Goal: Task Accomplishment & Management: Use online tool/utility

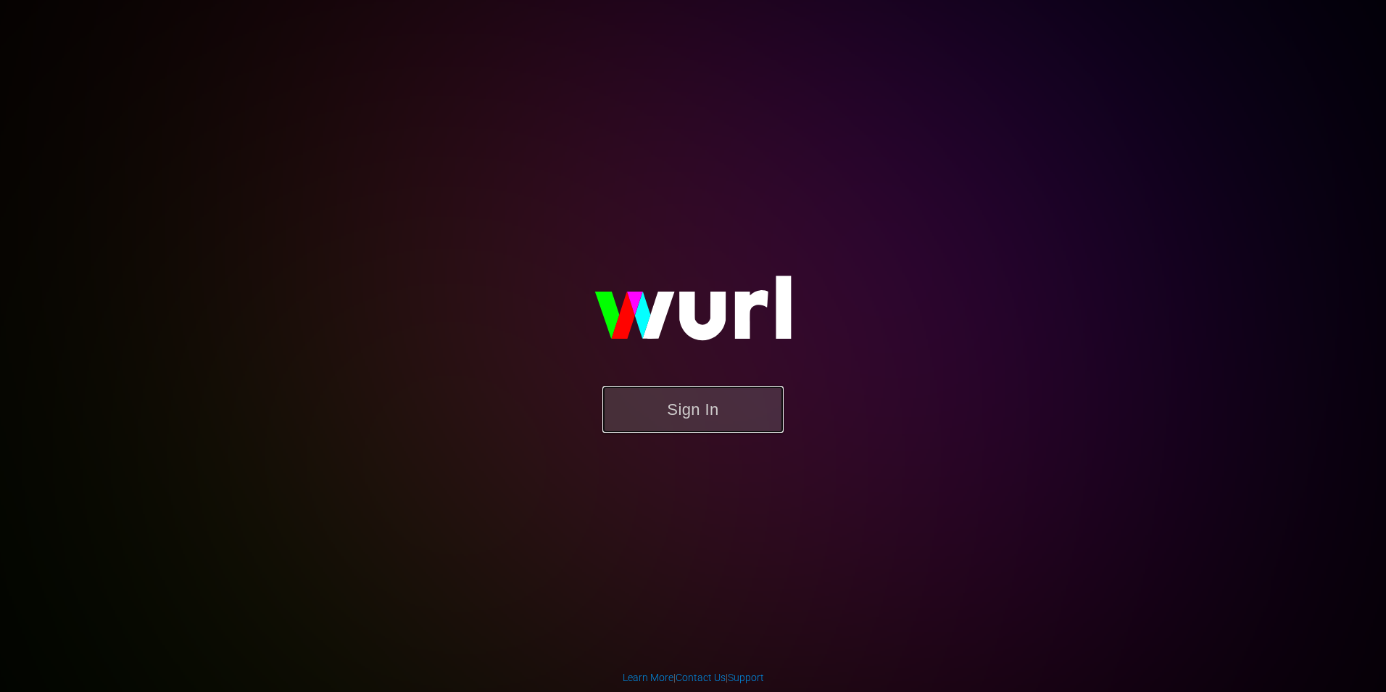
click at [702, 419] on button "Sign In" at bounding box center [693, 409] width 181 height 47
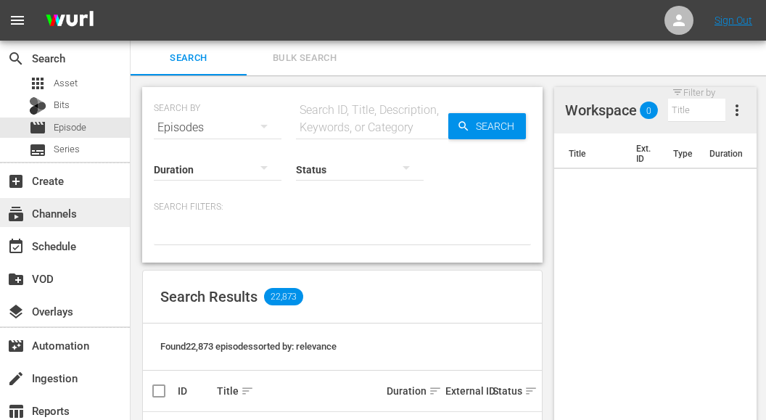
click at [75, 213] on div "subscriptions Channels" at bounding box center [40, 210] width 81 height 13
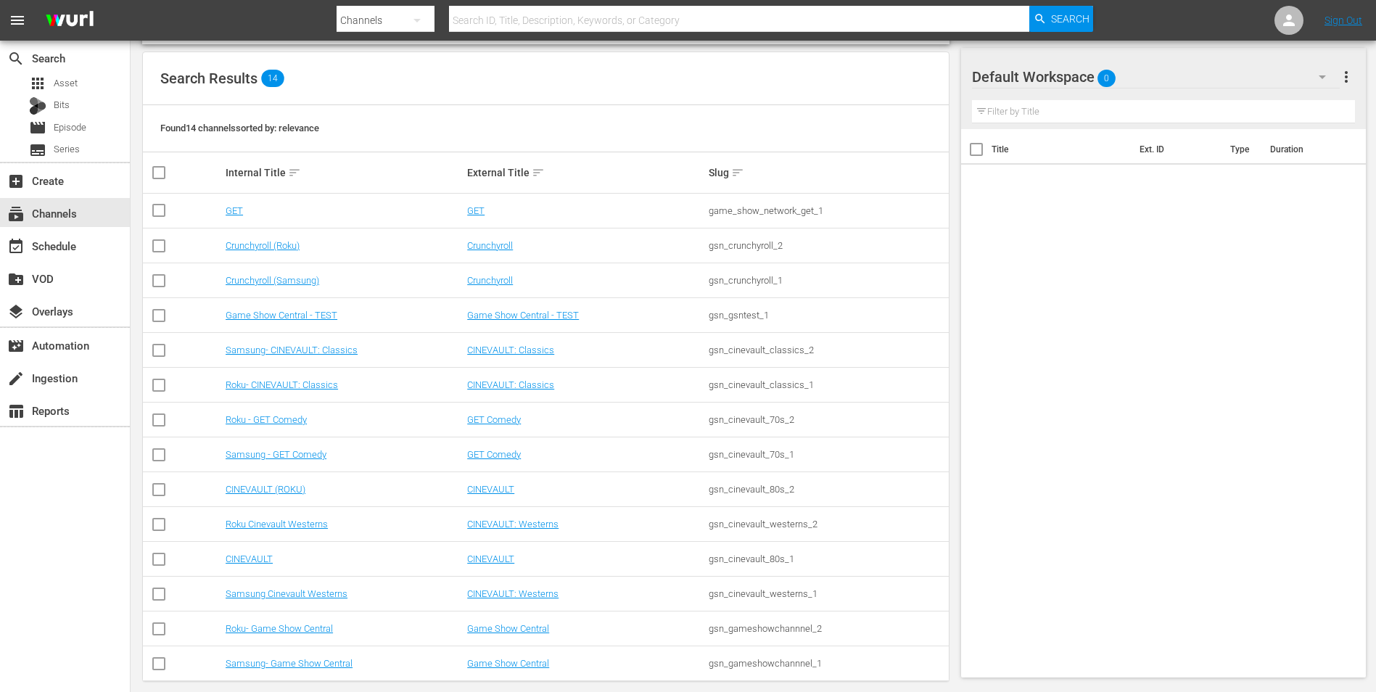
scroll to position [145, 0]
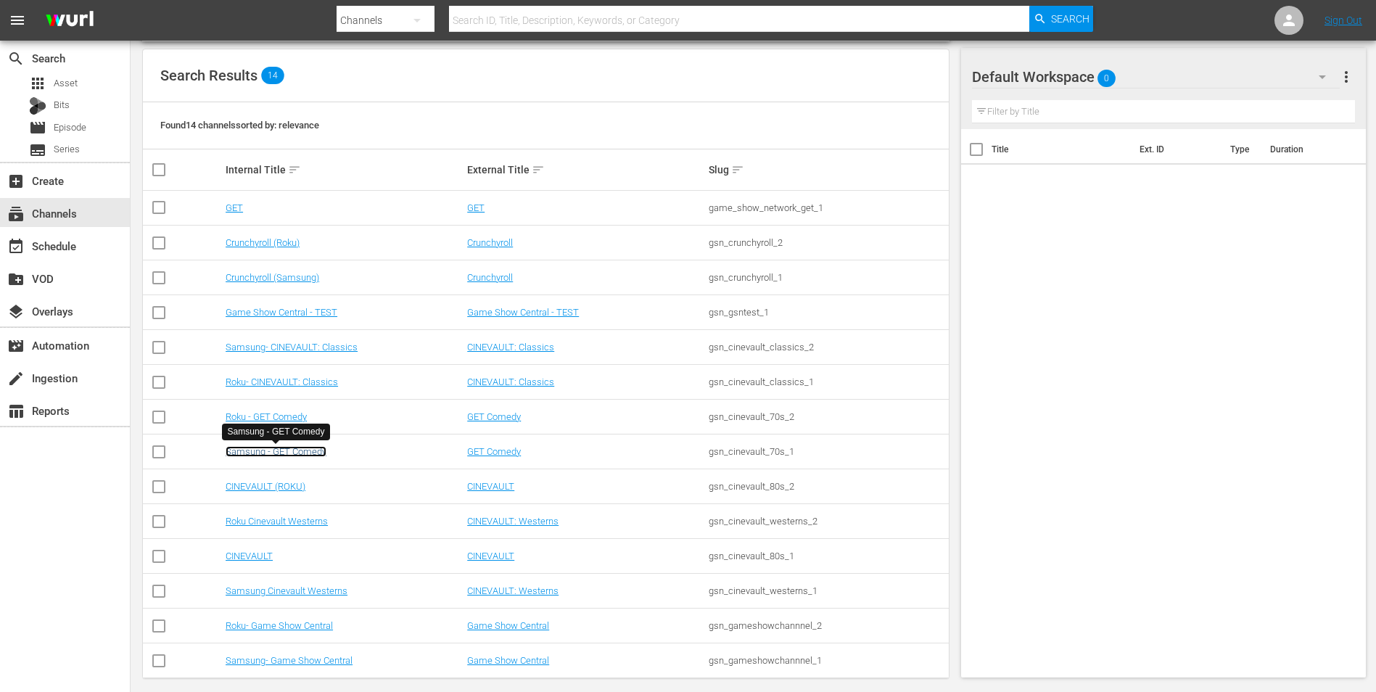
click at [292, 453] on link "Samsung - GET Comedy" at bounding box center [276, 451] width 101 height 11
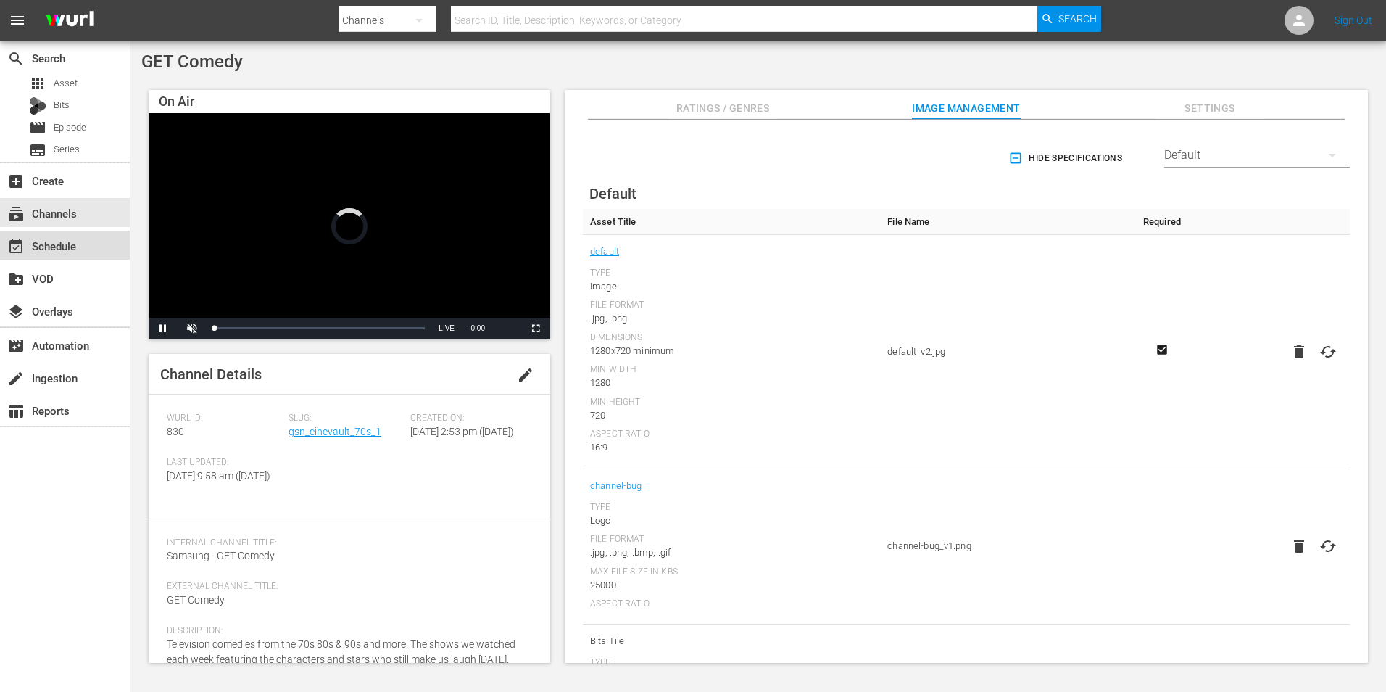
click at [49, 241] on div "event_available Schedule" at bounding box center [40, 243] width 81 height 13
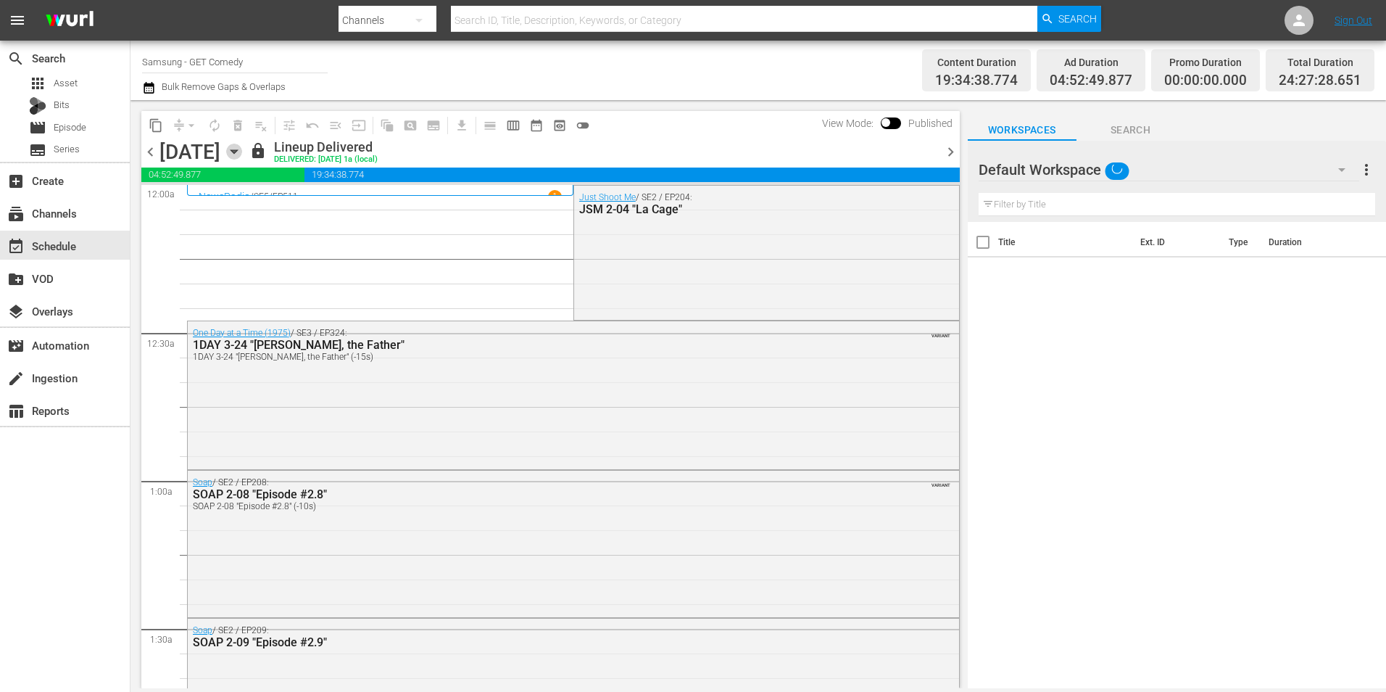
click at [237, 153] on icon "button" at bounding box center [234, 152] width 7 height 4
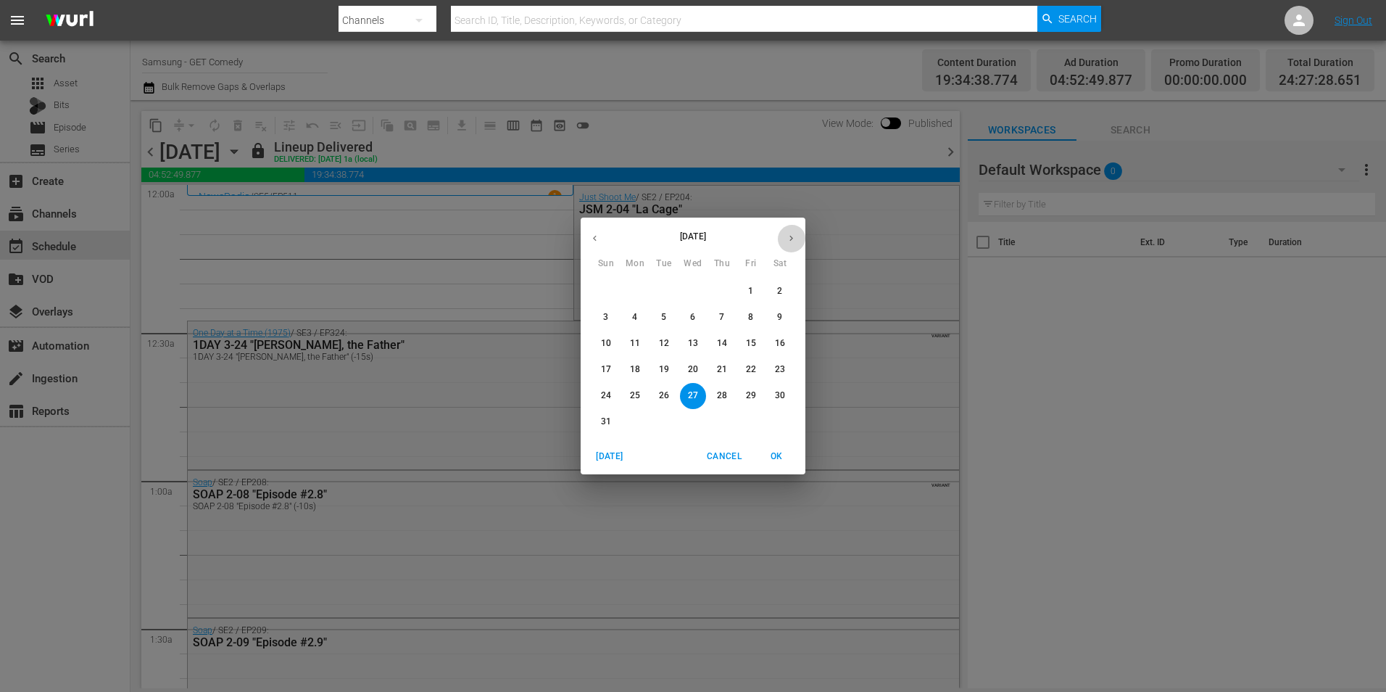
click at [792, 247] on button "button" at bounding box center [791, 238] width 28 height 28
click at [774, 344] on span "20" at bounding box center [780, 343] width 26 height 12
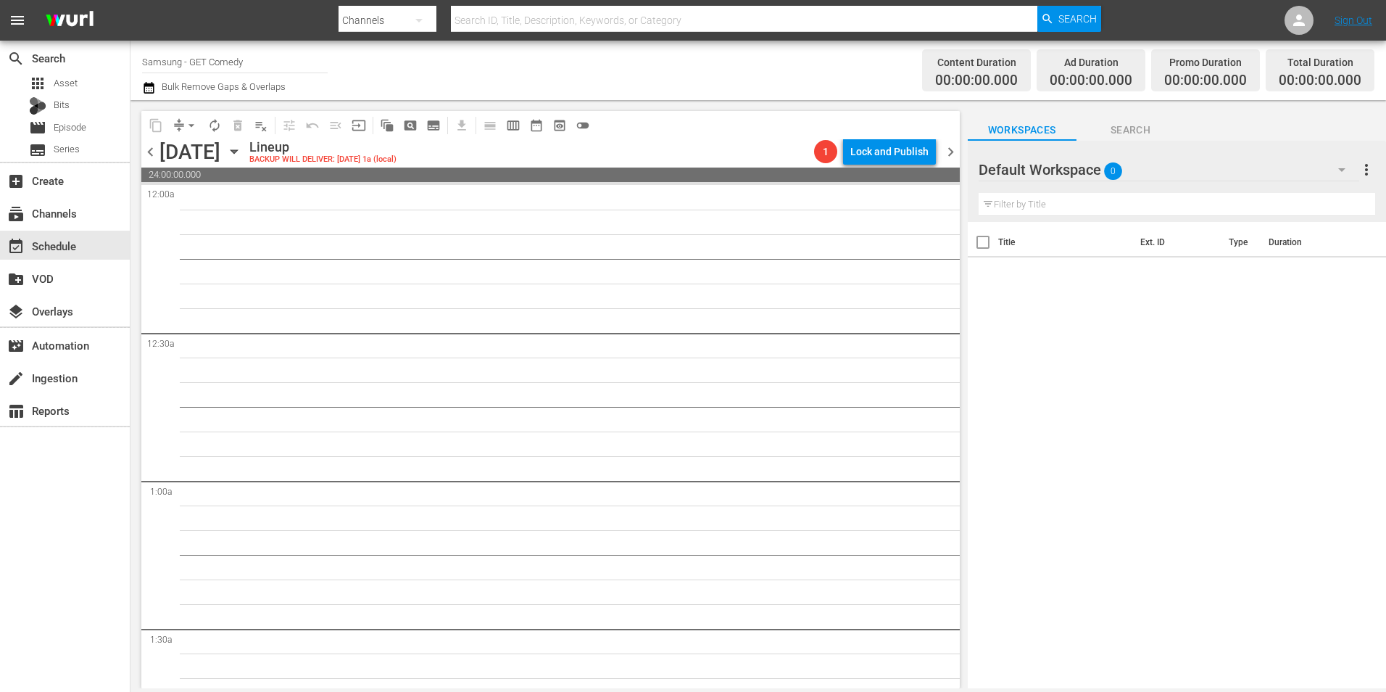
click at [1135, 165] on div "Default Workspace 0" at bounding box center [1169, 169] width 381 height 41
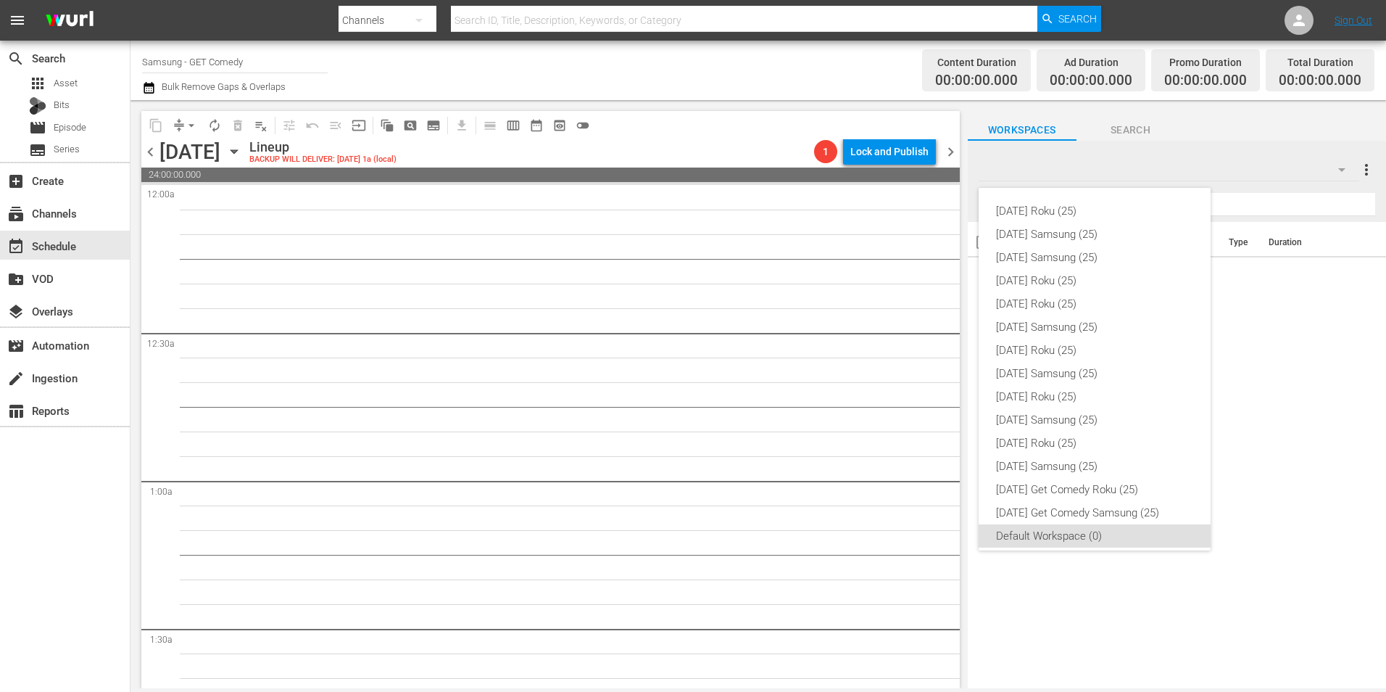
scroll to position [9, 0]
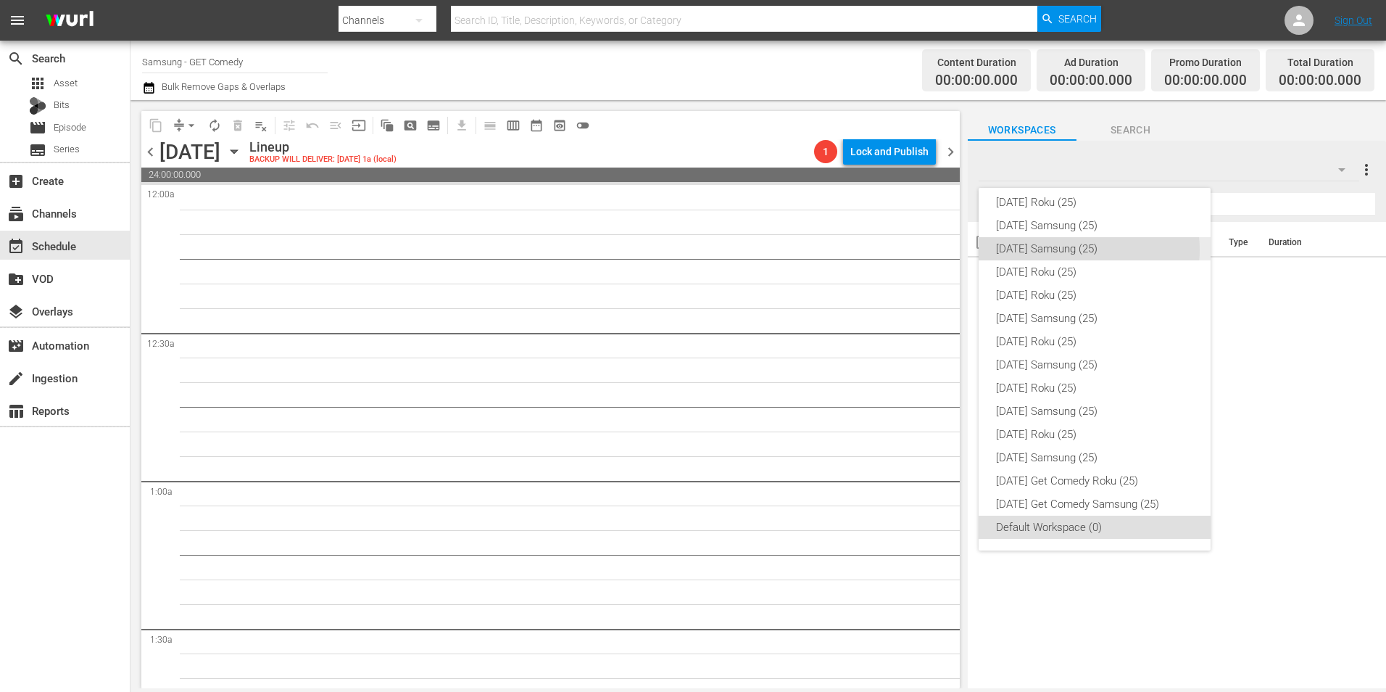
click at [1088, 249] on div "Saturday Samsung (25)" at bounding box center [1094, 248] width 197 height 23
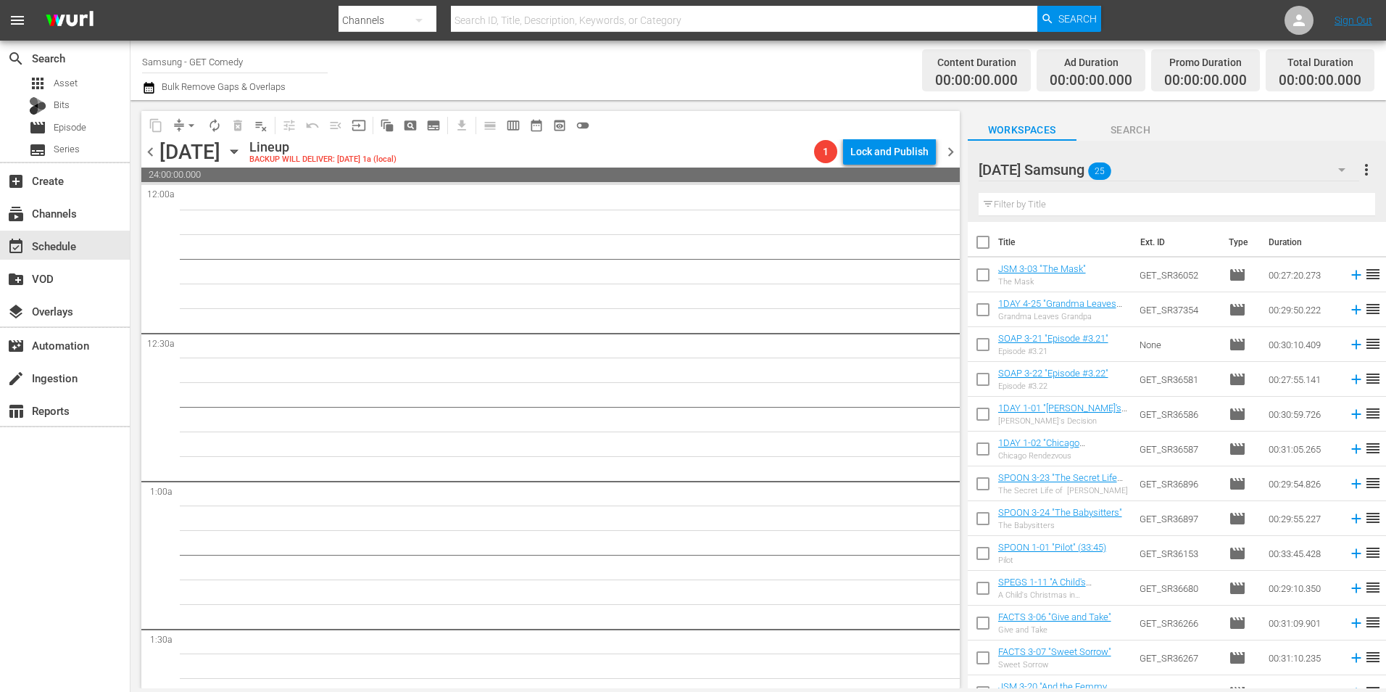
click at [980, 271] on input "checkbox" at bounding box center [983, 278] width 30 height 30
checkbox input "true"
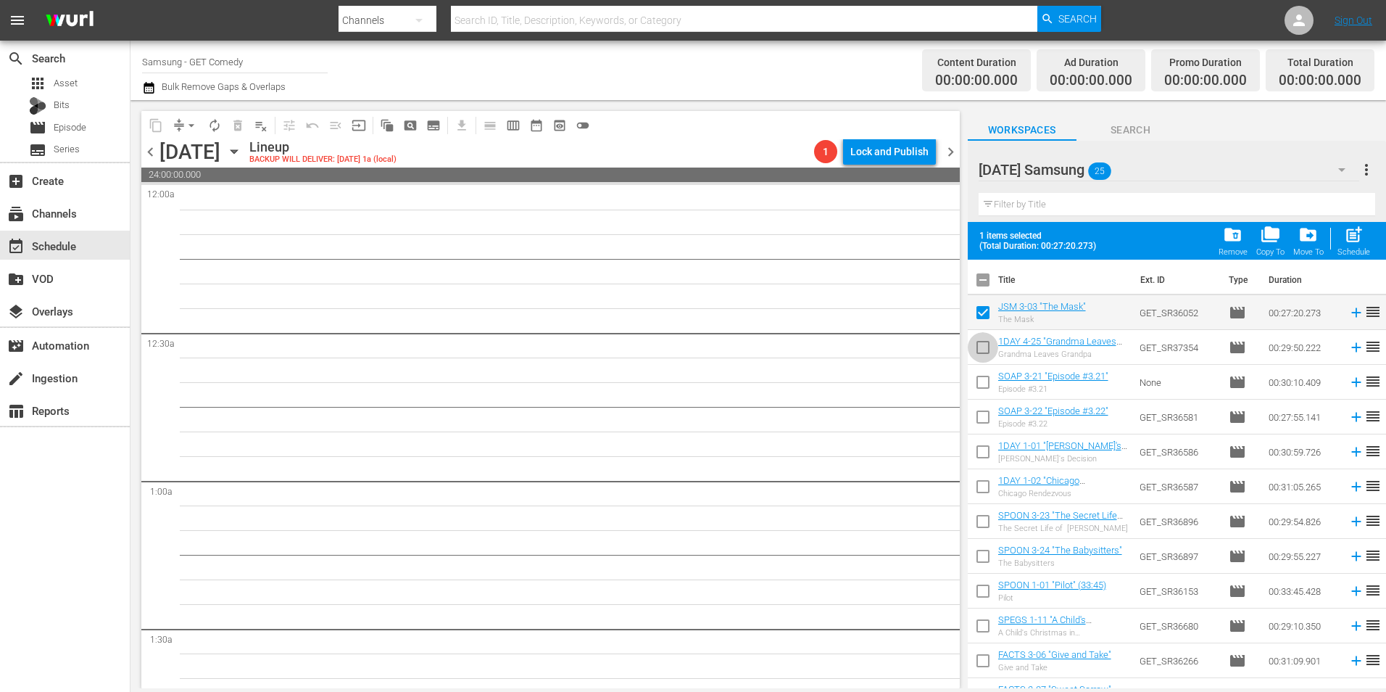
click at [980, 351] on input "checkbox" at bounding box center [983, 350] width 30 height 30
checkbox input "true"
click at [983, 388] on input "checkbox" at bounding box center [983, 385] width 30 height 30
checkbox input "true"
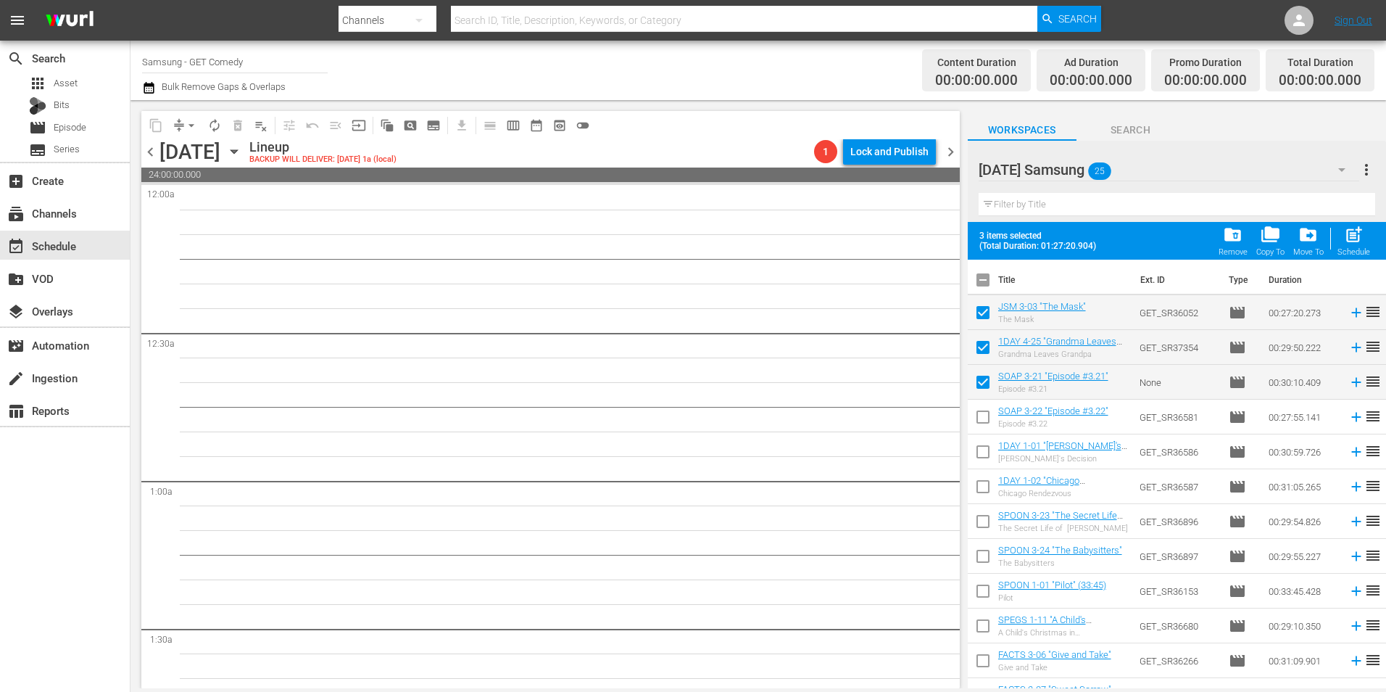
click at [979, 423] on input "checkbox" at bounding box center [983, 420] width 30 height 30
checkbox input "true"
click at [980, 464] on input "checkbox" at bounding box center [983, 454] width 30 height 30
checkbox input "true"
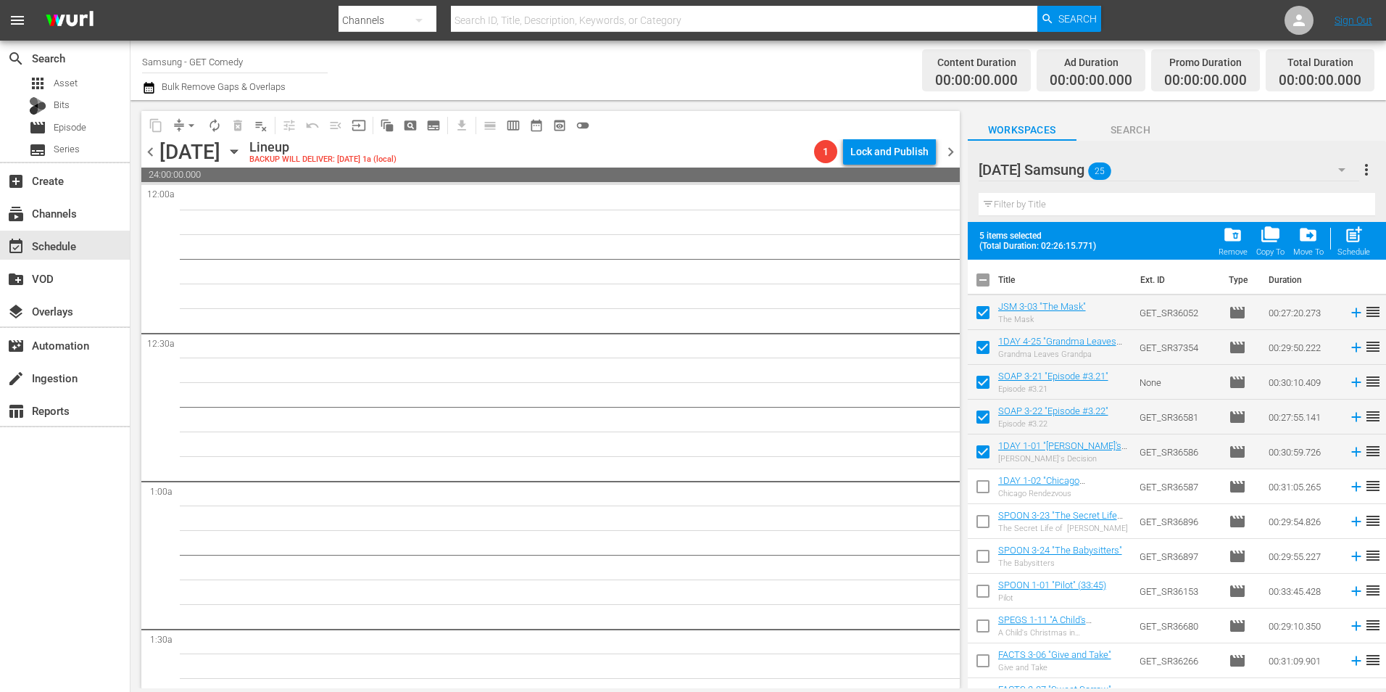
click at [975, 484] on input "checkbox" at bounding box center [983, 489] width 30 height 30
checkbox input "true"
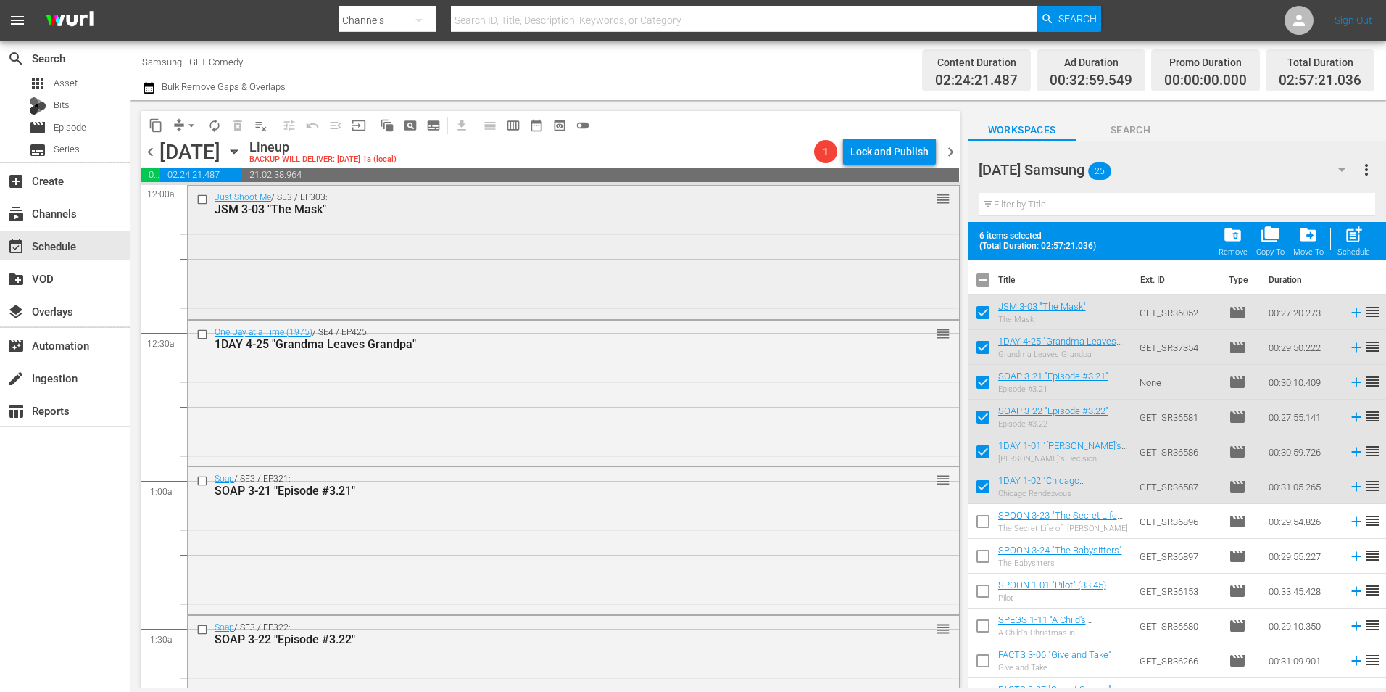
click at [470, 254] on div "Just Shoot Me / SE3 / EP303: JSM 3-03 "The Mask" reorder" at bounding box center [574, 251] width 772 height 131
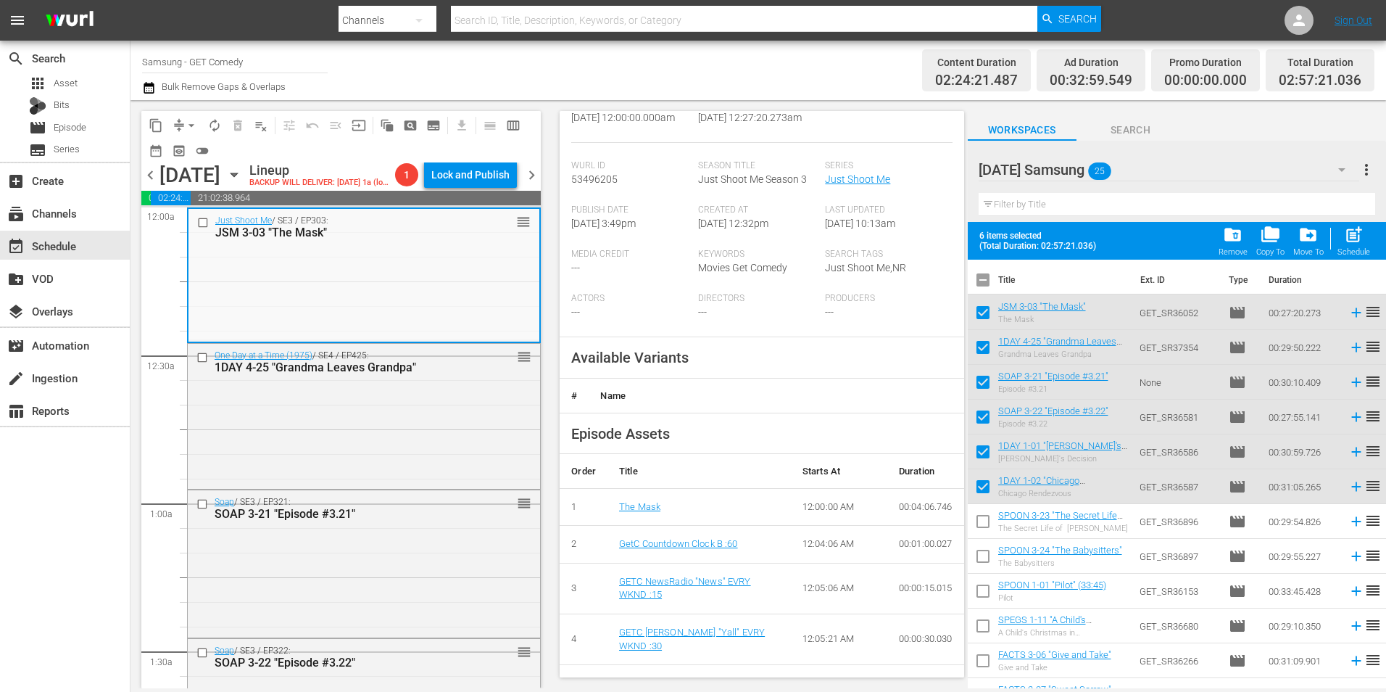
scroll to position [290, 0]
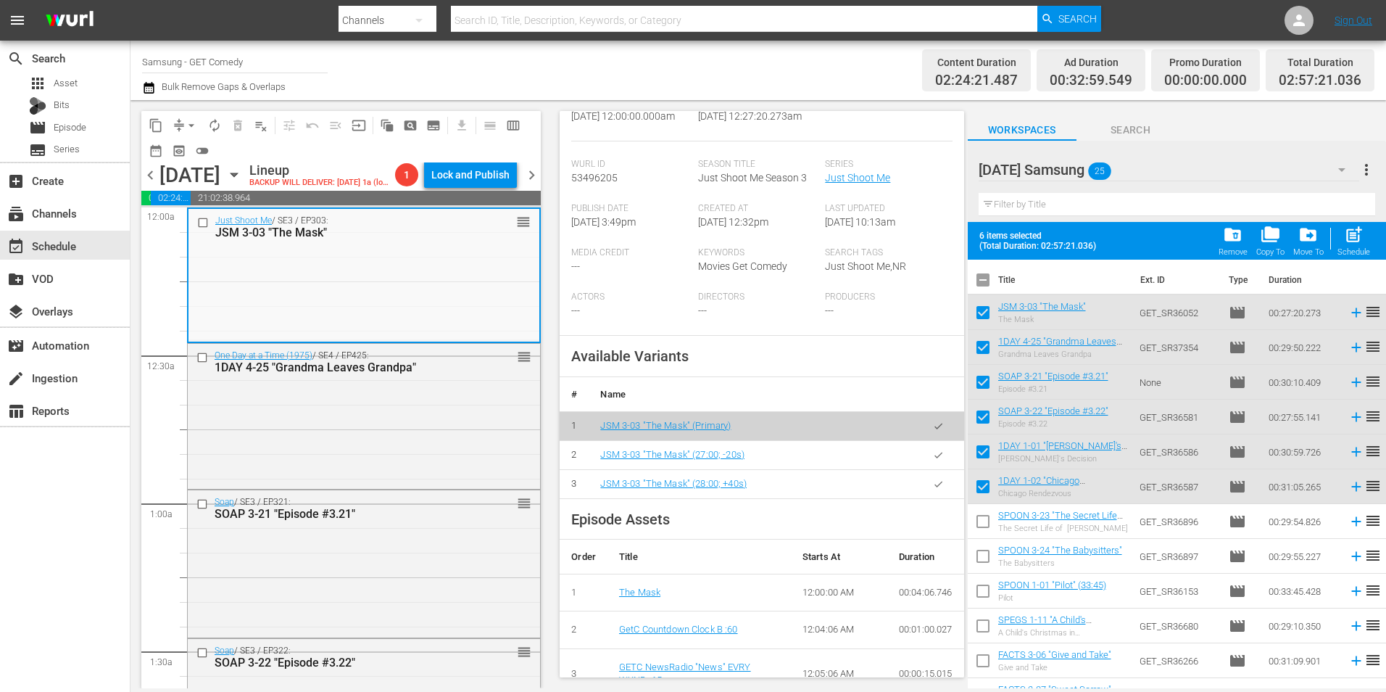
click at [933, 486] on icon "button" at bounding box center [938, 484] width 11 height 11
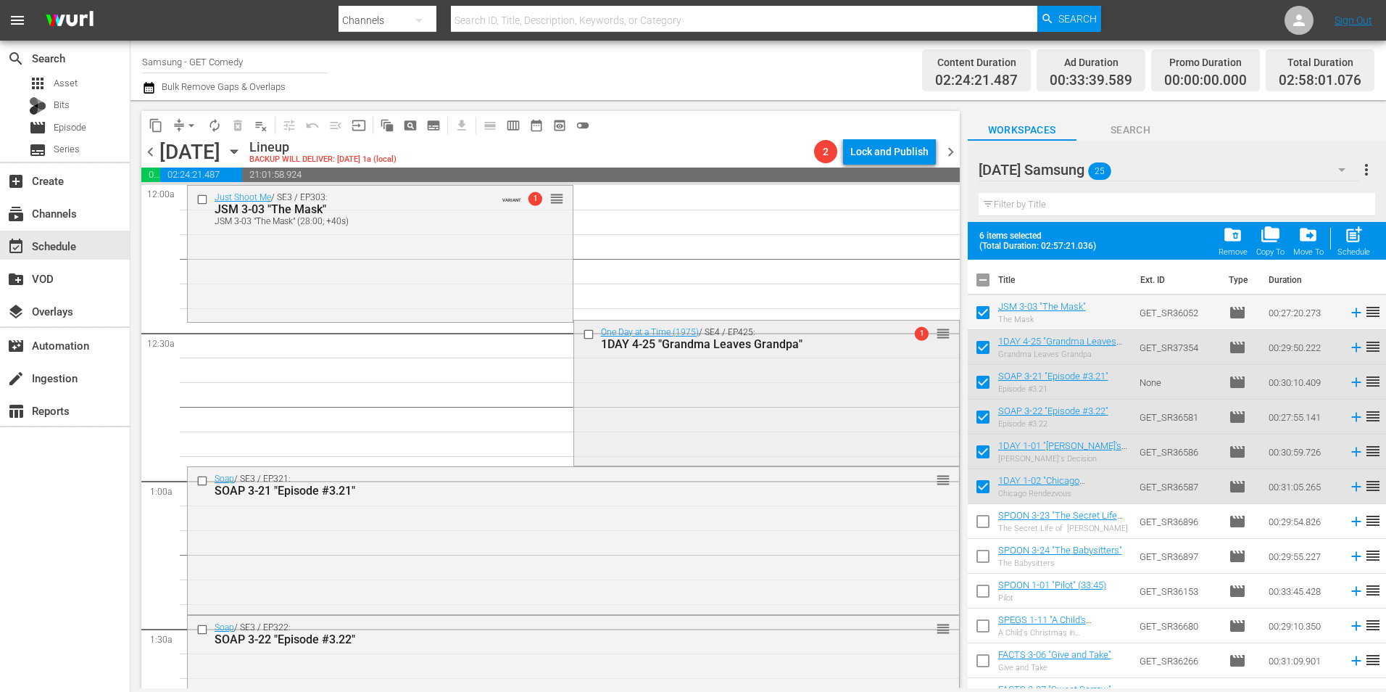
click at [748, 417] on div "One Day at a Time (1975) / SE4 / EP425: 1DAY 4-25 "Grandma Leaves Grandpa" 1 re…" at bounding box center [766, 392] width 385 height 143
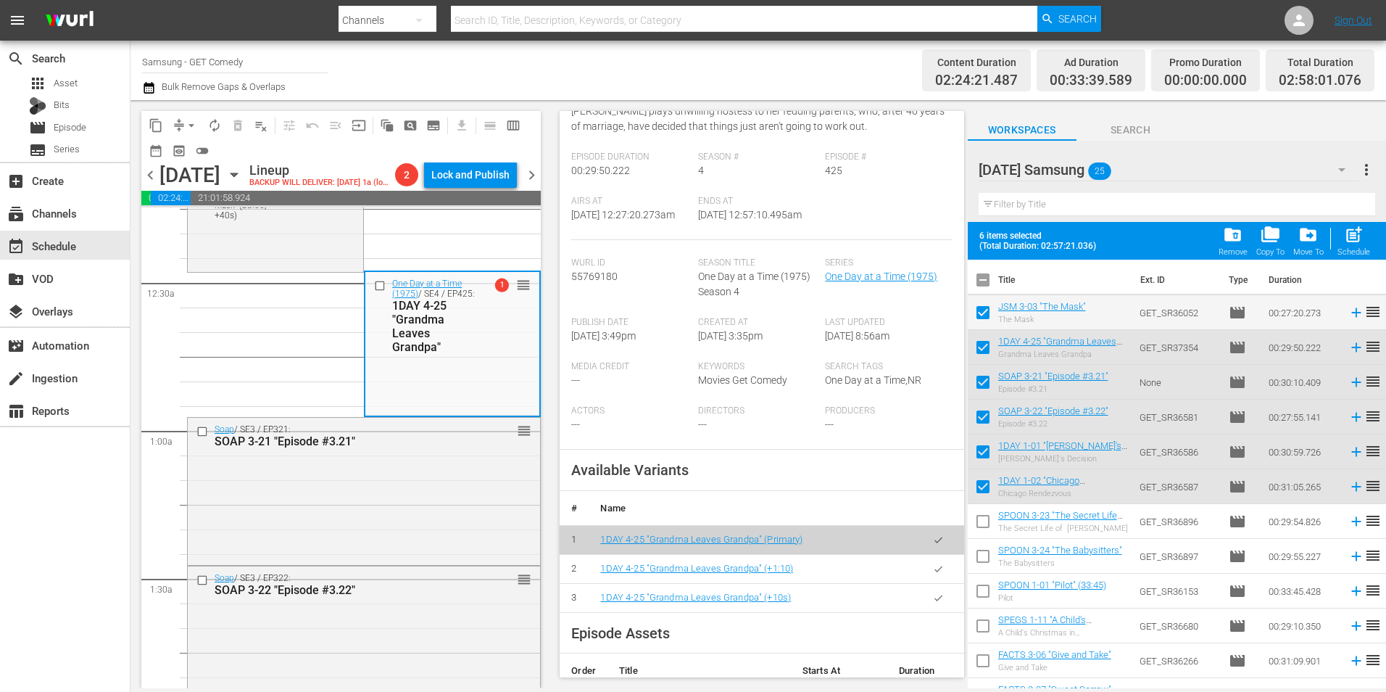
scroll to position [218, 0]
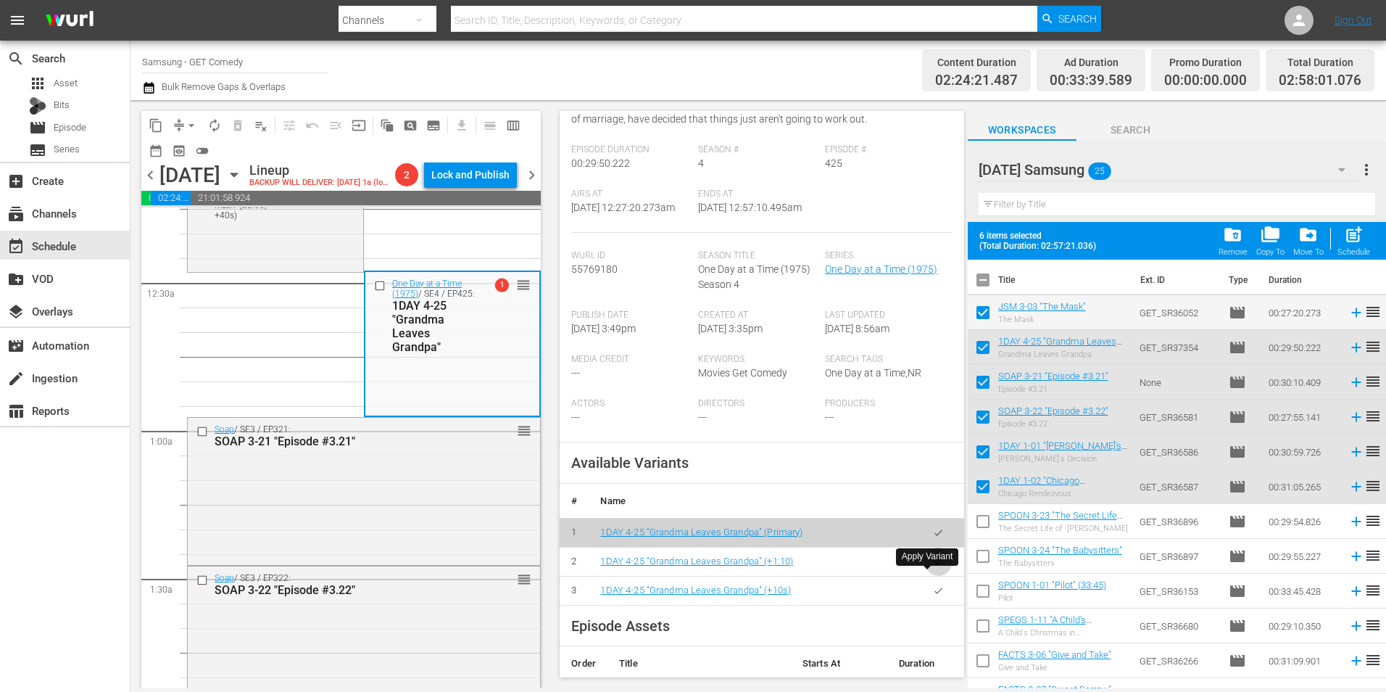
click at [933, 567] on icon "button" at bounding box center [938, 561] width 11 height 11
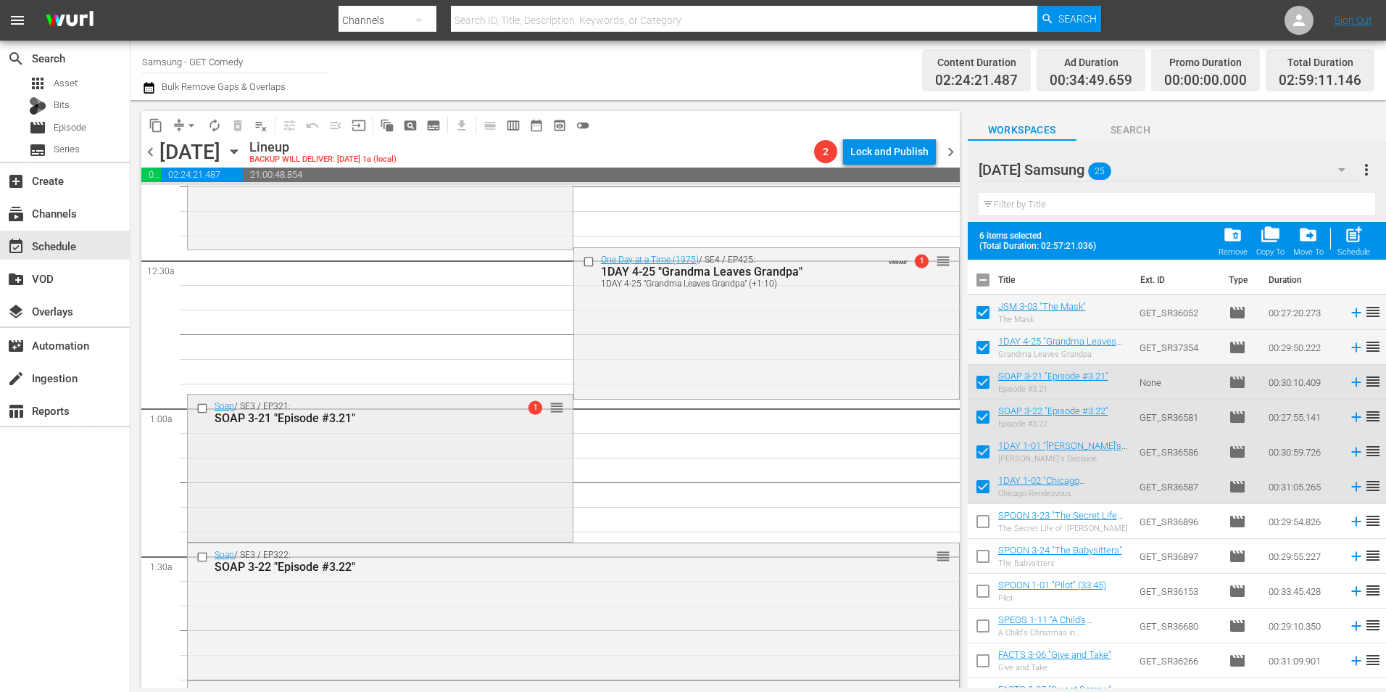
click at [437, 476] on div "Soap / SE3 / EP321: SOAP 3-21 "Episode #3.21" 1 reorder" at bounding box center [380, 466] width 385 height 144
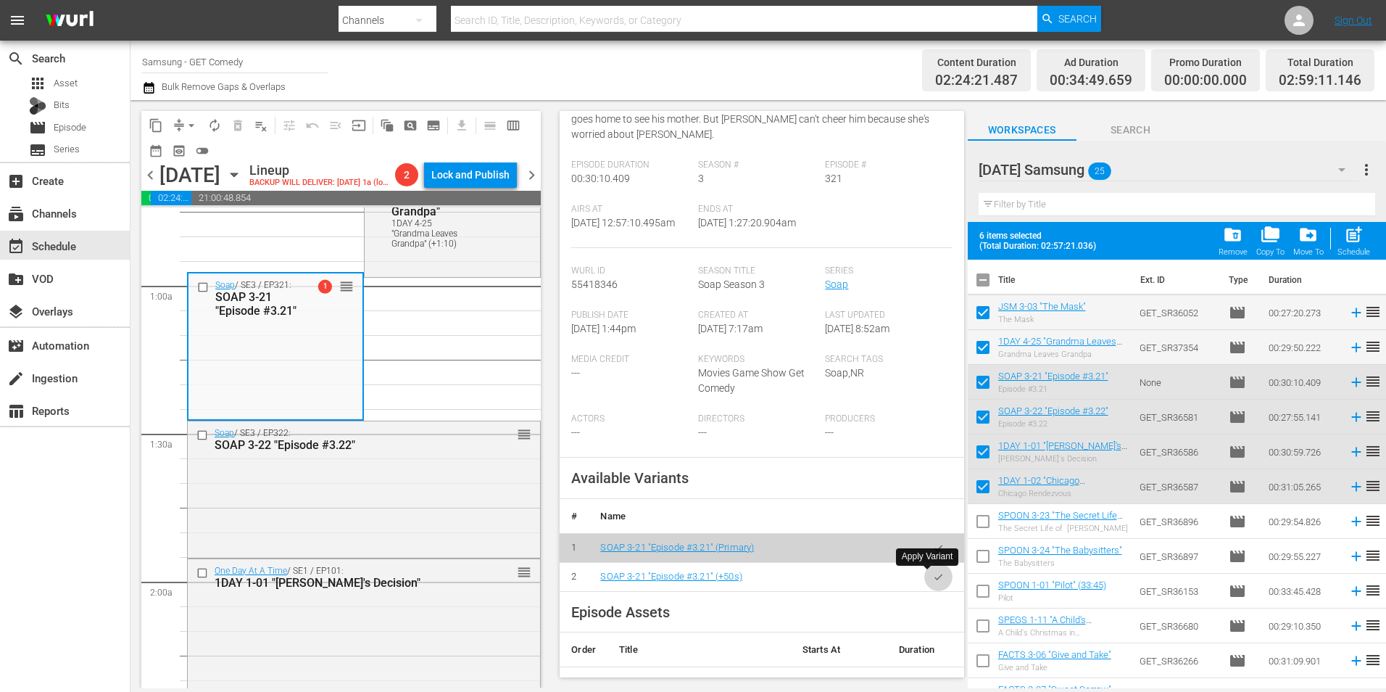
click at [928, 584] on button "button" at bounding box center [939, 577] width 28 height 28
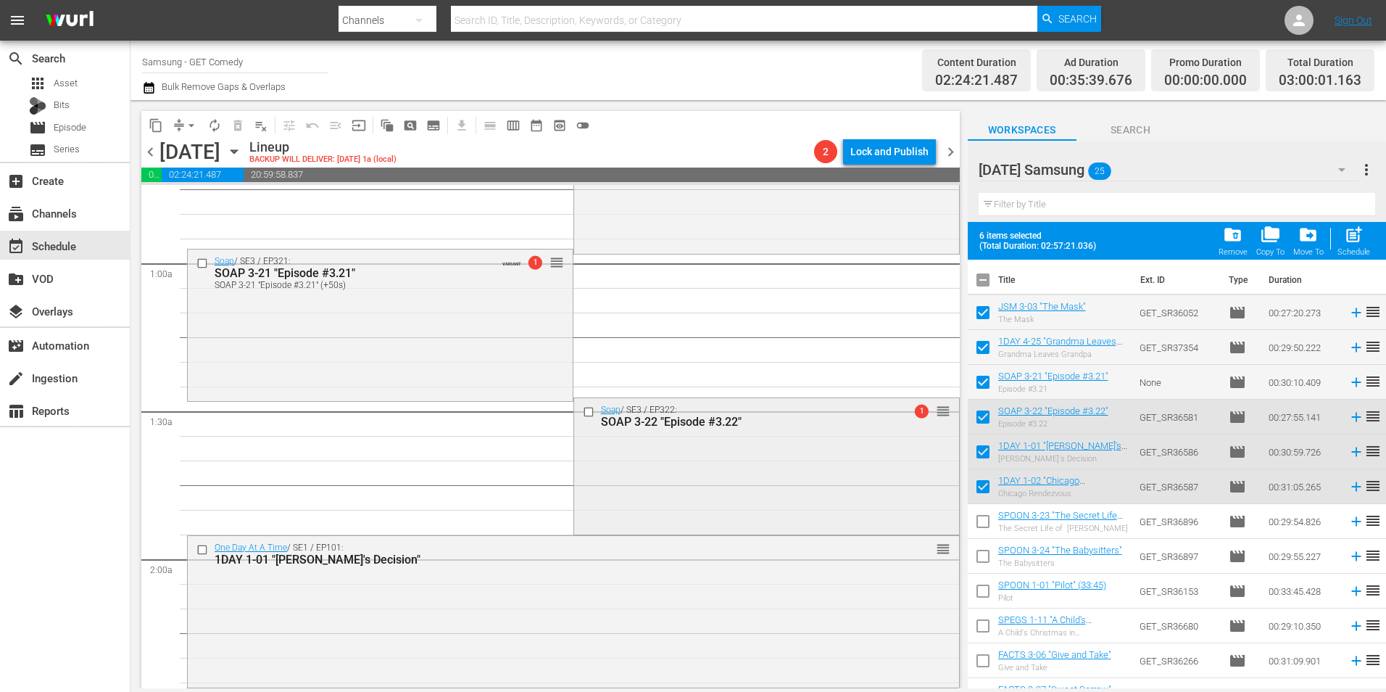
click at [679, 445] on div "Soap / SE3 / EP322: SOAP 3-22 "Episode #3.22" 1 reorder" at bounding box center [766, 464] width 385 height 133
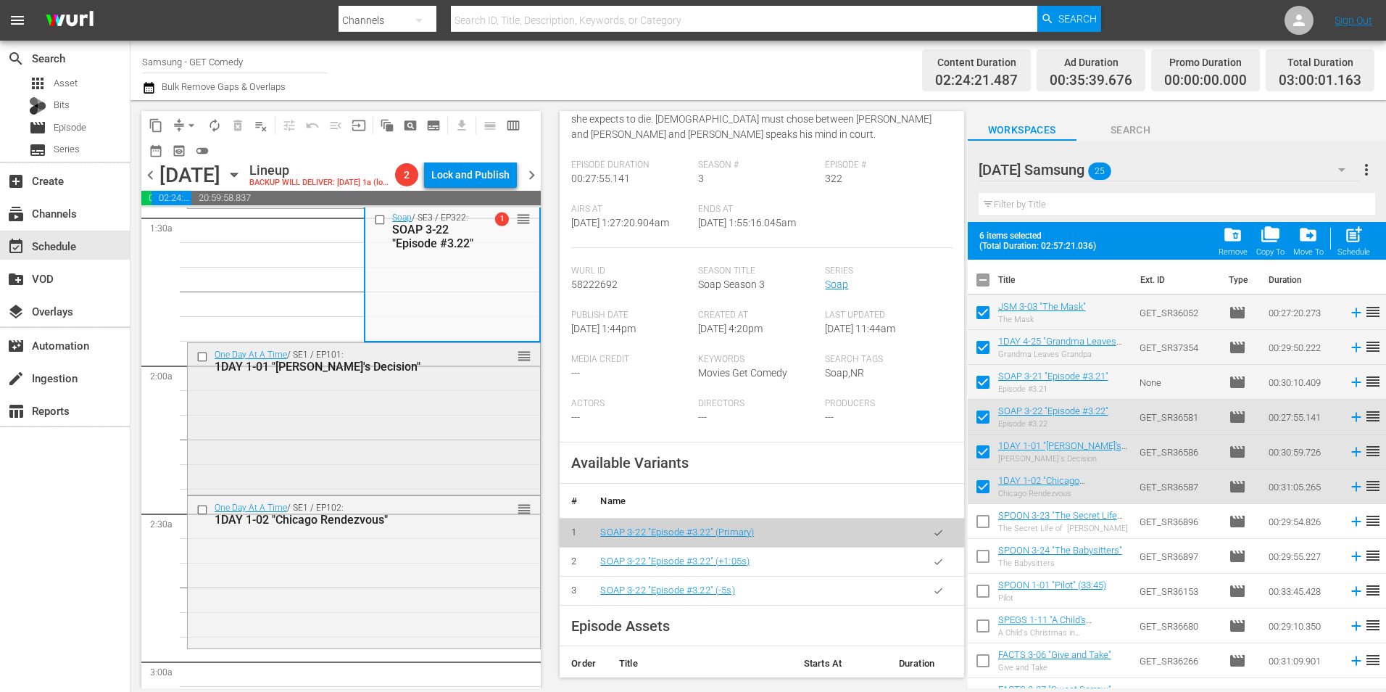
scroll to position [435, 0]
click at [470, 428] on div "One Day At A Time / SE1 / EP101: 1DAY 1-01 "Ann's Decision" reorder" at bounding box center [364, 416] width 352 height 149
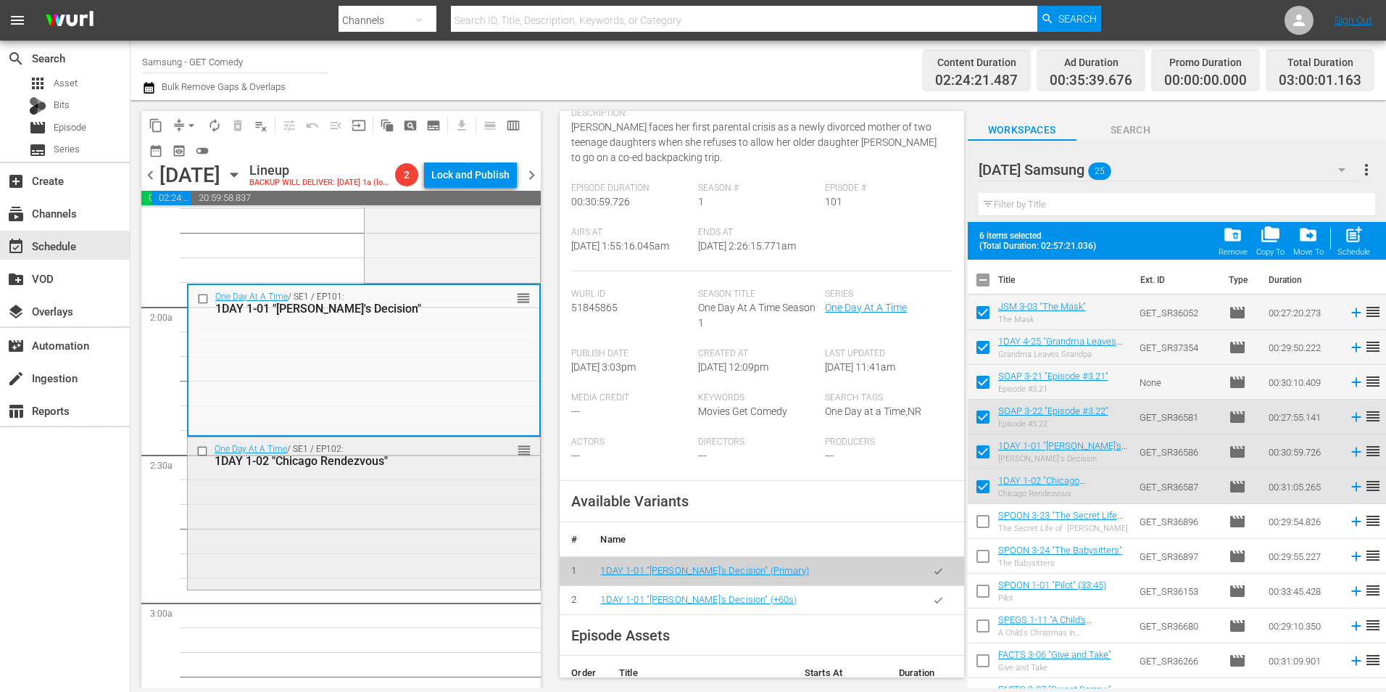
scroll to position [580, 0]
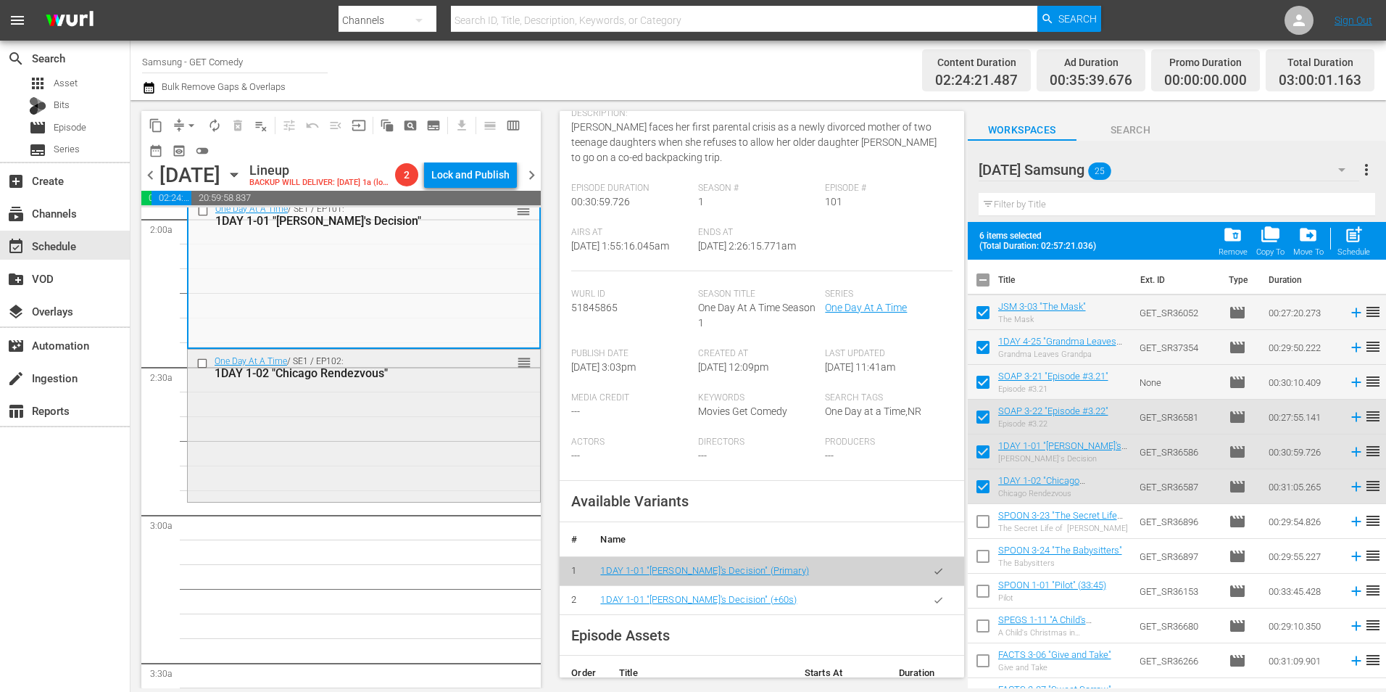
click at [353, 481] on div "One Day At A Time / SE1 / EP102: 1DAY 1-02 "Chicago Rendezvous" reorder" at bounding box center [364, 424] width 352 height 149
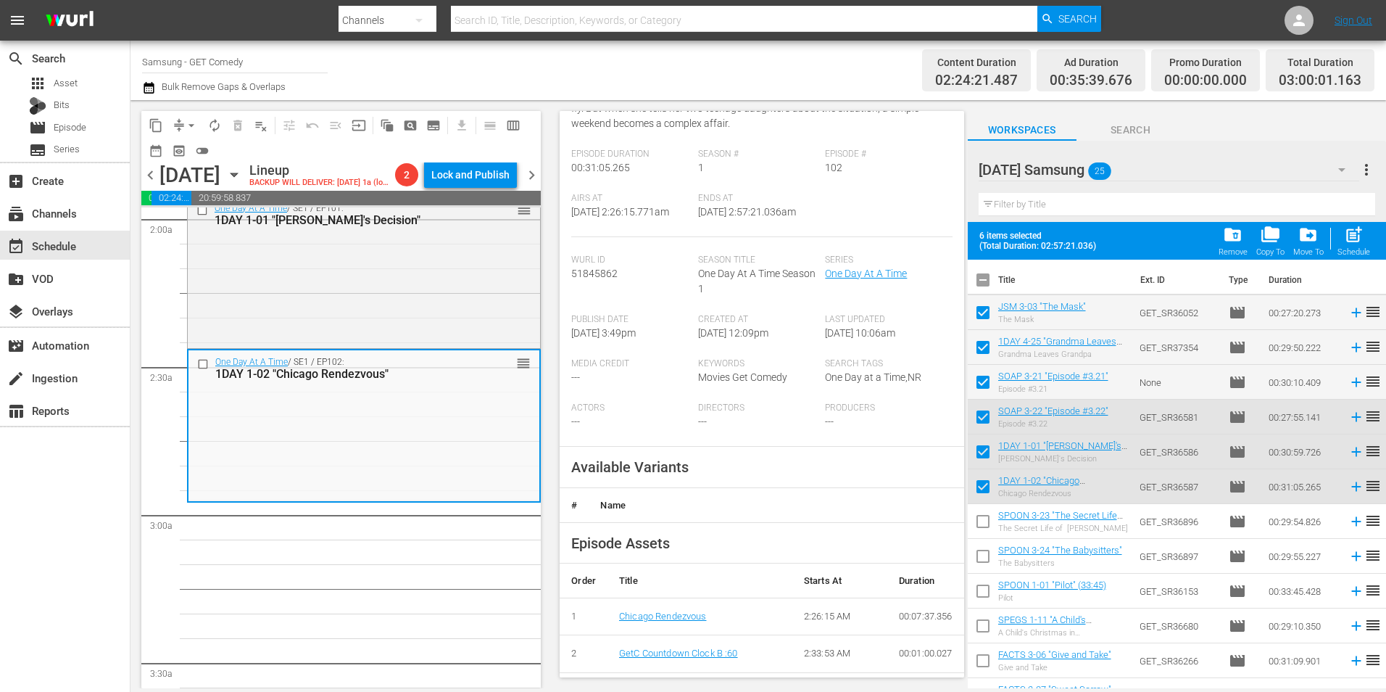
scroll to position [218, 0]
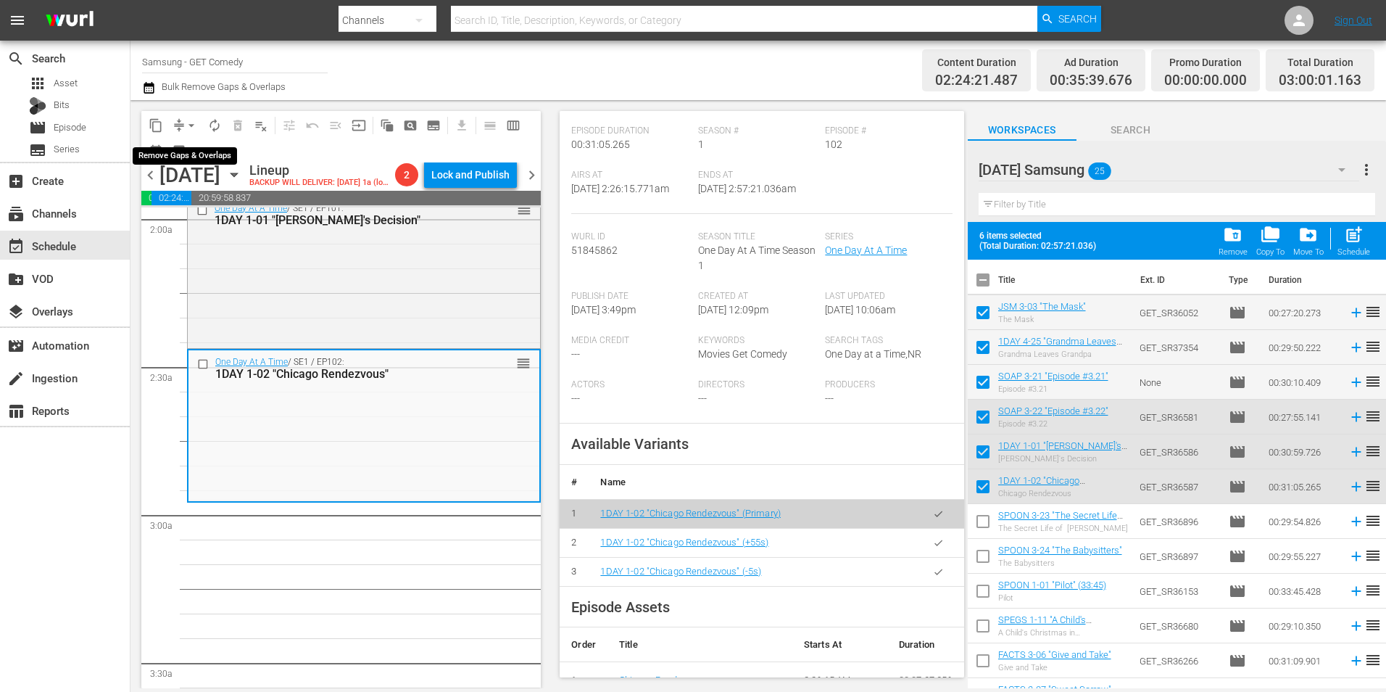
click at [187, 124] on span "arrow_drop_down" at bounding box center [191, 125] width 15 height 15
click at [184, 153] on li "Align to Midnight" at bounding box center [192, 155] width 120 height 24
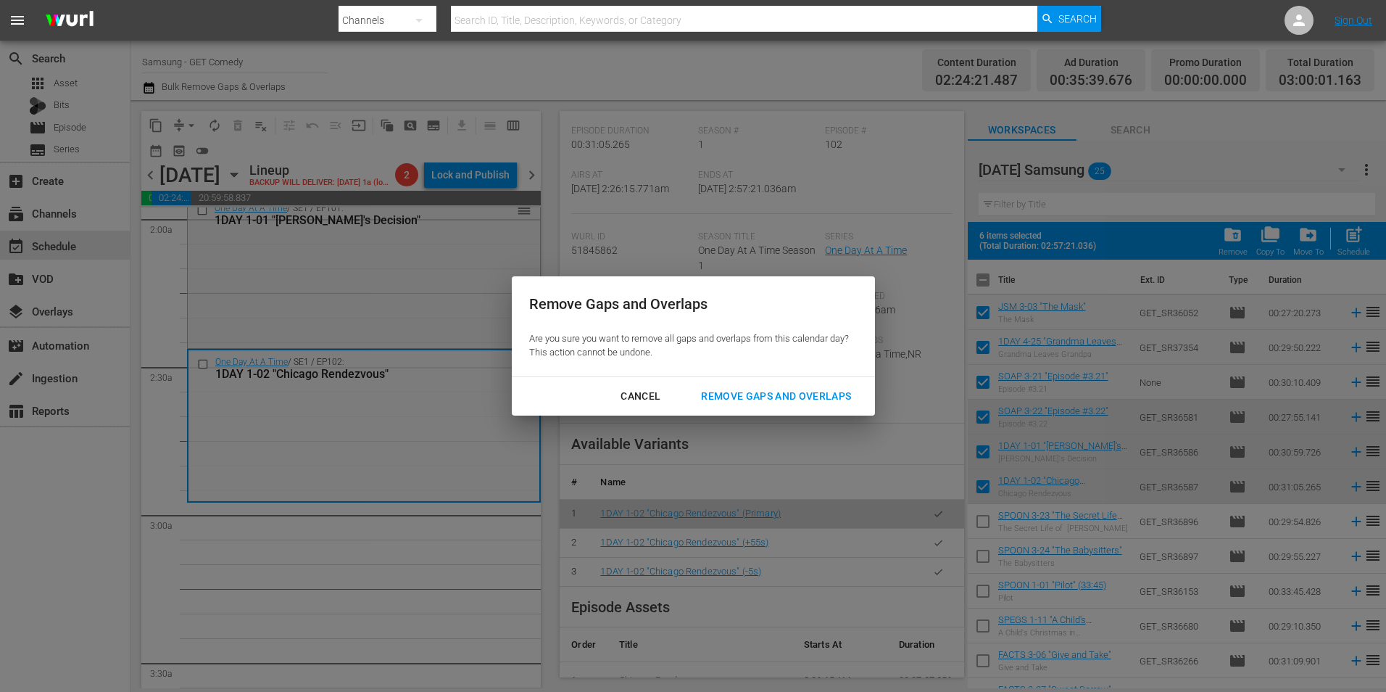
click at [751, 394] on div "Remove Gaps and Overlaps" at bounding box center [776, 396] width 173 height 18
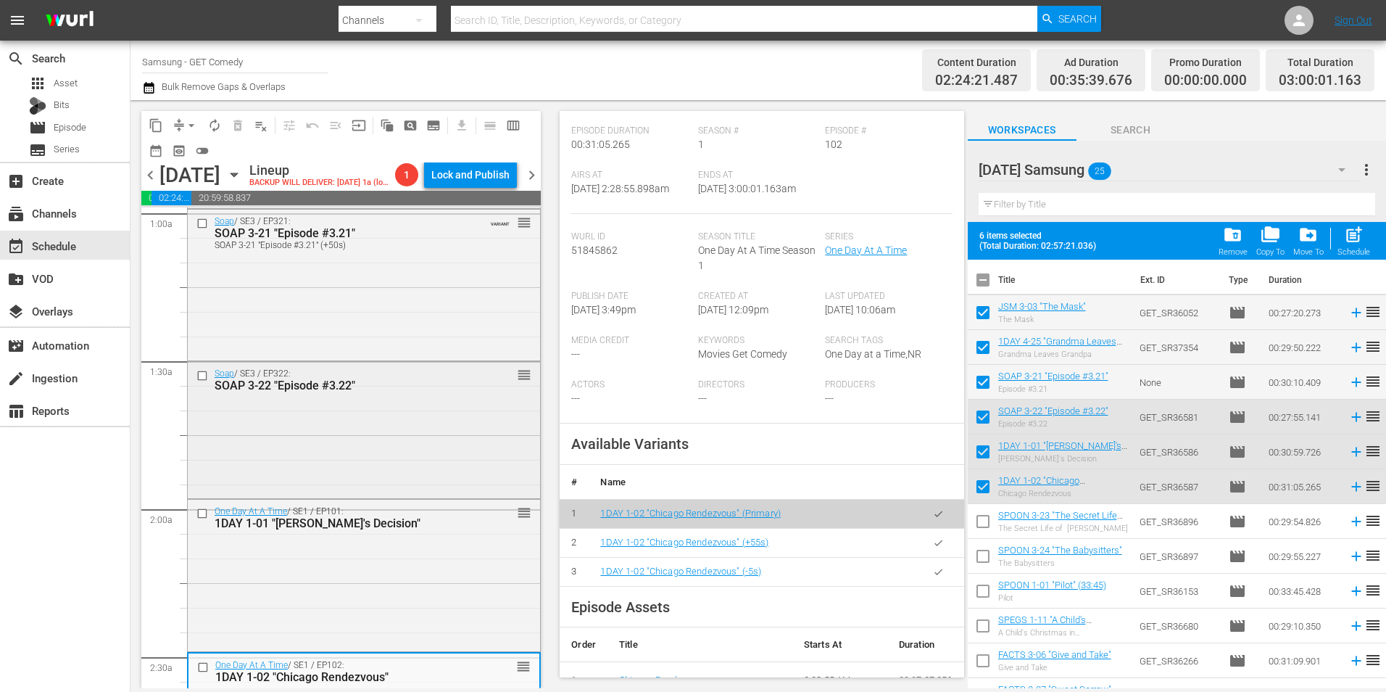
scroll to position [0, 0]
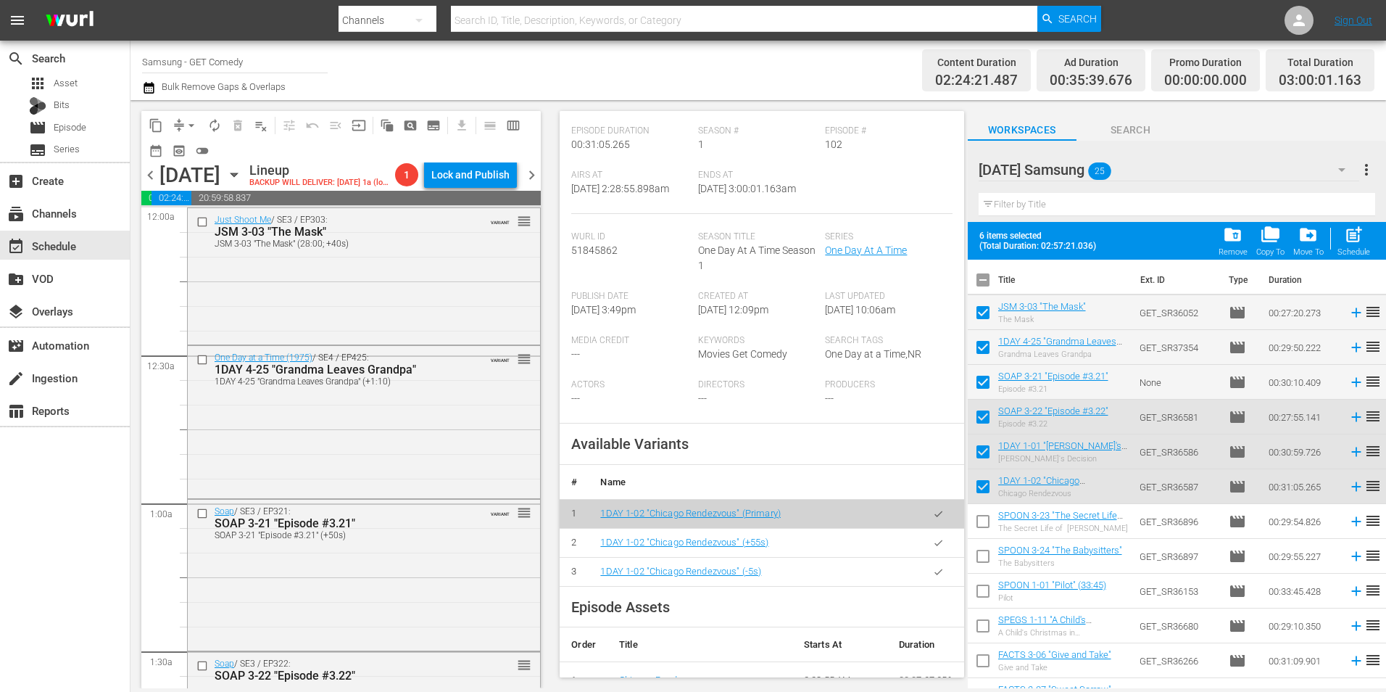
click at [242, 183] on icon "button" at bounding box center [234, 175] width 16 height 16
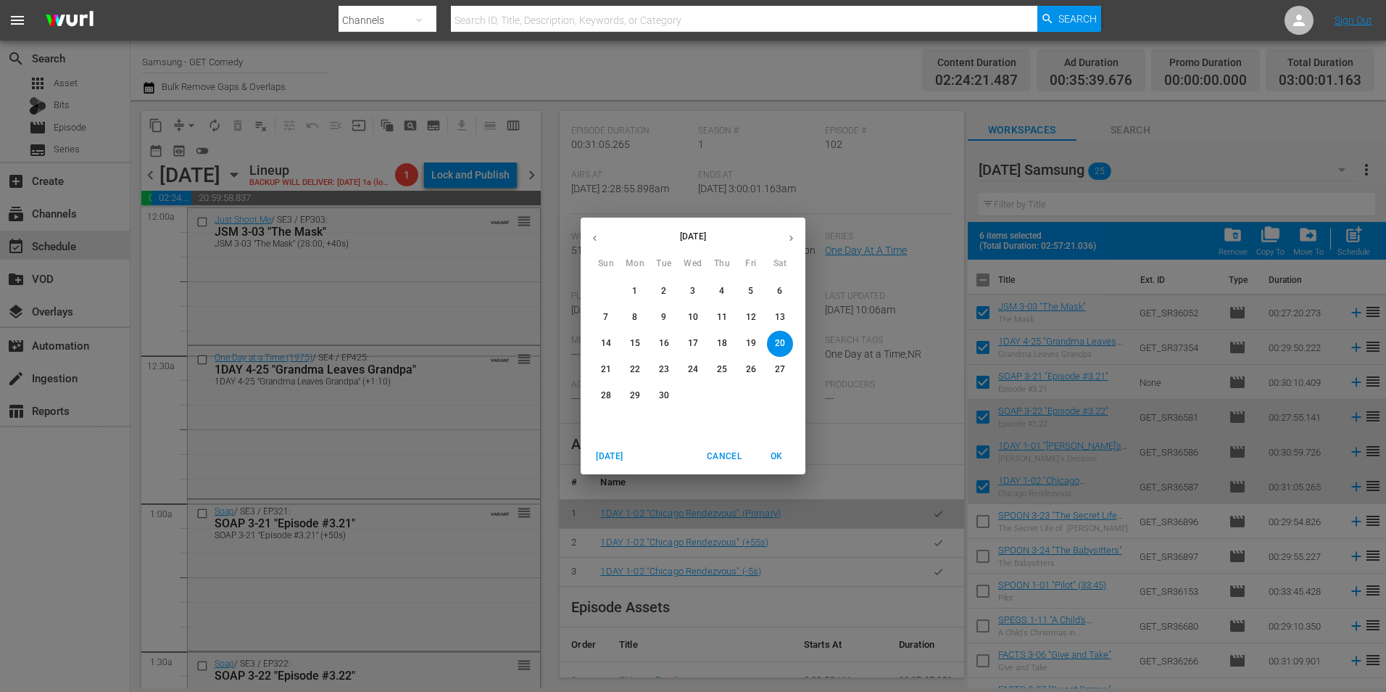
click at [756, 313] on span "12" at bounding box center [751, 317] width 26 height 12
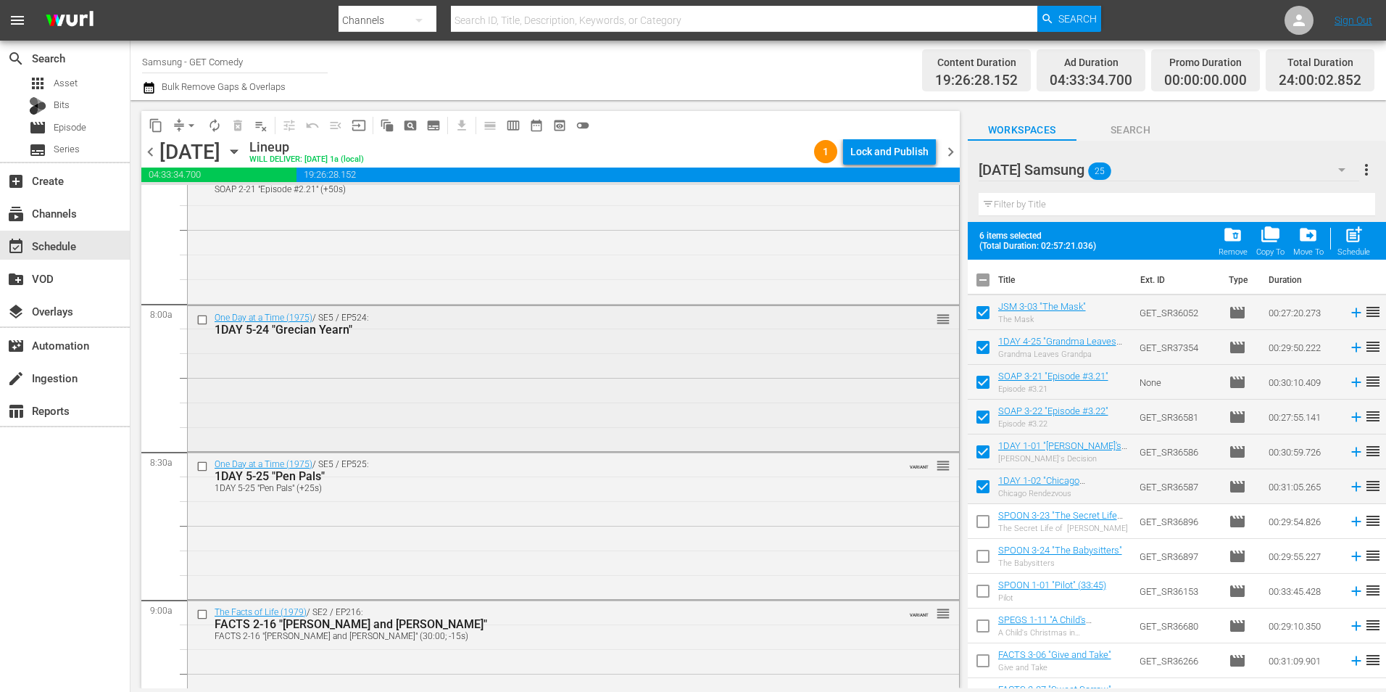
scroll to position [2465, 0]
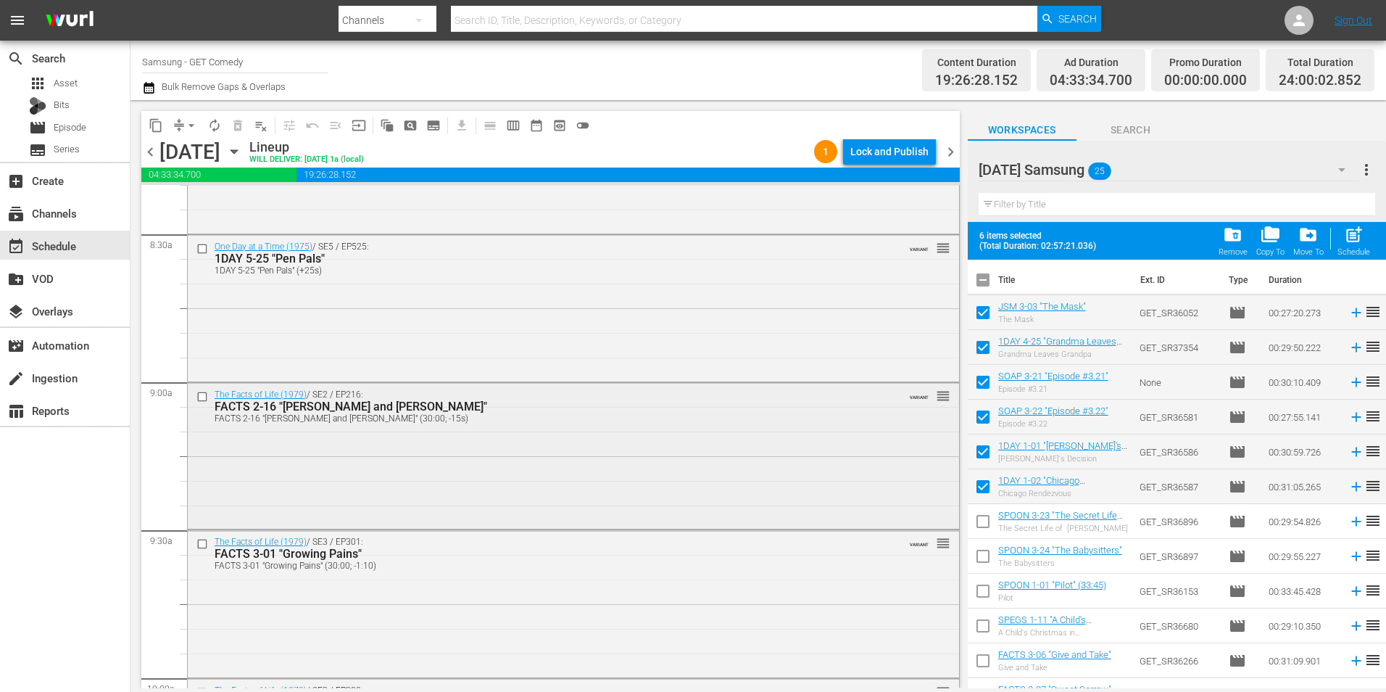
click at [202, 396] on input "checkbox" at bounding box center [204, 396] width 15 height 12
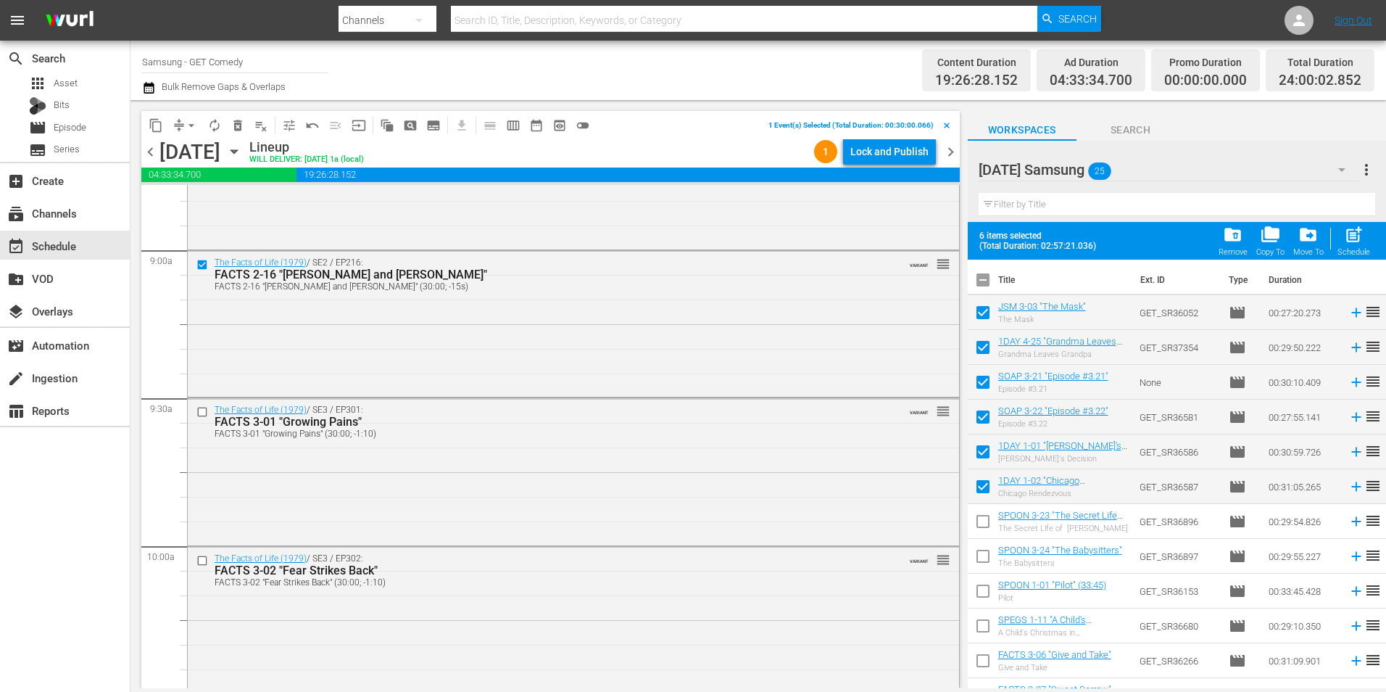
scroll to position [2611, 0]
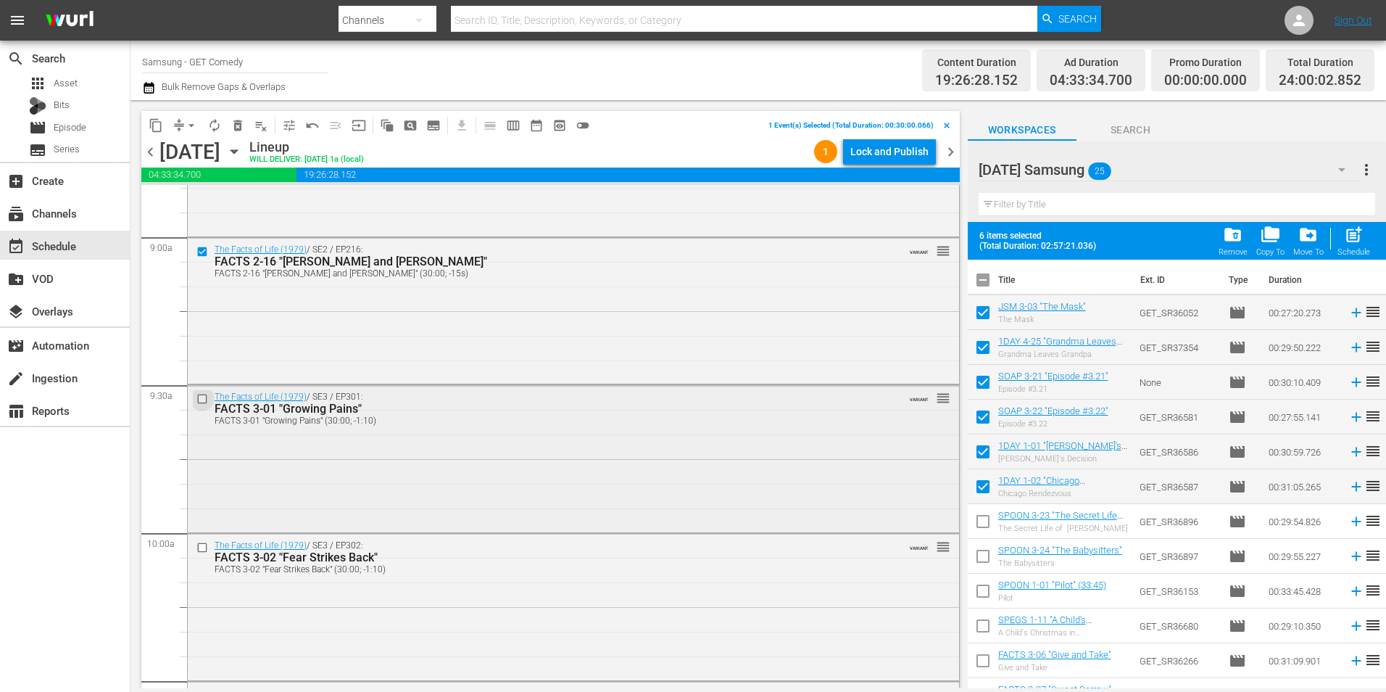
click at [202, 402] on input "checkbox" at bounding box center [204, 399] width 15 height 12
click at [202, 402] on input "checkbox" at bounding box center [204, 403] width 15 height 12
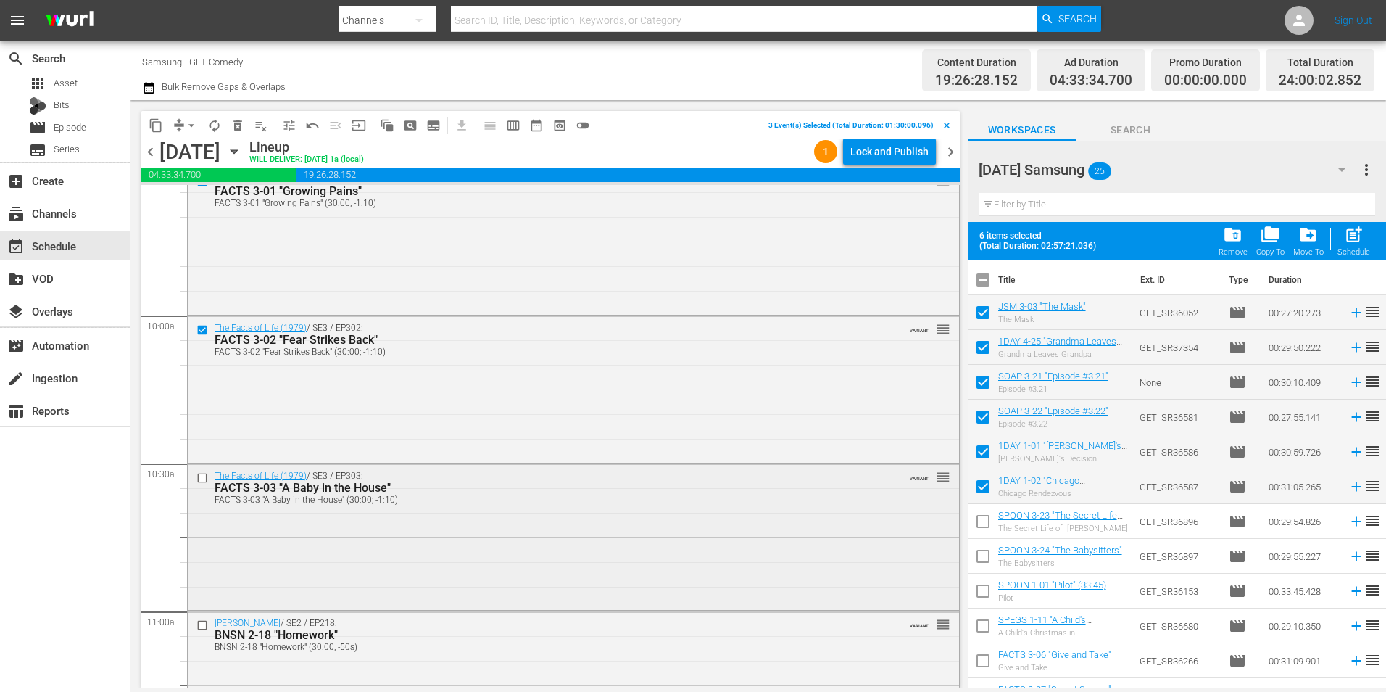
click at [203, 476] on input "checkbox" at bounding box center [204, 477] width 15 height 12
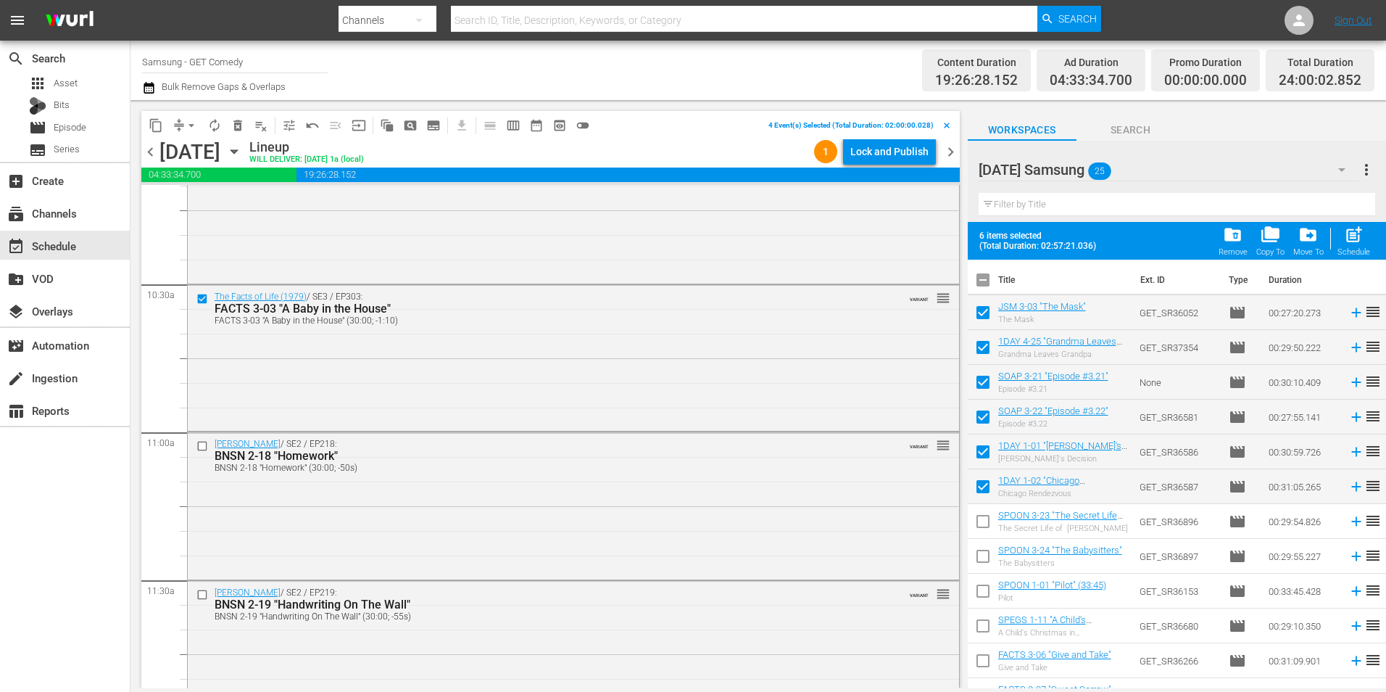
scroll to position [3046, 0]
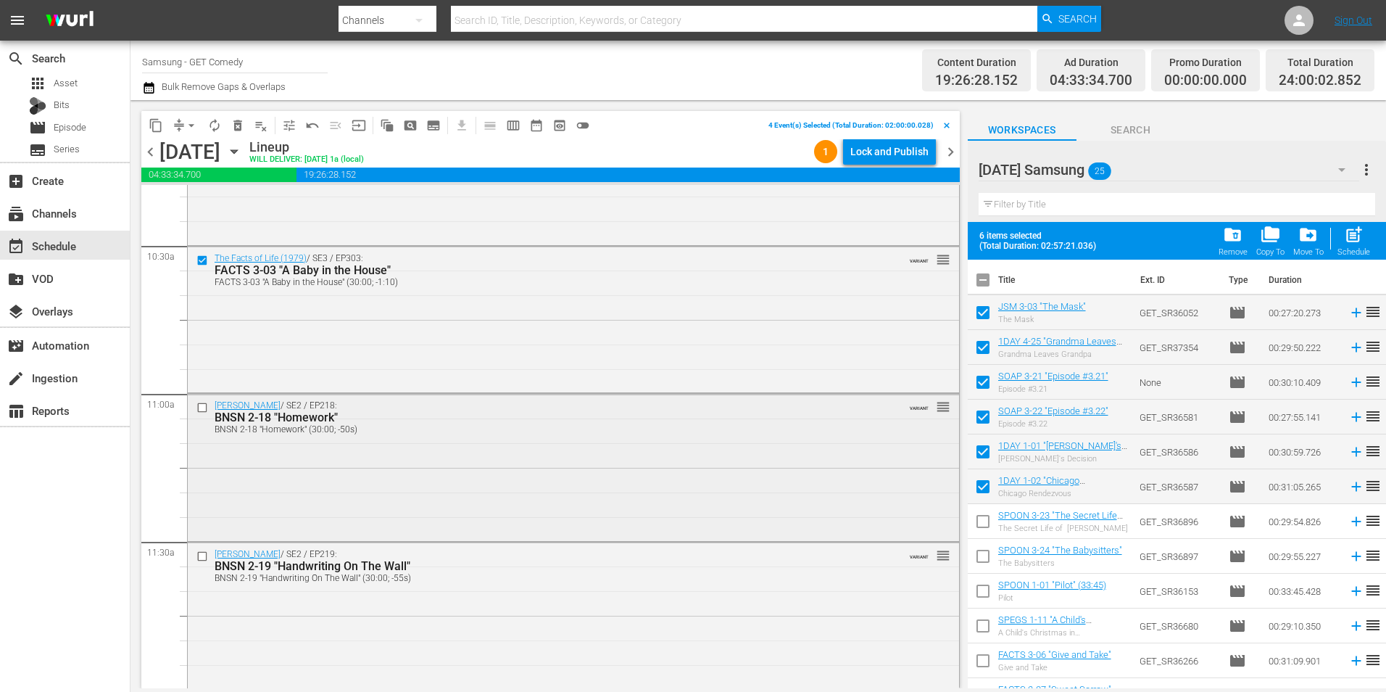
click at [199, 409] on input "checkbox" at bounding box center [204, 408] width 15 height 12
click at [204, 556] on input "checkbox" at bounding box center [204, 556] width 15 height 12
click at [155, 128] on span "content_copy" at bounding box center [156, 125] width 15 height 15
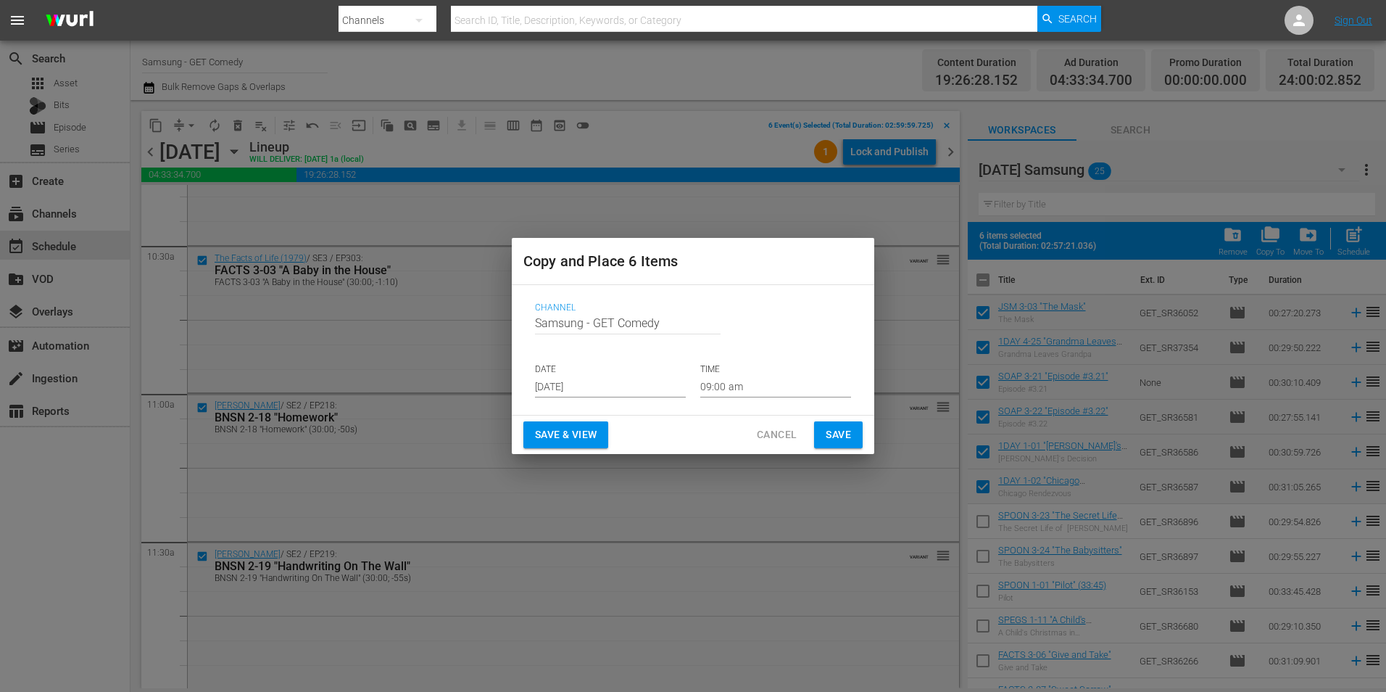
click at [590, 384] on input "[DATE]" at bounding box center [610, 387] width 151 height 22
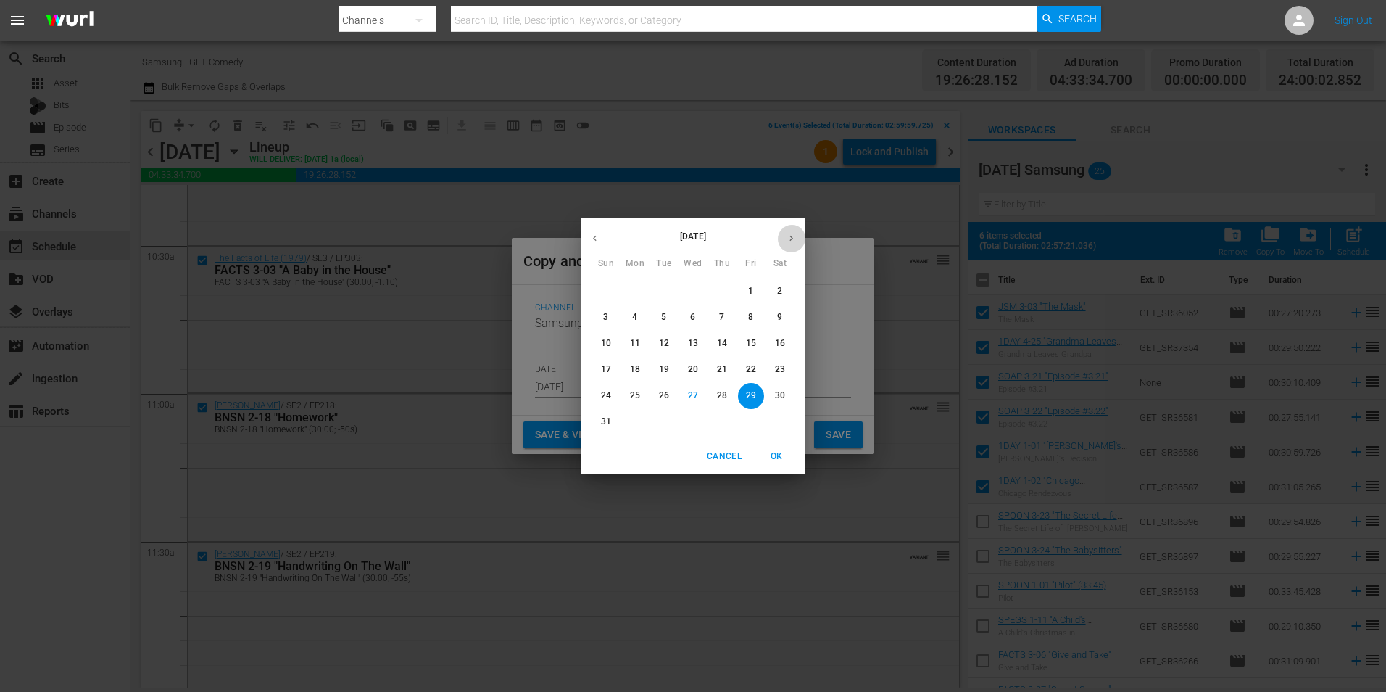
click at [796, 239] on icon "button" at bounding box center [791, 238] width 11 height 11
click at [782, 342] on p "20" at bounding box center [780, 343] width 10 height 12
type input "[DATE]"
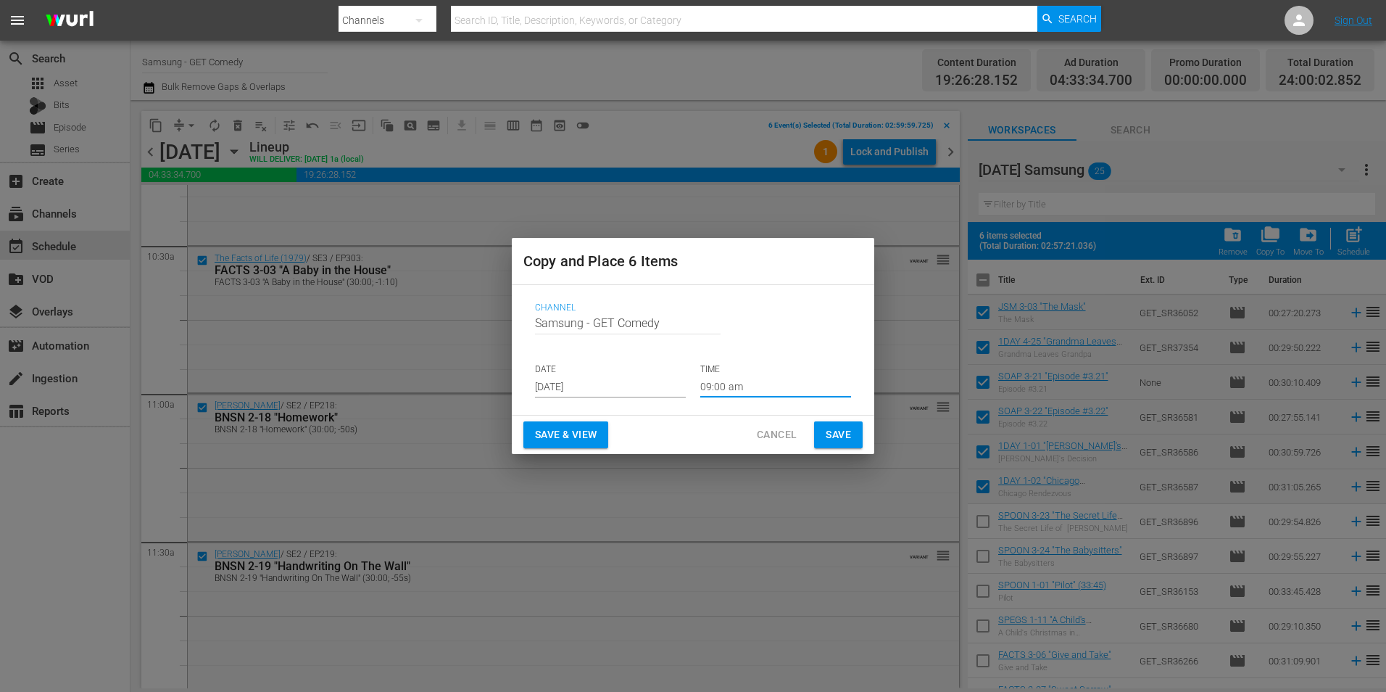
click at [712, 384] on input "09:00 am" at bounding box center [775, 387] width 151 height 22
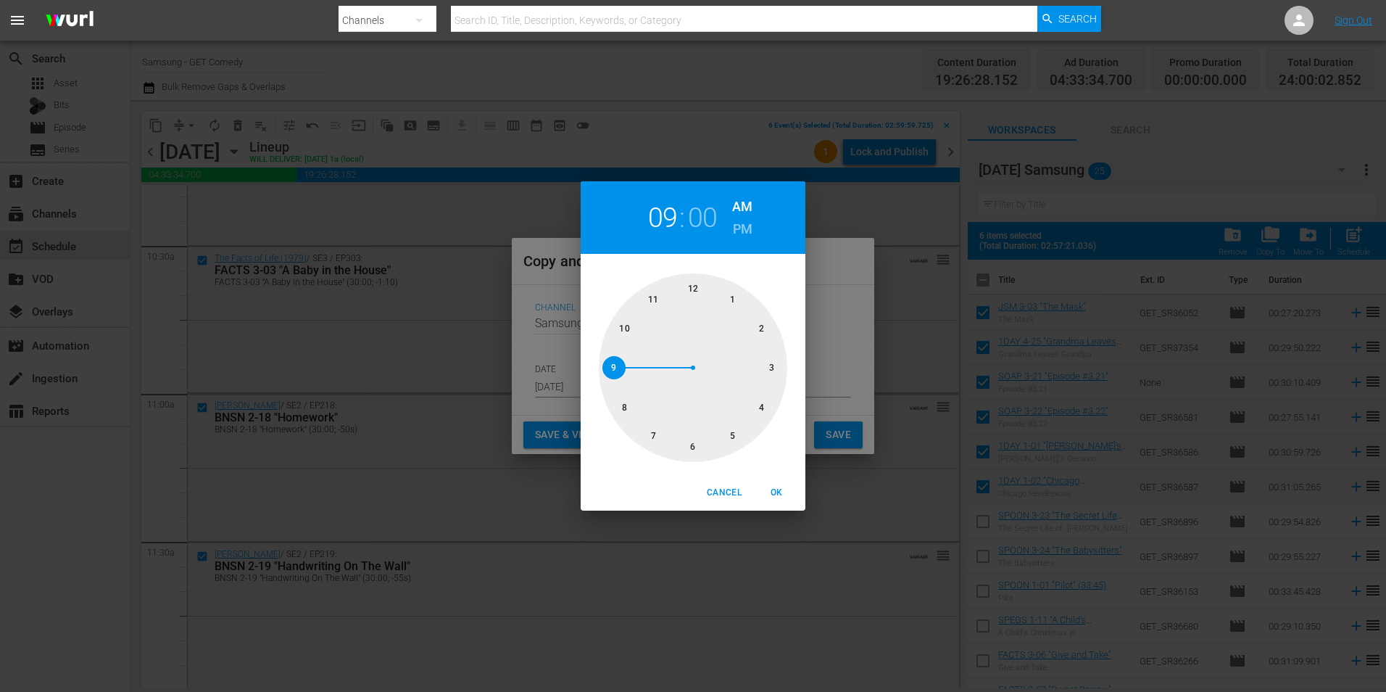
click at [775, 371] on div at bounding box center [693, 367] width 189 height 189
click at [785, 490] on span "OK" at bounding box center [776, 492] width 35 height 15
type input "03:00 am"
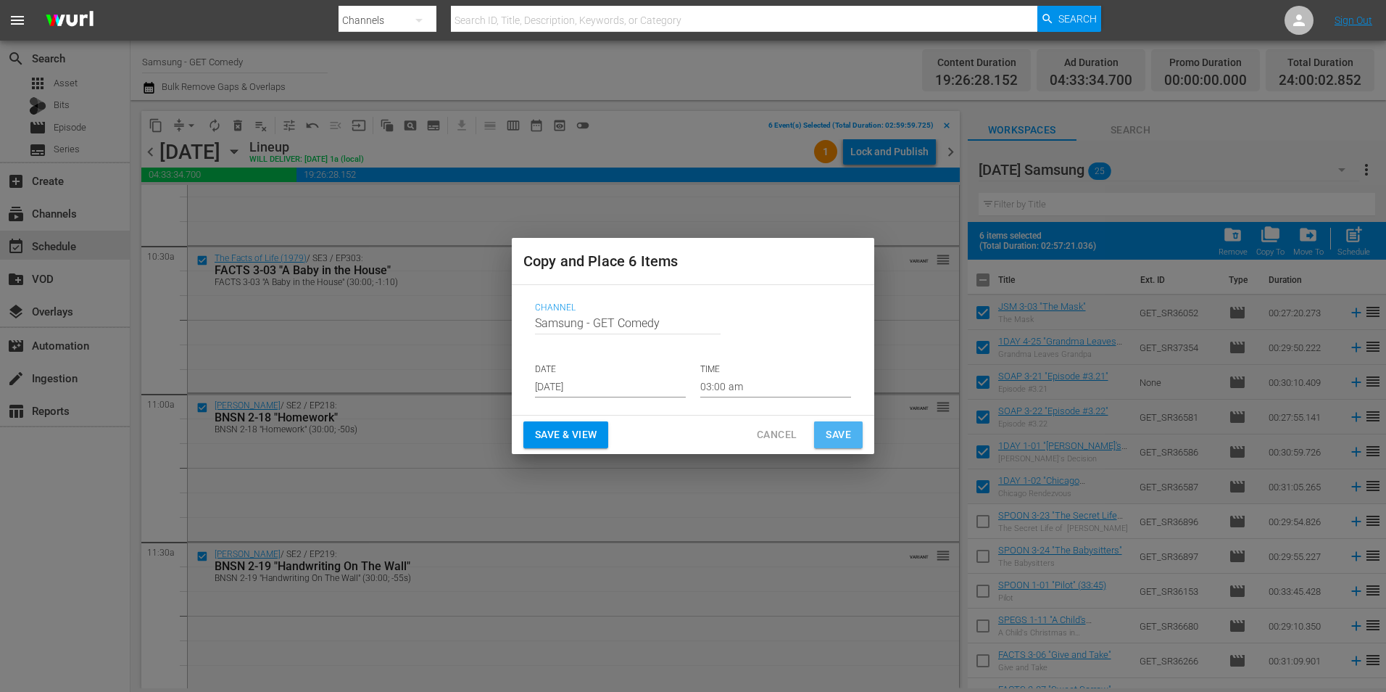
click at [842, 432] on span "Save" at bounding box center [838, 435] width 25 height 18
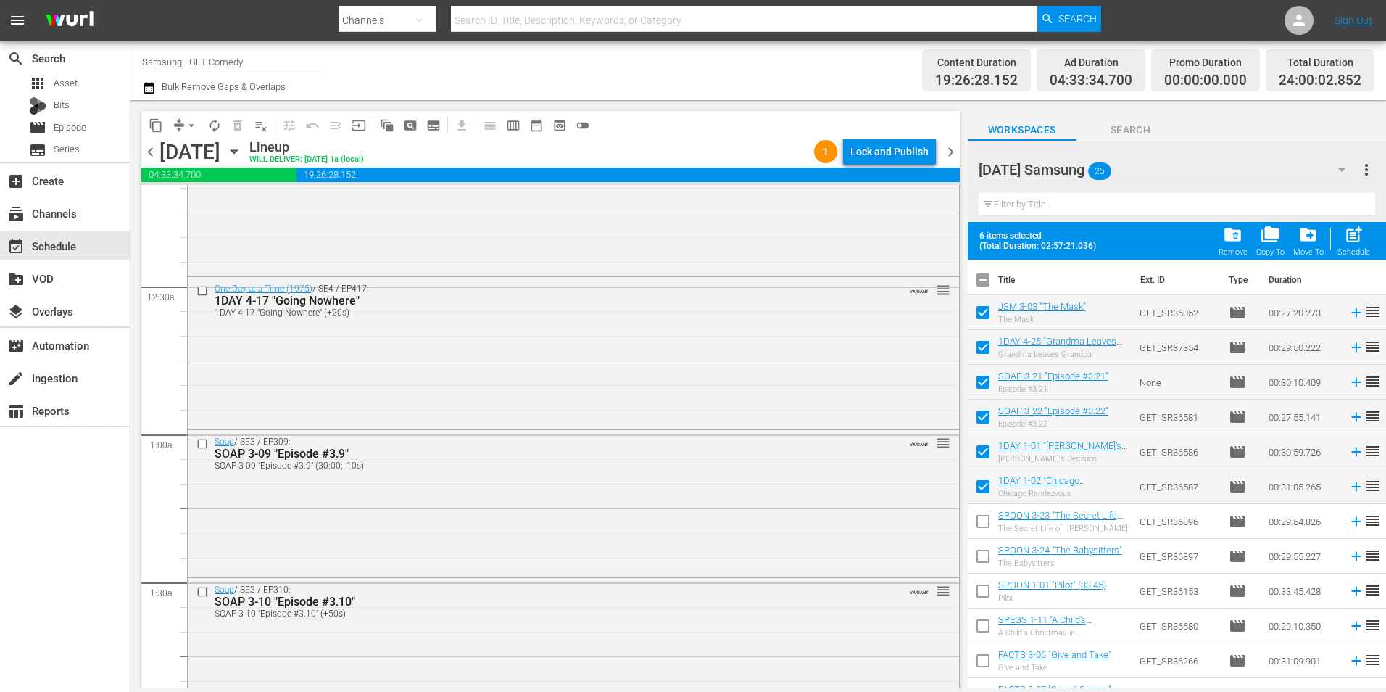
scroll to position [0, 0]
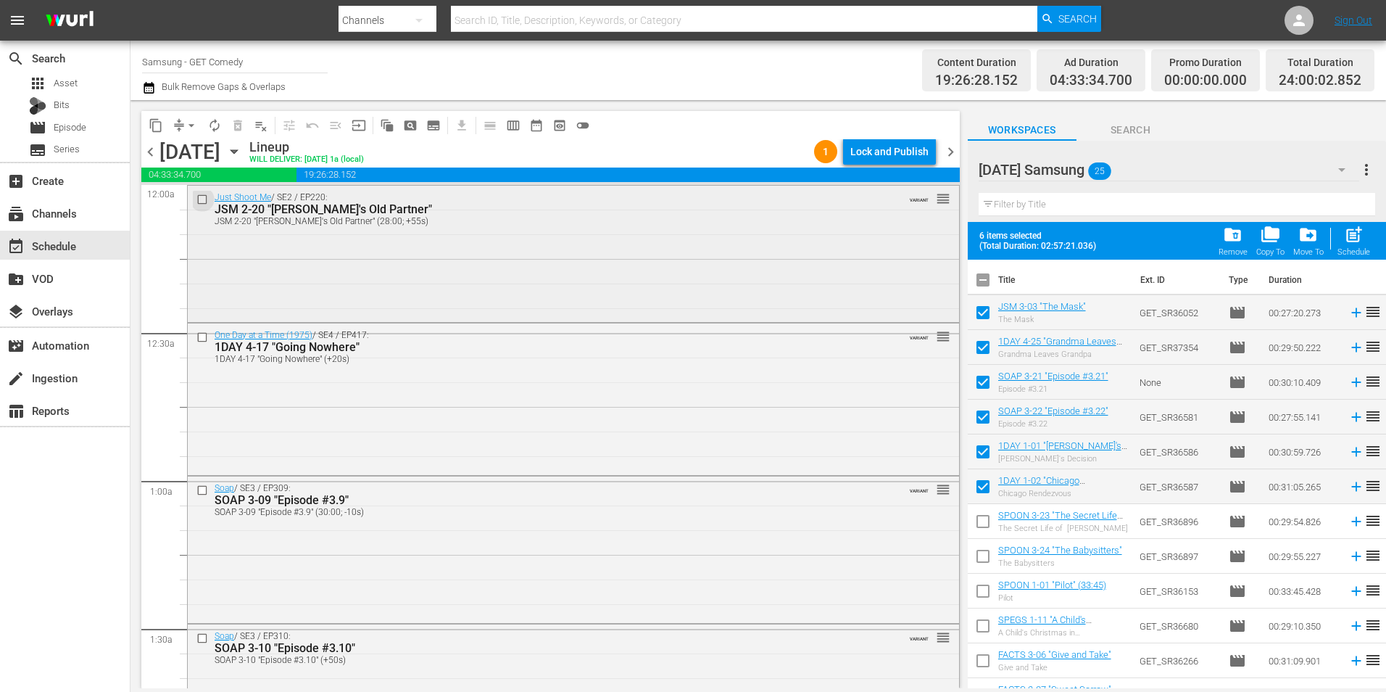
click at [203, 199] on input "checkbox" at bounding box center [204, 199] width 15 height 12
click at [206, 334] on input "checkbox" at bounding box center [204, 337] width 15 height 12
click at [200, 489] on input "checkbox" at bounding box center [204, 490] width 15 height 12
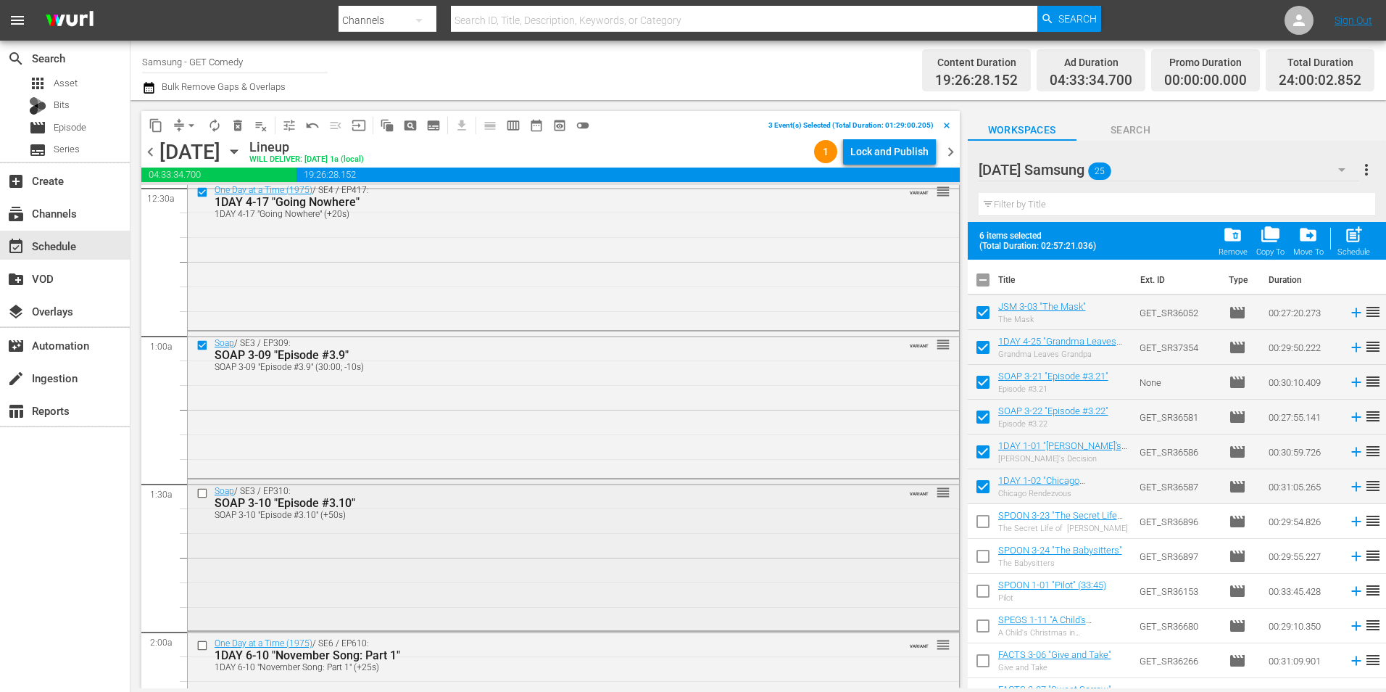
click at [202, 492] on input "checkbox" at bounding box center [204, 493] width 15 height 12
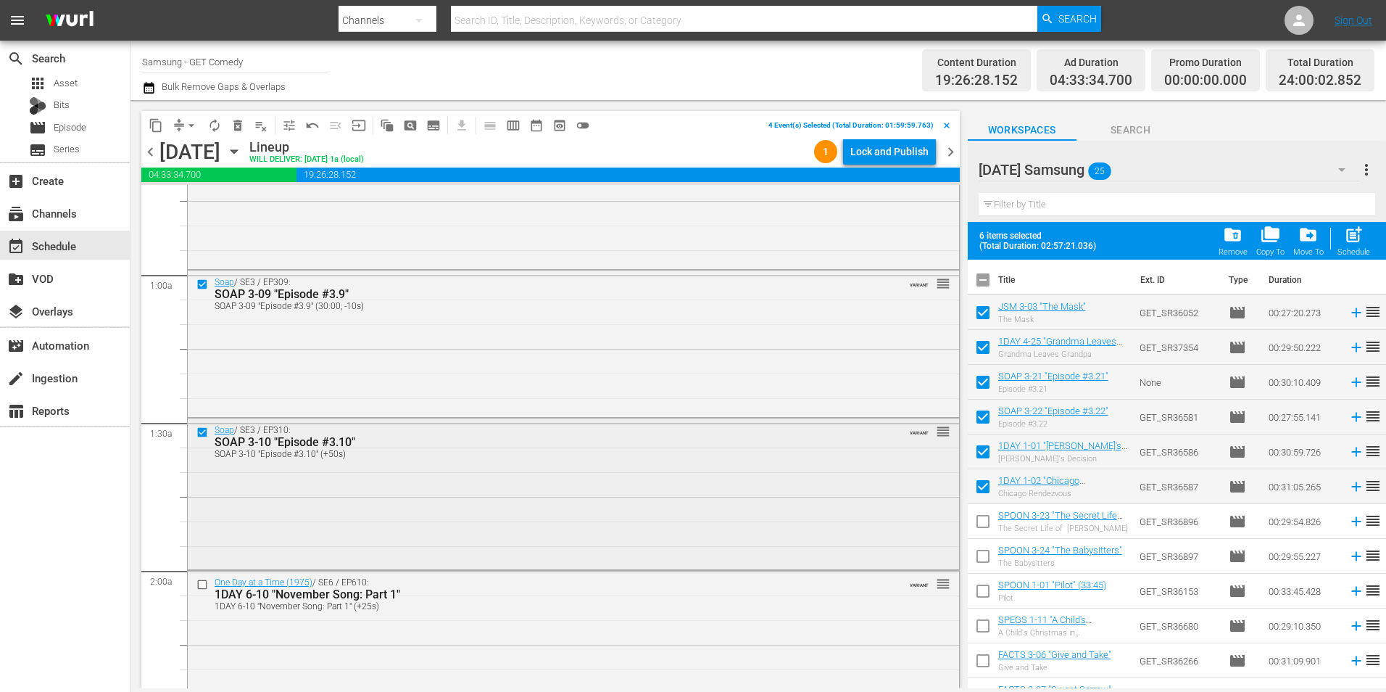
scroll to position [290, 0]
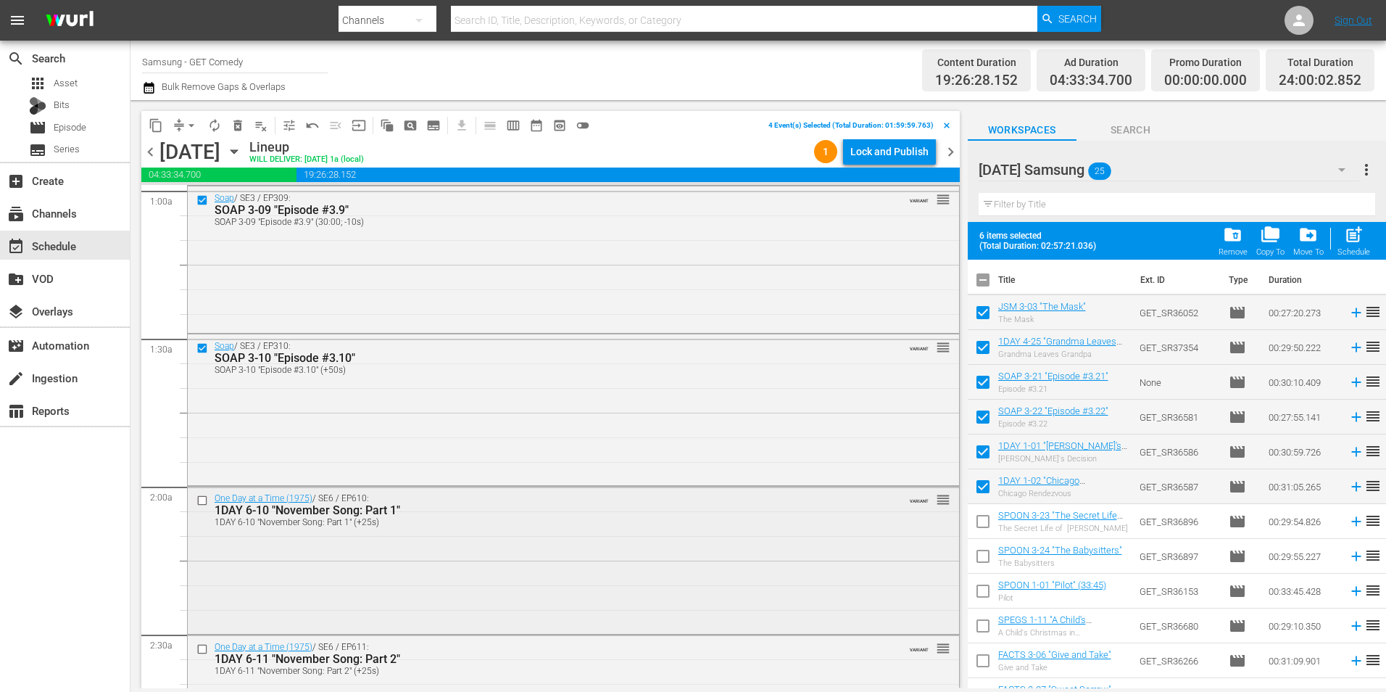
click at [198, 497] on input "checkbox" at bounding box center [204, 501] width 15 height 12
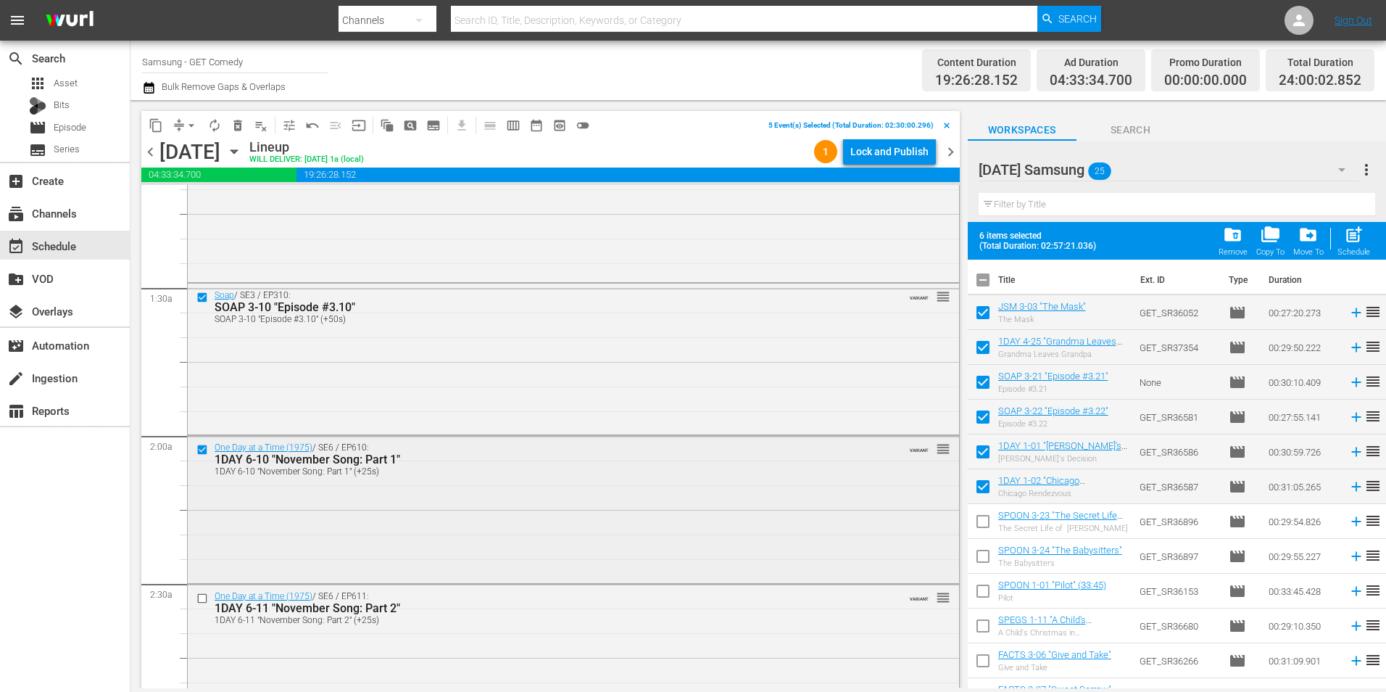
scroll to position [363, 0]
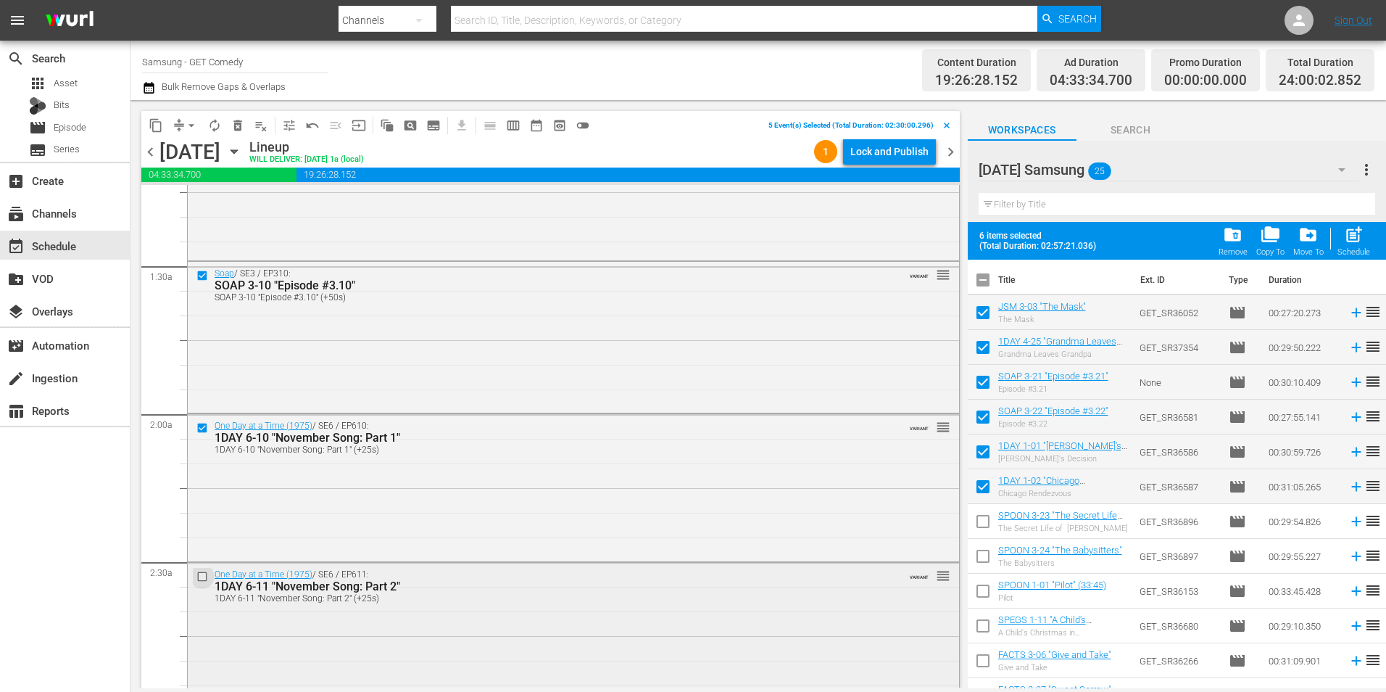
click at [204, 576] on input "checkbox" at bounding box center [204, 577] width 15 height 12
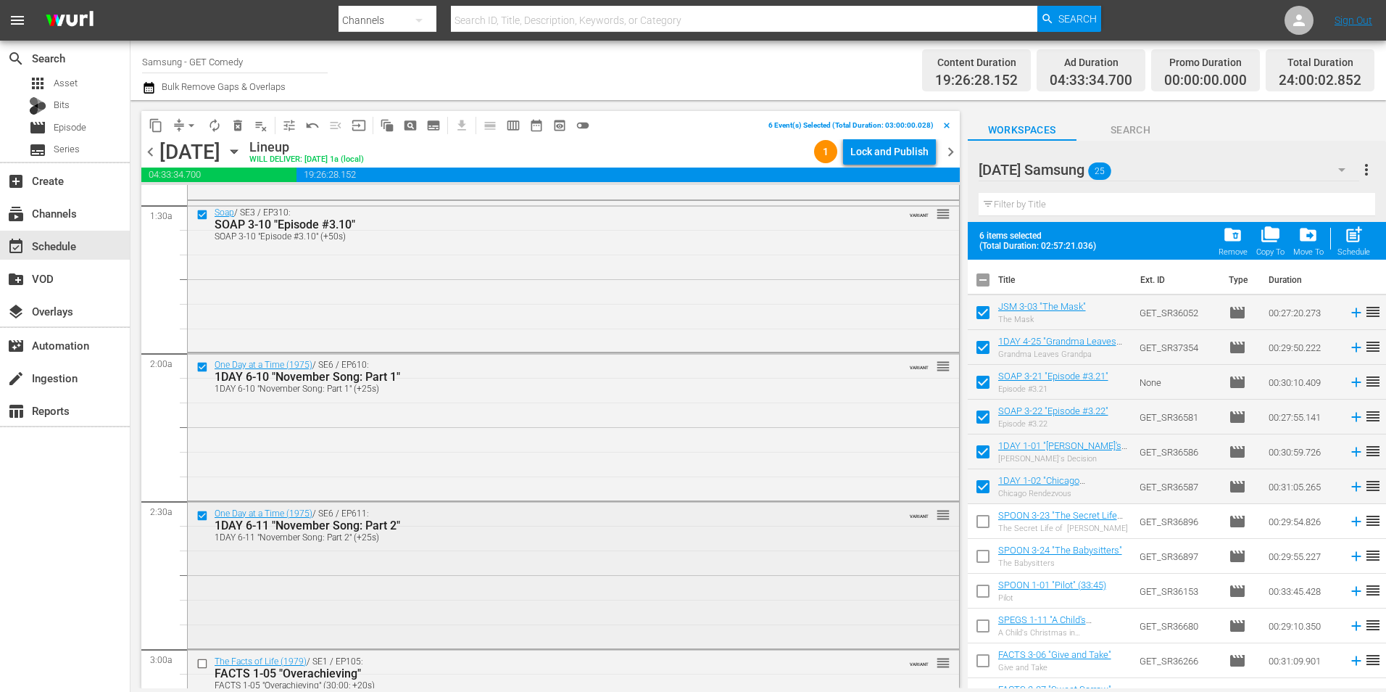
scroll to position [508, 0]
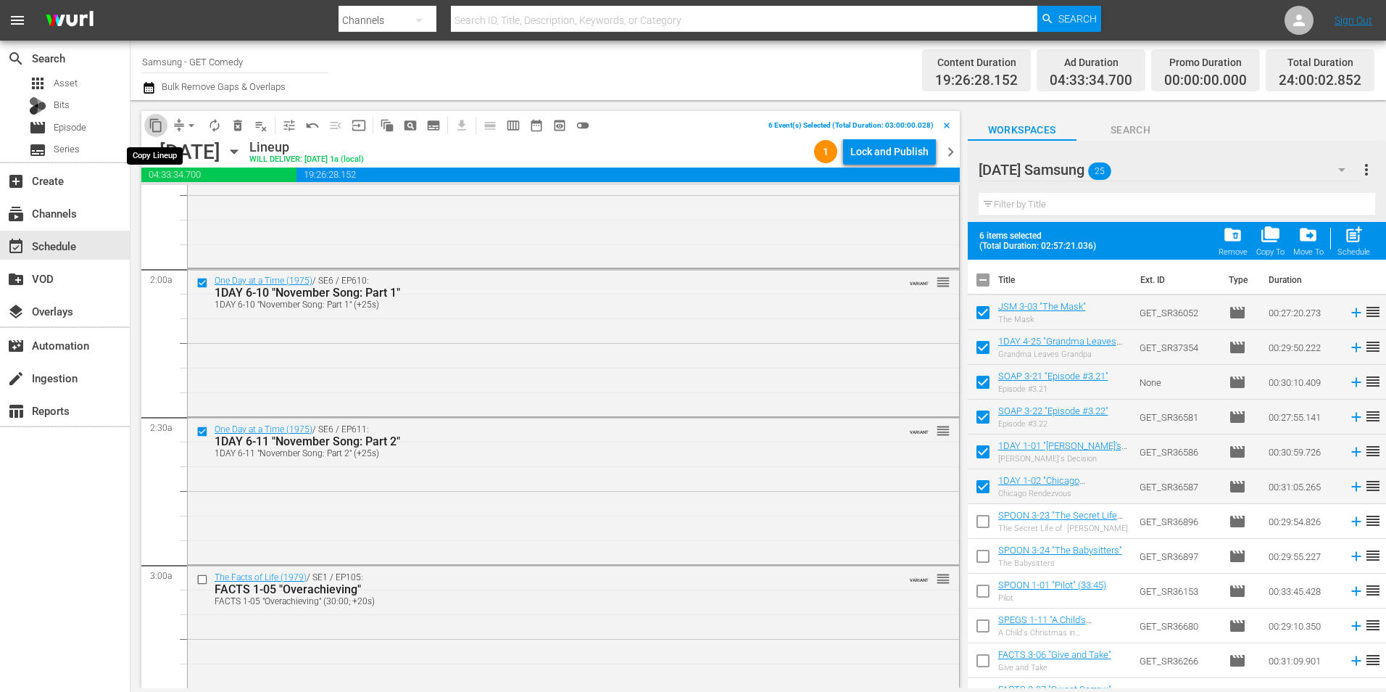
click at [158, 123] on span "content_copy" at bounding box center [156, 125] width 15 height 15
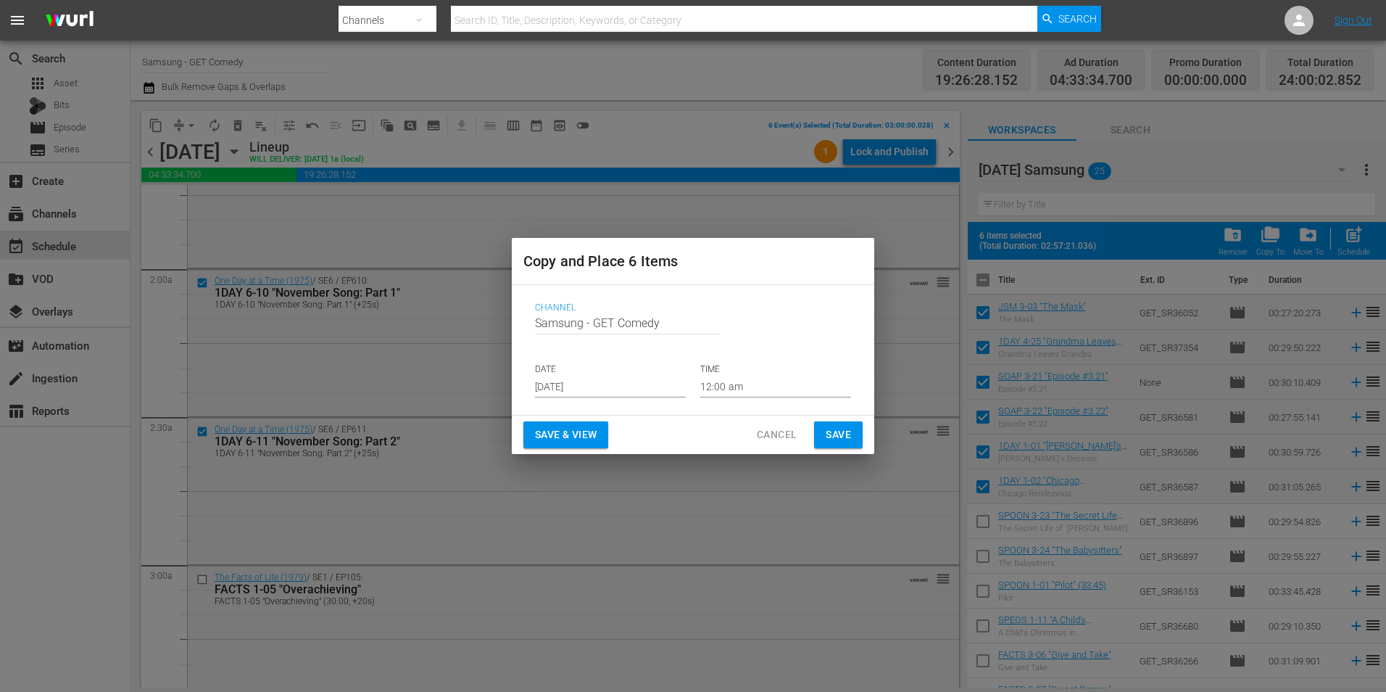
click at [598, 397] on input "[DATE]" at bounding box center [610, 387] width 151 height 22
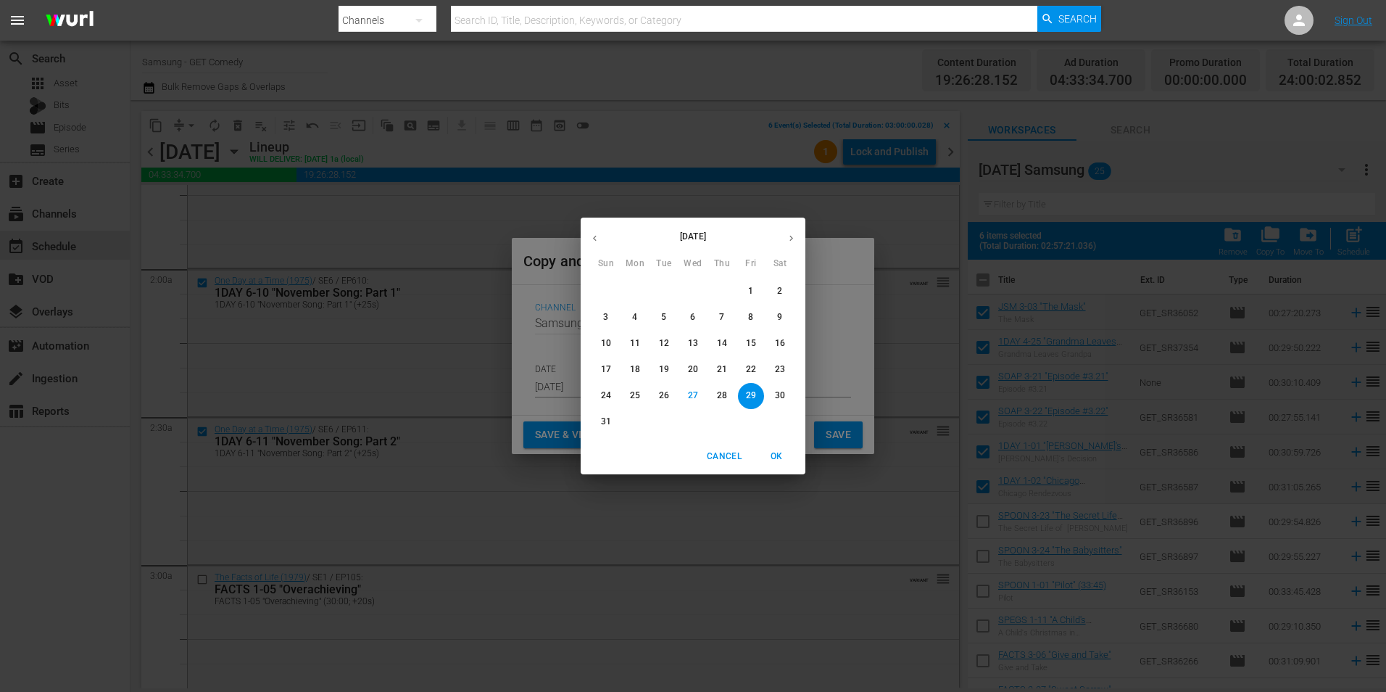
click at [793, 242] on icon "button" at bounding box center [791, 238] width 11 height 11
click at [786, 345] on span "20" at bounding box center [780, 343] width 26 height 12
type input "[DATE]"
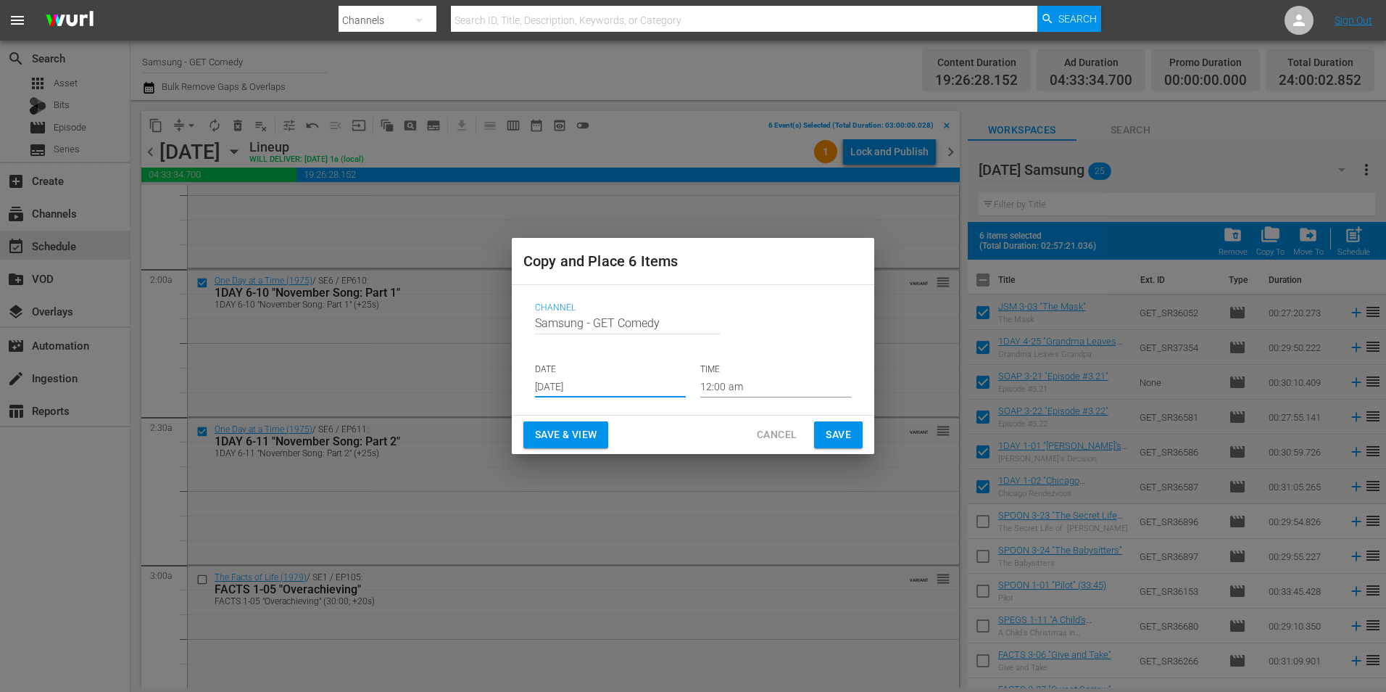
click at [728, 387] on input "12:00 am" at bounding box center [775, 387] width 151 height 22
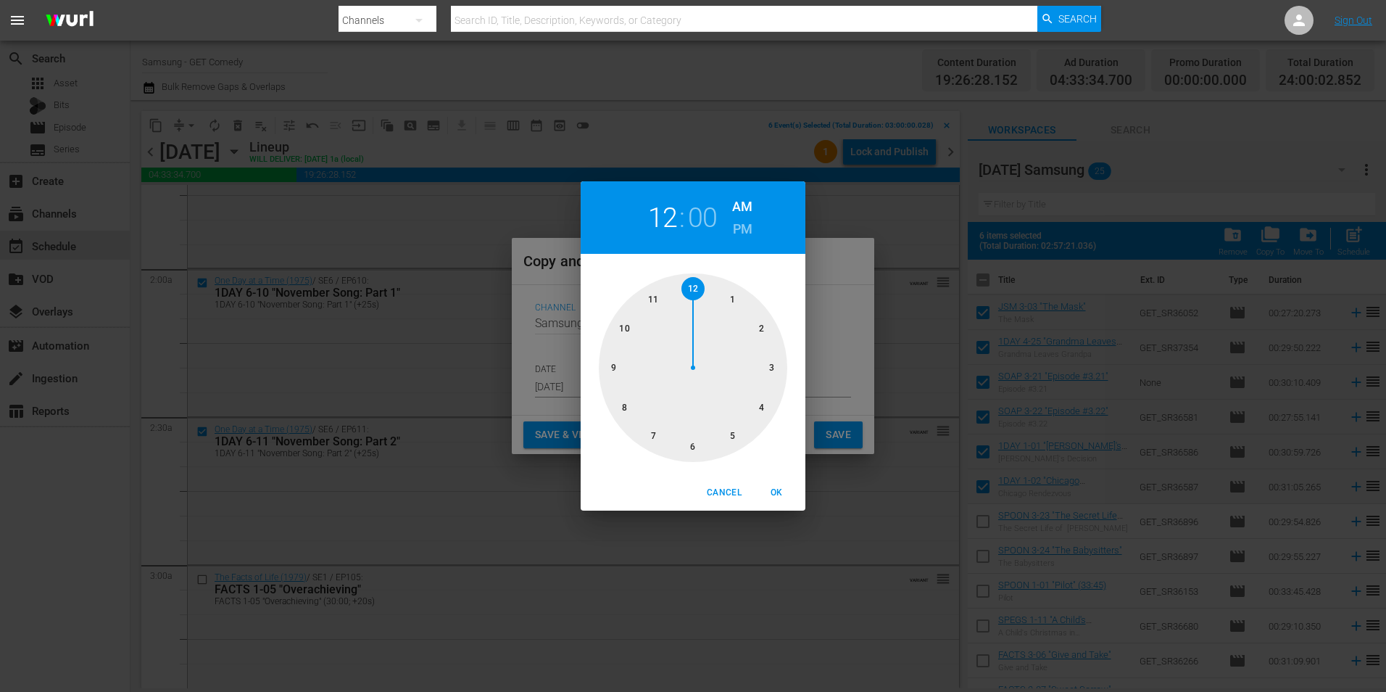
click at [688, 446] on div at bounding box center [693, 367] width 189 height 189
click at [778, 491] on span "OK" at bounding box center [776, 492] width 35 height 15
type input "06:00 am"
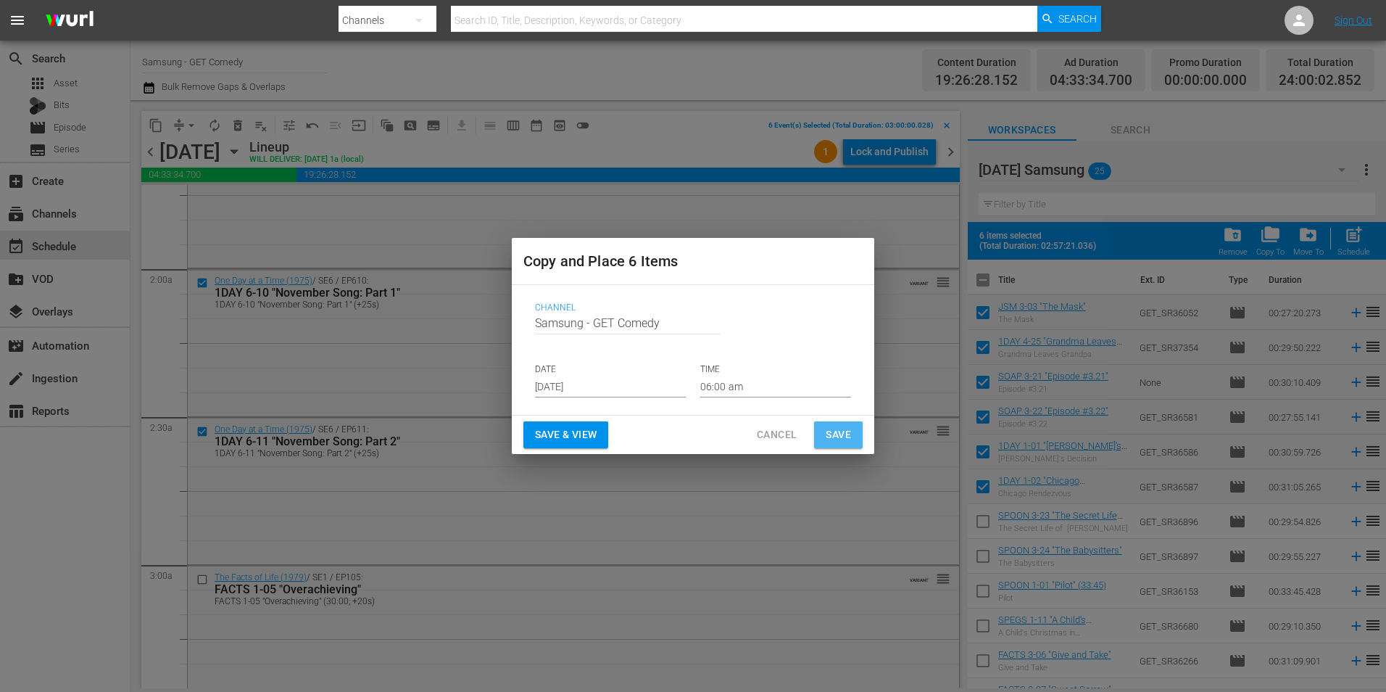
click at [840, 434] on span "Save" at bounding box center [838, 435] width 25 height 18
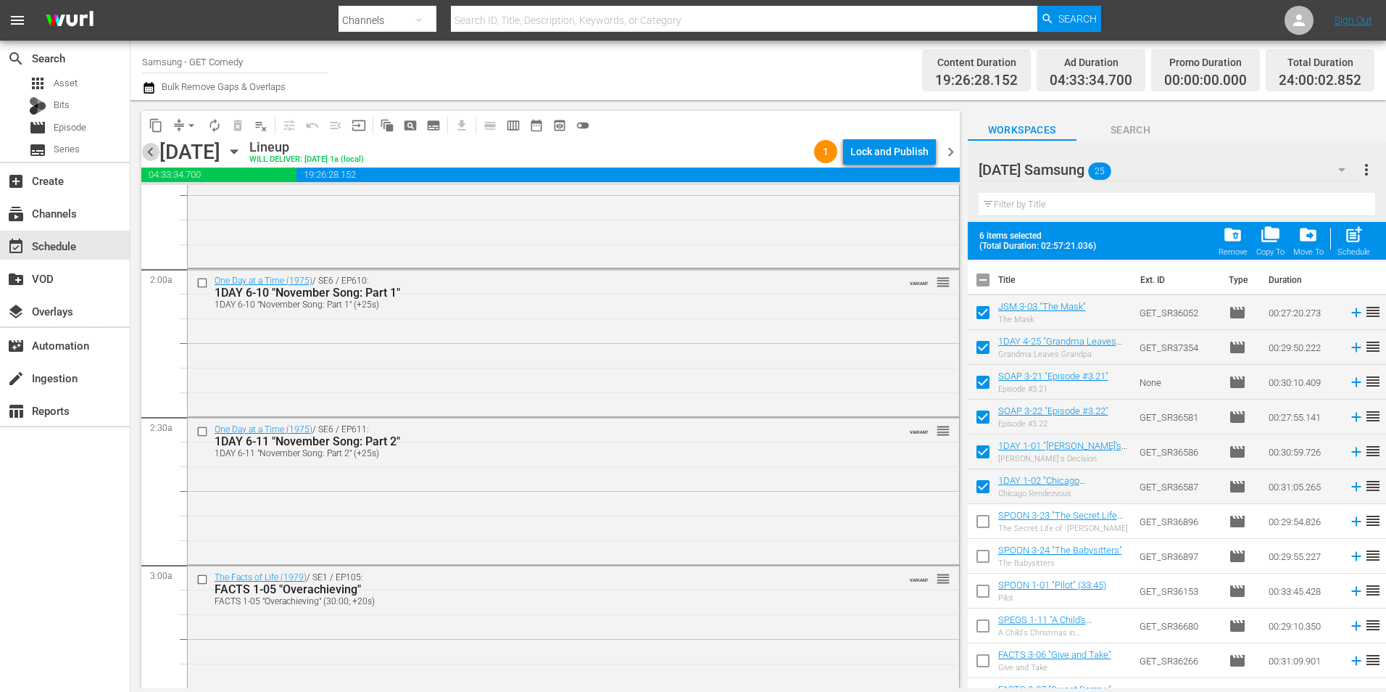
click at [150, 155] on span "chevron_left" at bounding box center [150, 152] width 18 height 18
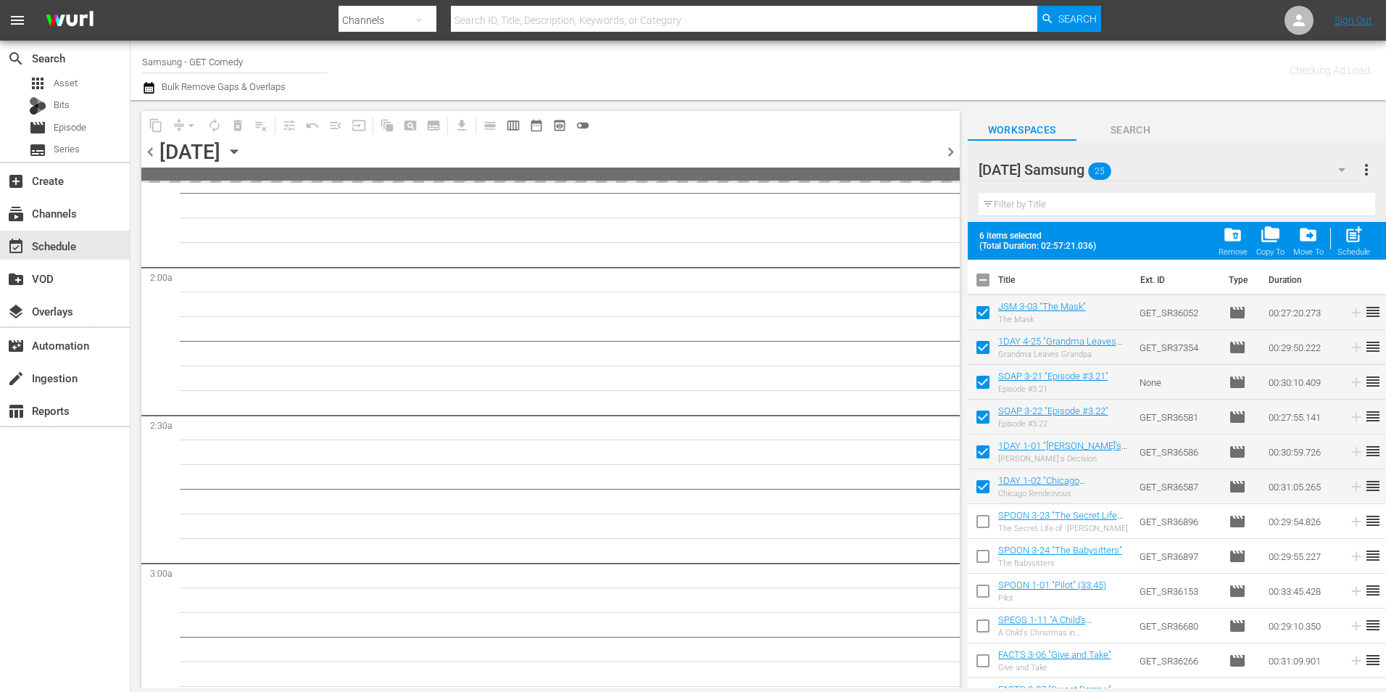
scroll to position [532, 0]
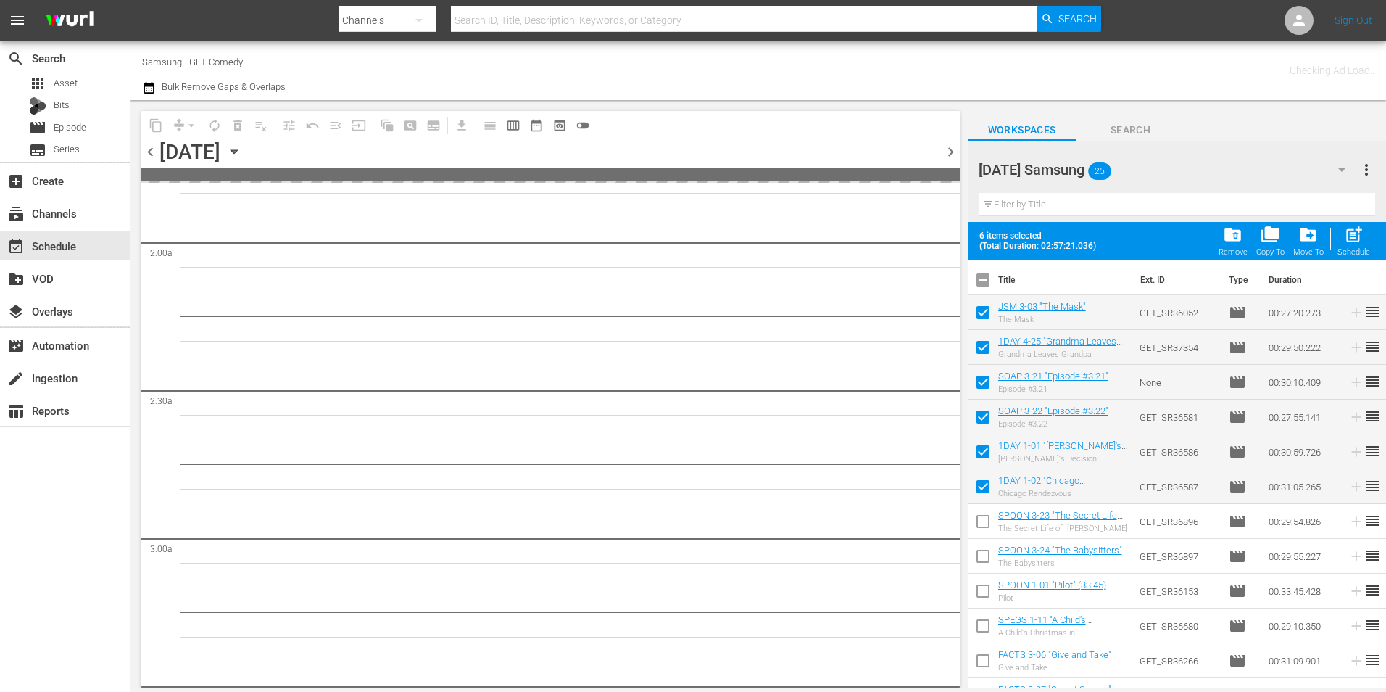
click at [150, 155] on span "chevron_left" at bounding box center [150, 152] width 18 height 18
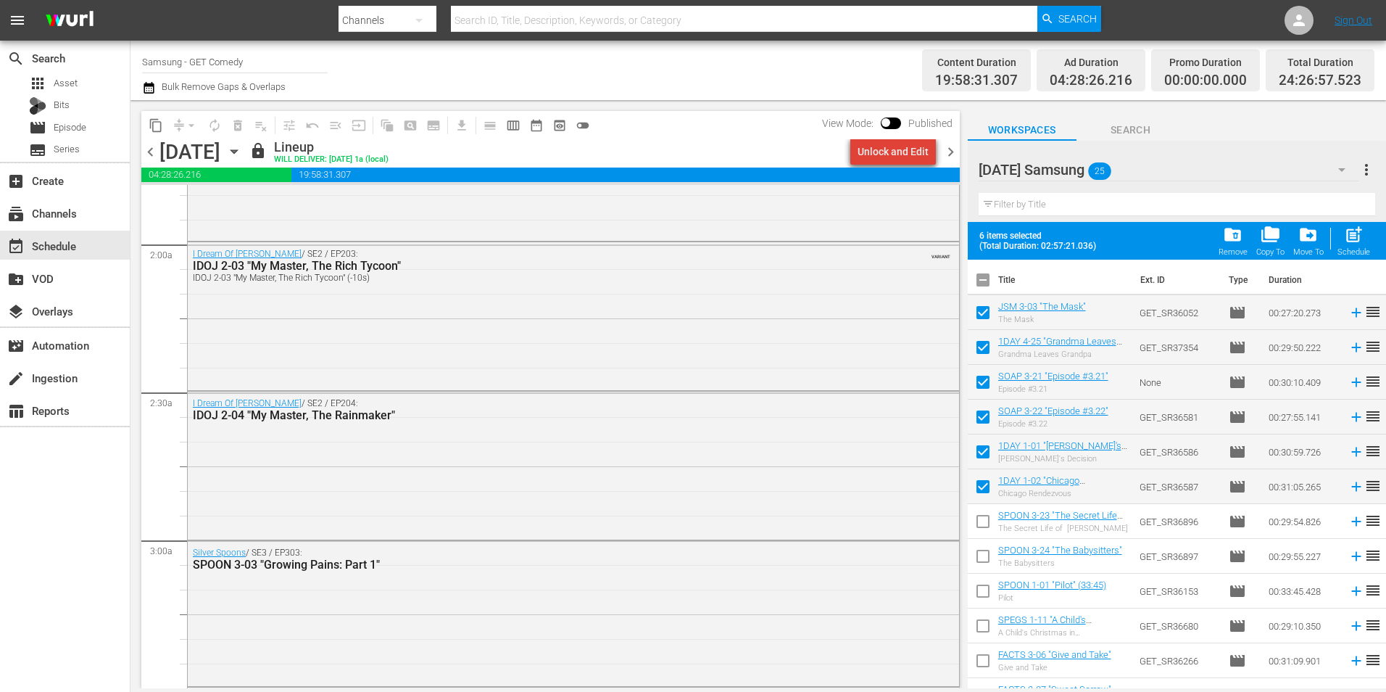
click at [903, 146] on div "Unlock and Edit" at bounding box center [893, 152] width 71 height 26
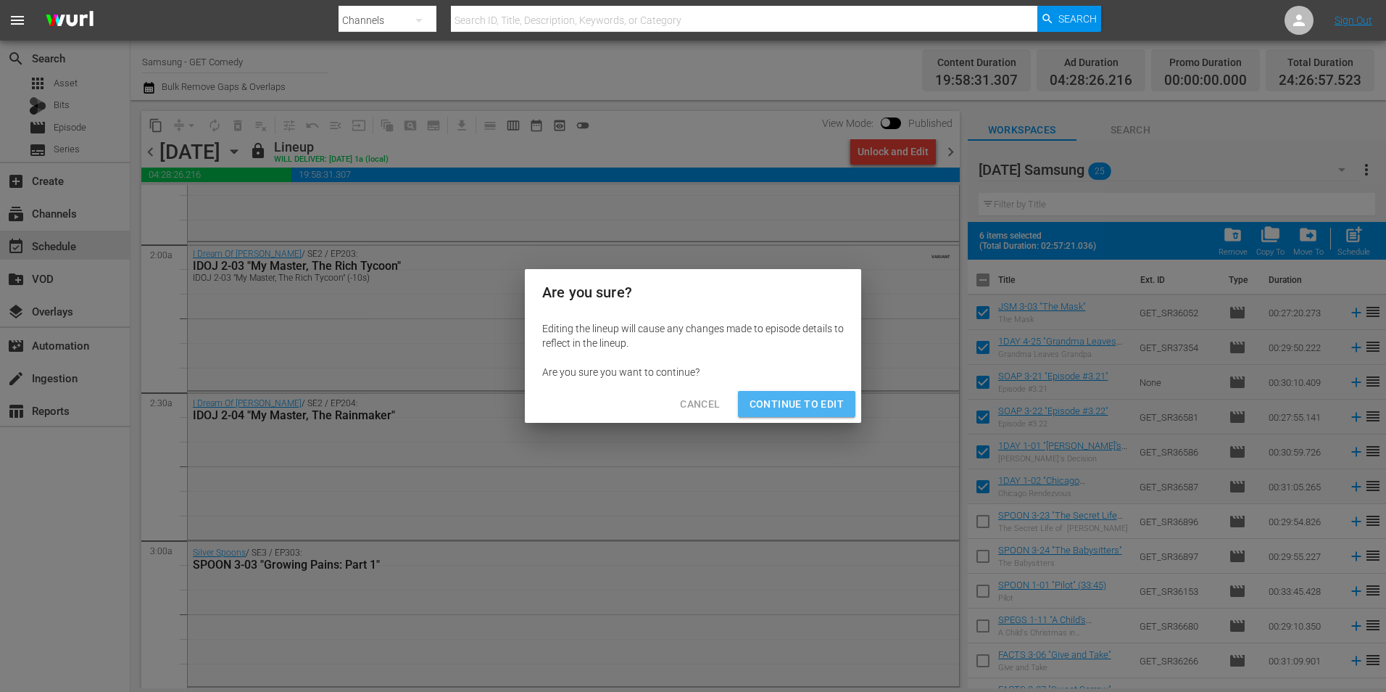
click at [811, 411] on span "Continue to Edit" at bounding box center [797, 404] width 94 height 18
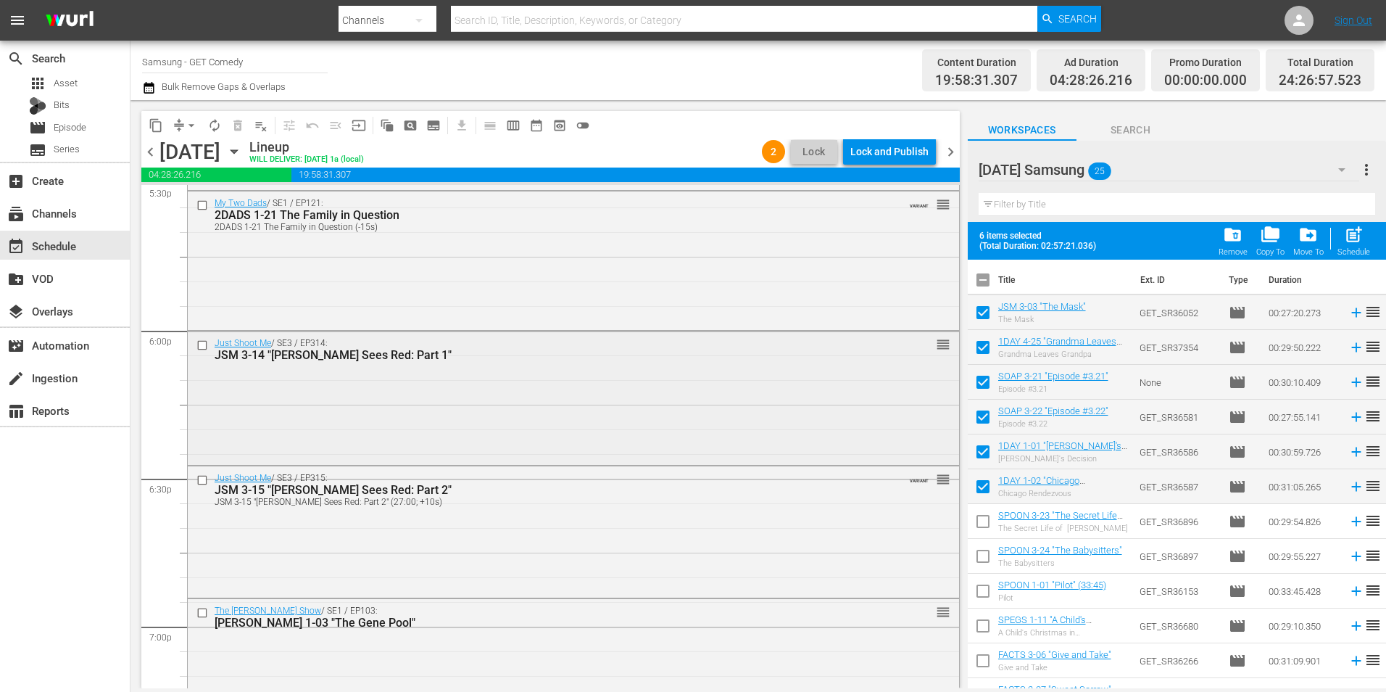
scroll to position [5173, 0]
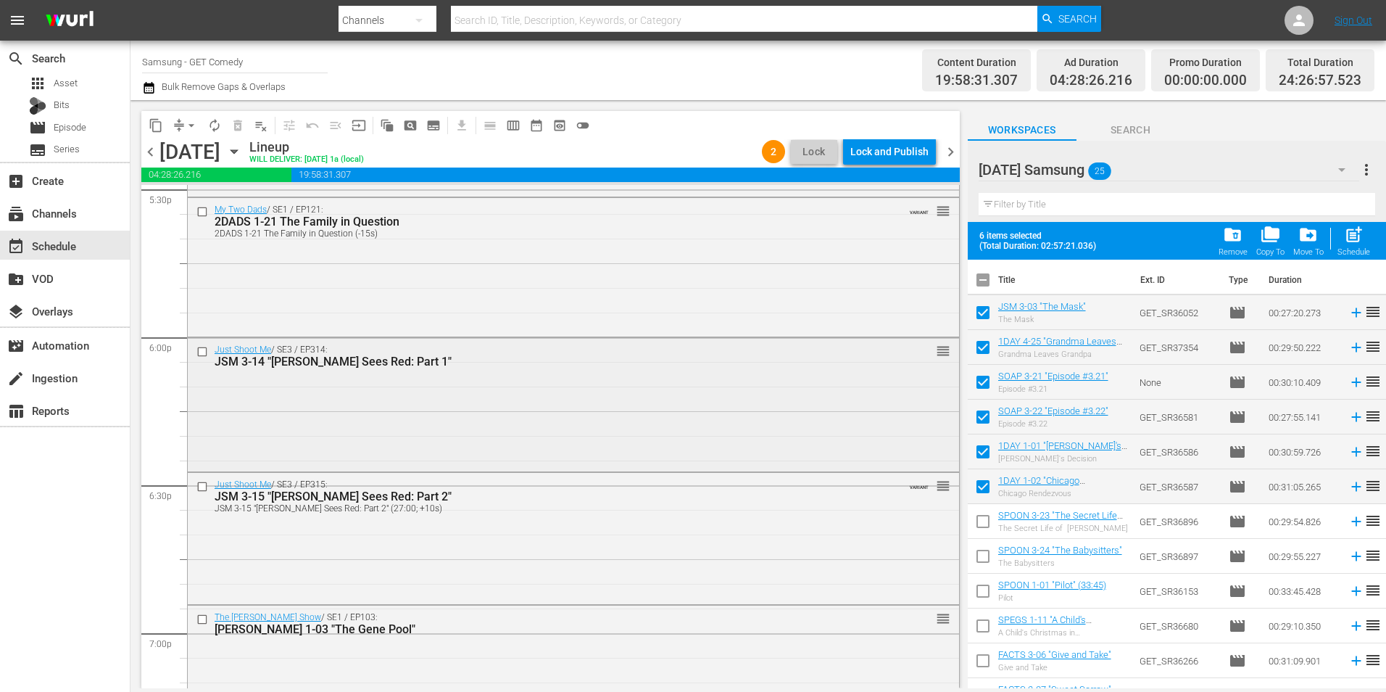
click at [197, 354] on input "checkbox" at bounding box center [204, 351] width 15 height 12
click at [202, 484] on input "checkbox" at bounding box center [204, 486] width 15 height 12
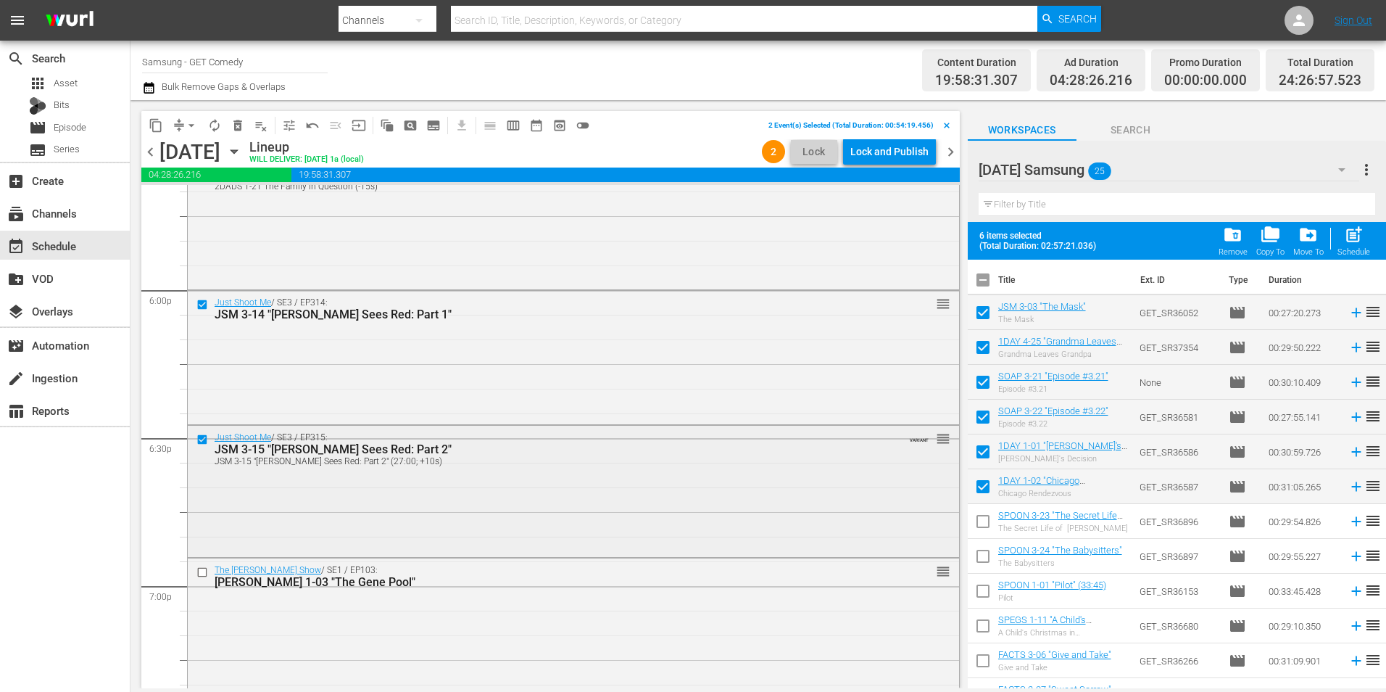
scroll to position [5246, 0]
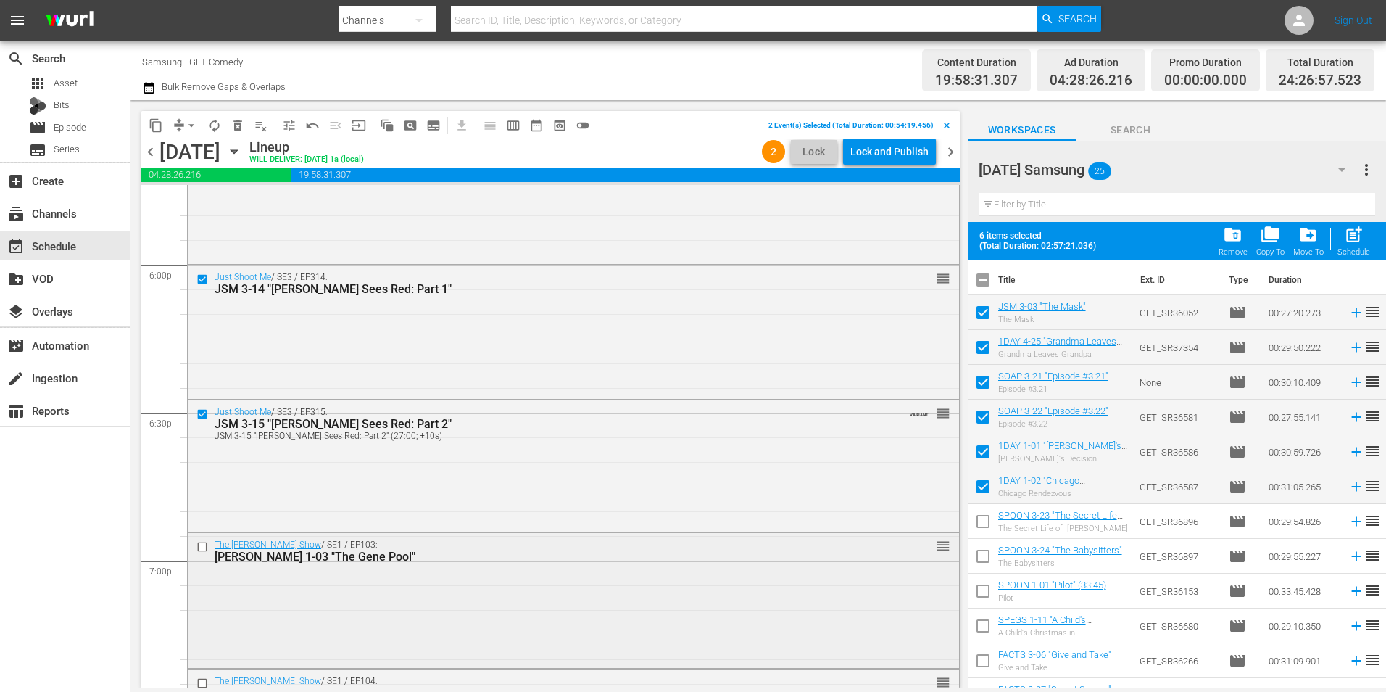
click at [204, 546] on input "checkbox" at bounding box center [204, 546] width 15 height 12
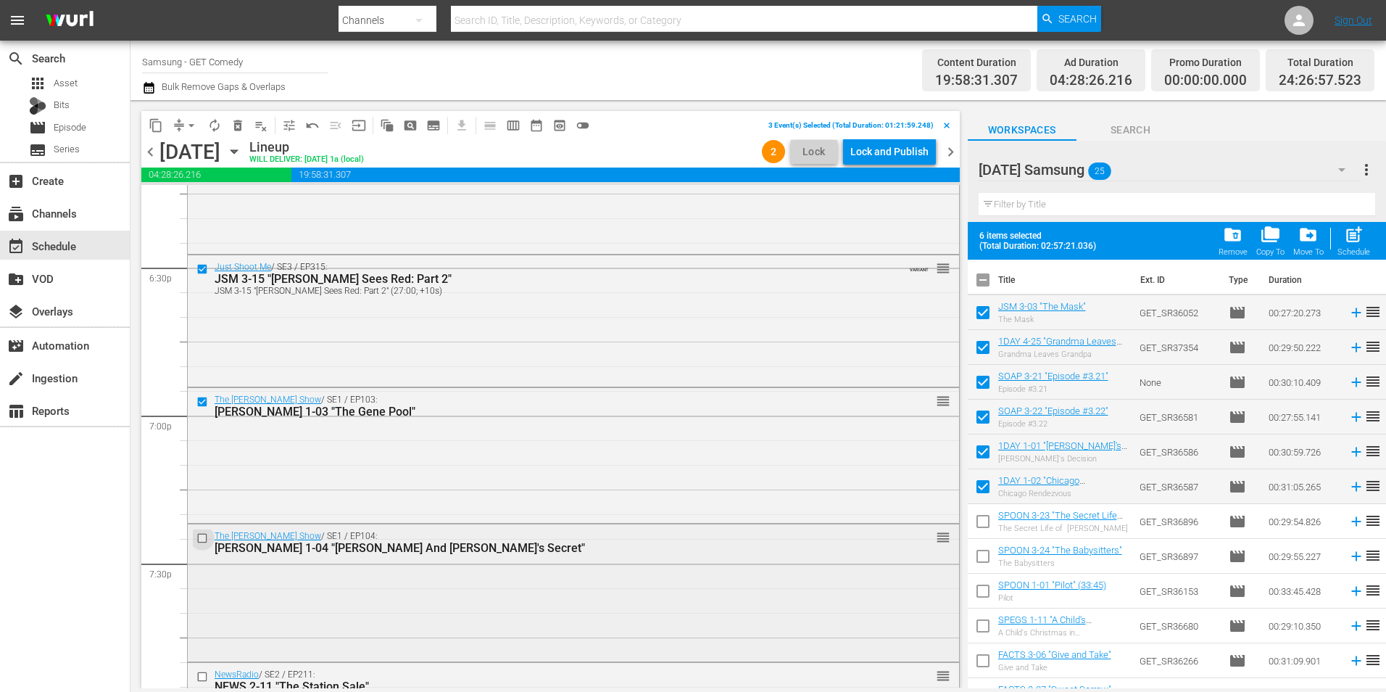
click at [202, 537] on input "checkbox" at bounding box center [204, 538] width 15 height 12
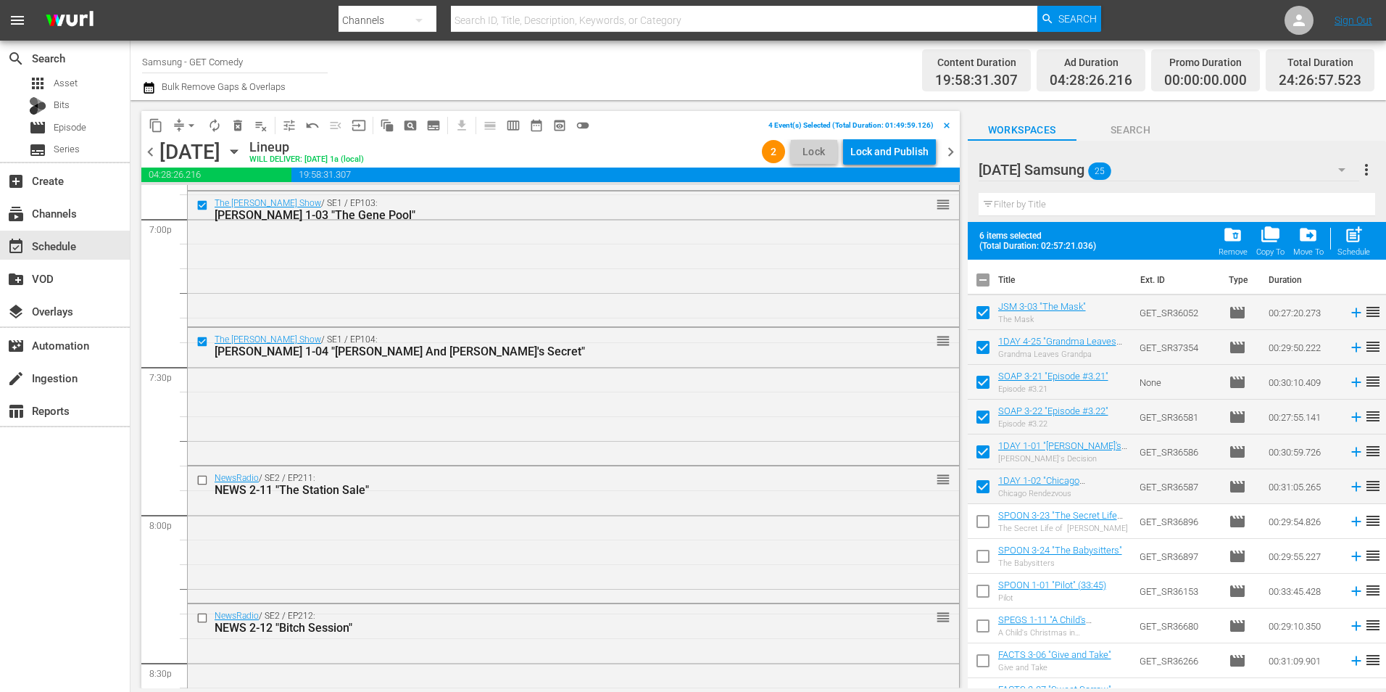
scroll to position [5608, 0]
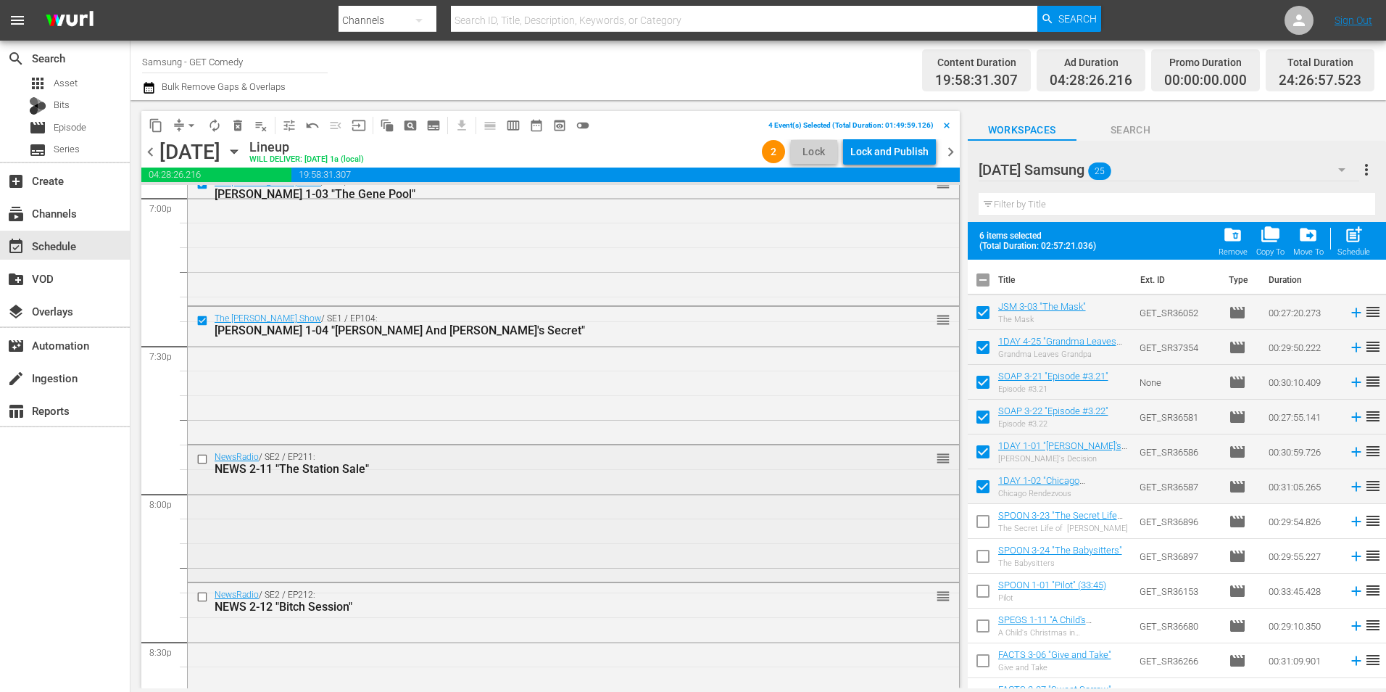
click at [202, 456] on input "checkbox" at bounding box center [204, 458] width 15 height 12
click at [199, 597] on input "checkbox" at bounding box center [204, 596] width 15 height 12
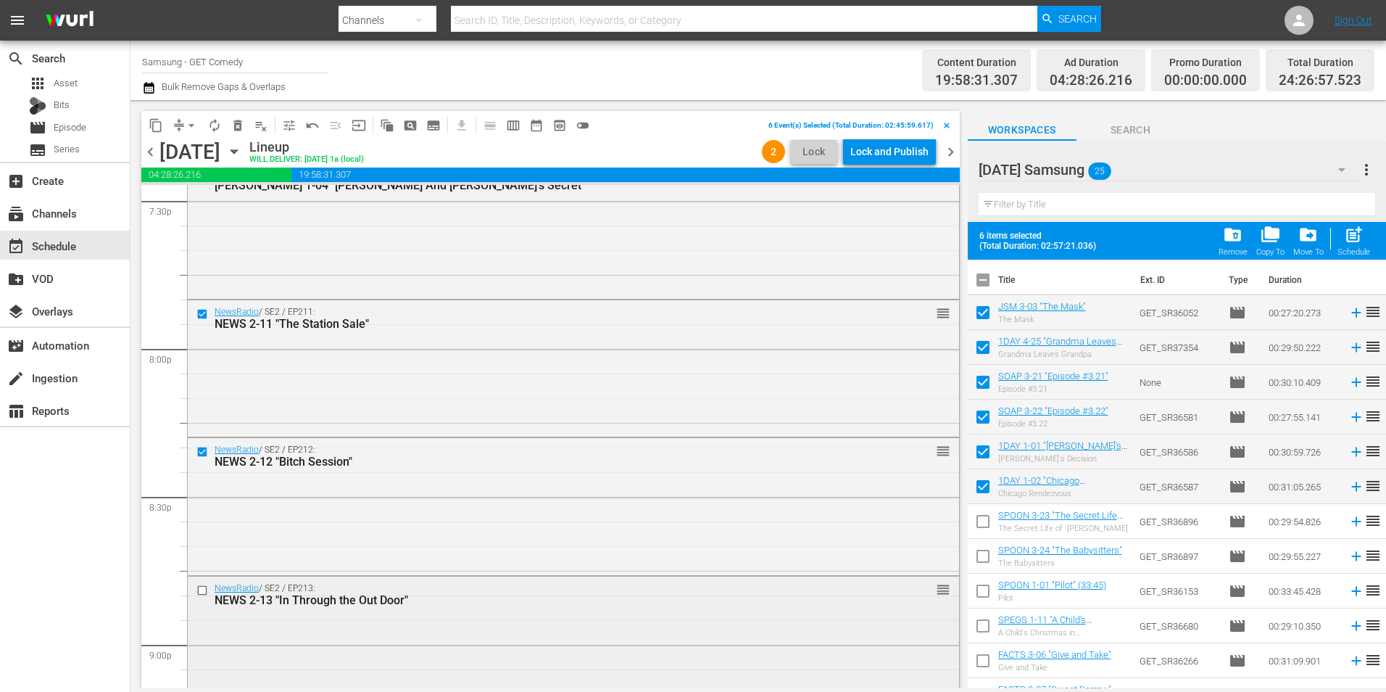
click at [202, 591] on input "checkbox" at bounding box center [204, 590] width 15 height 12
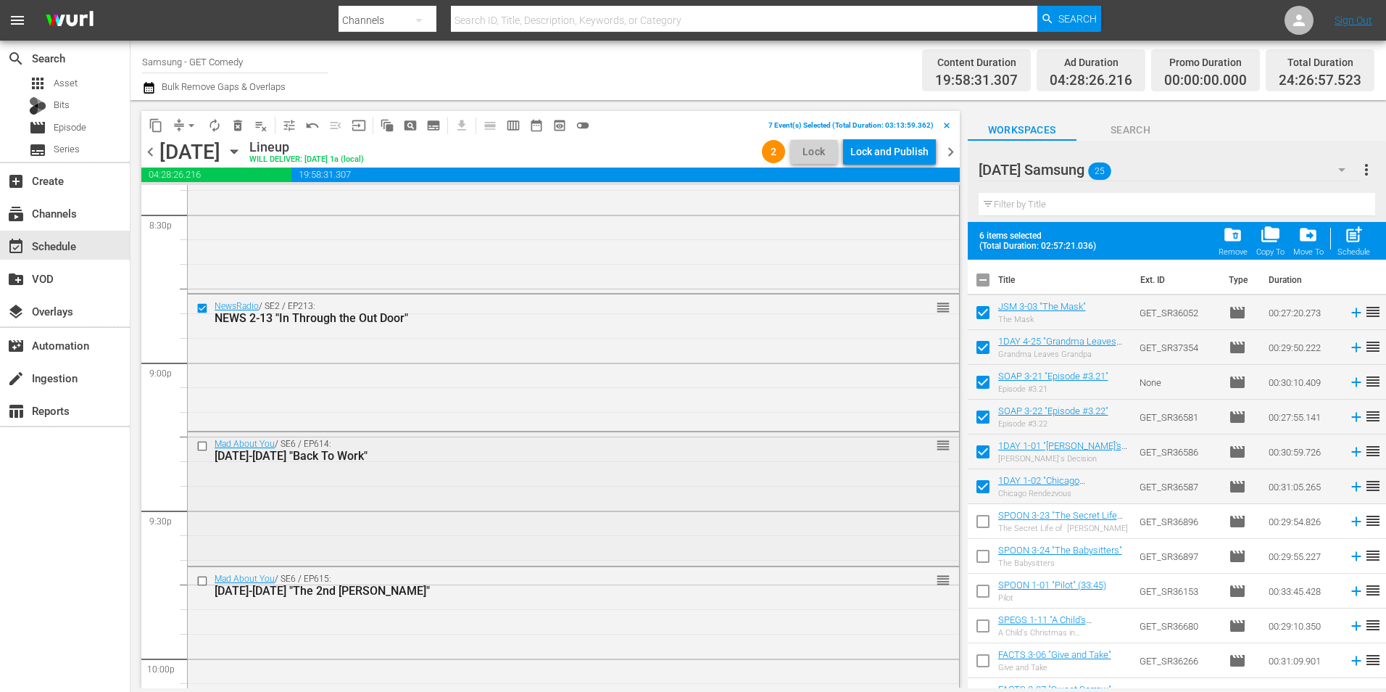
scroll to position [6043, 0]
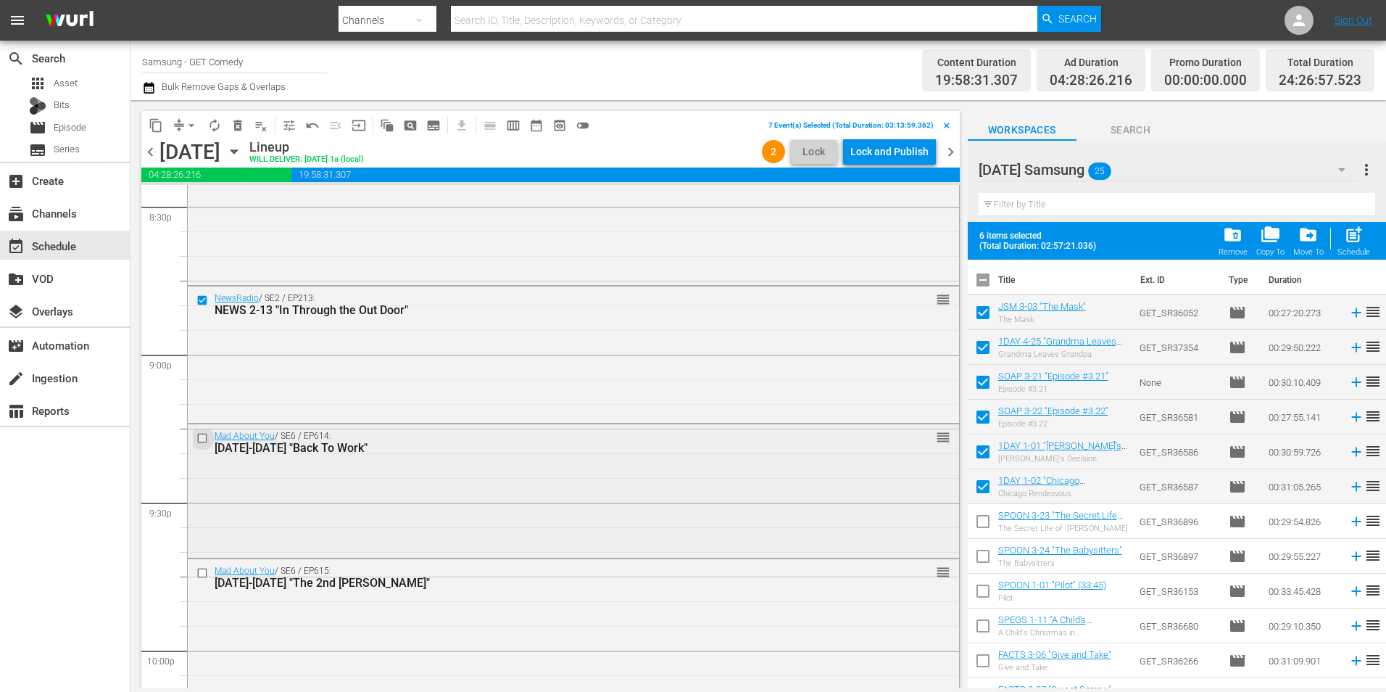
click at [197, 436] on input "checkbox" at bounding box center [204, 437] width 15 height 12
click at [204, 576] on input "checkbox" at bounding box center [204, 572] width 15 height 12
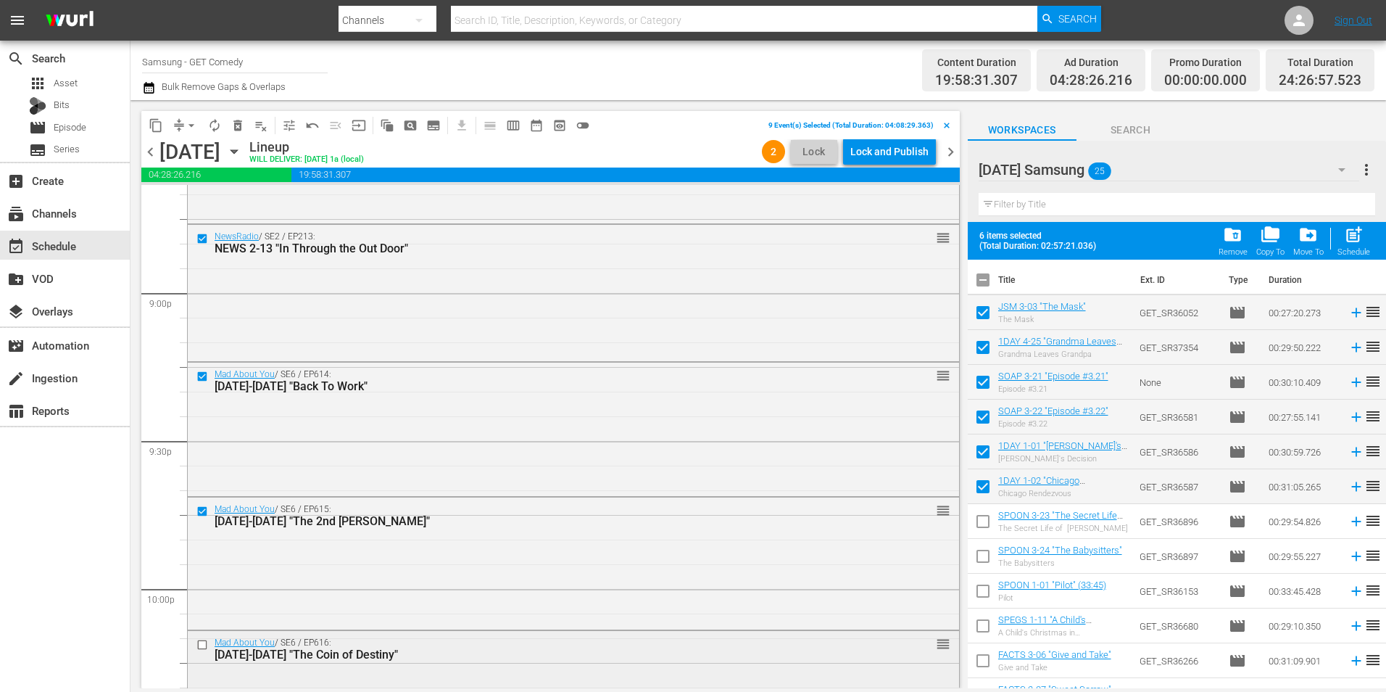
scroll to position [6188, 0]
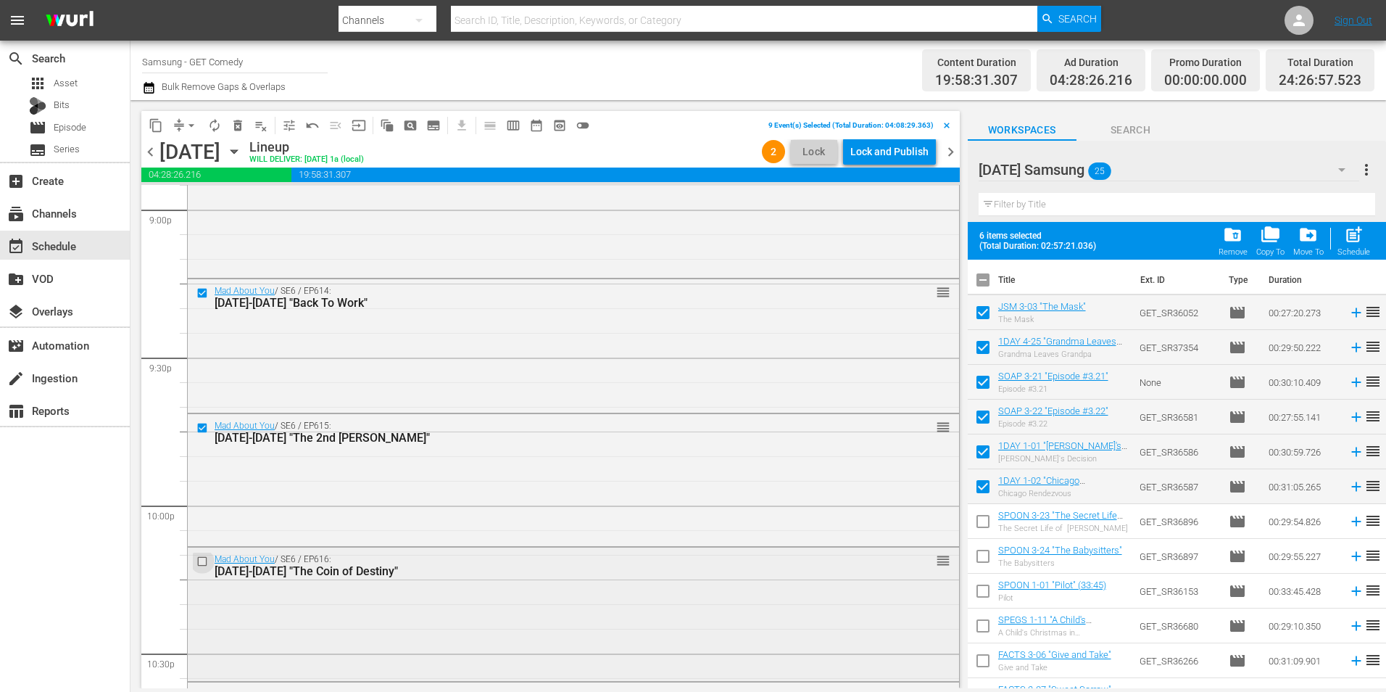
click at [203, 560] on input "checkbox" at bounding box center [204, 561] width 15 height 12
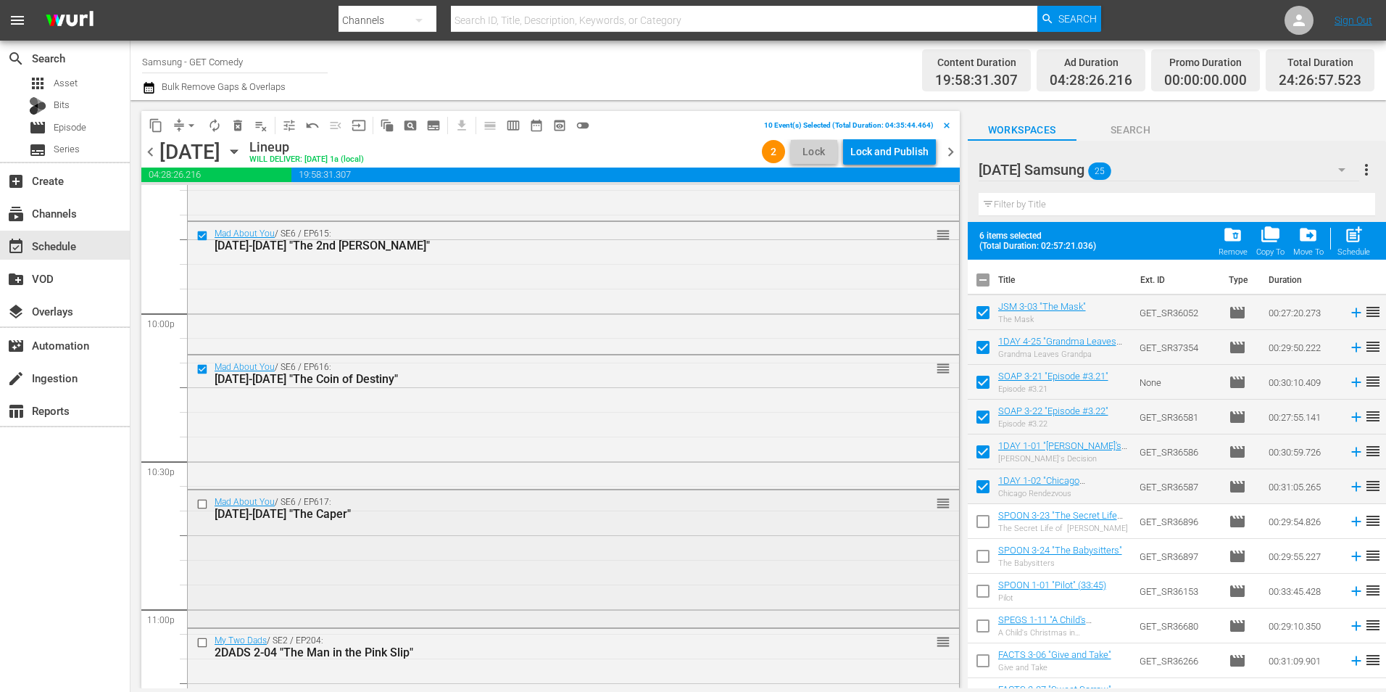
scroll to position [6406, 0]
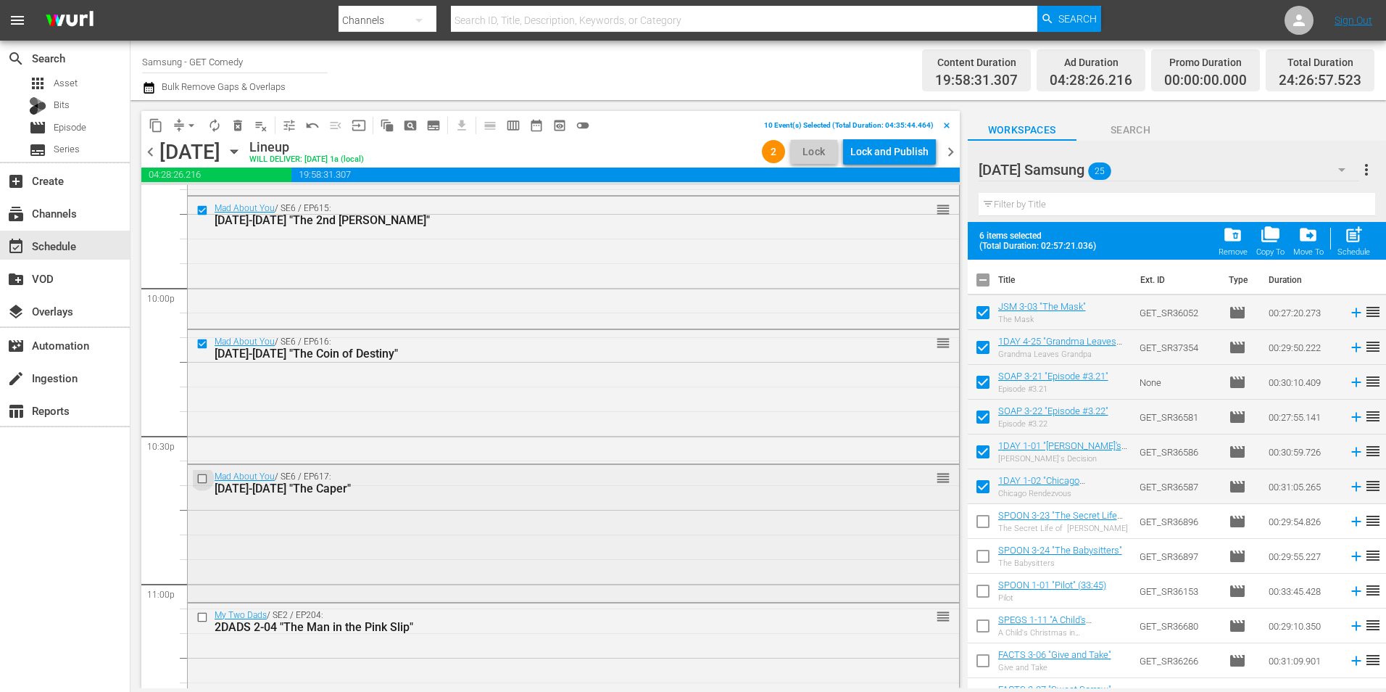
click at [200, 478] on input "checkbox" at bounding box center [204, 478] width 15 height 12
click at [202, 618] on input "checkbox" at bounding box center [204, 617] width 15 height 12
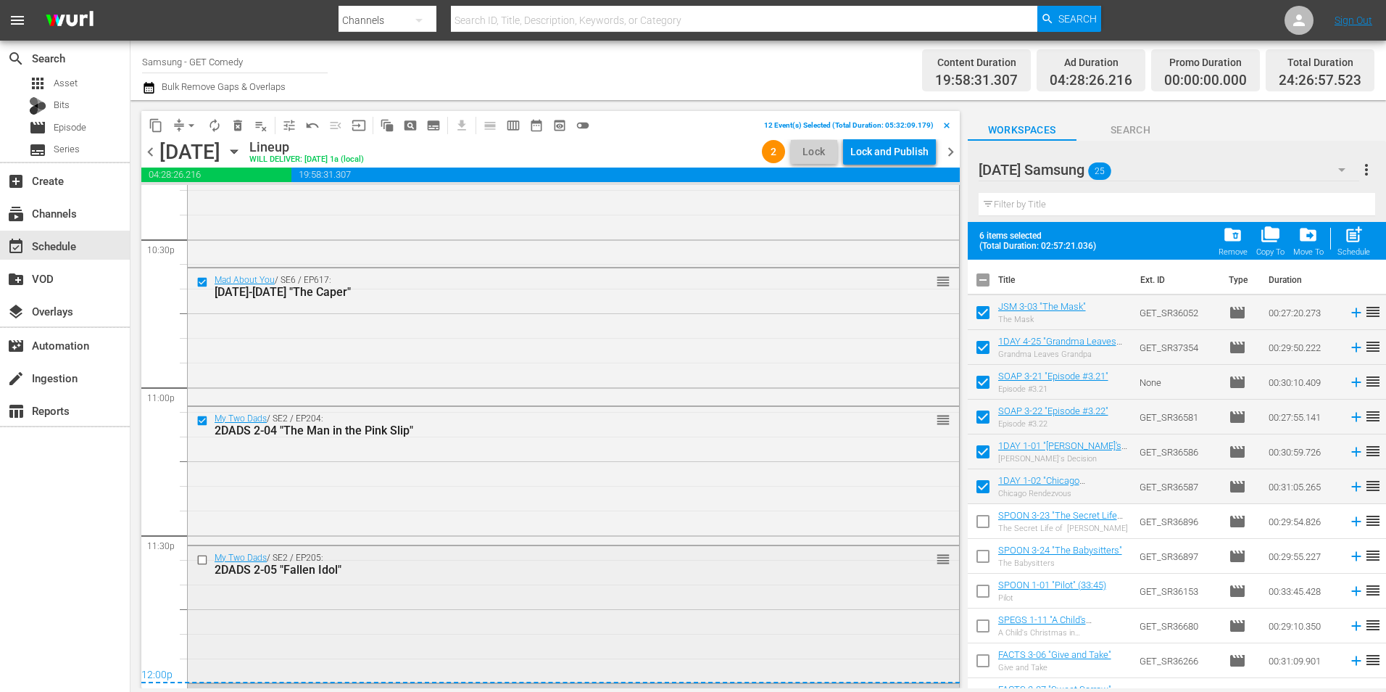
scroll to position [6623, 0]
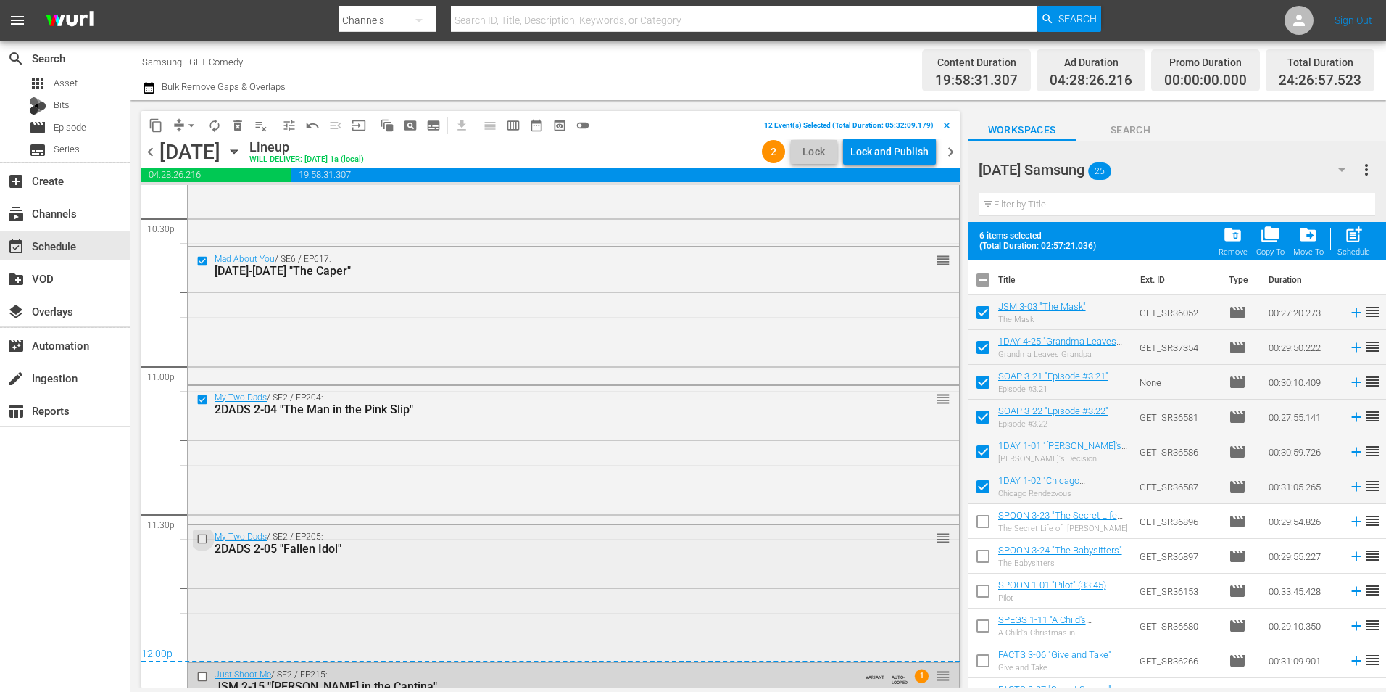
click at [202, 538] on input "checkbox" at bounding box center [204, 538] width 15 height 12
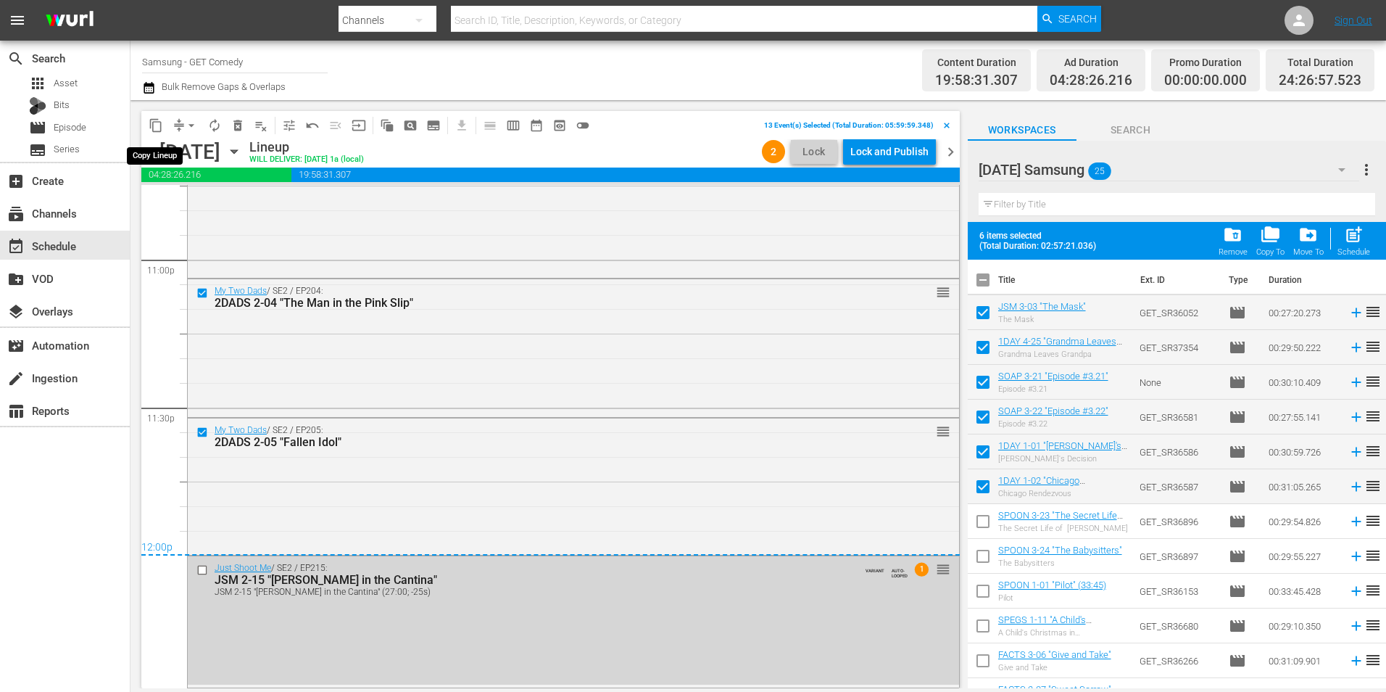
click at [158, 126] on span "content_copy" at bounding box center [156, 125] width 15 height 15
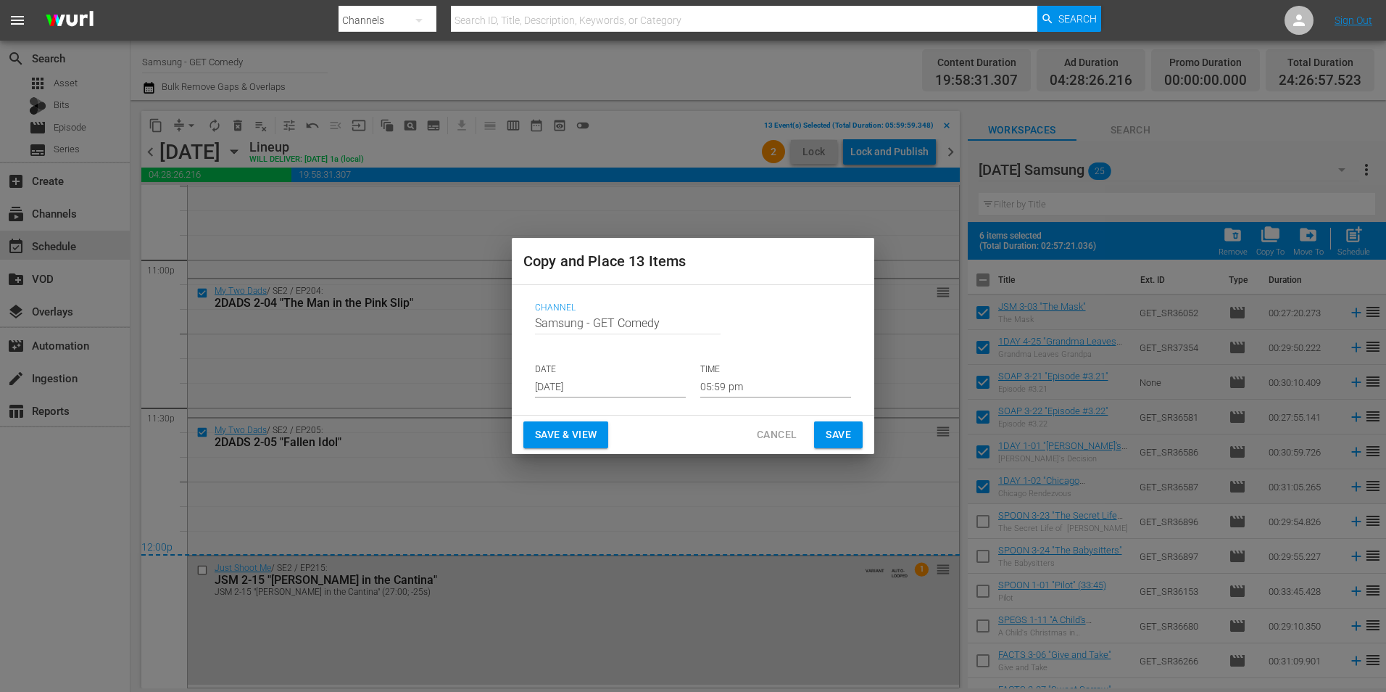
click at [574, 386] on input "[DATE]" at bounding box center [610, 387] width 151 height 22
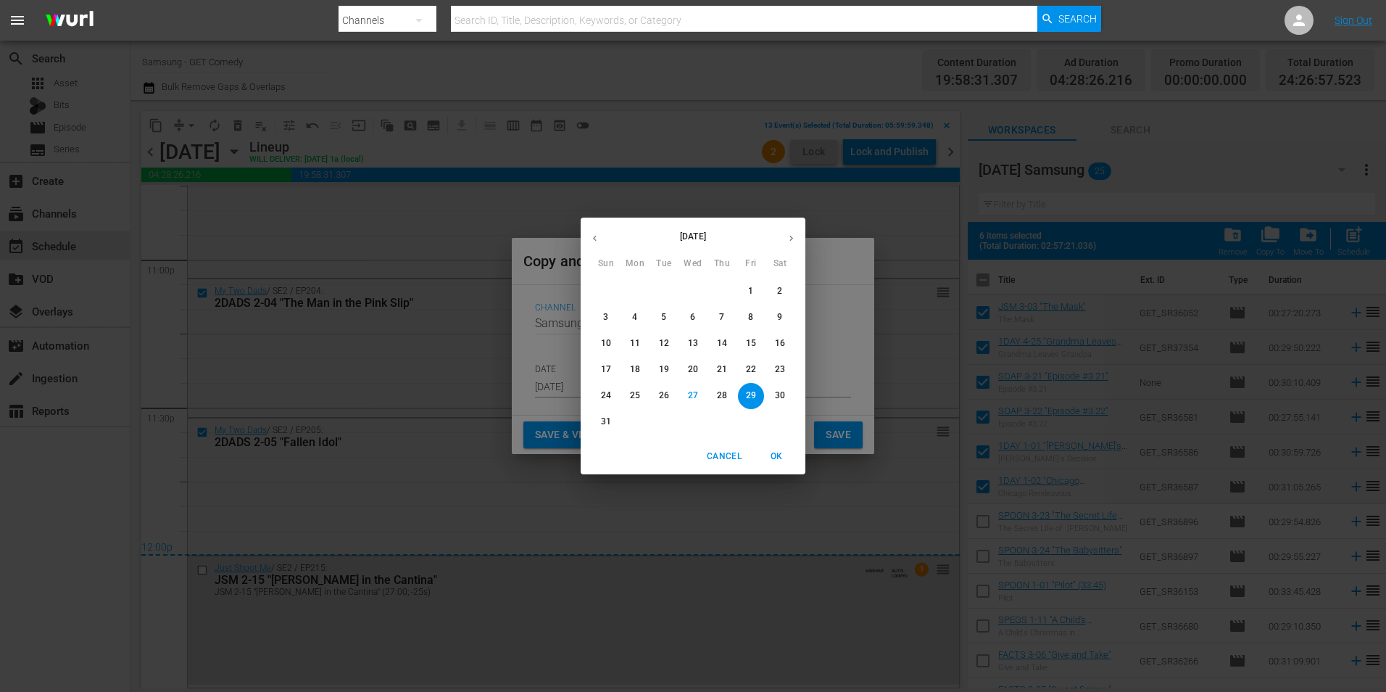
click at [794, 235] on icon "button" at bounding box center [791, 238] width 11 height 11
click at [779, 343] on p "20" at bounding box center [780, 343] width 10 height 12
type input "[DATE]"
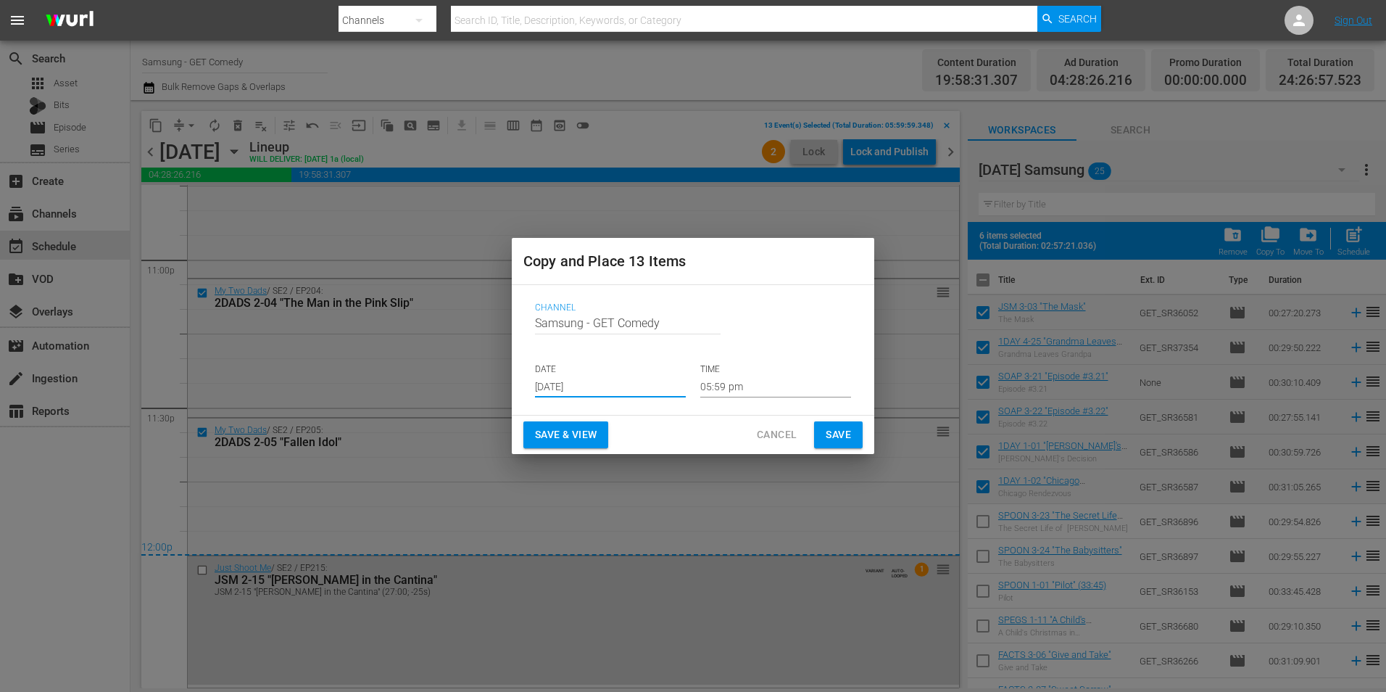
click at [719, 394] on input "05:59 pm" at bounding box center [775, 387] width 151 height 22
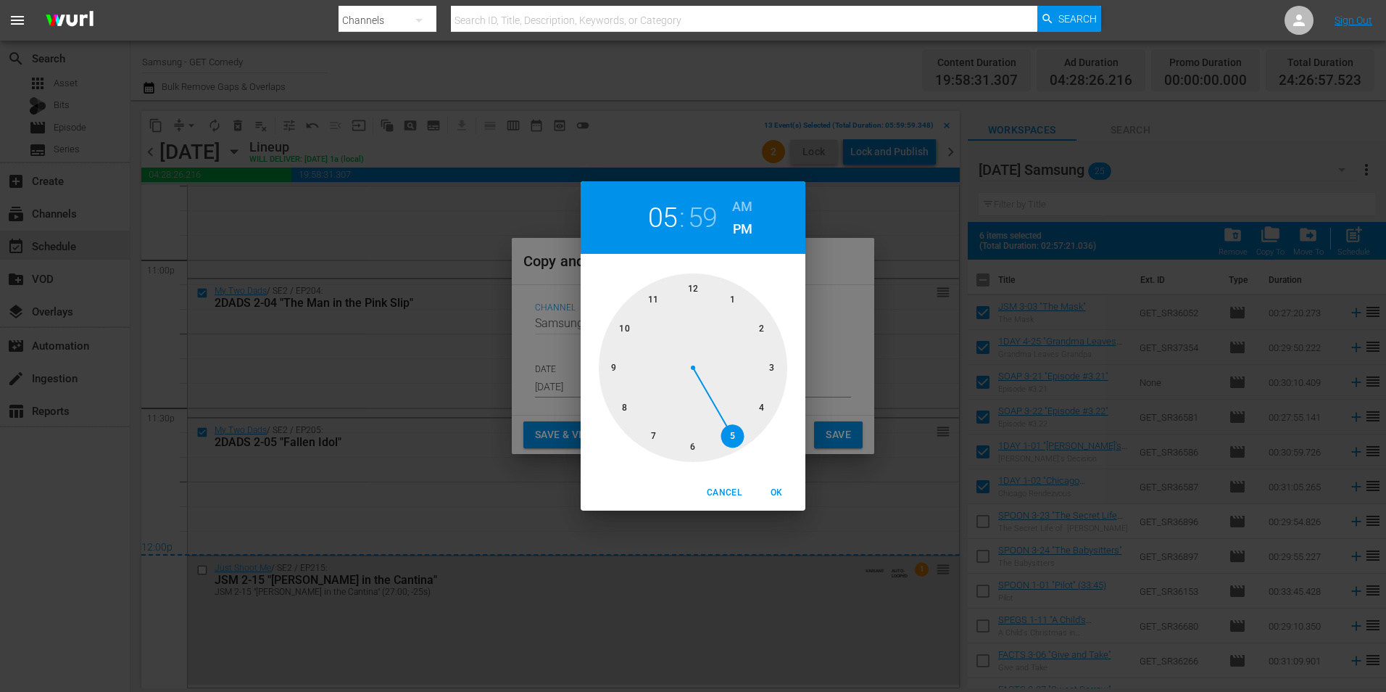
click at [696, 289] on div at bounding box center [693, 367] width 189 height 189
click at [773, 491] on span "OK" at bounding box center [776, 492] width 35 height 15
type input "12:00 pm"
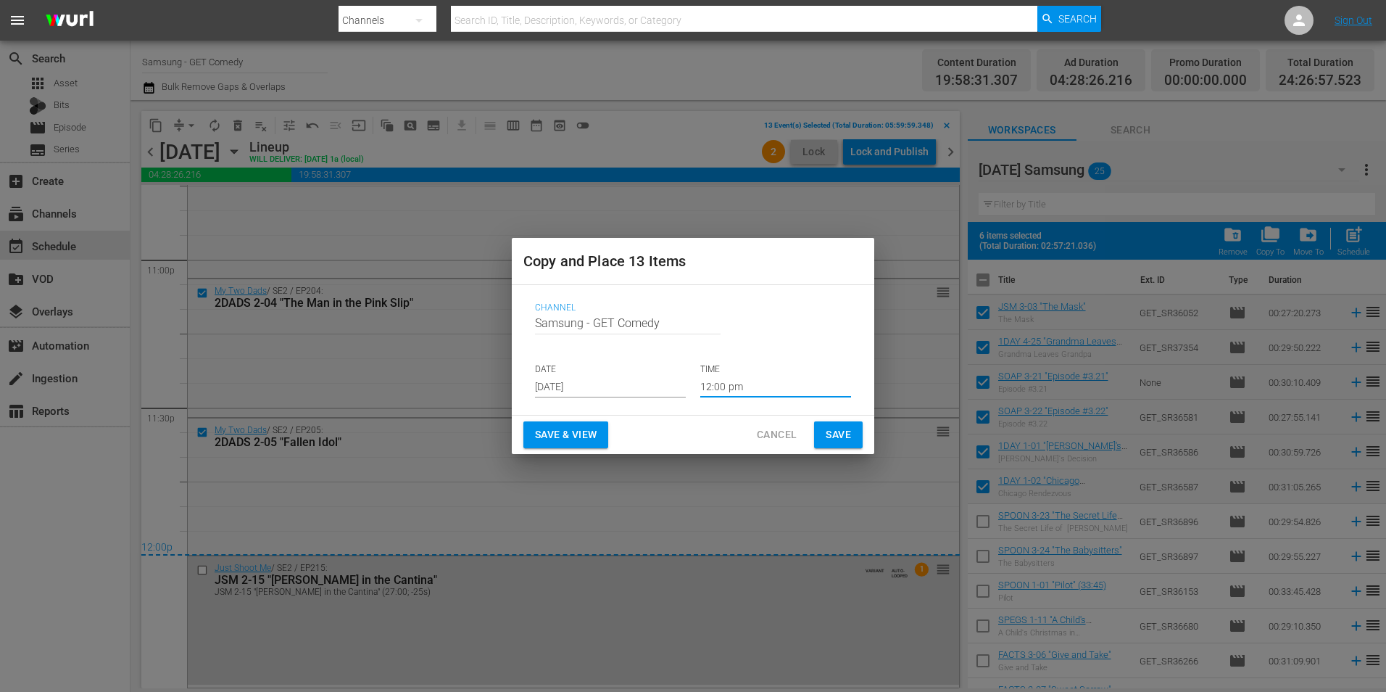
click at [835, 443] on button "Save" at bounding box center [838, 434] width 49 height 27
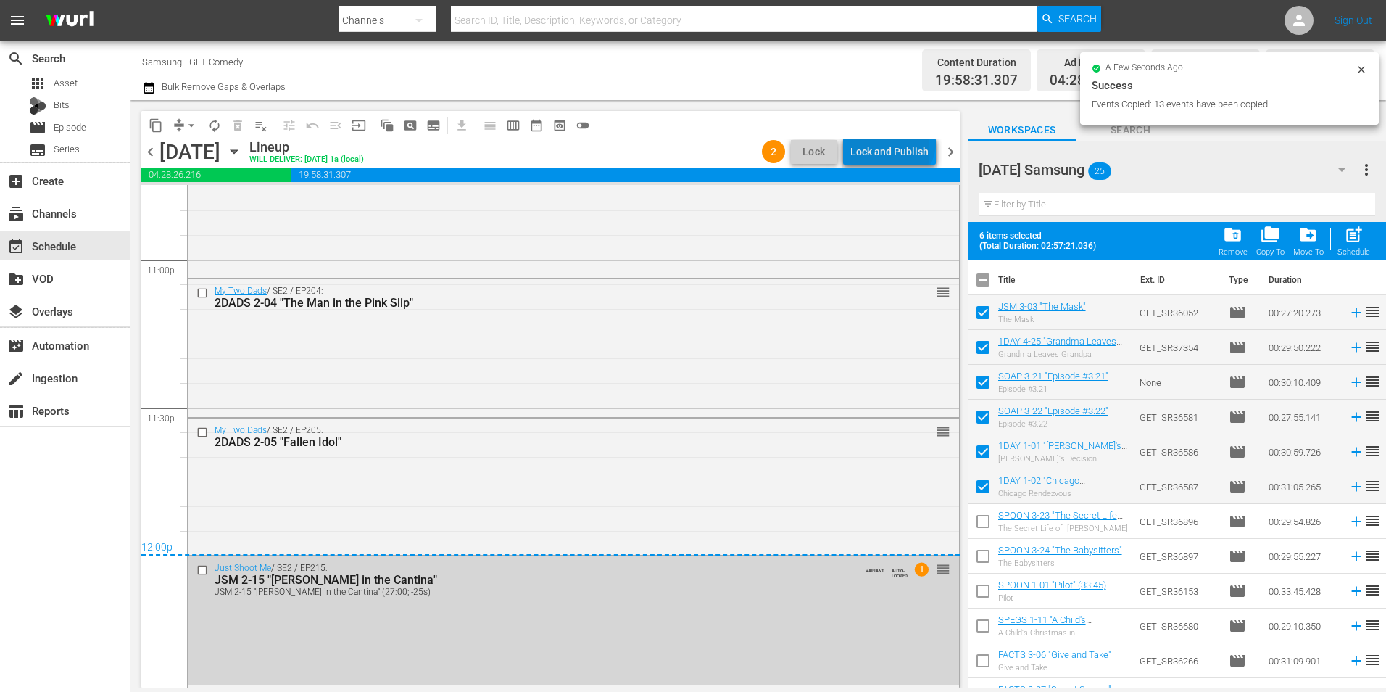
click at [895, 142] on div "Lock and Publish" at bounding box center [890, 152] width 78 height 26
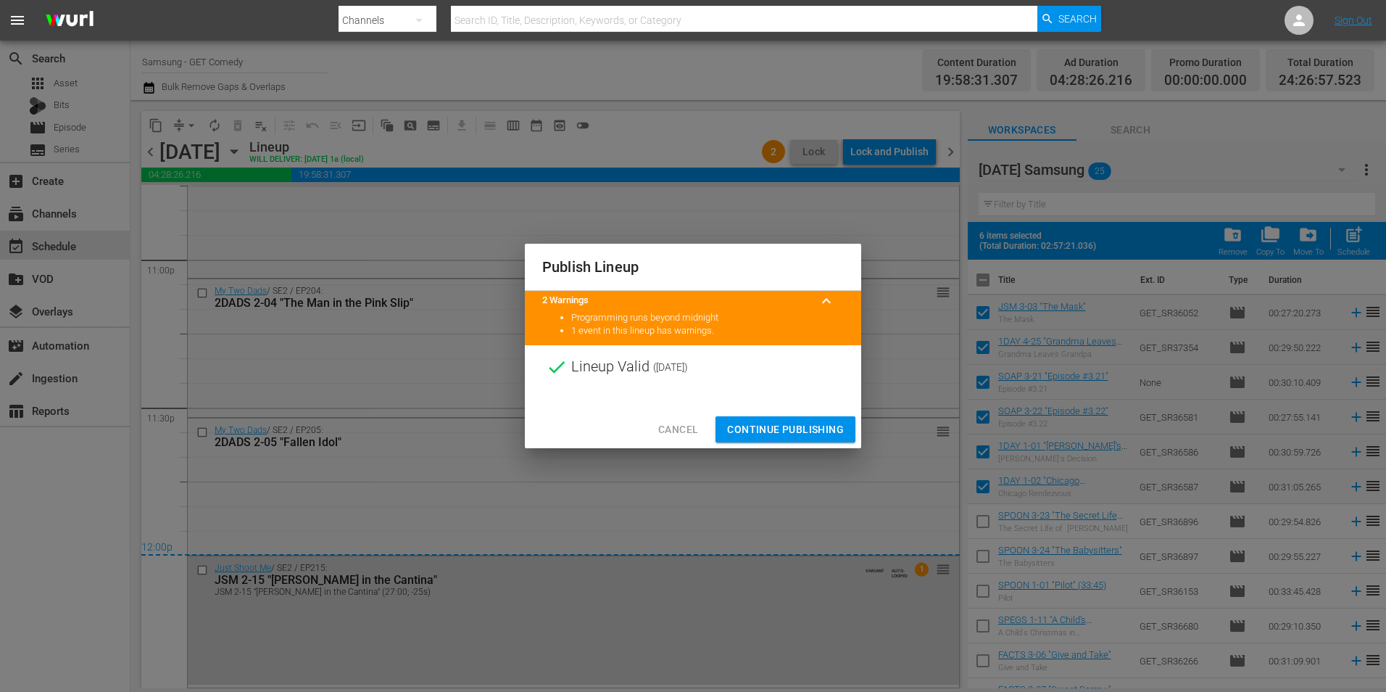
click at [799, 440] on button "Continue Publishing" at bounding box center [786, 429] width 140 height 27
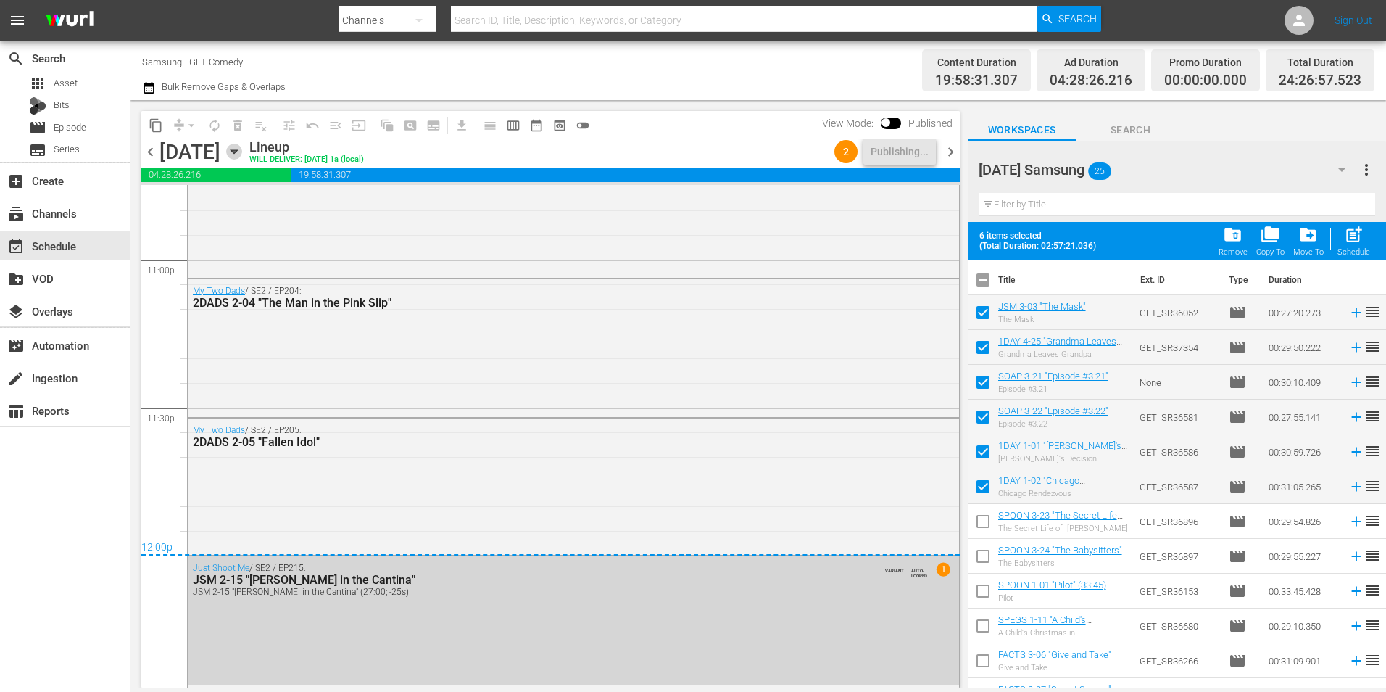
click at [242, 154] on icon "button" at bounding box center [234, 152] width 16 height 16
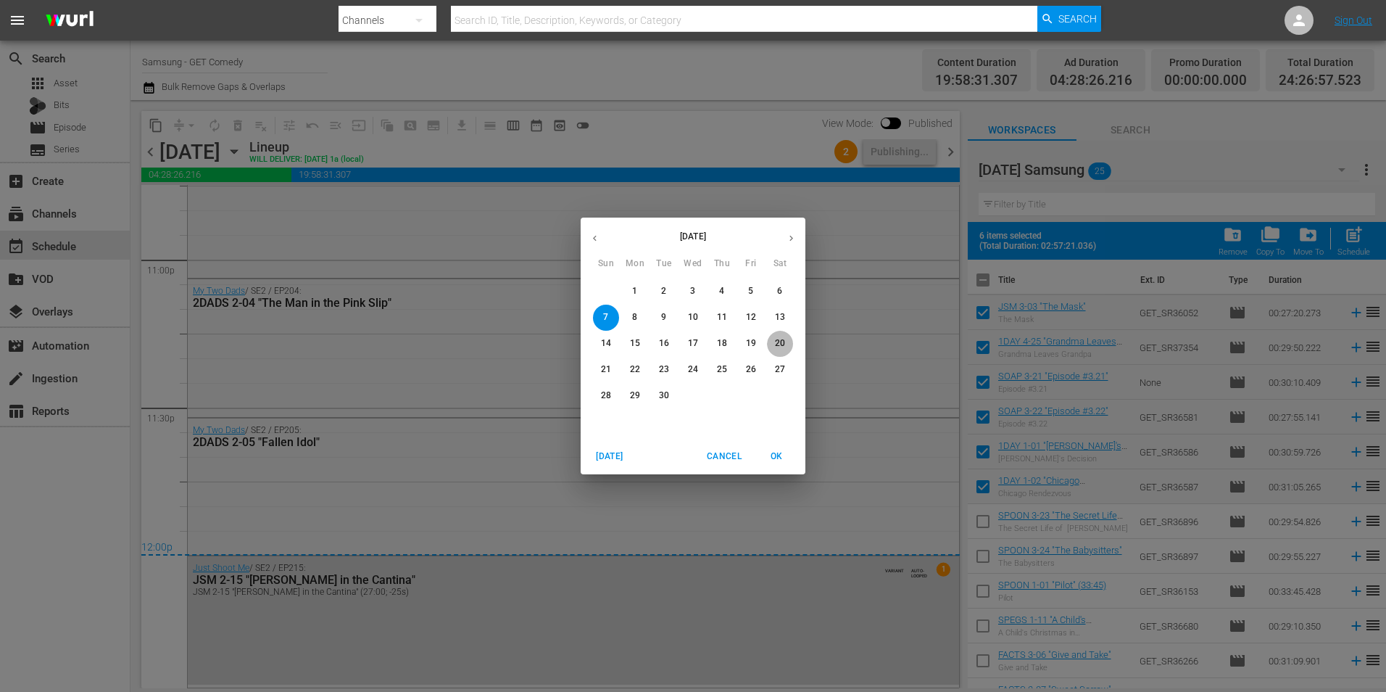
click at [780, 340] on p "20" at bounding box center [780, 343] width 10 height 12
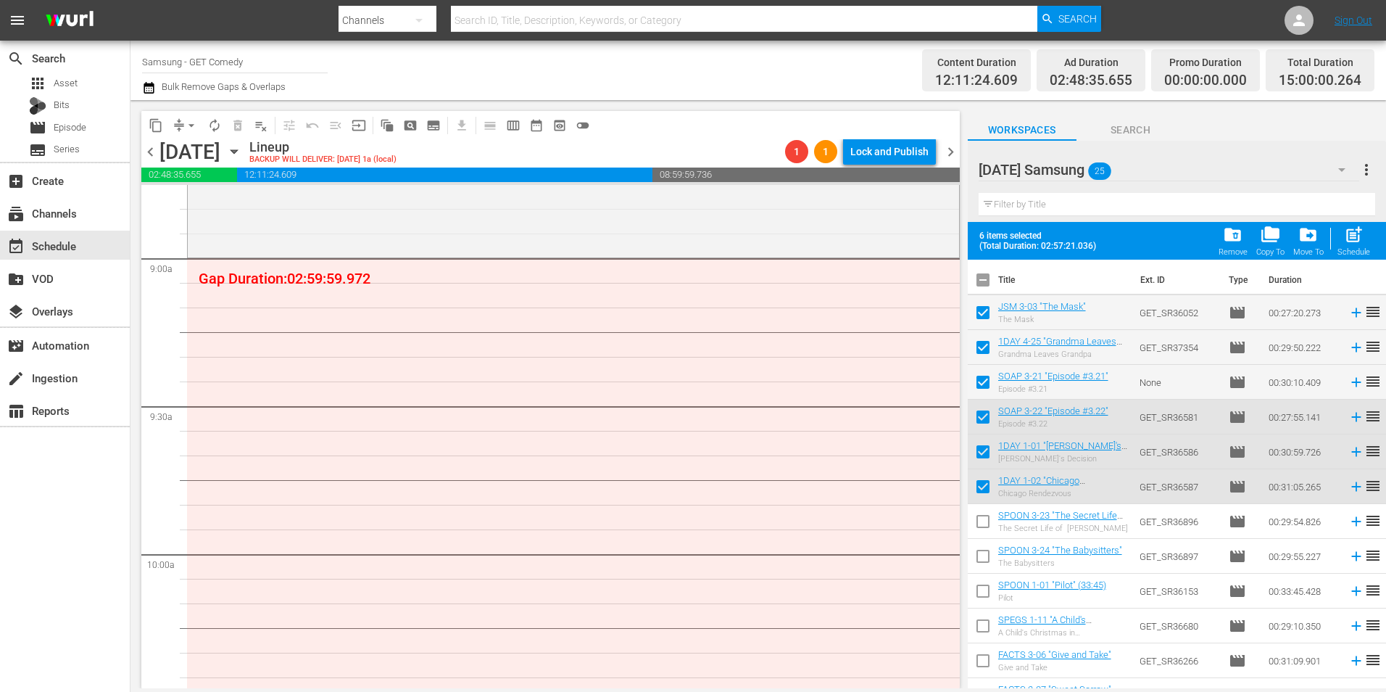
scroll to position [2611, 0]
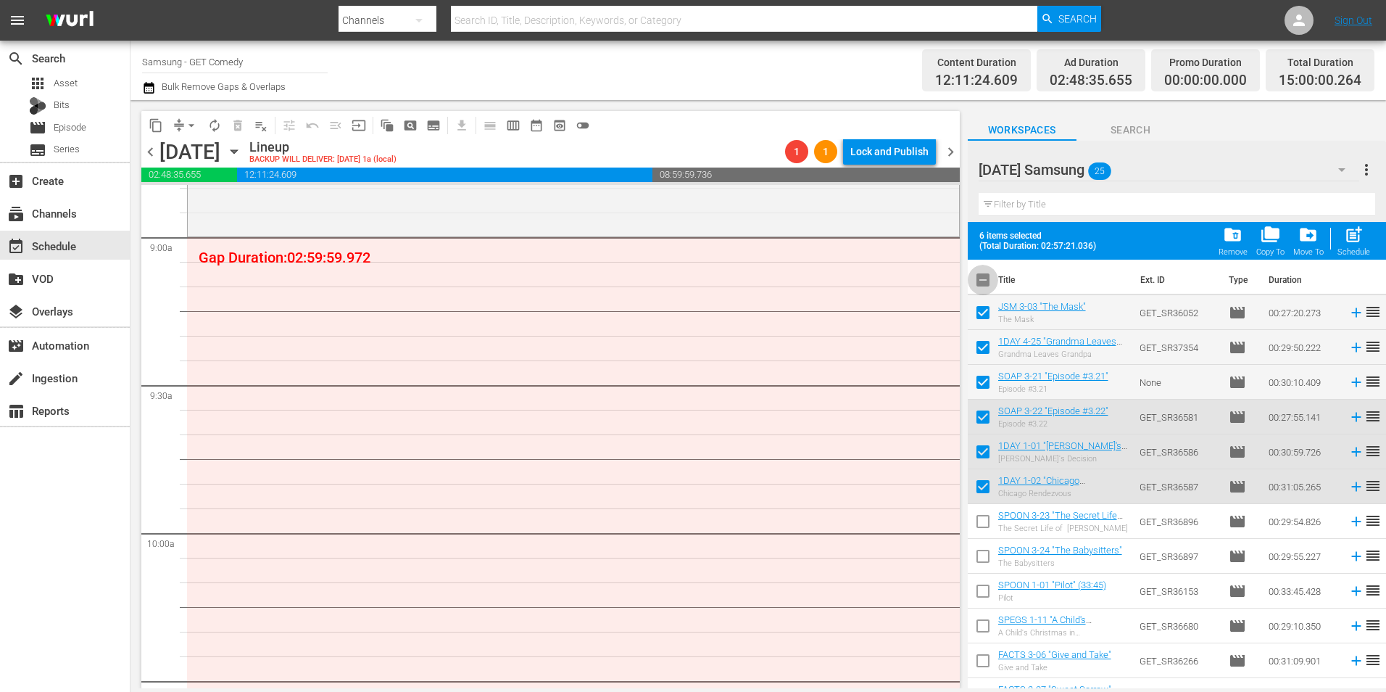
click at [980, 278] on input "checkbox" at bounding box center [983, 283] width 30 height 30
checkbox input "true"
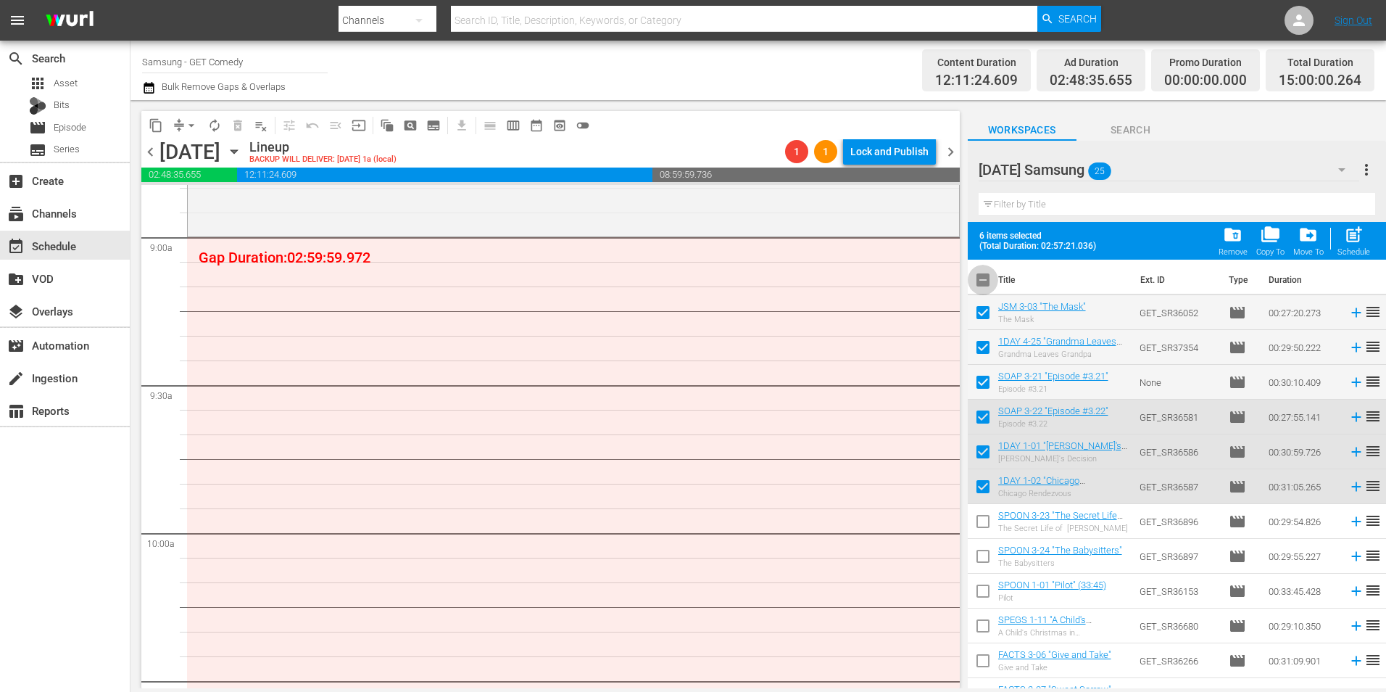
checkbox input "true"
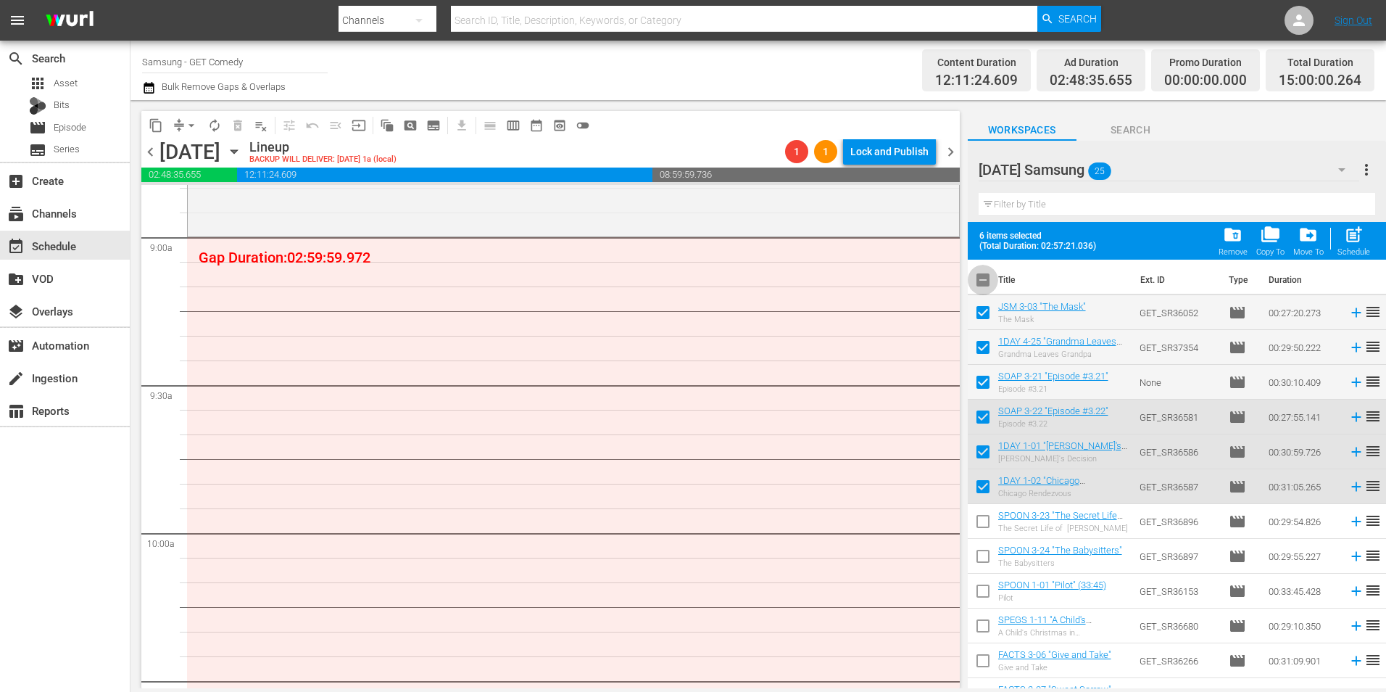
checkbox input "true"
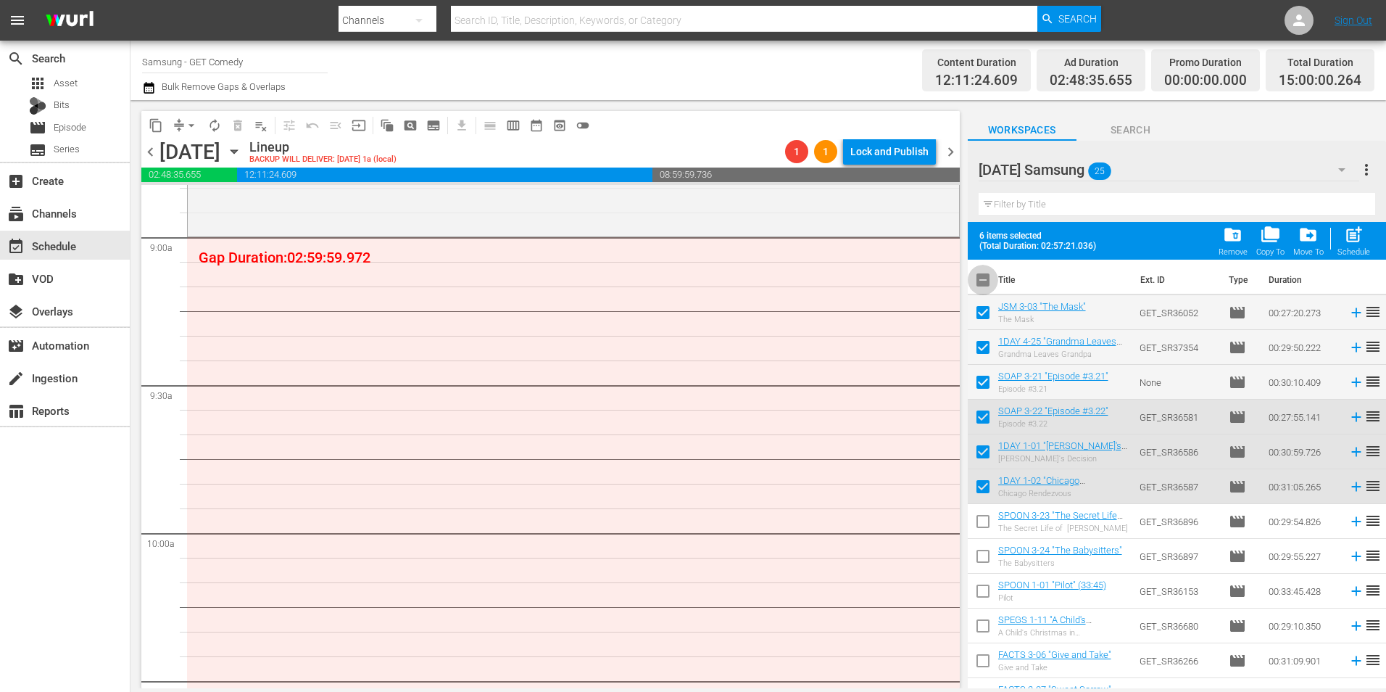
checkbox input "true"
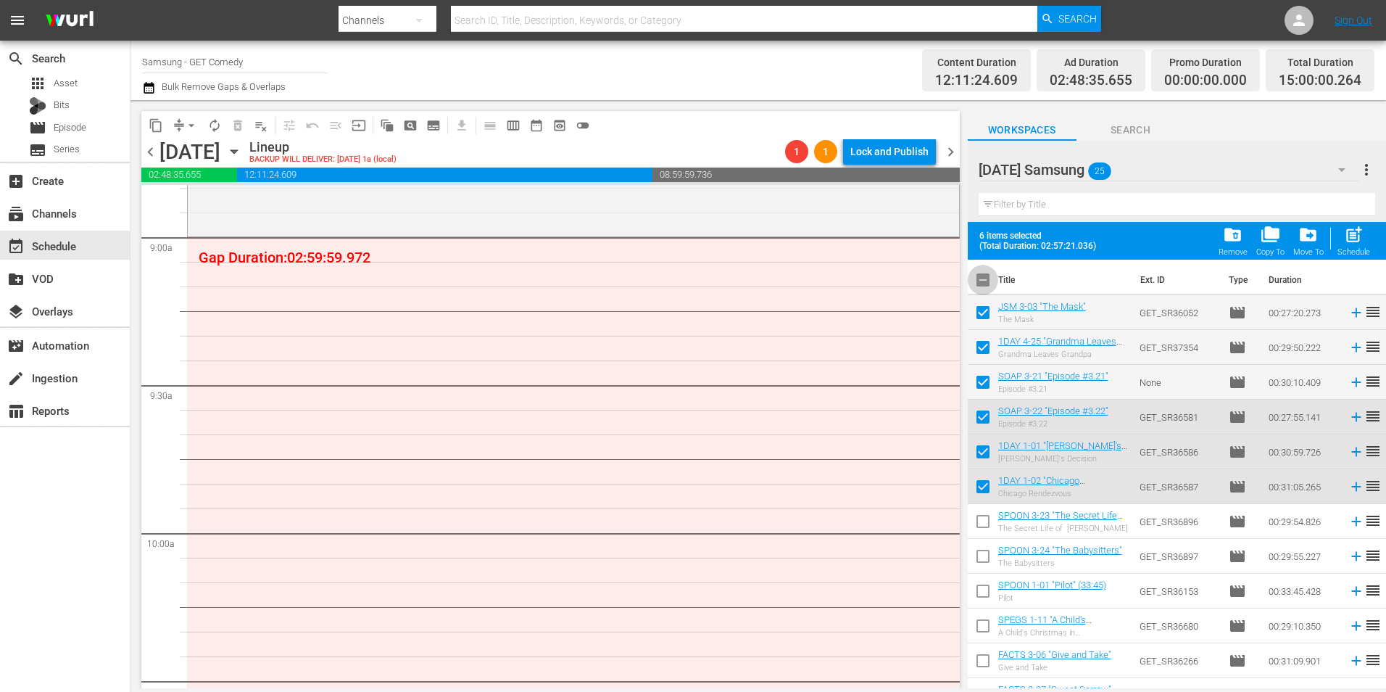
checkbox input "true"
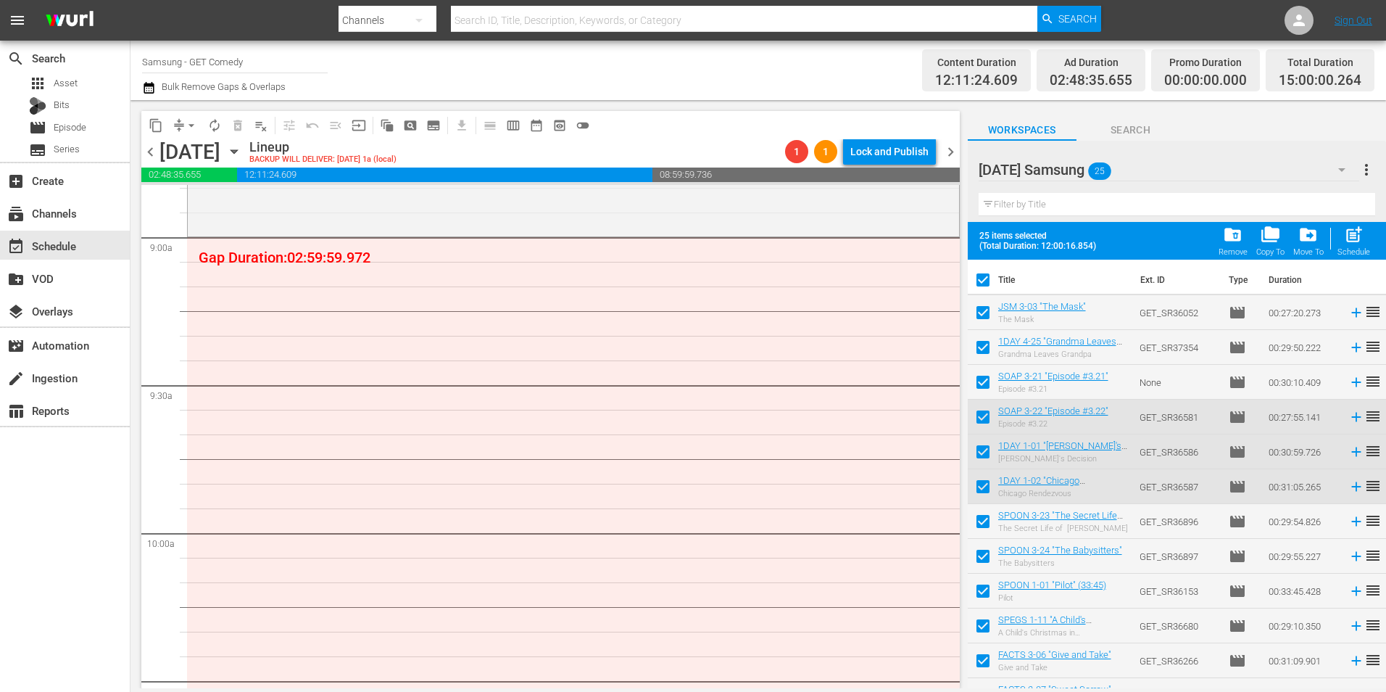
click at [980, 278] on input "checkbox" at bounding box center [983, 283] width 30 height 30
checkbox input "false"
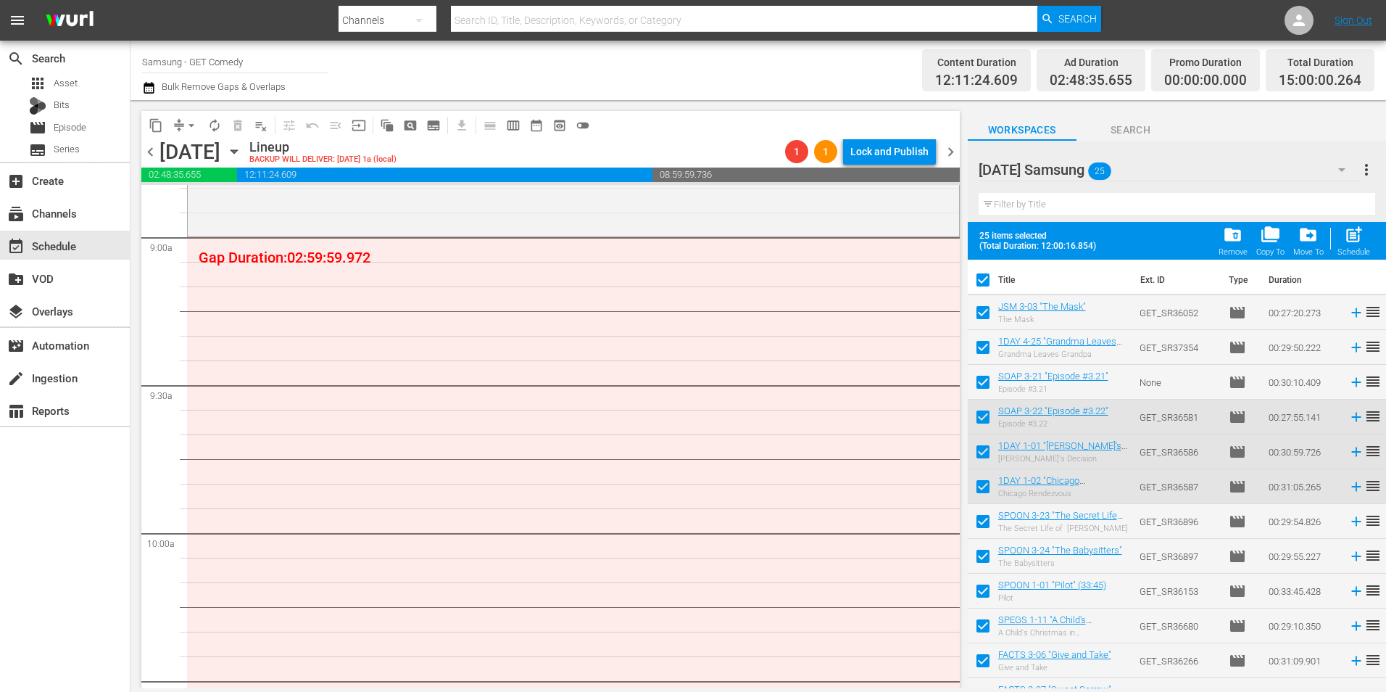
checkbox input "false"
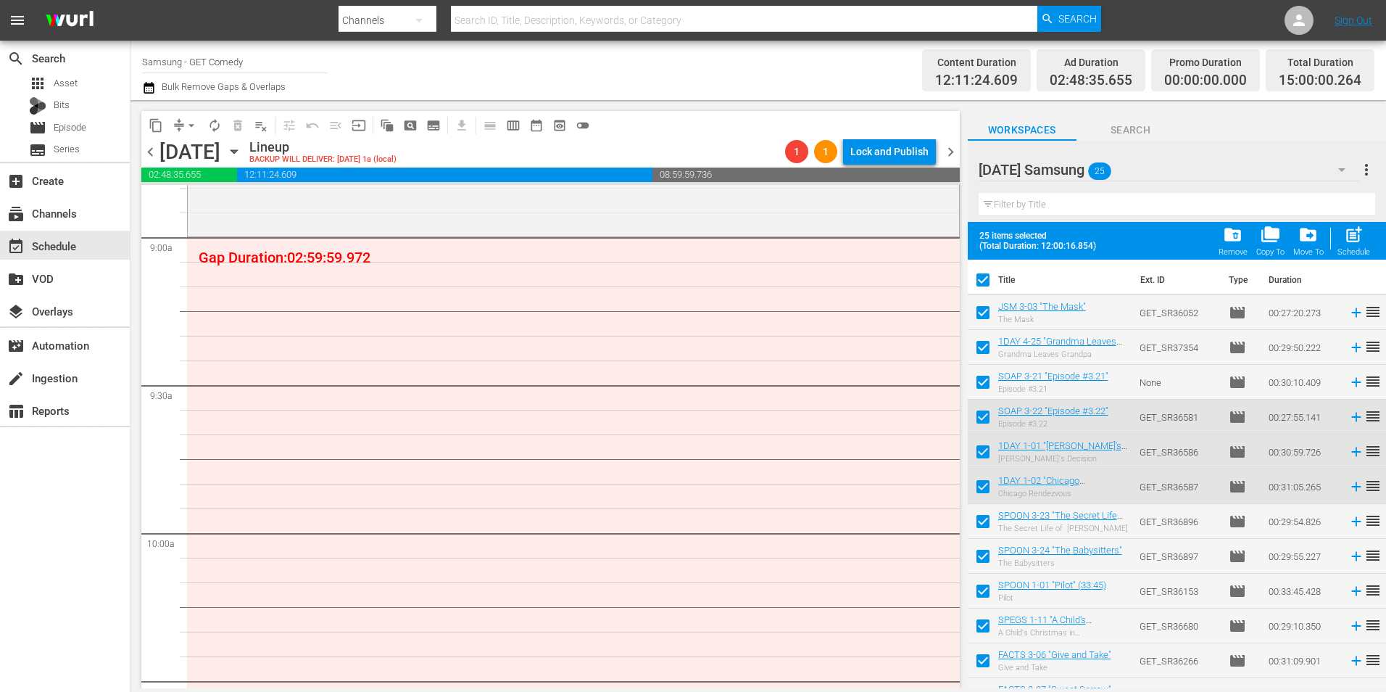
checkbox input "false"
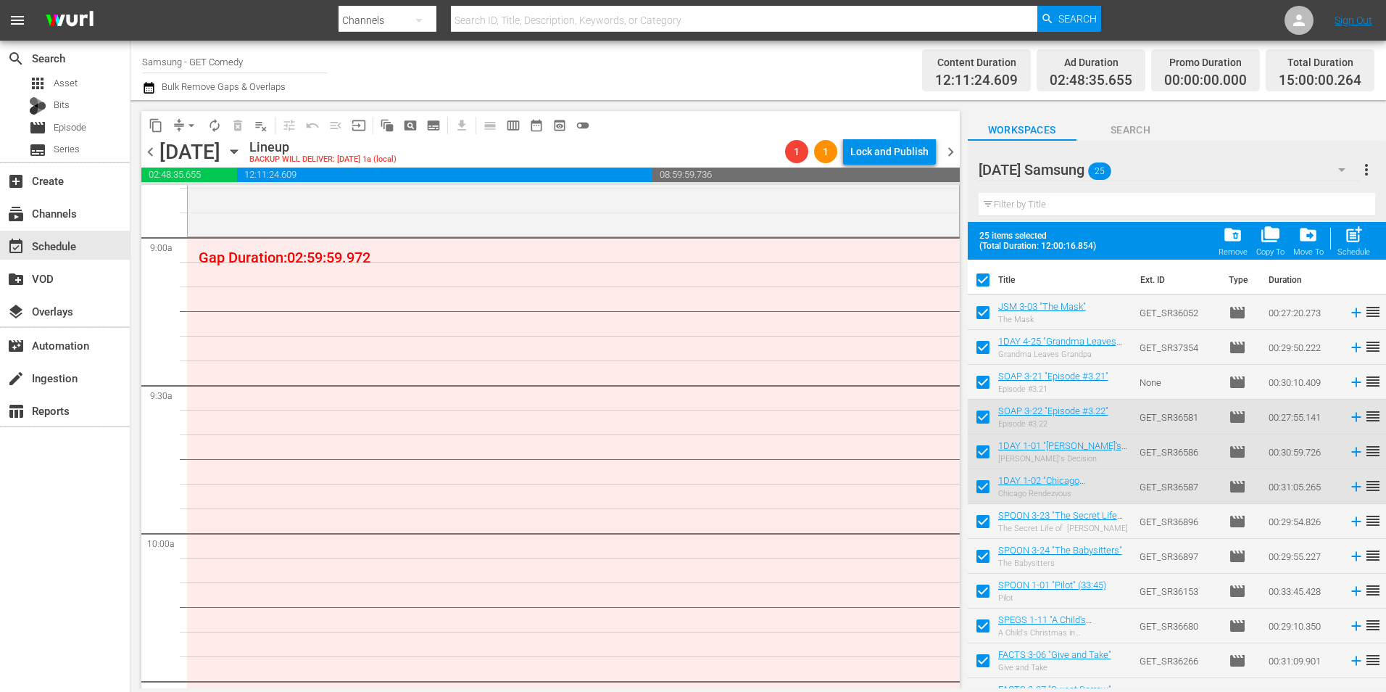
checkbox input "false"
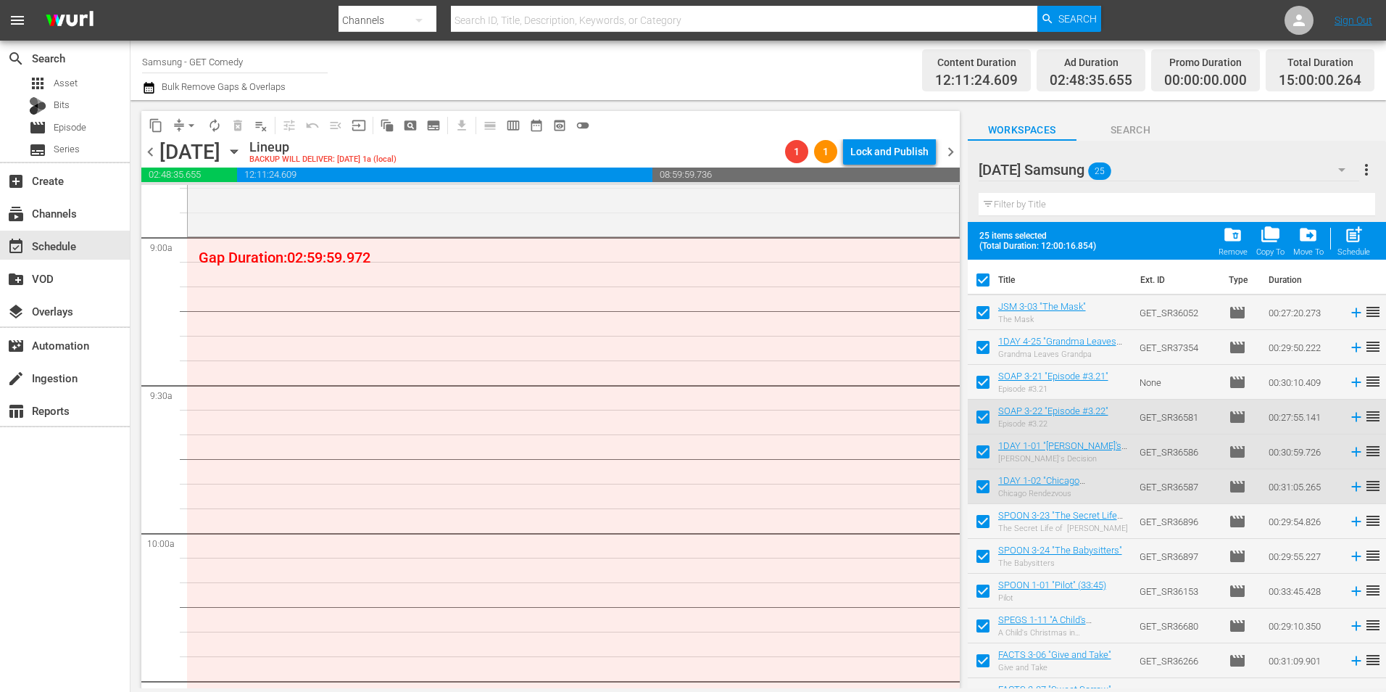
checkbox input "false"
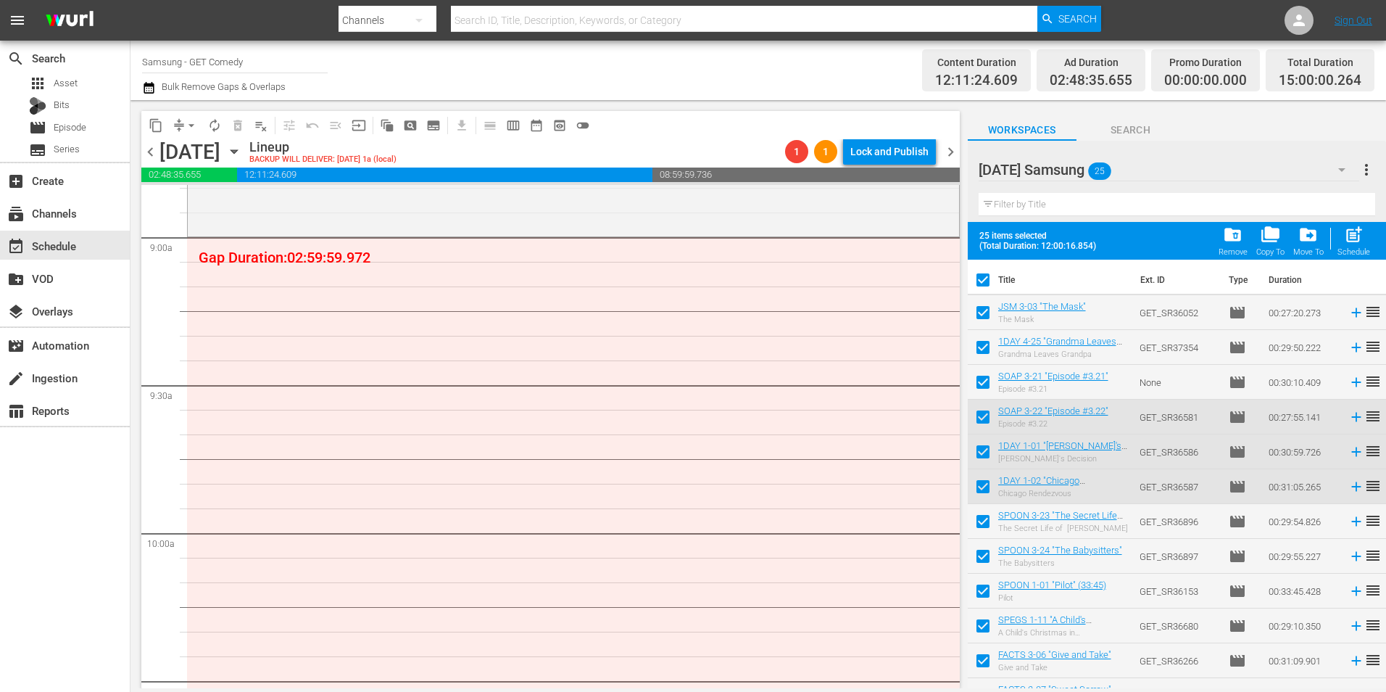
checkbox input "false"
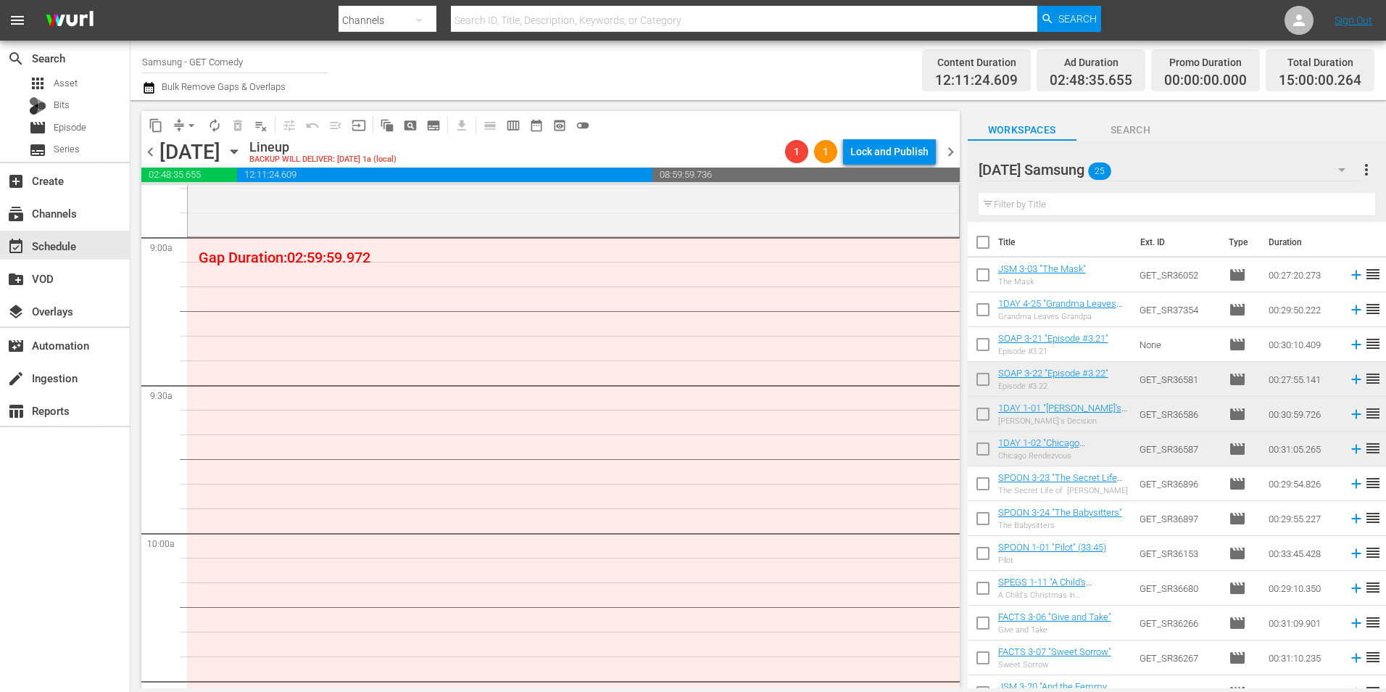
click at [981, 487] on input "checkbox" at bounding box center [983, 486] width 30 height 30
checkbox input "true"
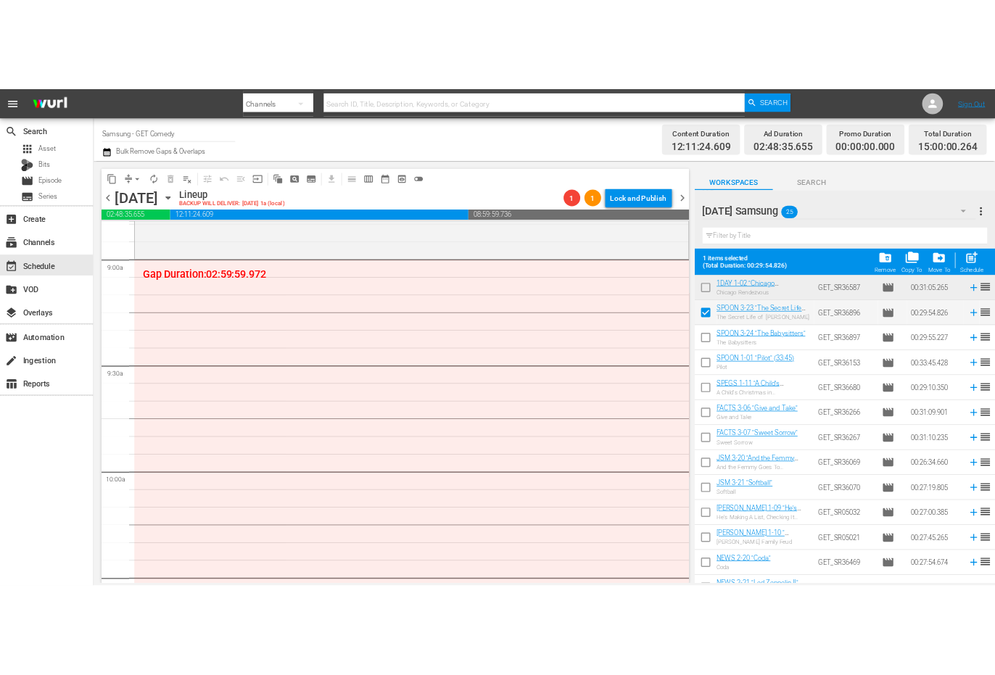
scroll to position [218, 0]
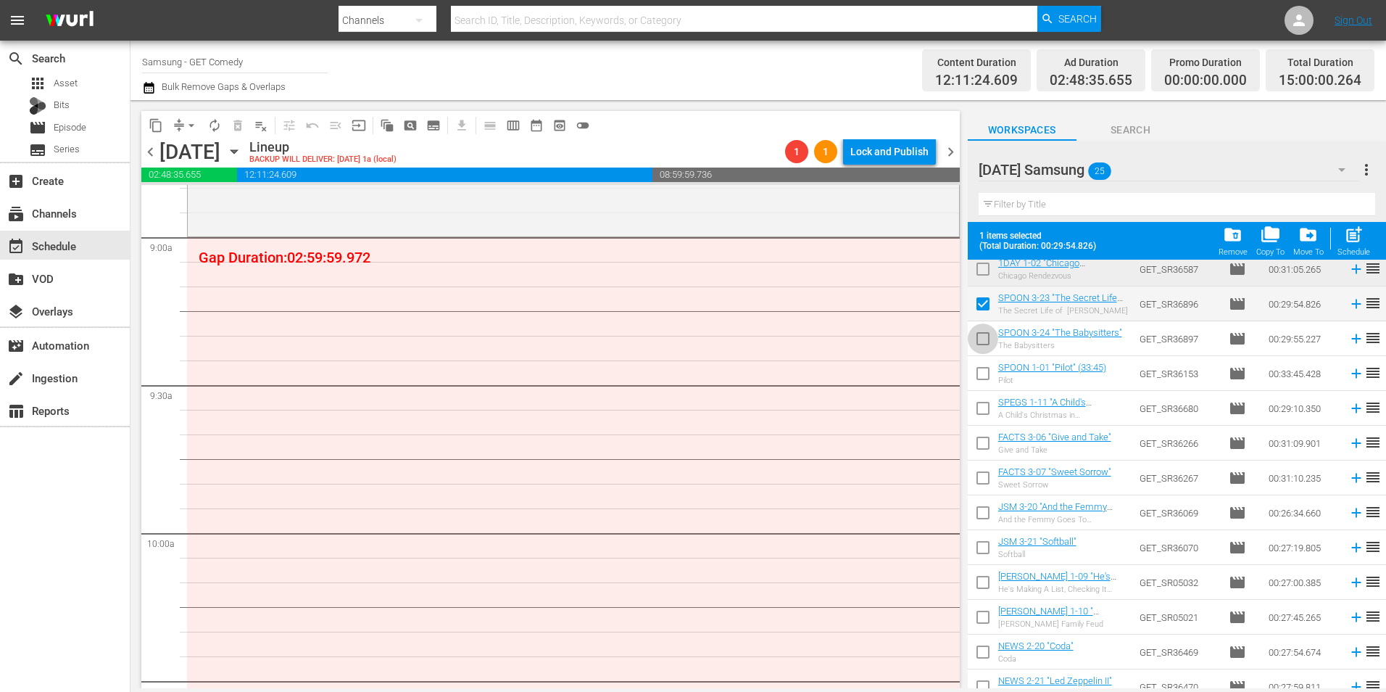
click at [977, 336] on input "checkbox" at bounding box center [983, 341] width 30 height 30
checkbox input "true"
click at [987, 374] on input "checkbox" at bounding box center [983, 376] width 30 height 30
checkbox input "true"
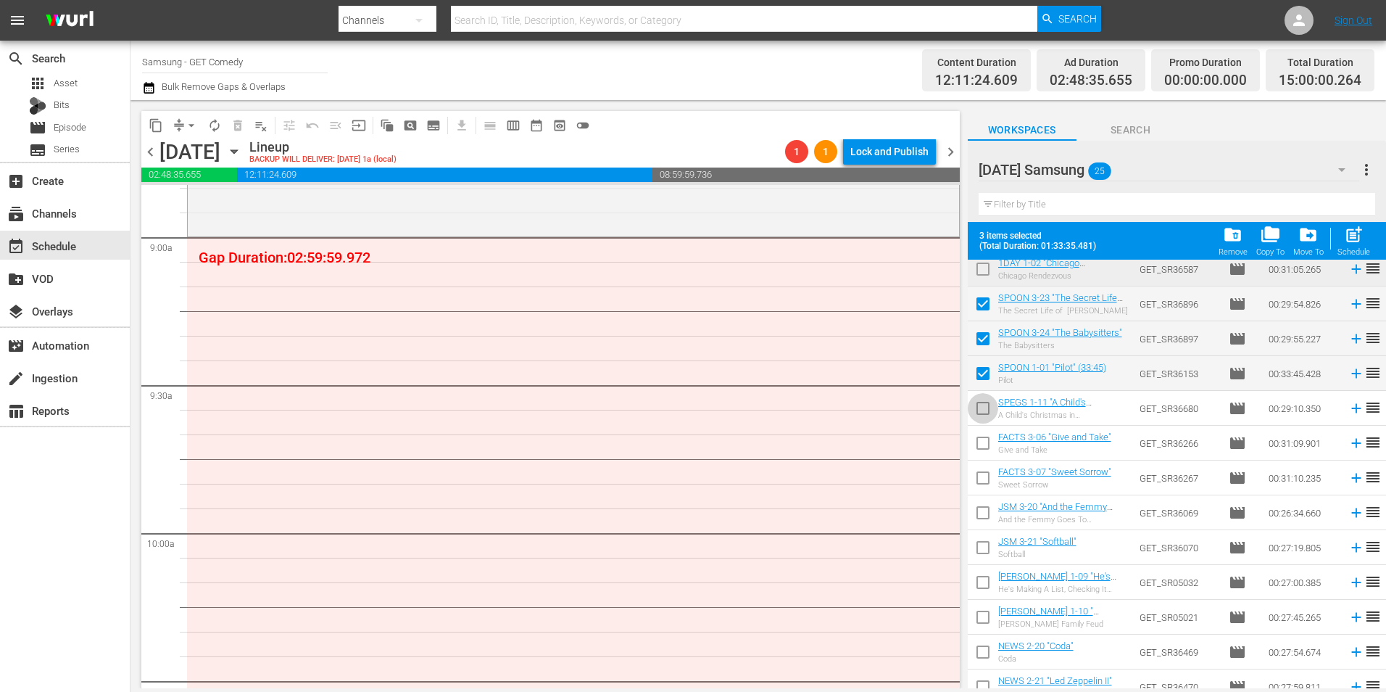
click at [980, 415] on input "checkbox" at bounding box center [983, 411] width 30 height 30
checkbox input "true"
click at [980, 442] on input "checkbox" at bounding box center [983, 446] width 30 height 30
checkbox input "true"
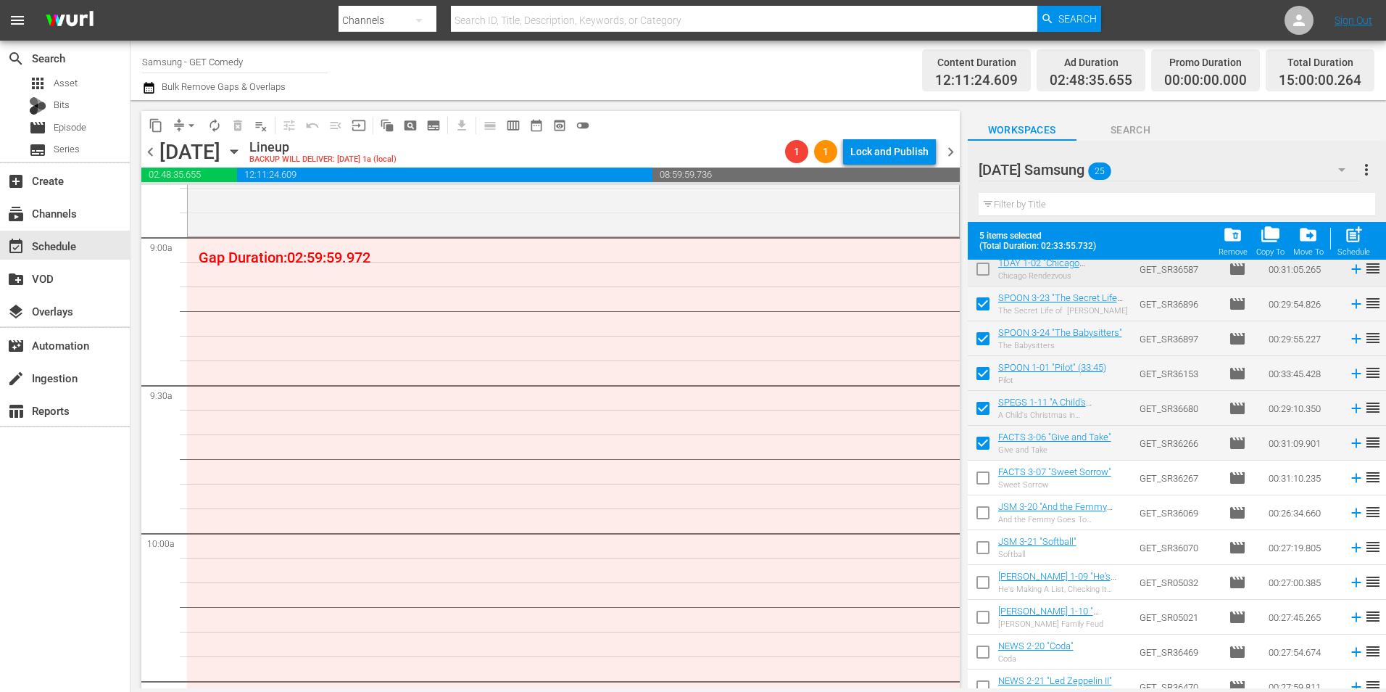
click at [982, 479] on input "checkbox" at bounding box center [983, 481] width 30 height 30
checkbox input "true"
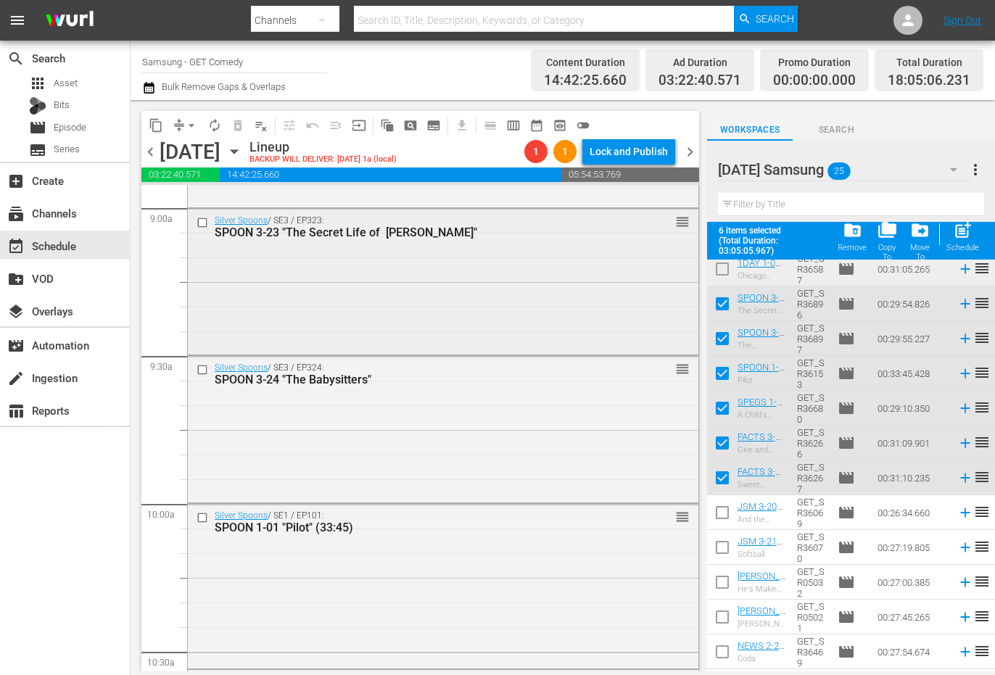
scroll to position [2611, 0]
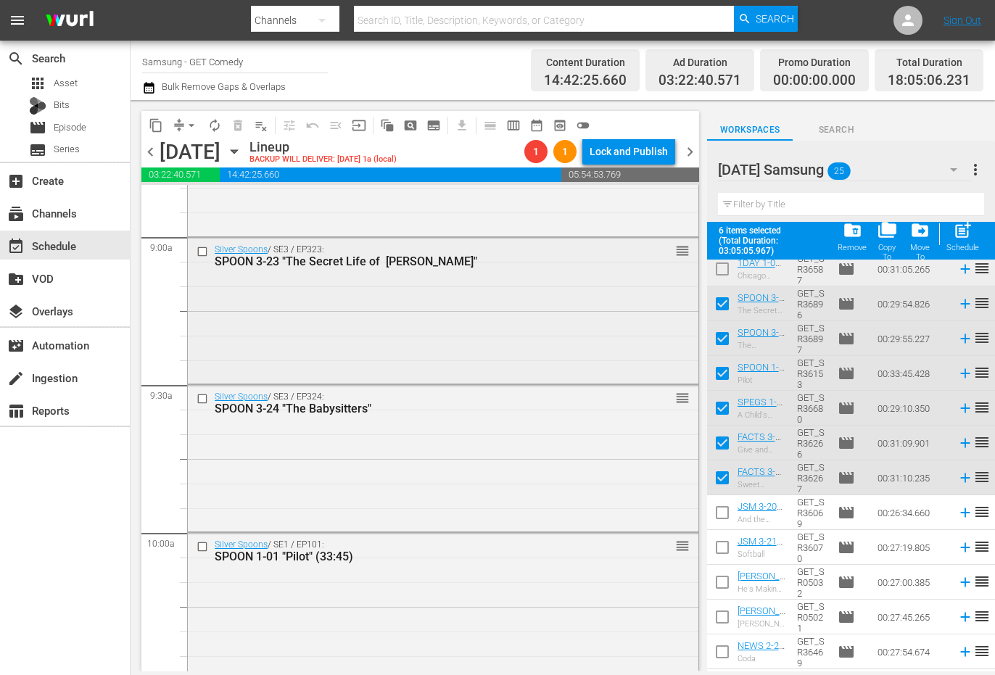
click at [307, 313] on div "Silver Spoons / SE3 / EP323: SPOON 3-23 "The Secret Life of Ricky Stratton" reo…" at bounding box center [443, 309] width 511 height 143
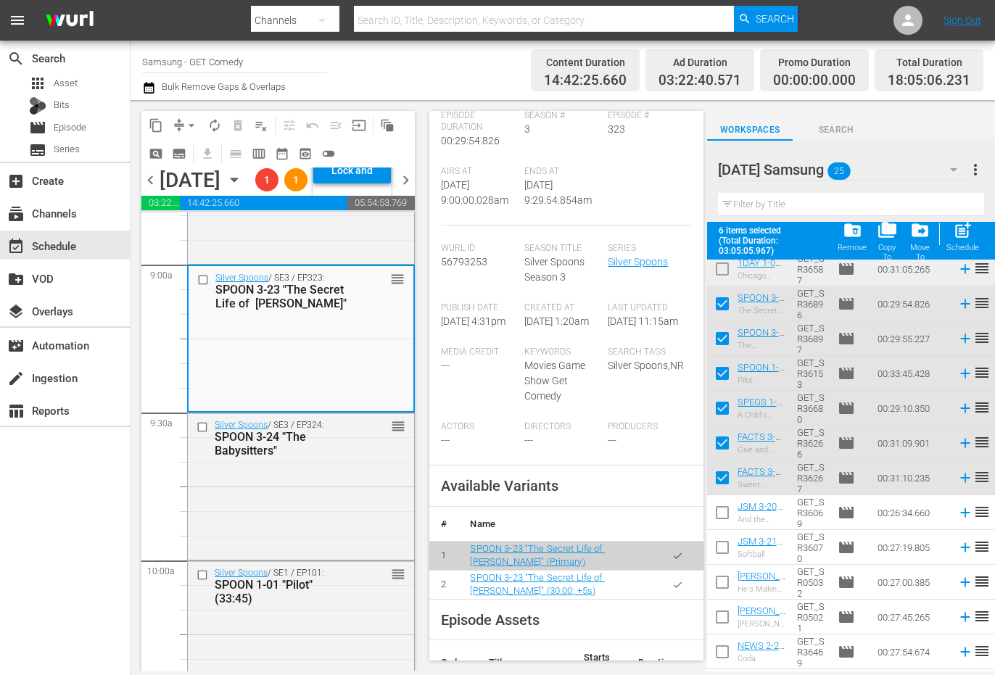
scroll to position [290, 0]
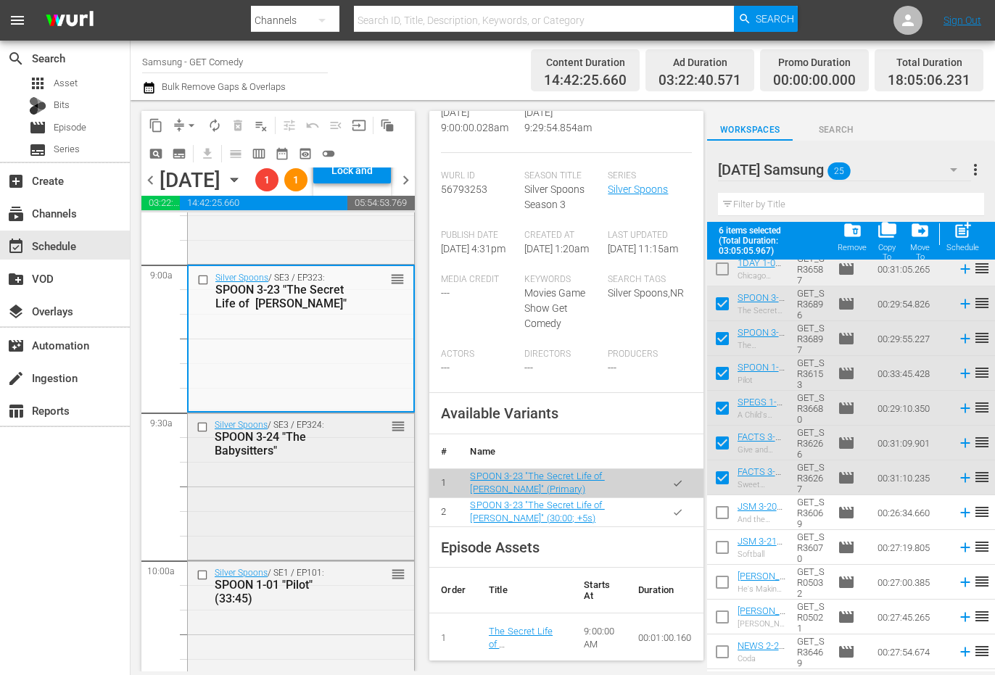
click at [321, 540] on div "Silver Spoons / SE3 / EP324: SPOON 3-24 "The Babysitters" reorder" at bounding box center [301, 484] width 226 height 143
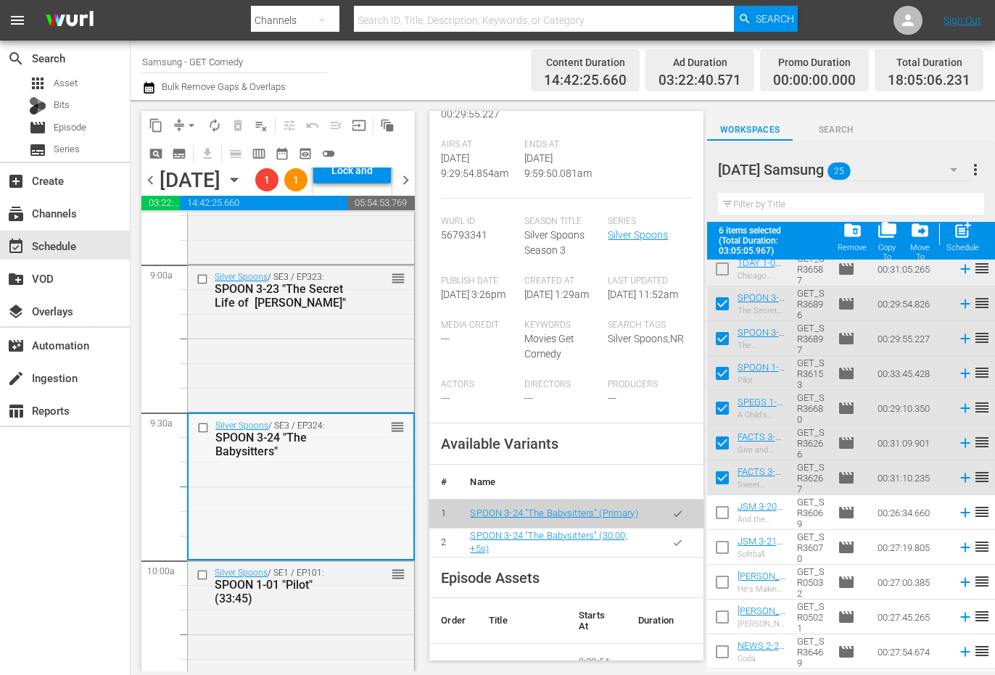
scroll to position [2683, 0]
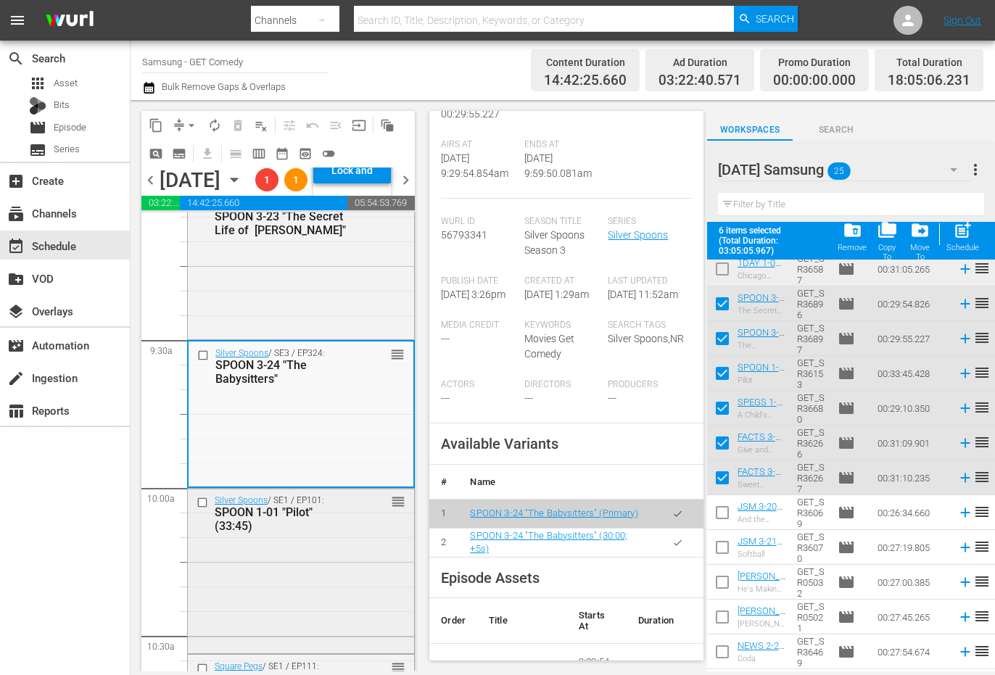
click at [303, 538] on div "Silver Spoons / SE1 / EP101: SPOON 1-01 "Pilot" (33:45) reorder" at bounding box center [301, 513] width 226 height 49
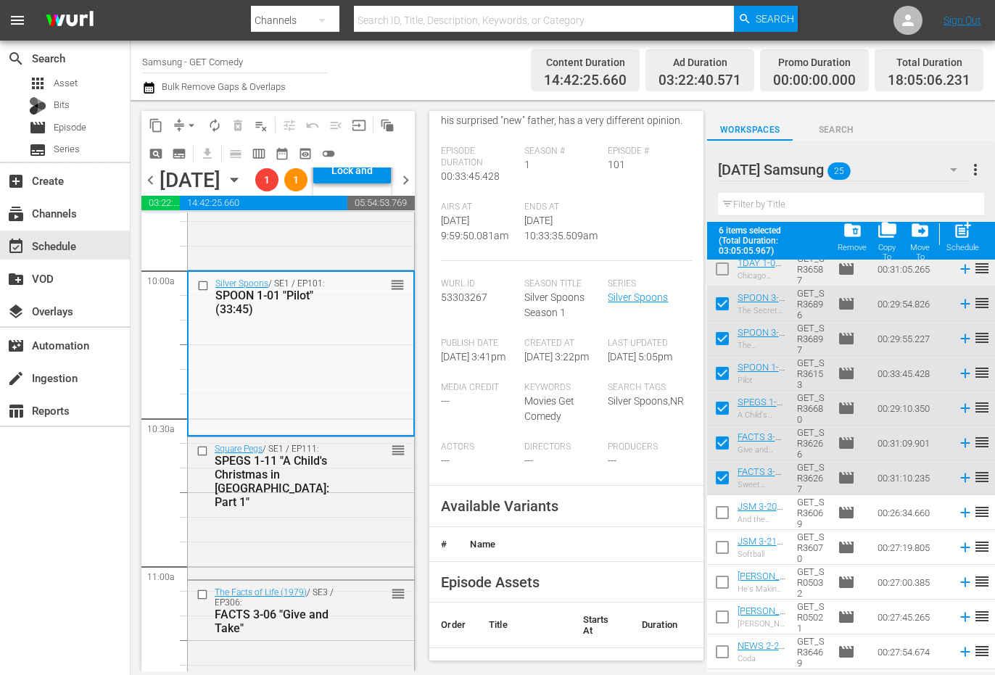
scroll to position [218, 0]
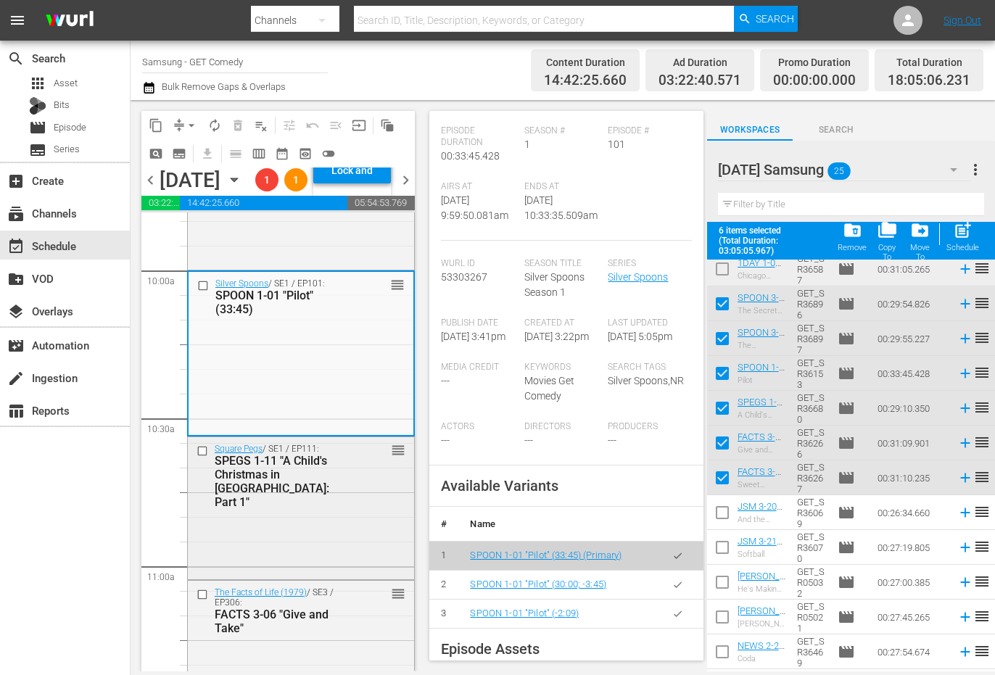
click at [313, 576] on div "Square Pegs / SE1 / EP111: SPEGS 1-11 "A Child's Christmas in Weemawee: Part 1"…" at bounding box center [301, 506] width 226 height 139
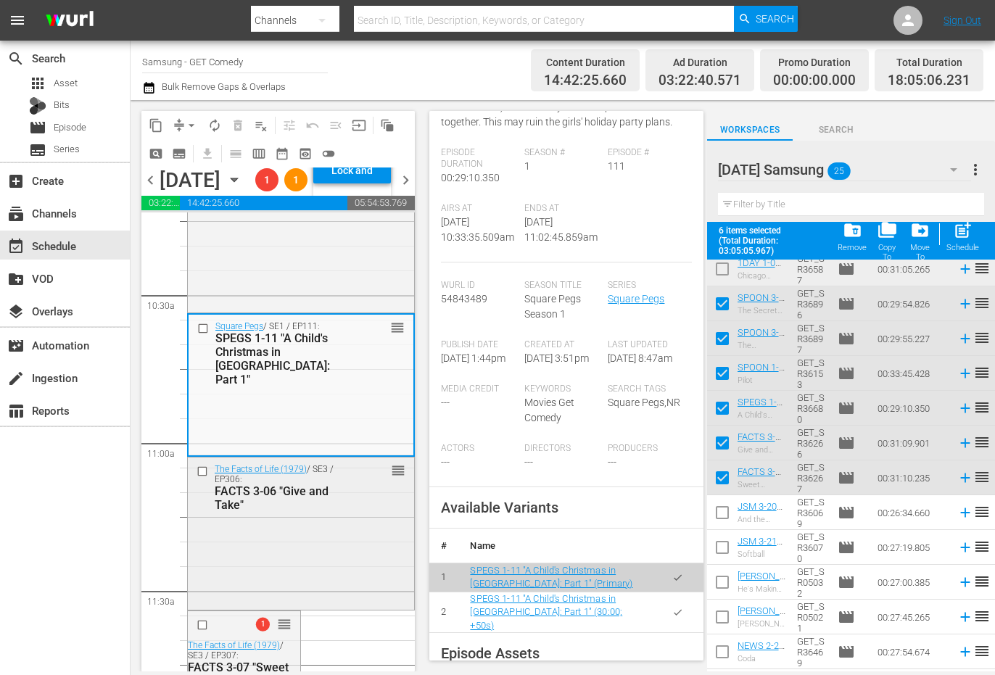
scroll to position [3046, 0]
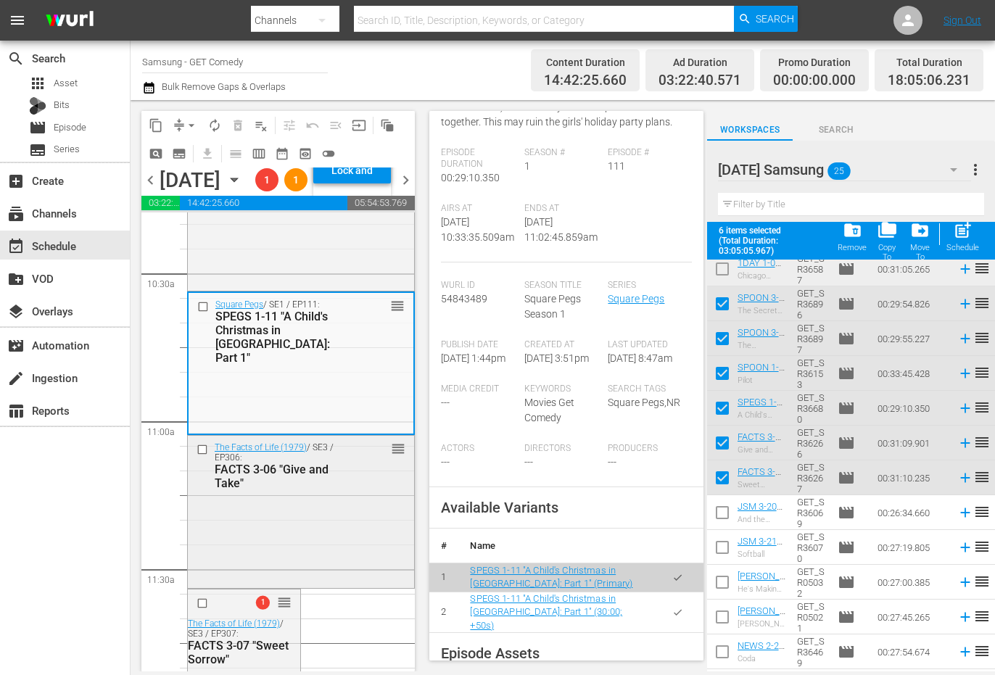
click at [350, 573] on div "The Facts of Life (1979) / SE3 / EP306: FACTS 3-06 "Give and Take" reorder" at bounding box center [301, 510] width 226 height 149
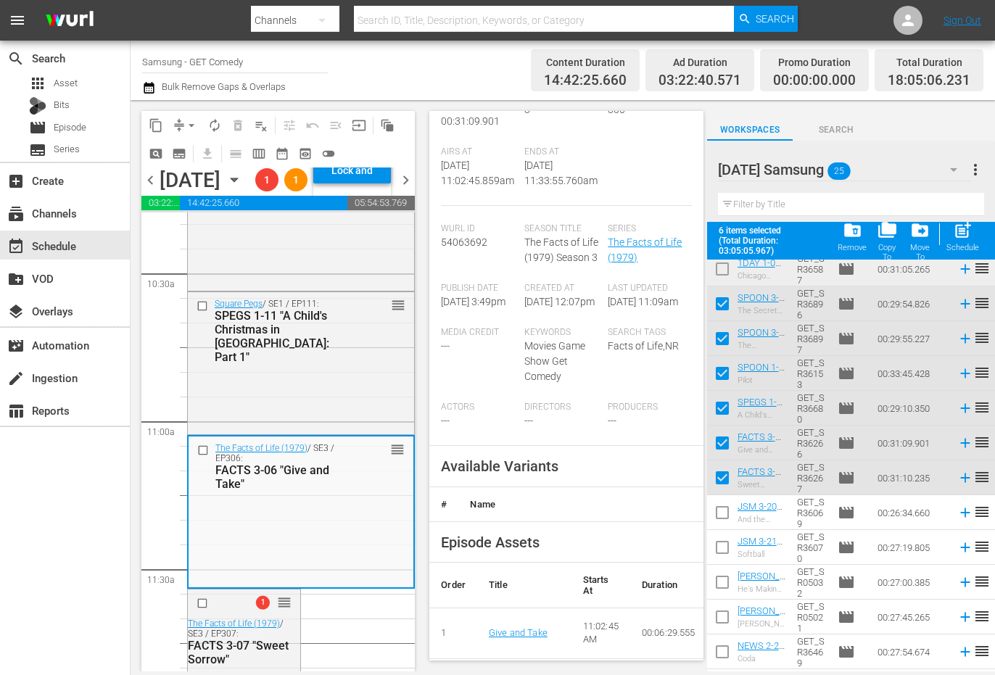
scroll to position [290, 0]
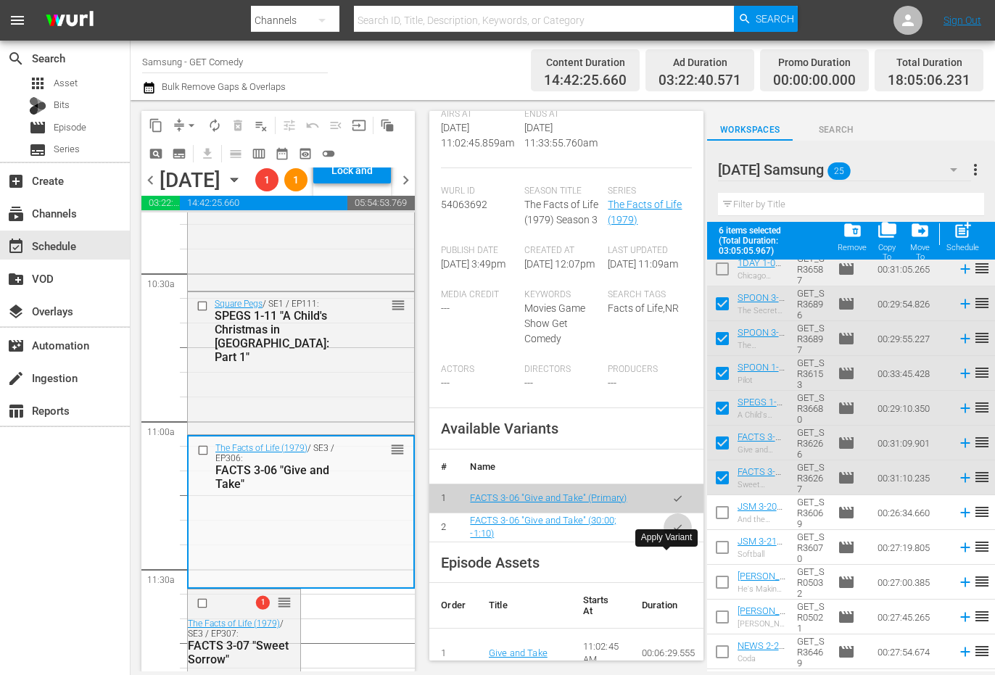
click at [664, 542] on button "button" at bounding box center [678, 527] width 28 height 28
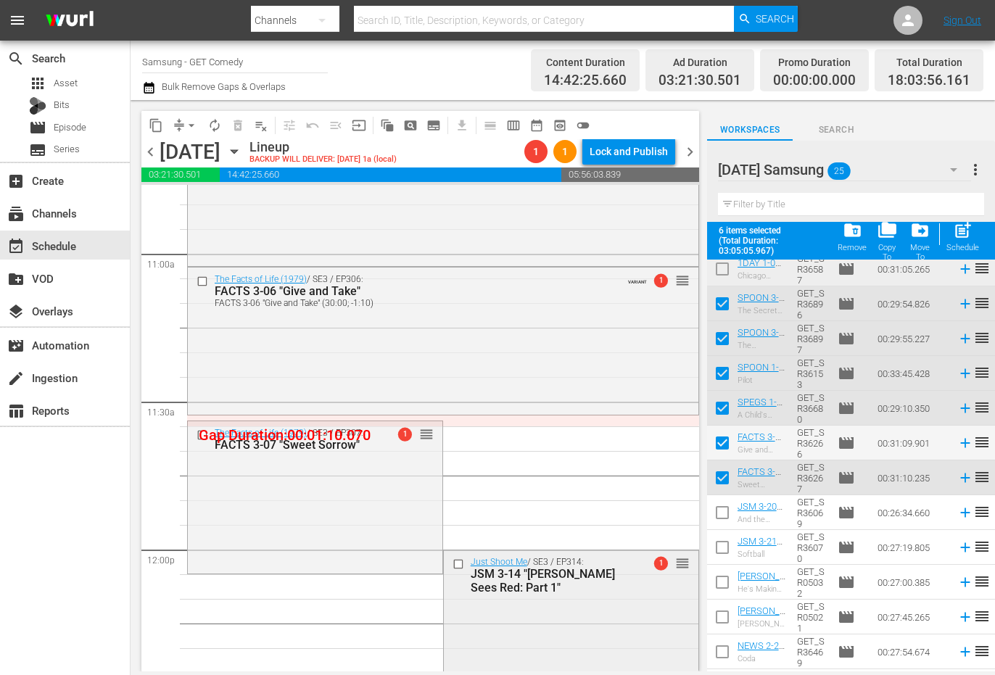
scroll to position [3191, 0]
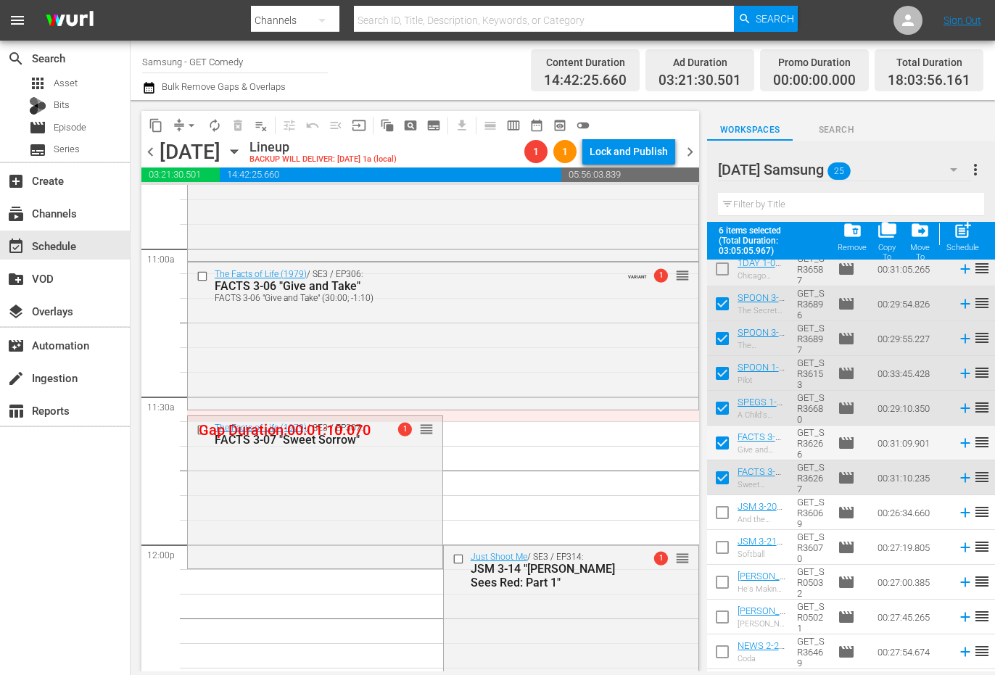
drag, startPoint x: 394, startPoint y: 534, endPoint x: 376, endPoint y: 542, distance: 19.1
click at [394, 534] on div "The Facts of Life (1979) / SE3 / EP307: FACTS 3-07 "Sweet Sorrow" 1 reorder" at bounding box center [315, 490] width 255 height 149
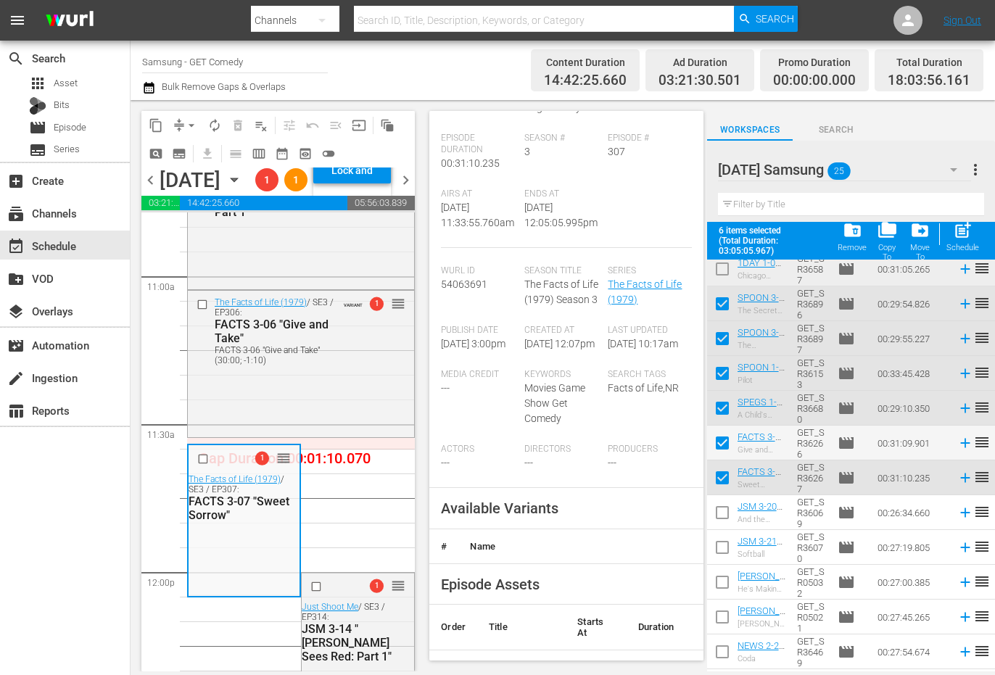
scroll to position [290, 0]
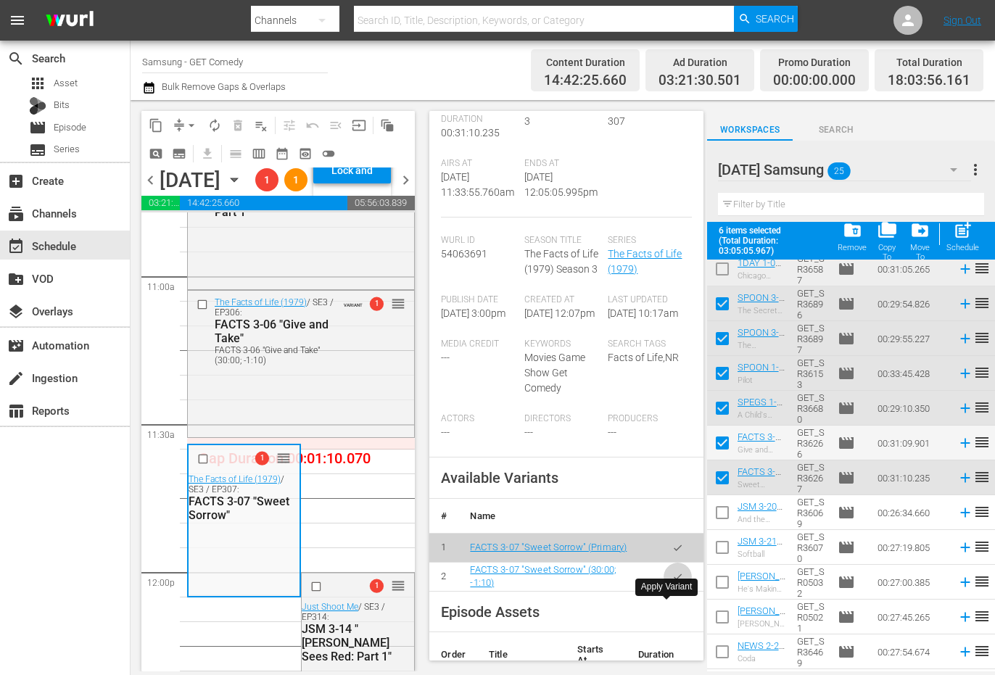
click at [676, 591] on button "button" at bounding box center [678, 577] width 28 height 28
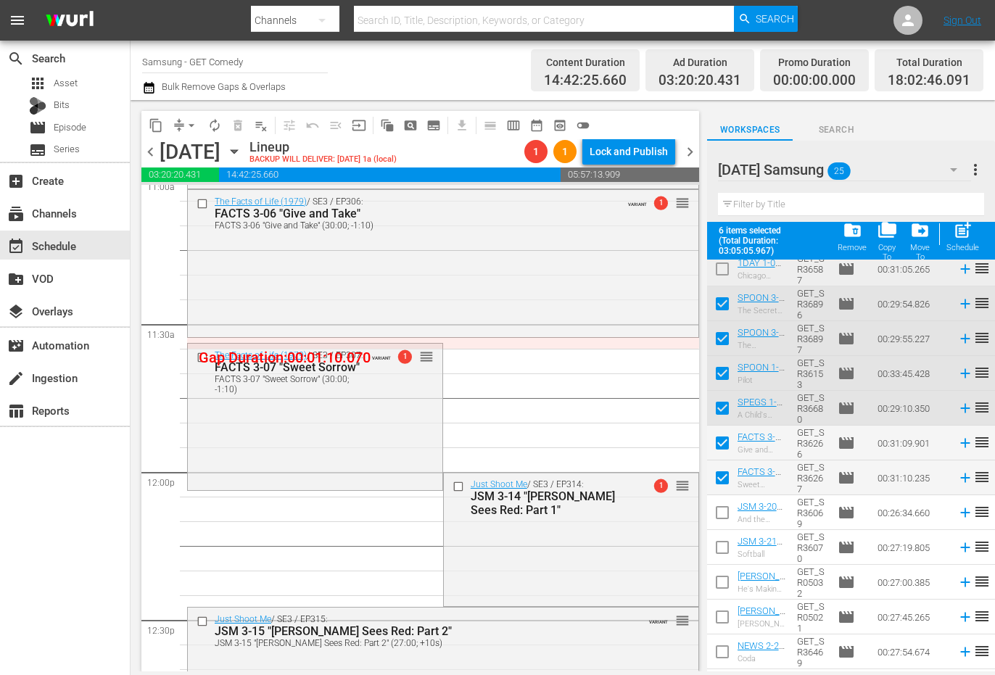
scroll to position [3118, 0]
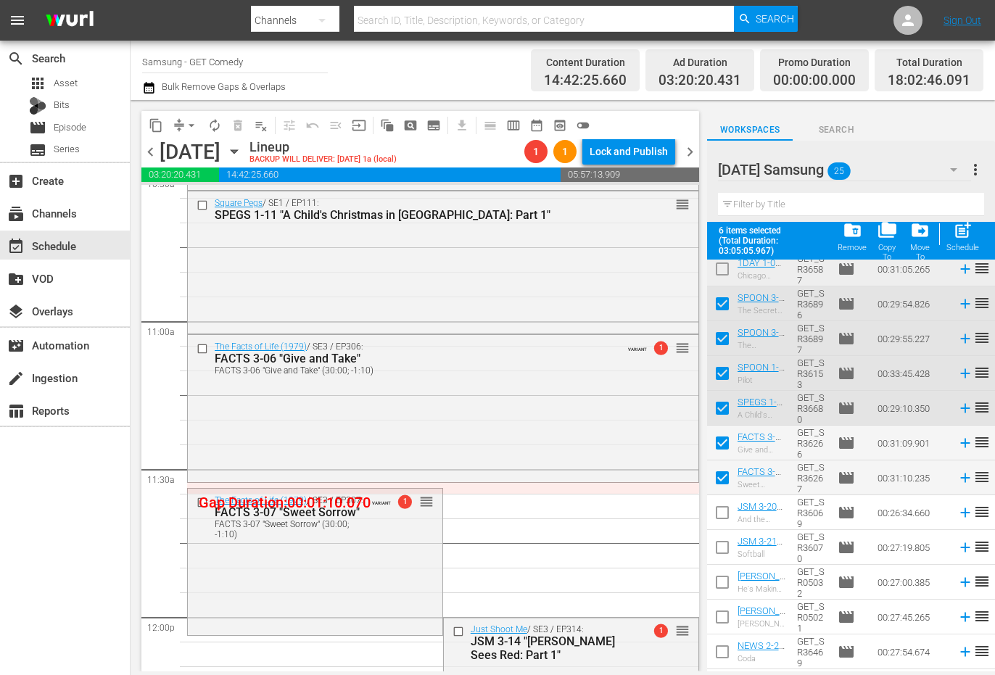
drag, startPoint x: 375, startPoint y: 277, endPoint x: 414, endPoint y: 316, distance: 55.4
click at [375, 277] on div "Square Pegs / SE1 / EP111: SPEGS 1-11 "A Child's Christmas in Weemawee: Part 1"…" at bounding box center [443, 260] width 511 height 139
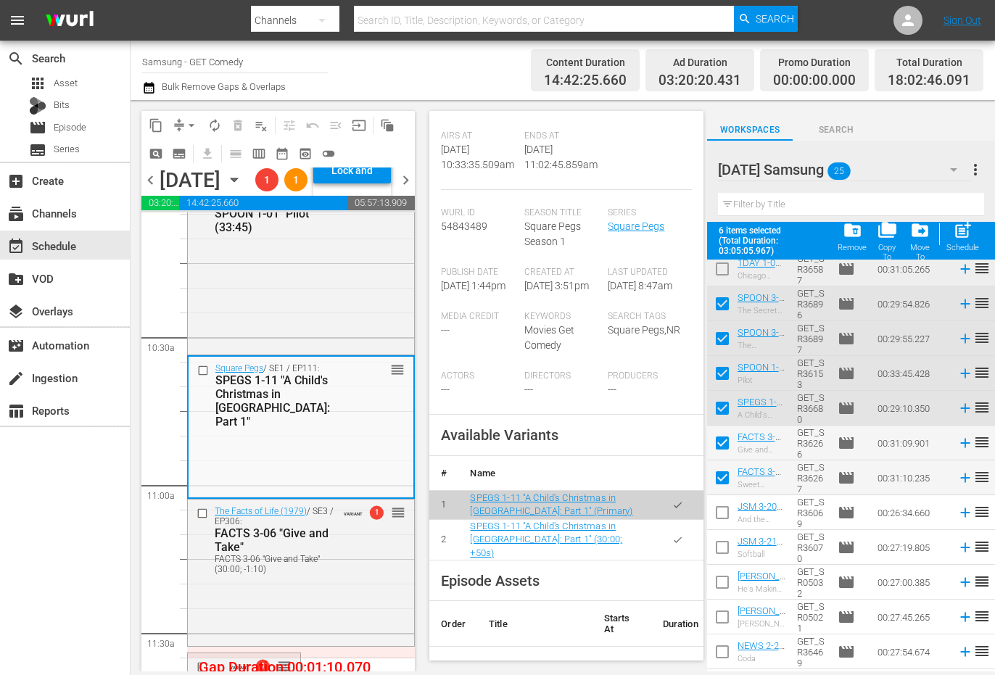
scroll to position [2973, 0]
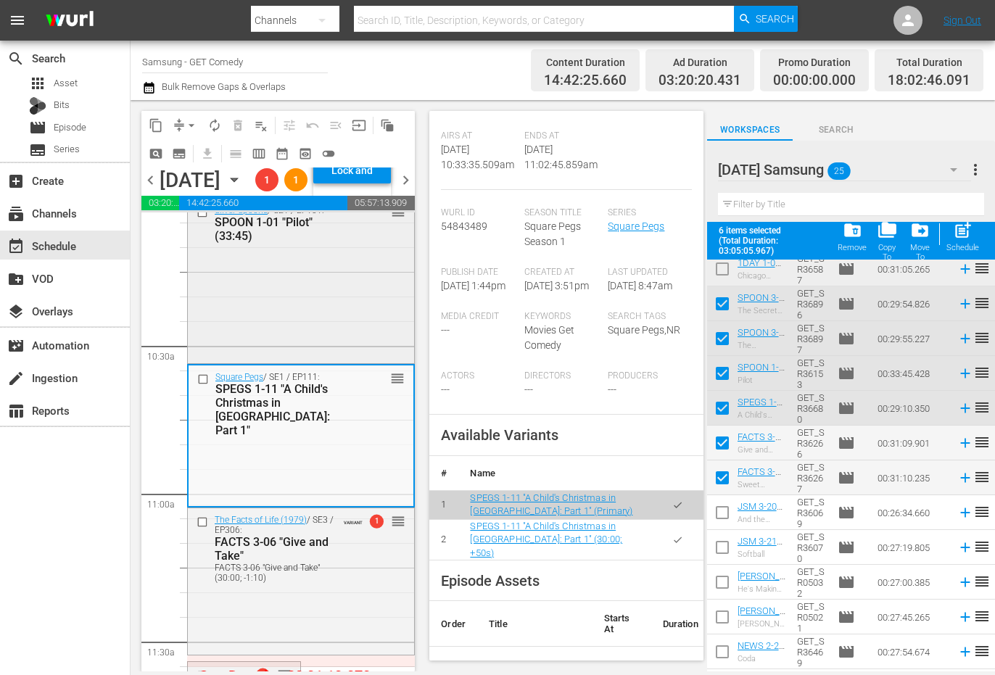
click at [255, 333] on div "Silver Spoons / SE1 / EP101: SPOON 1-01 "Pilot" (33:45) reorder" at bounding box center [301, 280] width 226 height 162
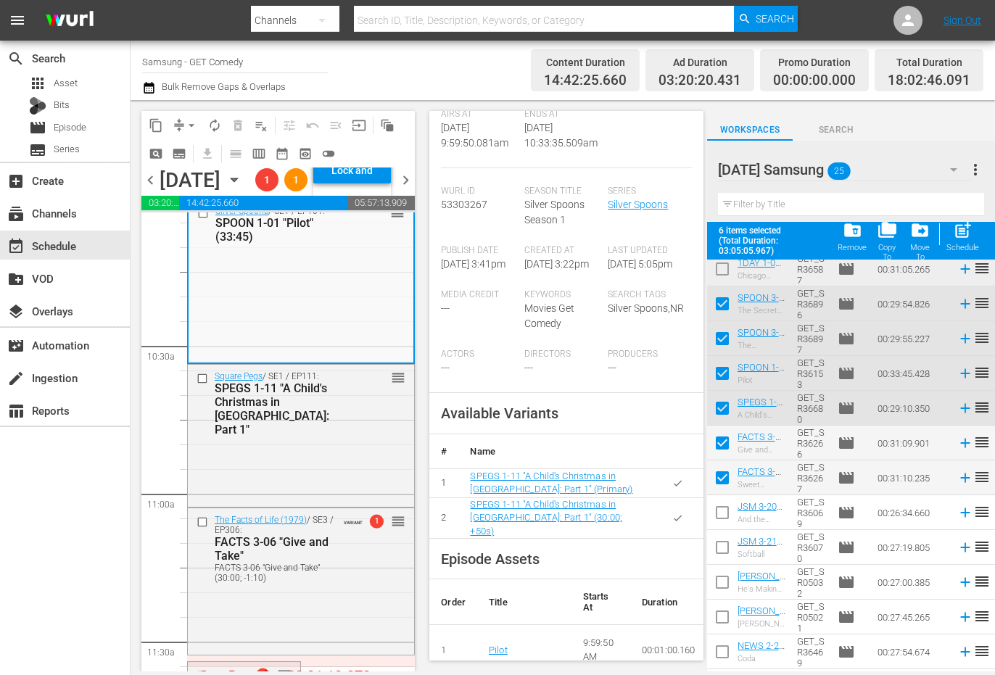
scroll to position [284, 0]
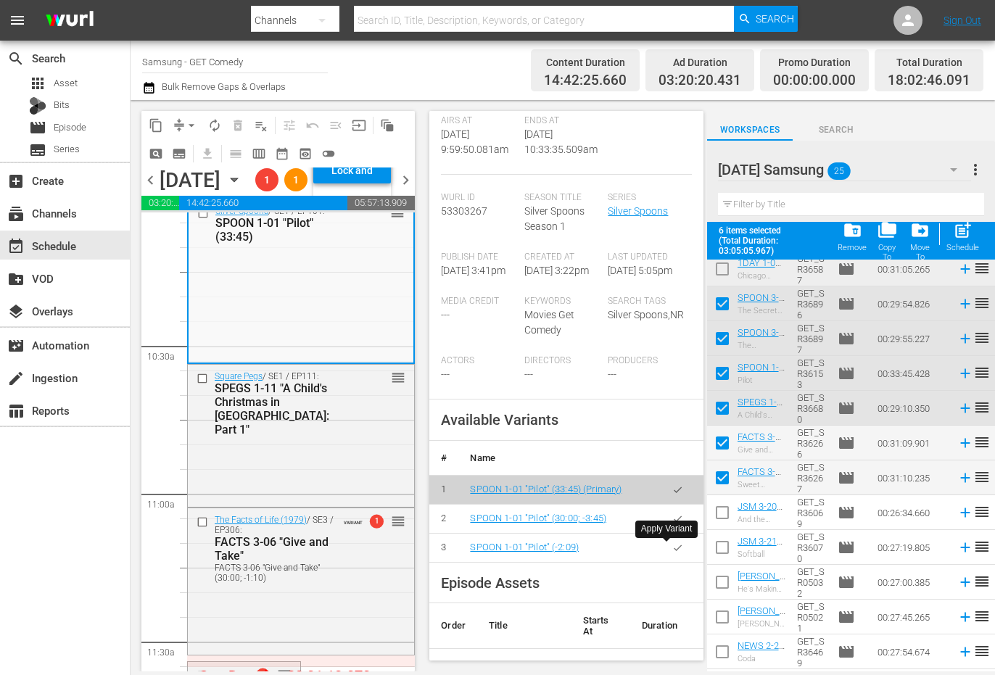
drag, startPoint x: 662, startPoint y: 550, endPoint x: 956, endPoint y: 542, distance: 294.5
click at [672, 524] on icon "button" at bounding box center [677, 518] width 11 height 11
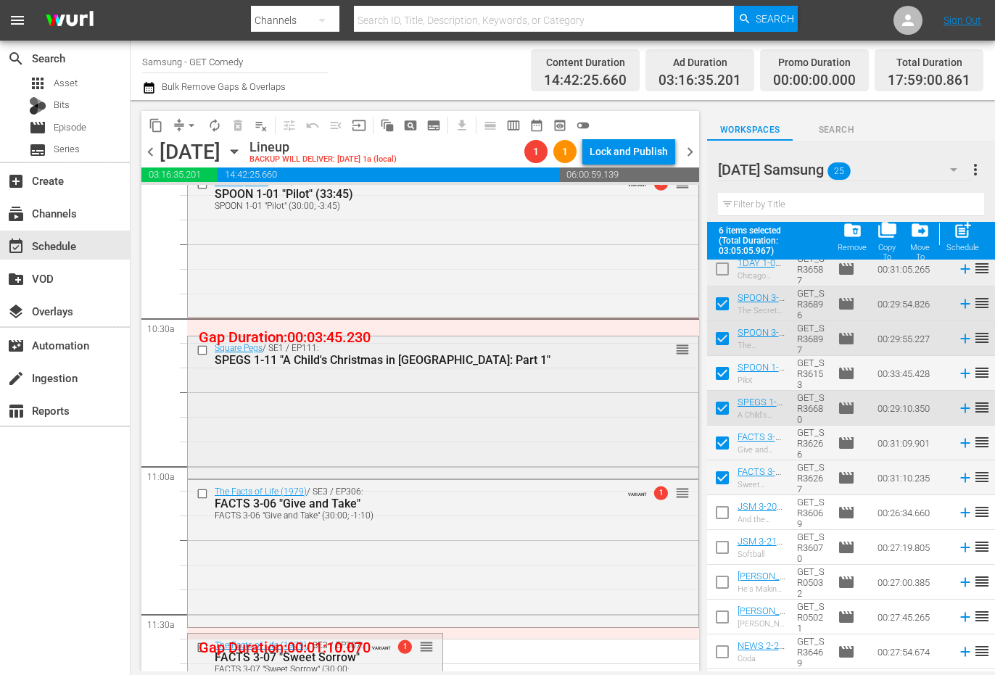
click at [389, 426] on div "Square Pegs / SE1 / EP111: SPEGS 1-11 "A Child's Christmas in Weemawee: Part 1"…" at bounding box center [443, 405] width 511 height 139
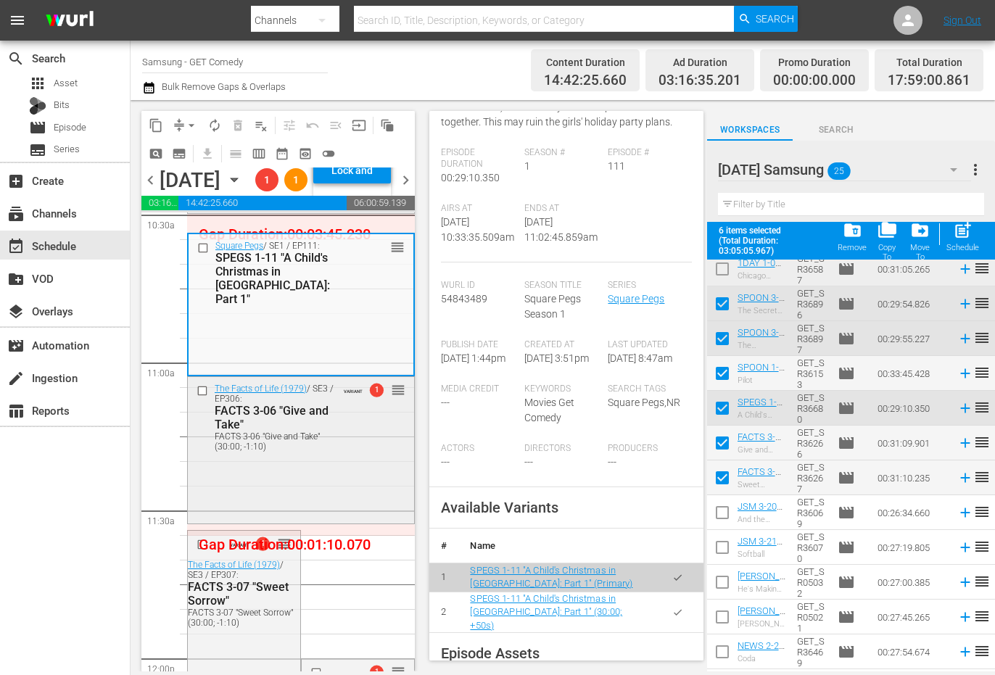
scroll to position [3118, 0]
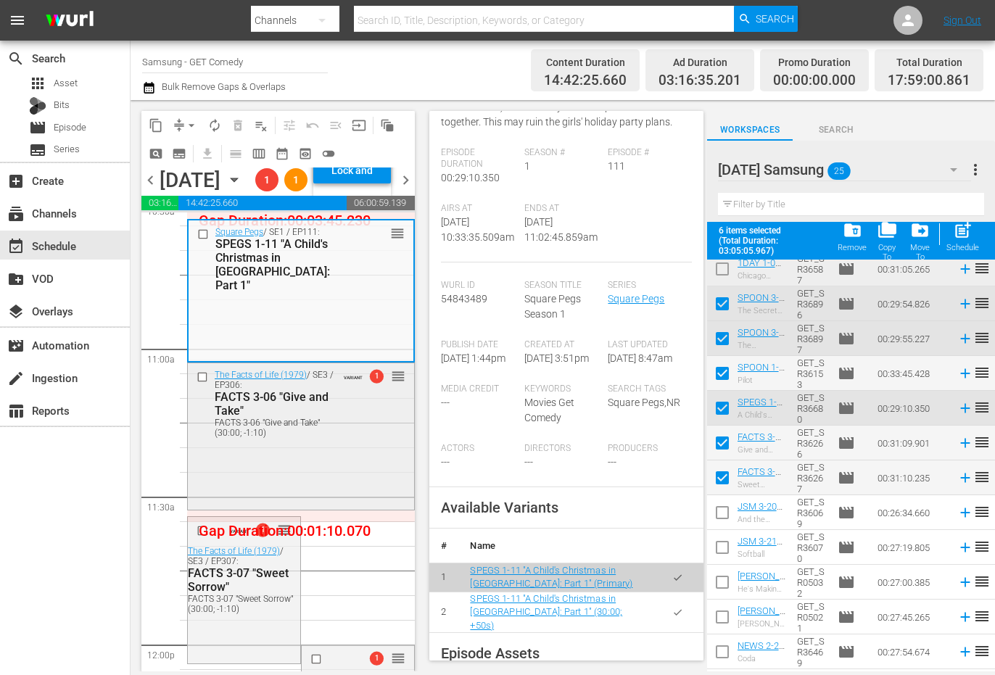
click at [333, 507] on div "The Facts of Life (1979) / SE3 / EP306: FACTS 3-06 "Give and Take" FACTS 3-06 "…" at bounding box center [301, 435] width 226 height 144
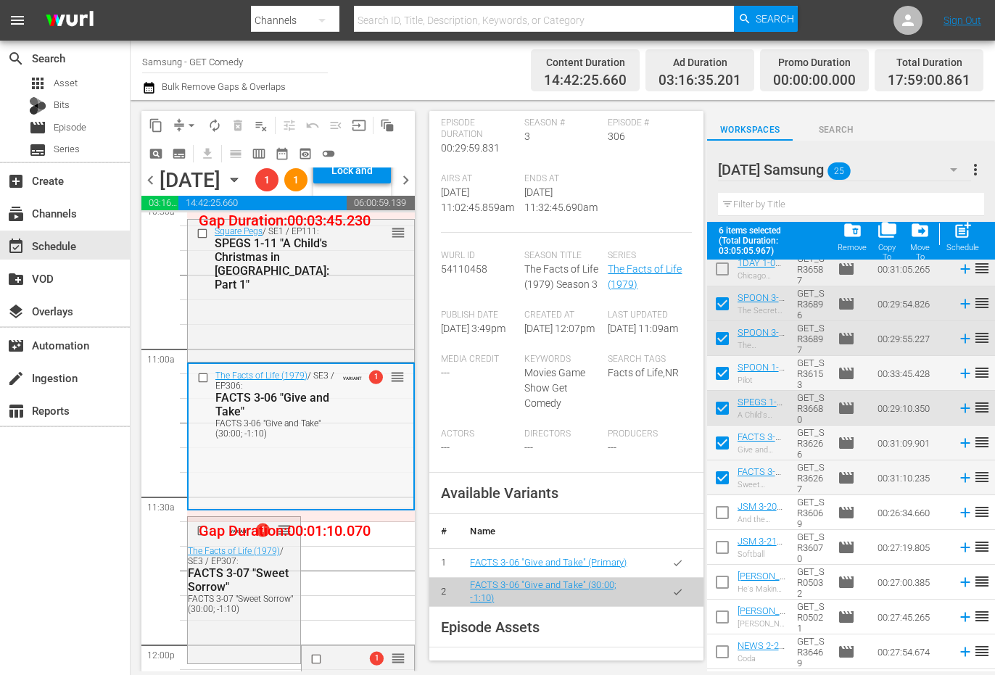
scroll to position [3263, 0]
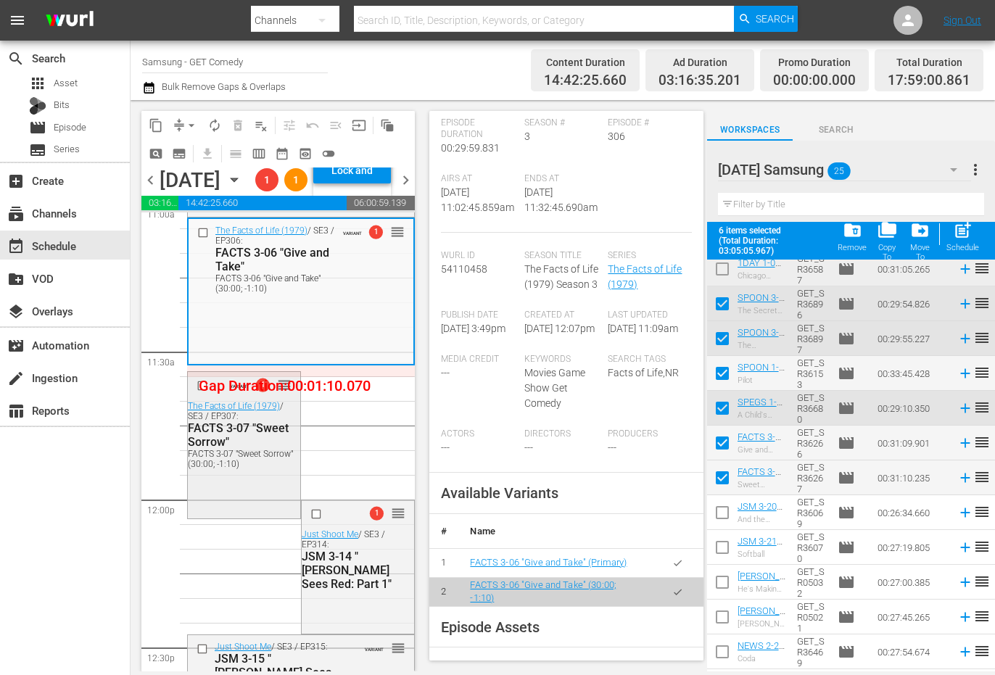
click at [250, 516] on div "VARIANT 1 reorder The Facts of Life (1979) / SE3 / EP307: FACTS 3-07 "Sweet Sor…" at bounding box center [244, 444] width 112 height 144
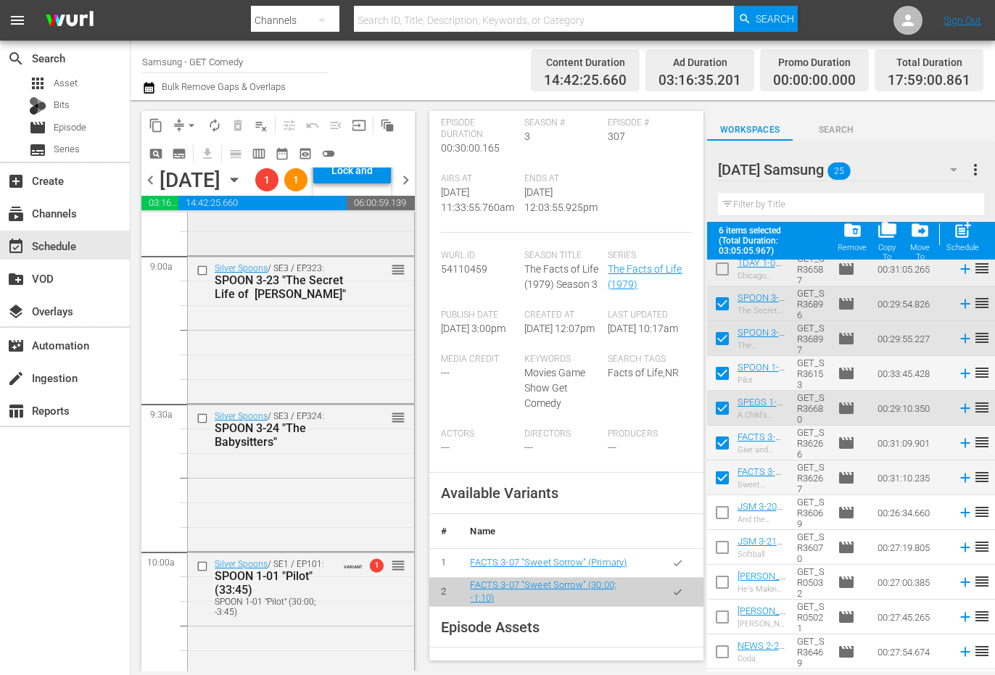
scroll to position [2683, 0]
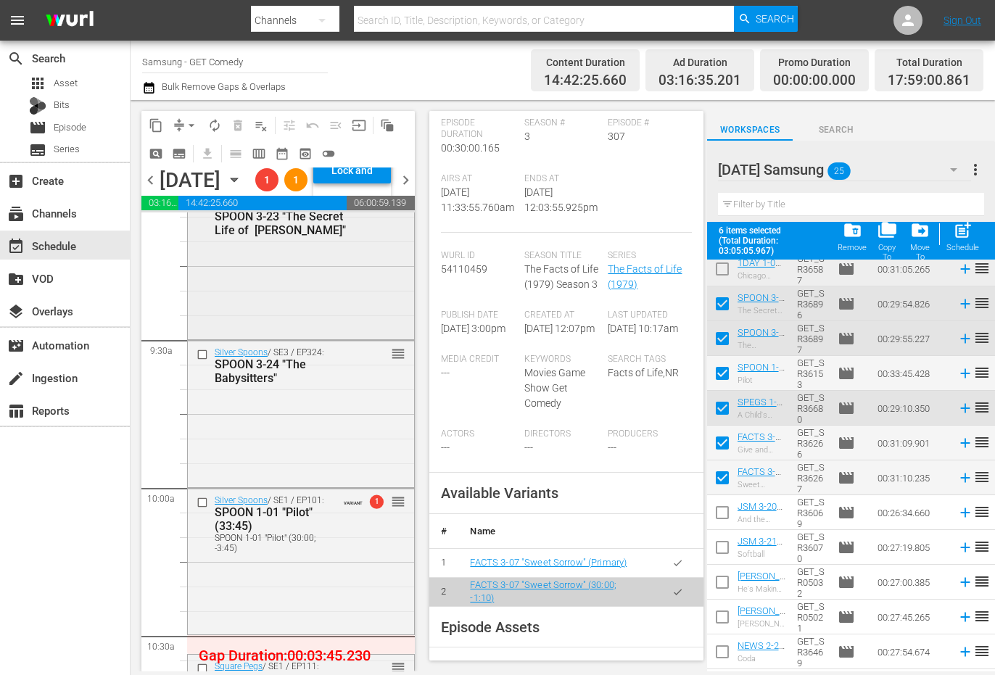
click at [350, 336] on div "Silver Spoons / SE3 / EP323: SPOON 3-23 "The Secret Life of Ricky Stratton" reo…" at bounding box center [301, 264] width 226 height 143
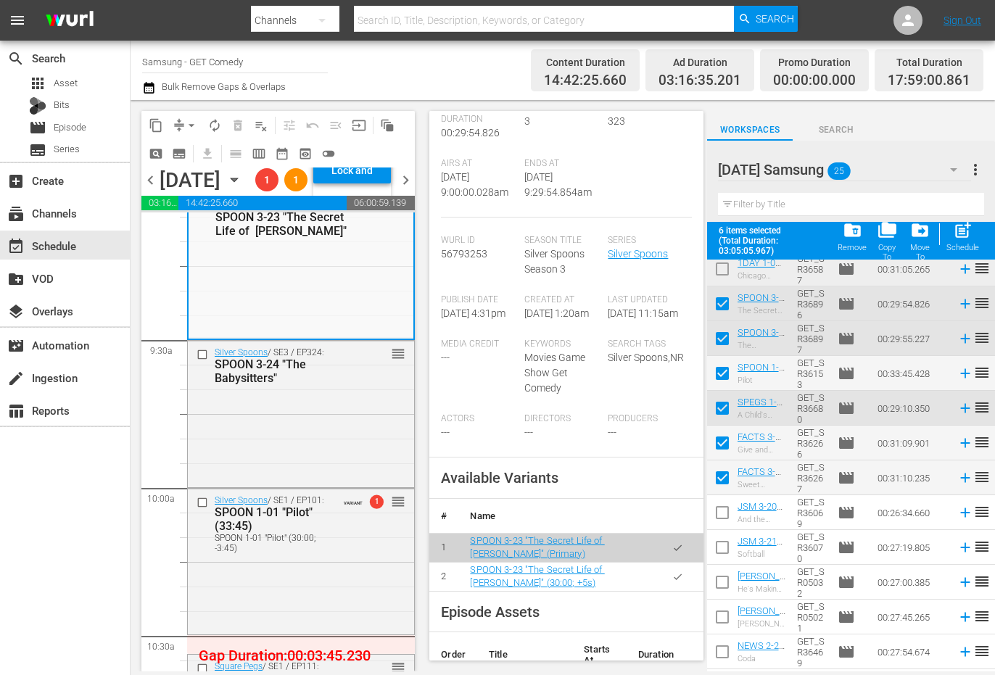
scroll to position [298, 0]
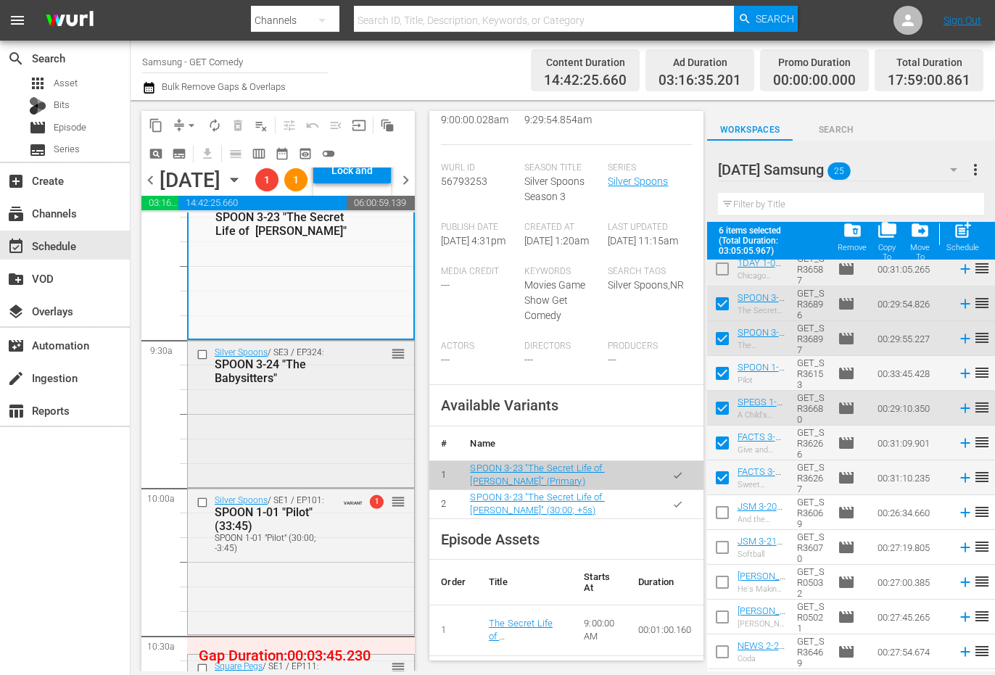
click at [318, 466] on div "Silver Spoons / SE3 / EP324: SPOON 3-24 "The Babysitters" reorder" at bounding box center [301, 412] width 226 height 143
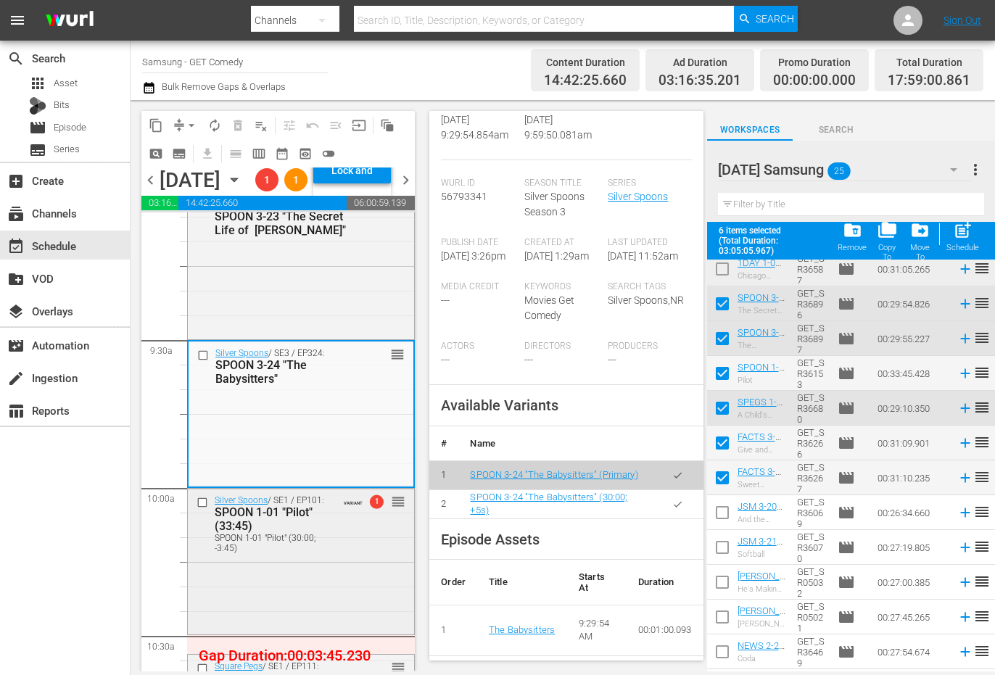
scroll to position [2756, 0]
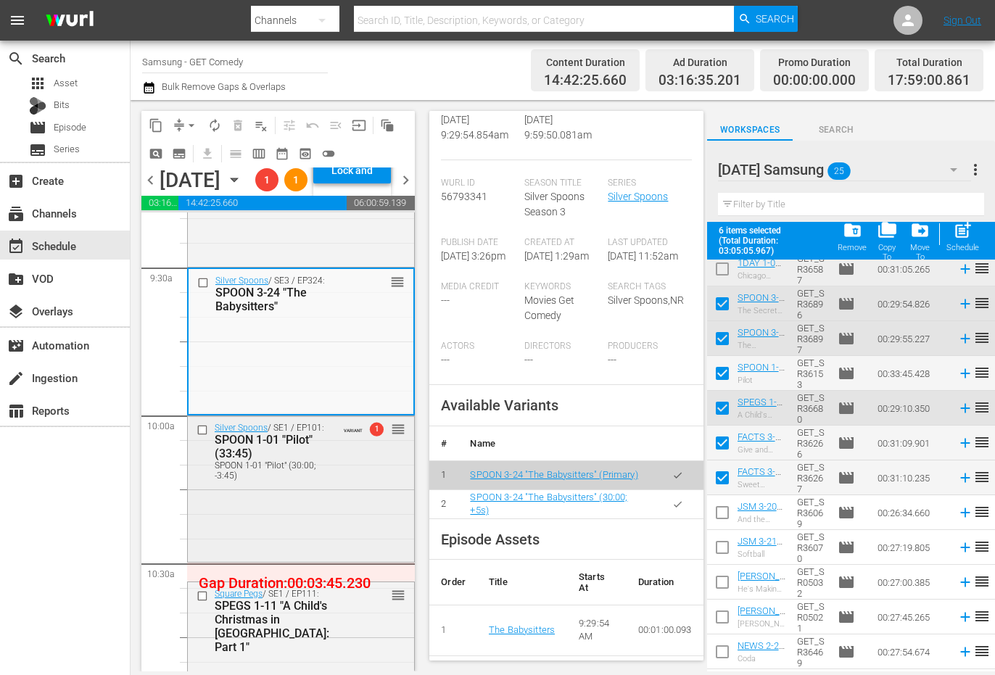
click at [318, 542] on div "Silver Spoons / SE1 / EP101: SPOON 1-01 "Pilot" (33:45) SPOON 1-01 "Pilot" (30:…" at bounding box center [301, 488] width 226 height 144
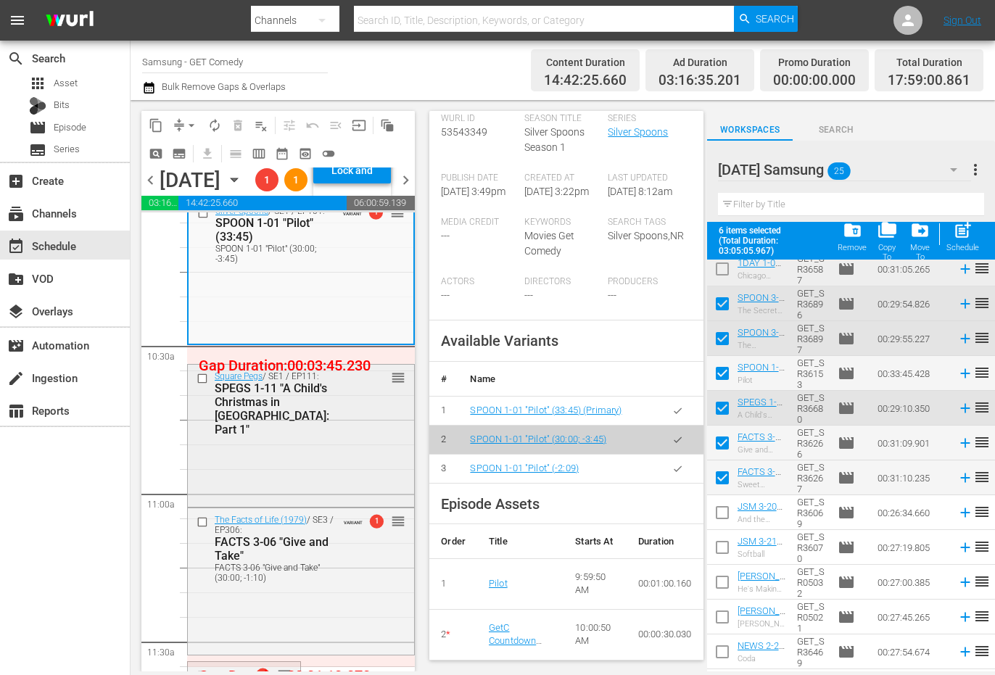
scroll to position [435, 0]
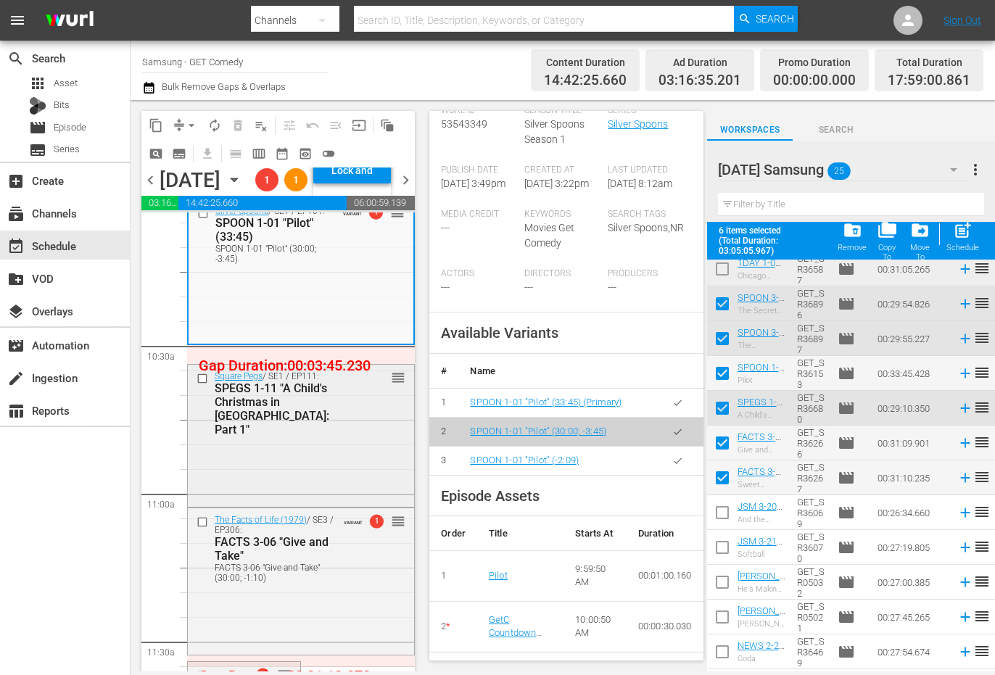
click at [325, 504] on div "Square Pegs / SE1 / EP111: SPEGS 1-11 "A Child's Christmas in Weemawee: Part 1"…" at bounding box center [301, 434] width 226 height 139
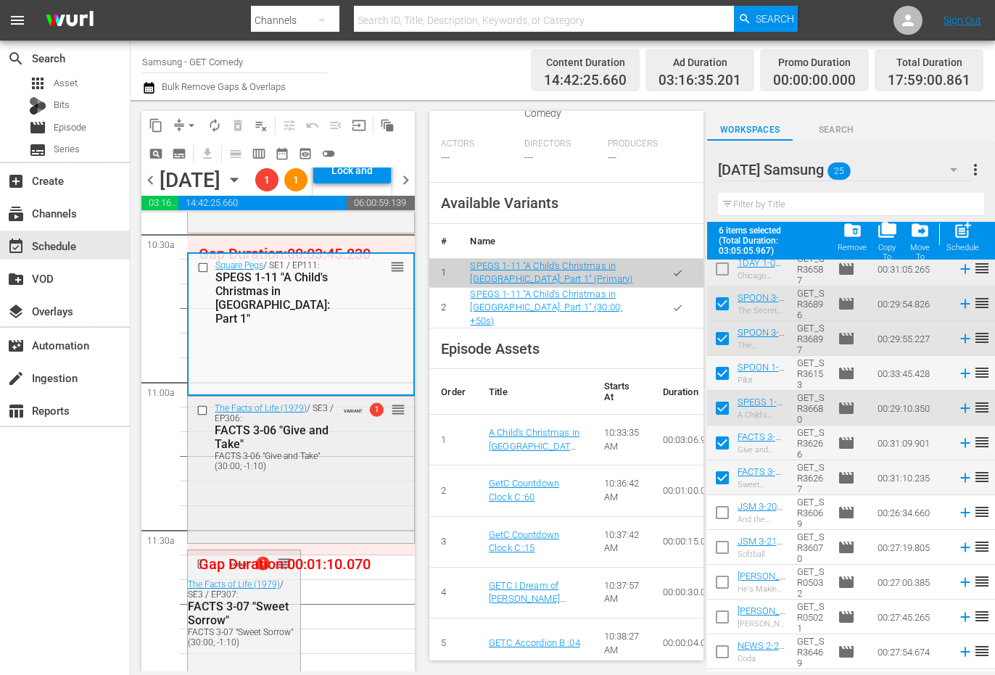
scroll to position [3118, 0]
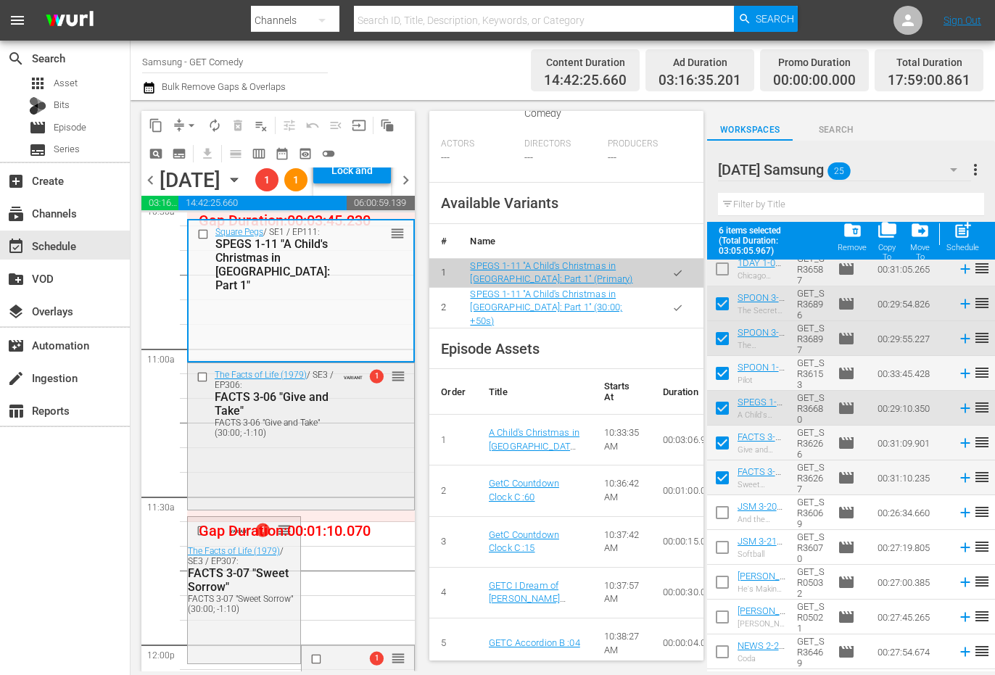
click at [331, 507] on div "The Facts of Life (1979) / SE3 / EP306: FACTS 3-06 "Give and Take" FACTS 3-06 "…" at bounding box center [301, 435] width 226 height 144
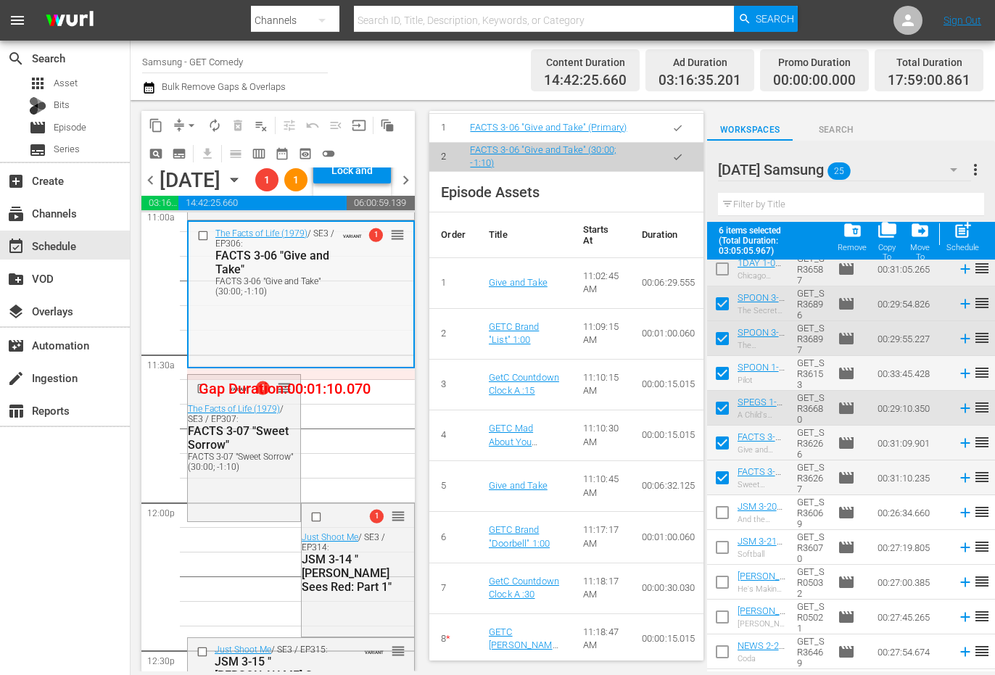
scroll to position [3263, 0]
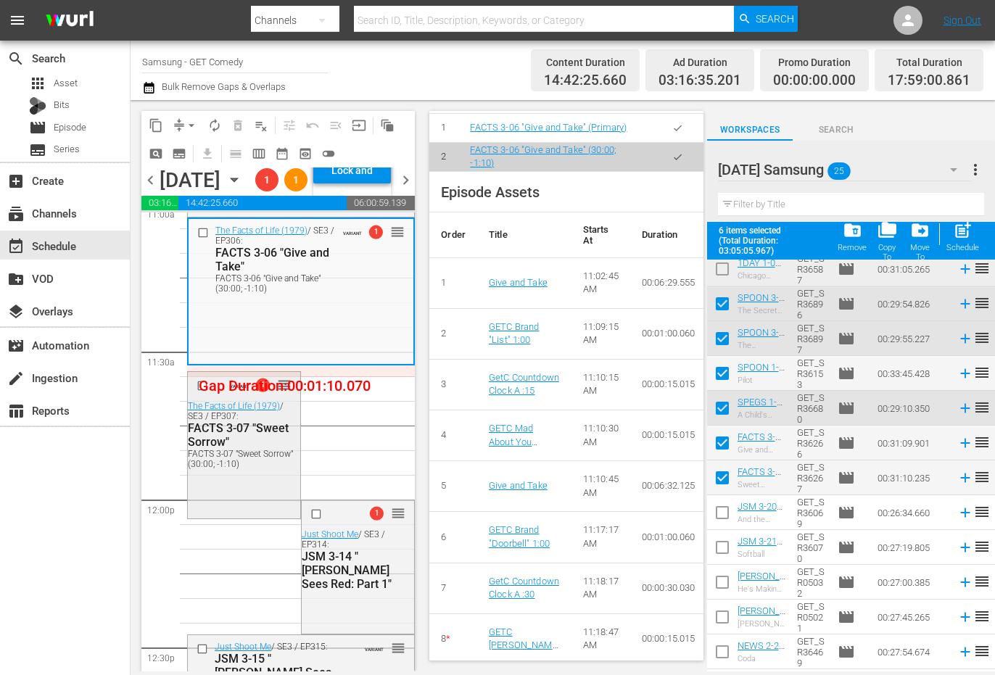
click at [234, 516] on div "VARIANT 1 reorder The Facts of Life (1979) / SE3 / EP307: FACTS 3-07 "Sweet Sor…" at bounding box center [244, 444] width 112 height 144
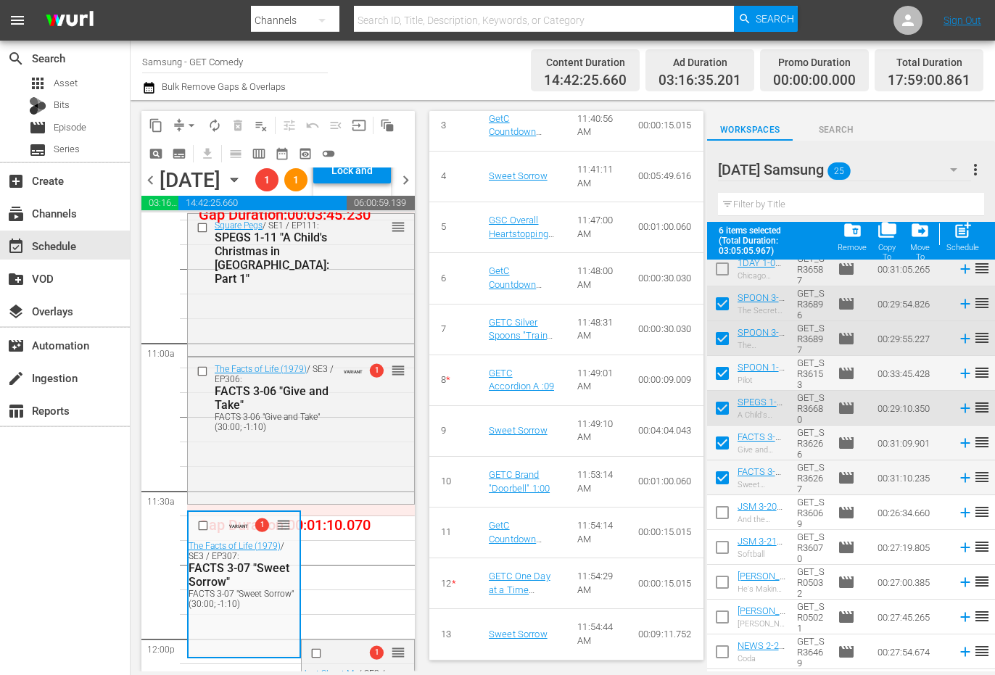
scroll to position [3118, 0]
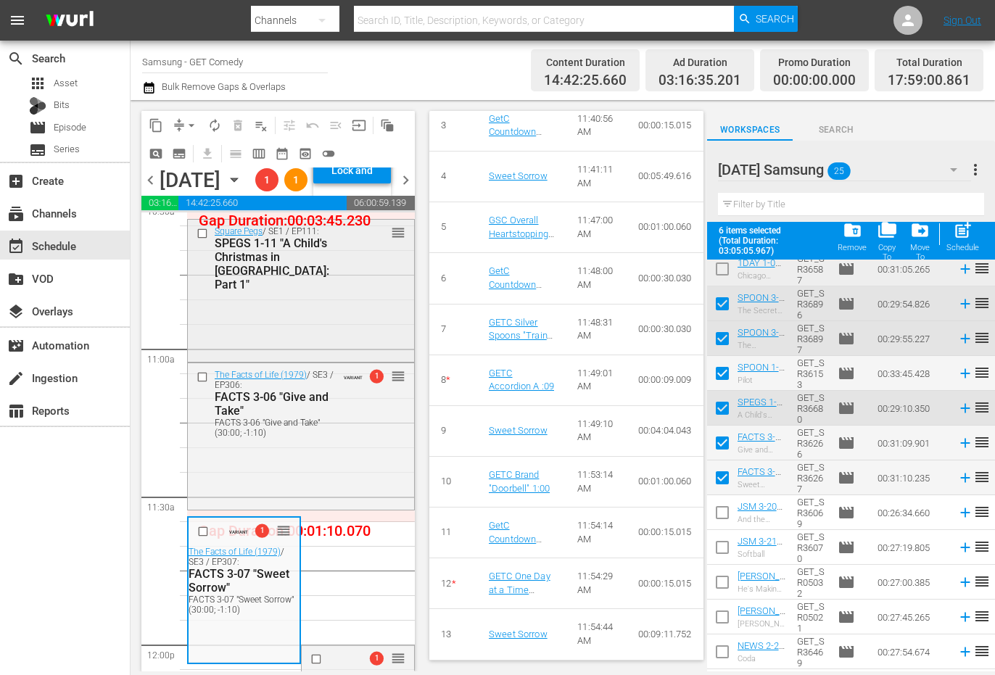
click at [300, 359] on div "Square Pegs / SE1 / EP111: SPEGS 1-11 "A Child's Christmas in Weemawee: Part 1"…" at bounding box center [301, 289] width 226 height 139
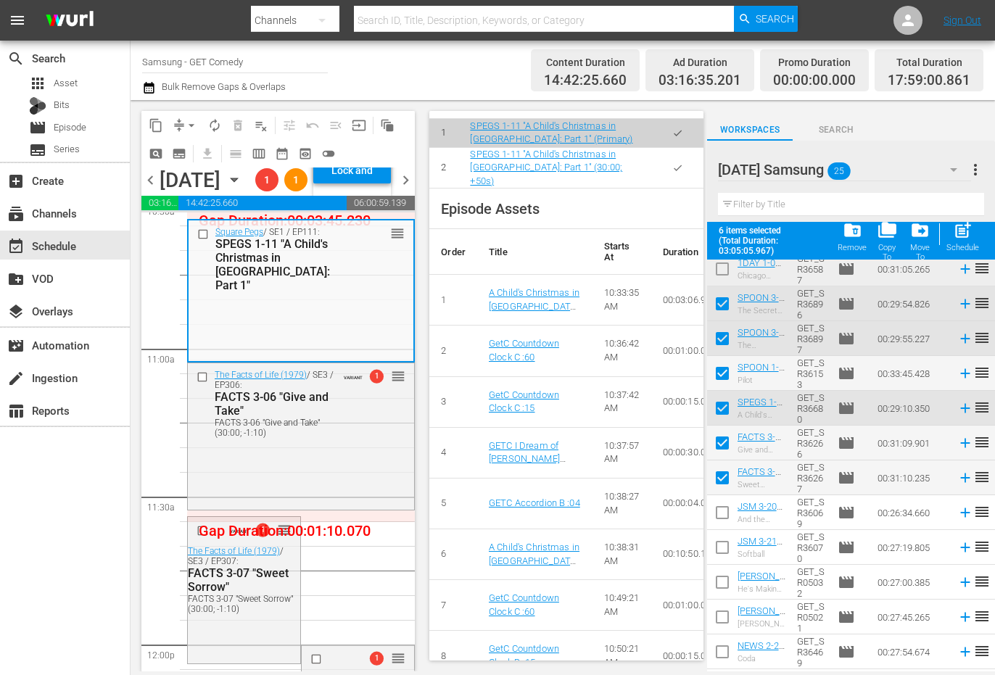
scroll to position [507, 0]
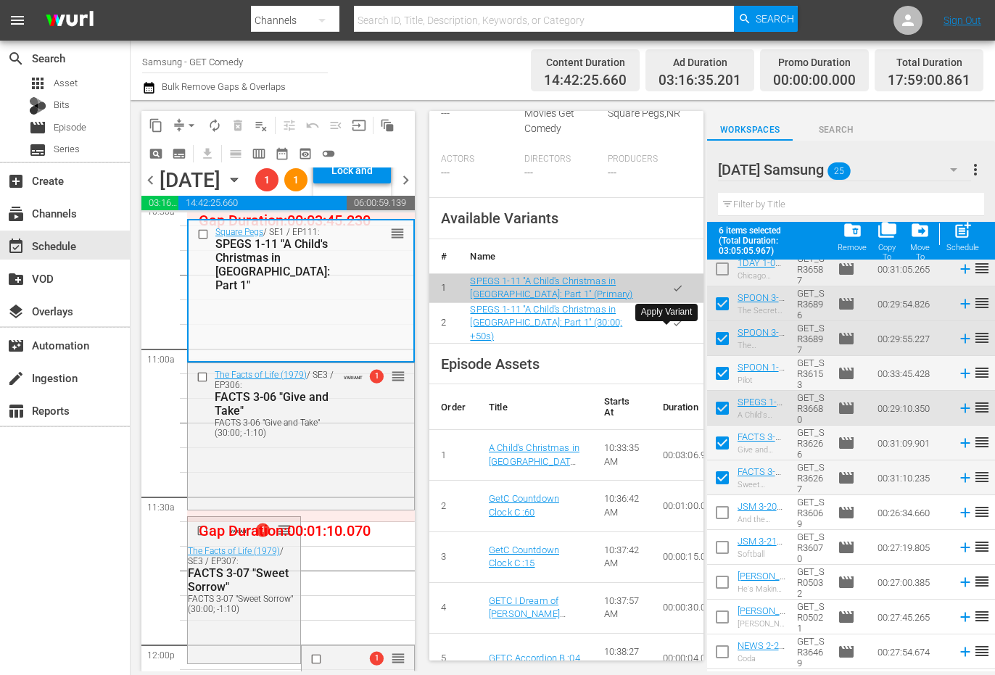
click at [672, 328] on icon "button" at bounding box center [677, 323] width 11 height 11
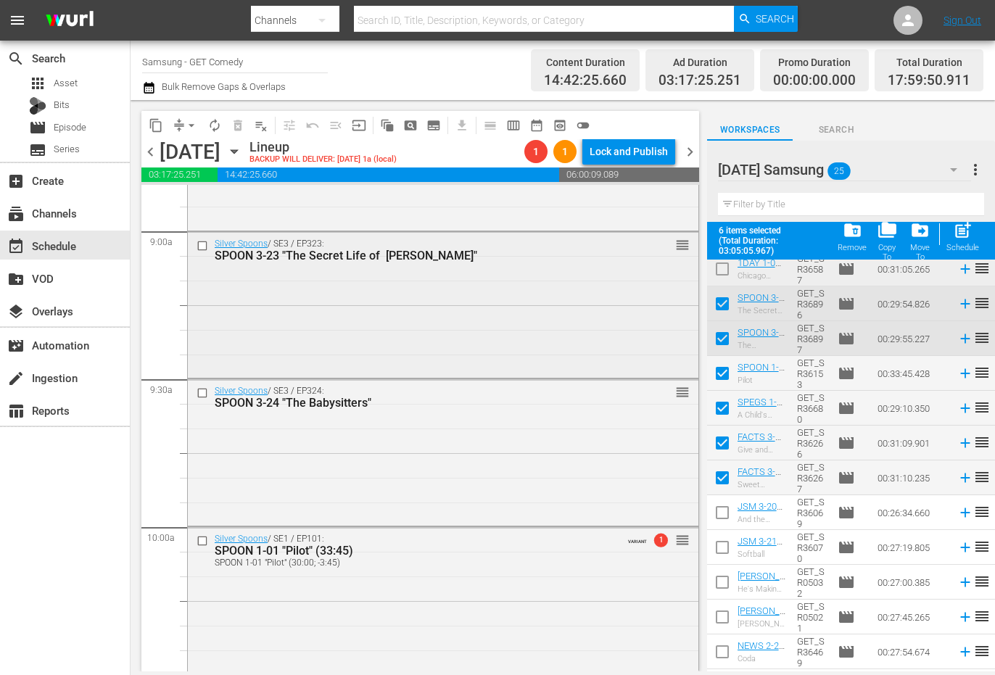
scroll to position [2611, 0]
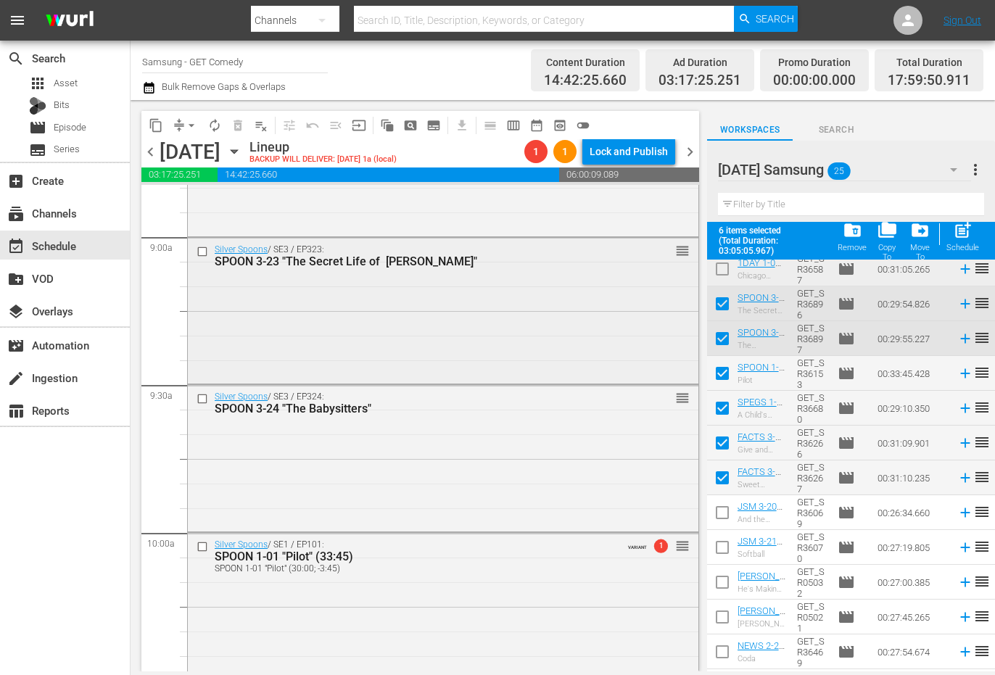
click at [314, 337] on div "Silver Spoons / SE3 / EP323: SPOON 3-23 "The Secret Life of Ricky Stratton" reo…" at bounding box center [443, 309] width 511 height 143
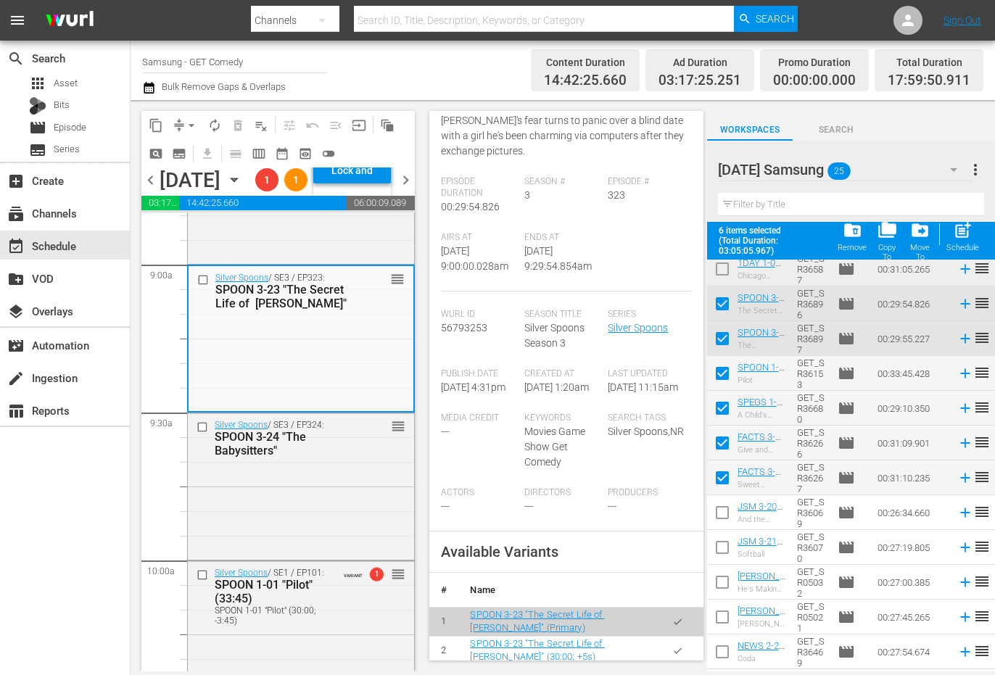
scroll to position [218, 0]
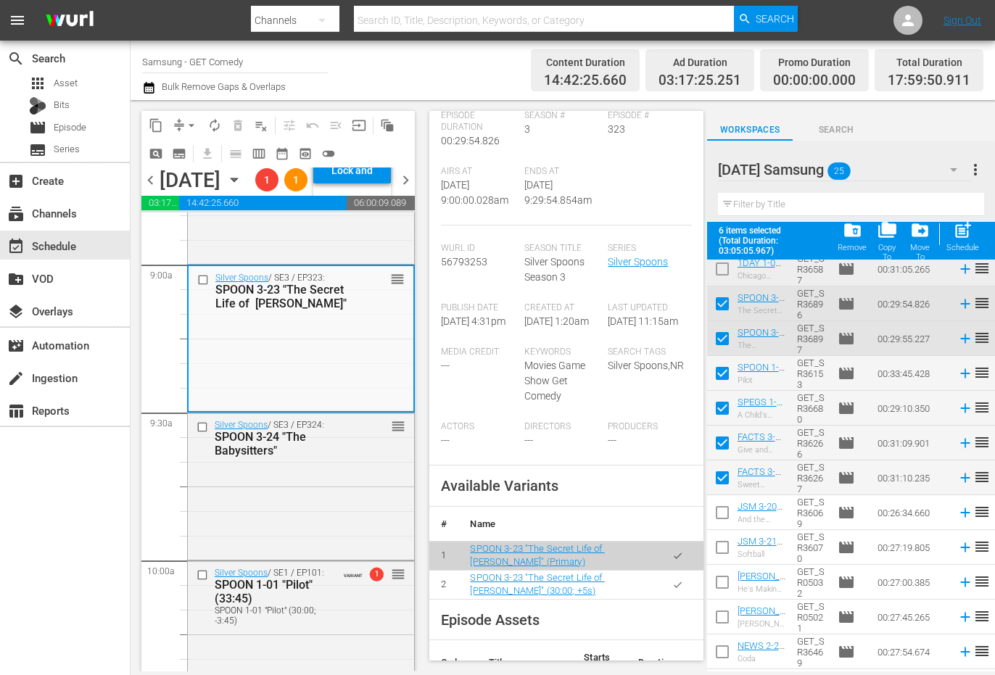
drag, startPoint x: 669, startPoint y: 605, endPoint x: 725, endPoint y: 604, distance: 56.6
click at [672, 590] on icon "button" at bounding box center [677, 584] width 11 height 11
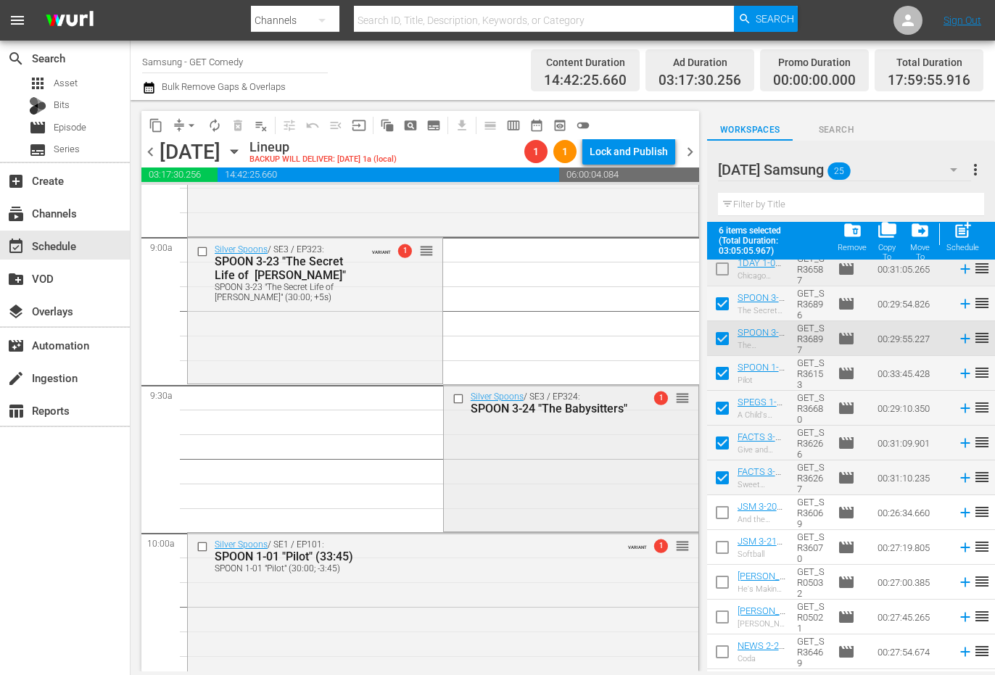
click at [576, 467] on div "Silver Spoons / SE3 / EP324: SPOON 3-24 "The Babysitters" 1 reorder" at bounding box center [571, 456] width 255 height 143
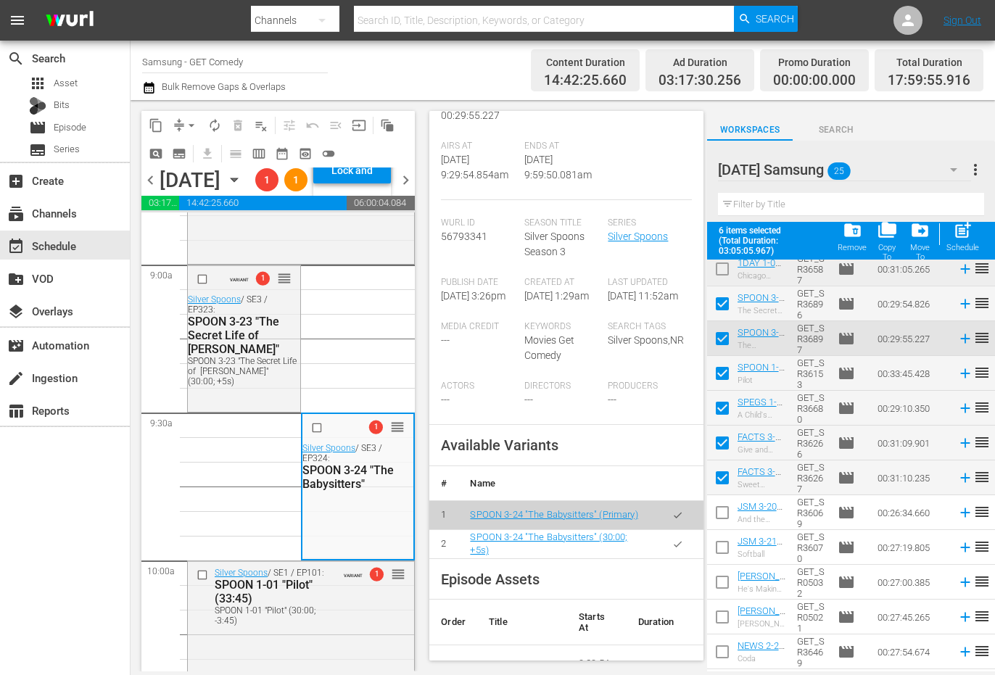
scroll to position [290, 0]
click at [672, 539] on icon "button" at bounding box center [677, 542] width 11 height 11
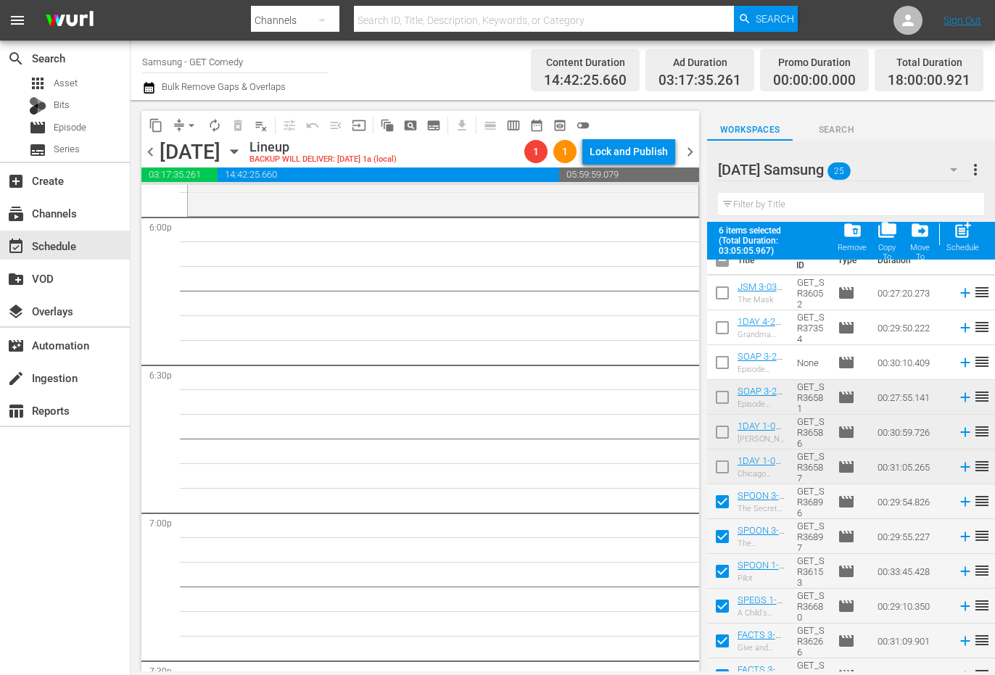
scroll to position [0, 0]
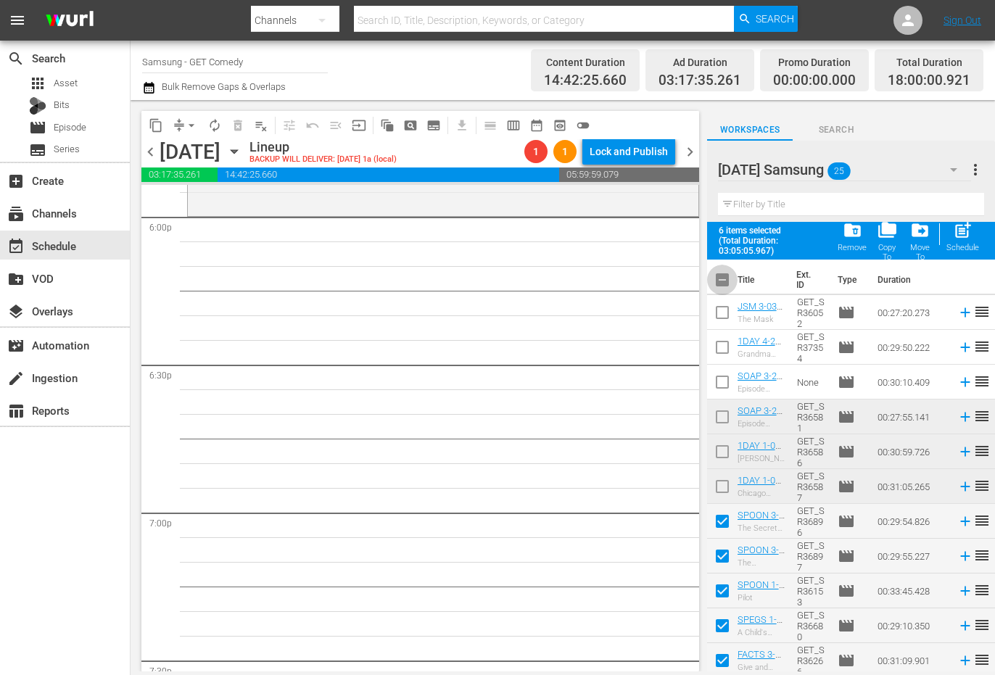
click at [722, 277] on input "checkbox" at bounding box center [722, 283] width 30 height 30
checkbox input "true"
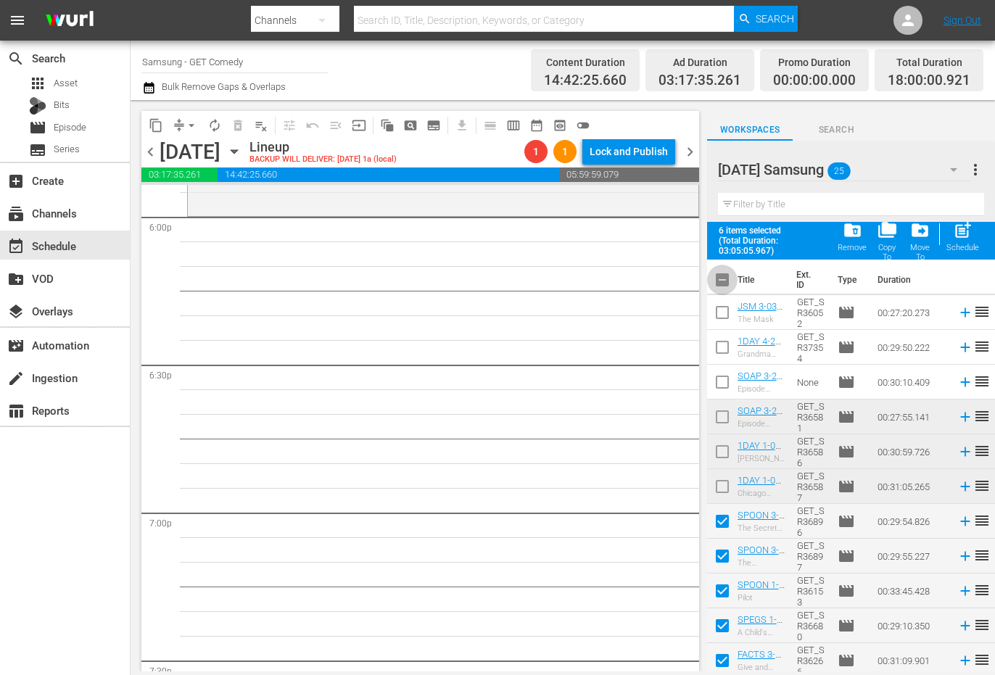
checkbox input "true"
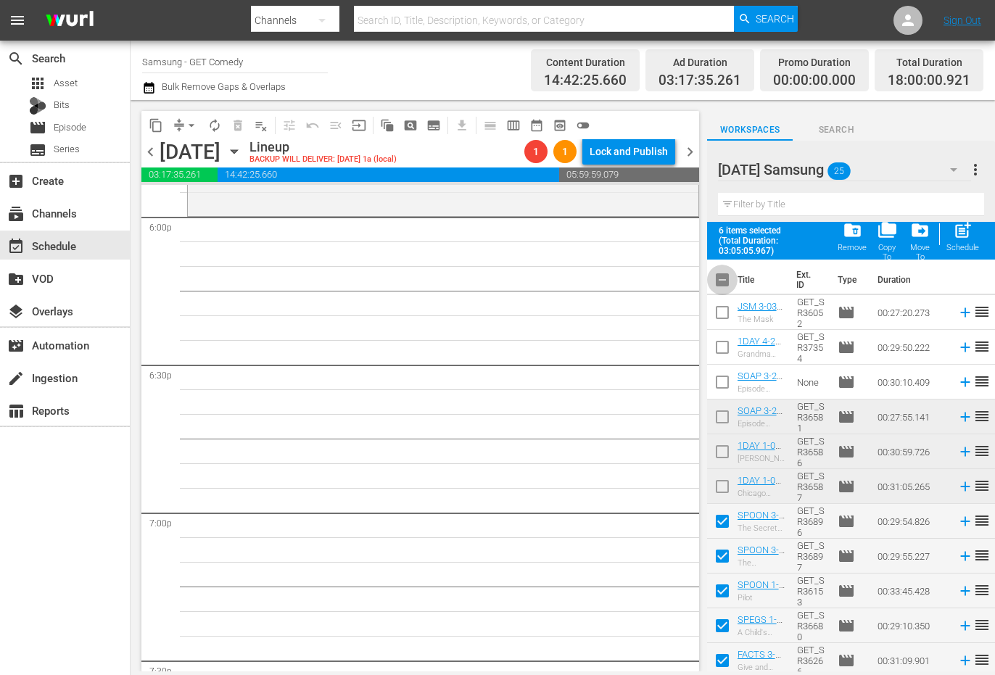
checkbox input "true"
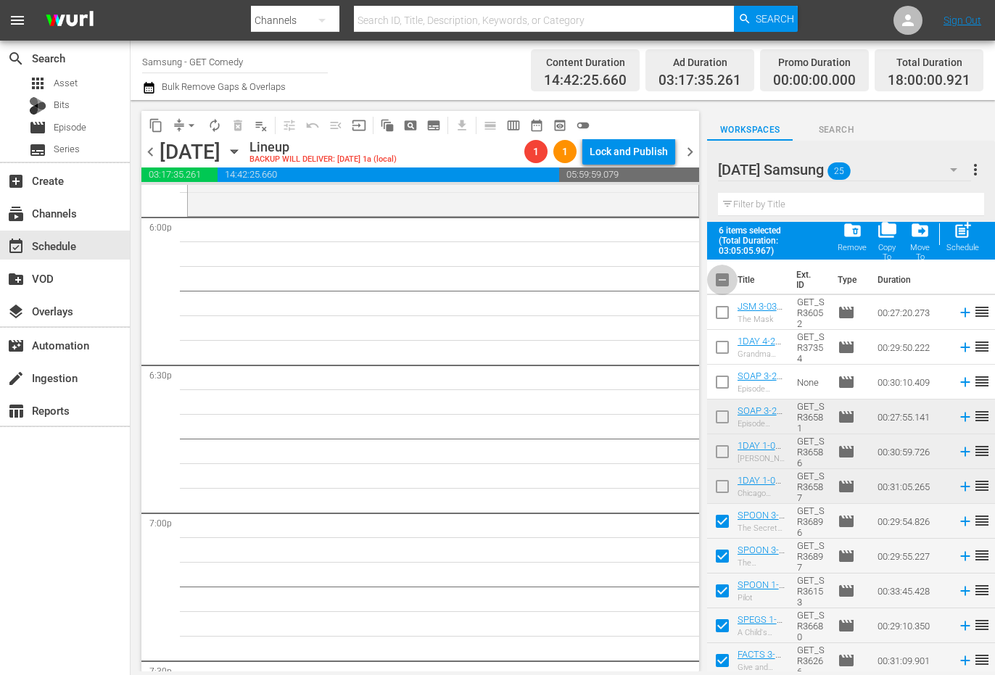
checkbox input "true"
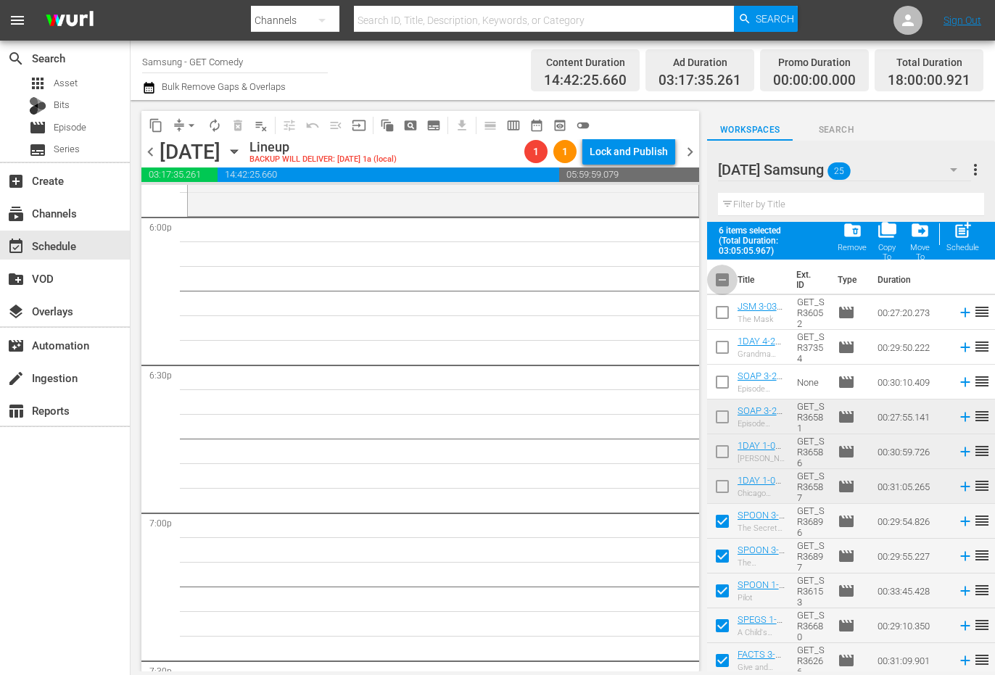
checkbox input "true"
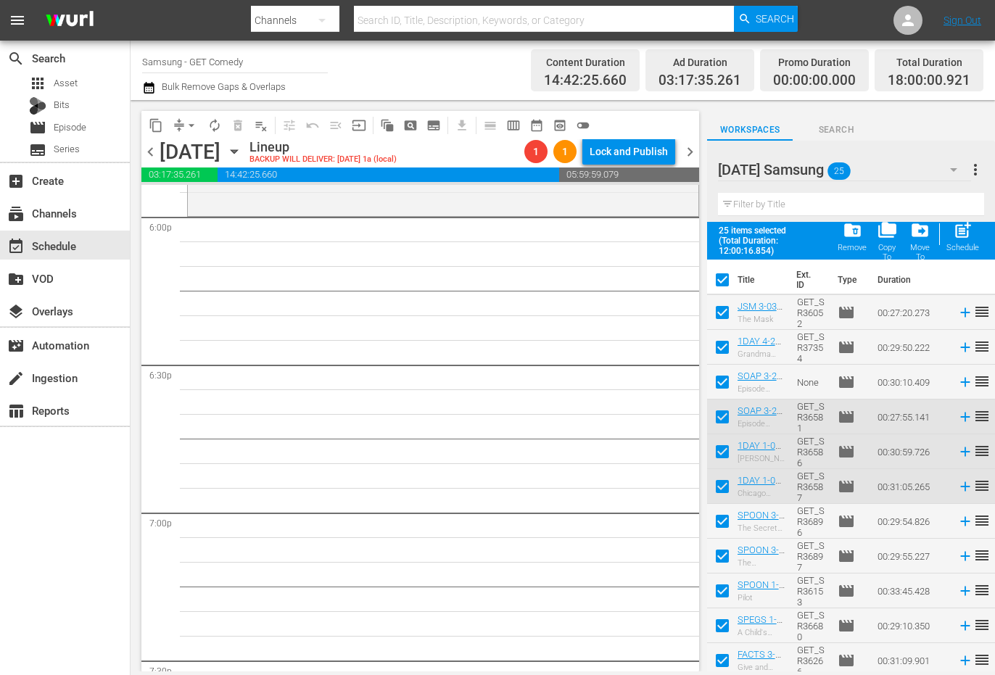
click at [722, 277] on input "checkbox" at bounding box center [722, 283] width 30 height 30
checkbox input "false"
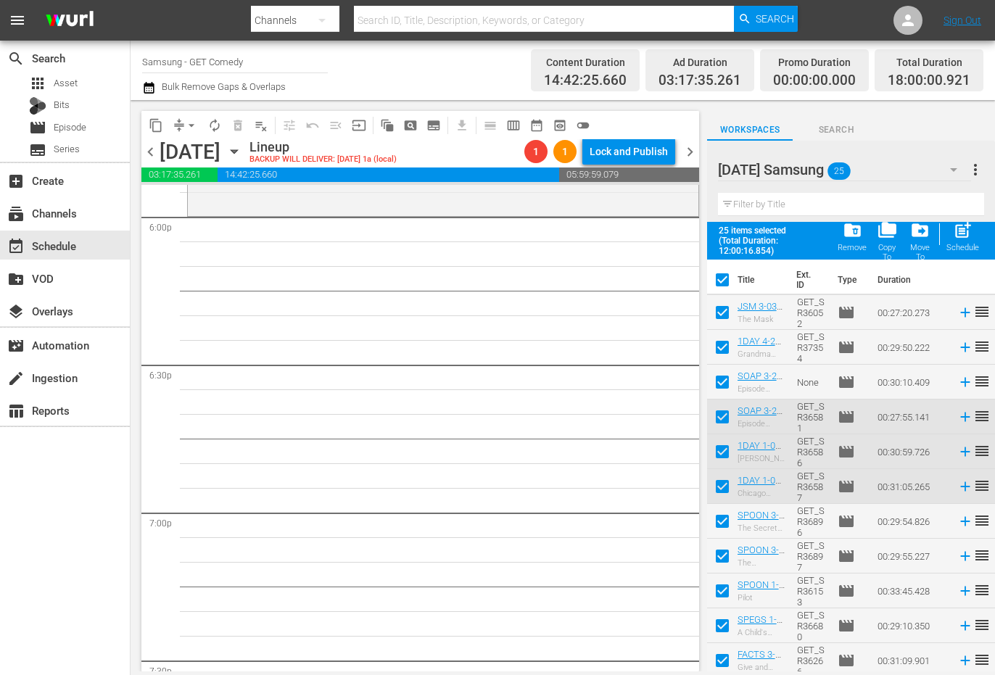
checkbox input "false"
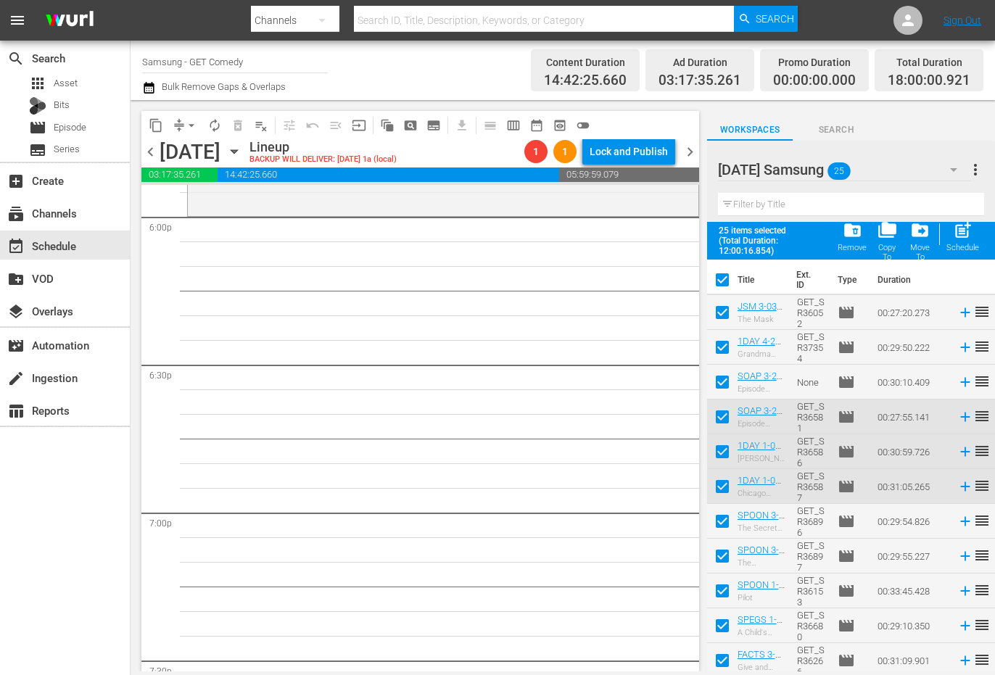
checkbox input "false"
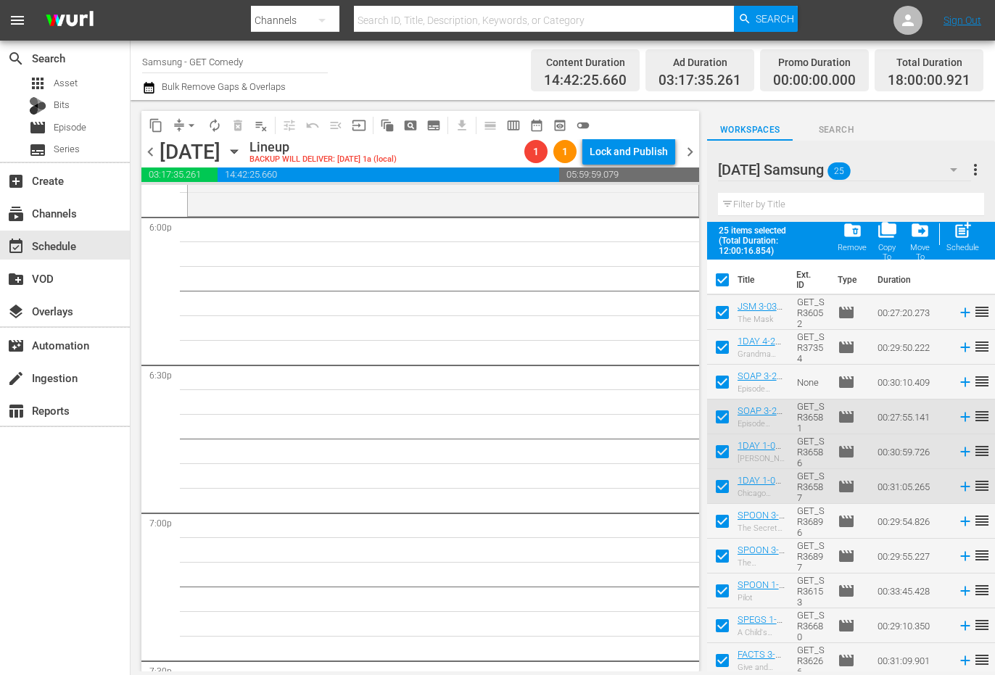
checkbox input "false"
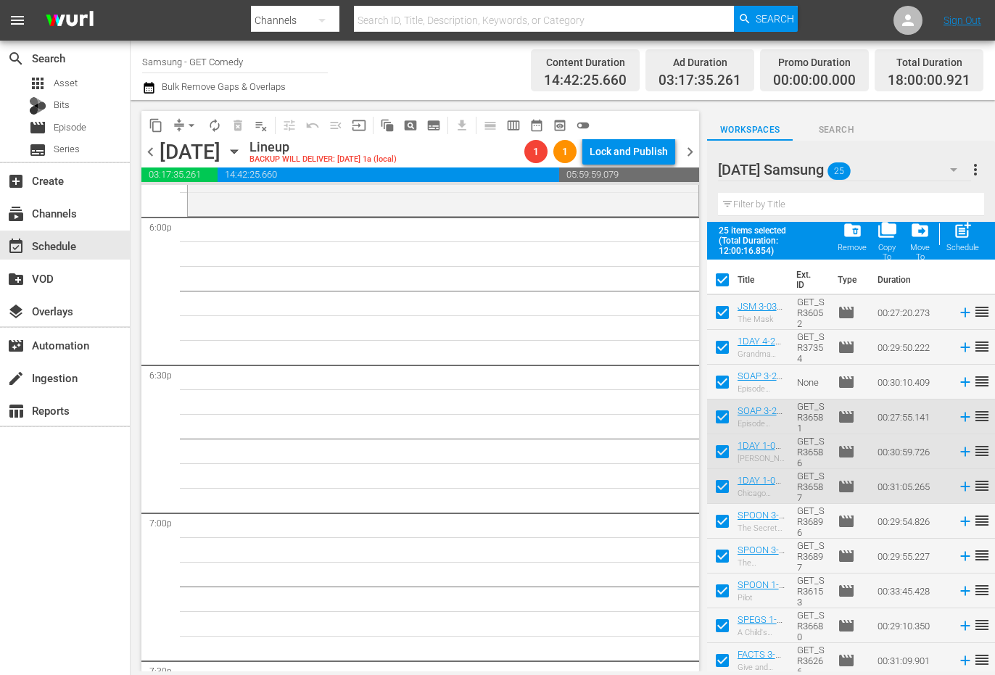
checkbox input "false"
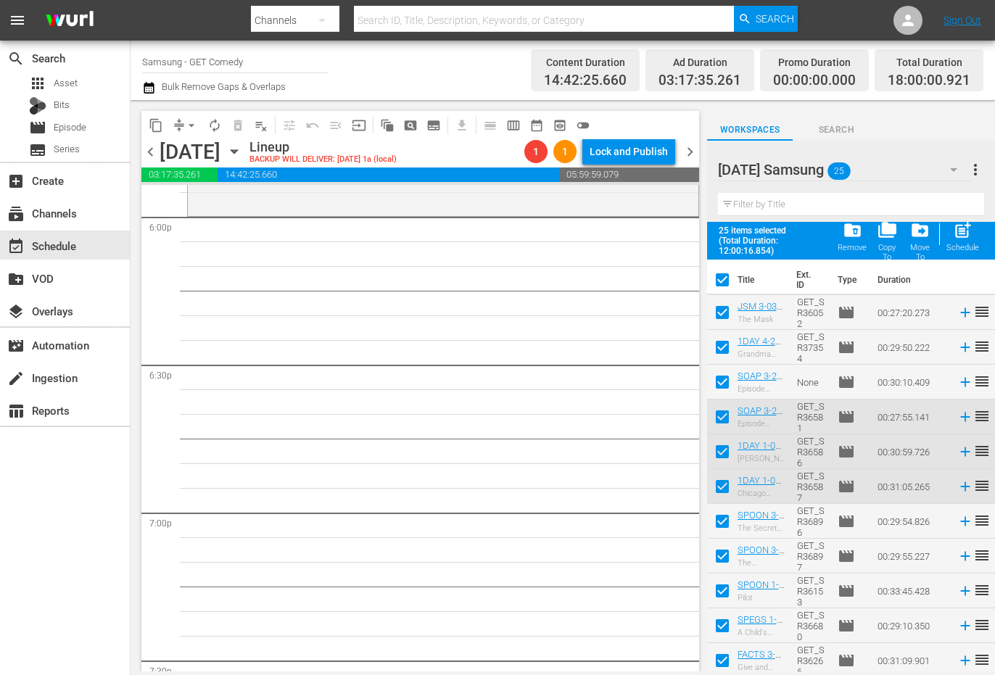
checkbox input "false"
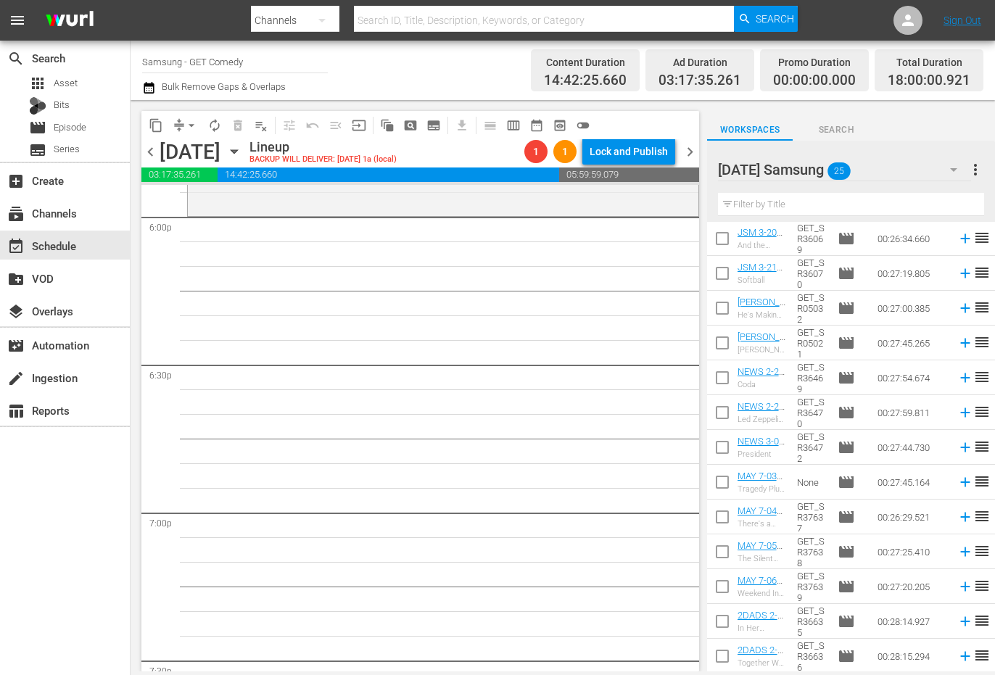
scroll to position [381, 0]
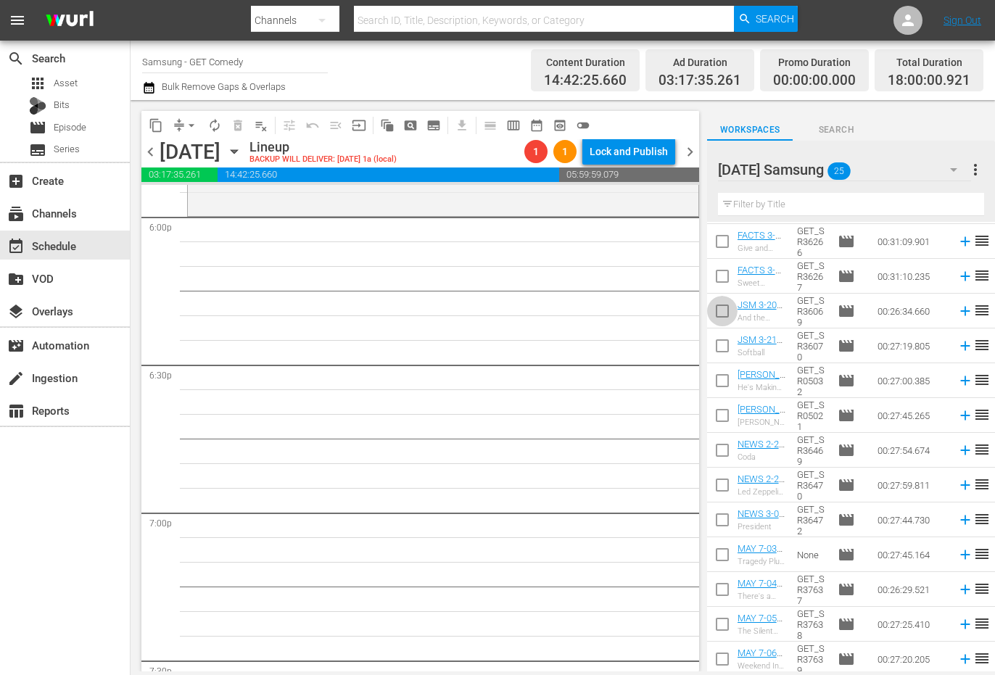
click at [720, 309] on input "checkbox" at bounding box center [722, 314] width 30 height 30
checkbox input "true"
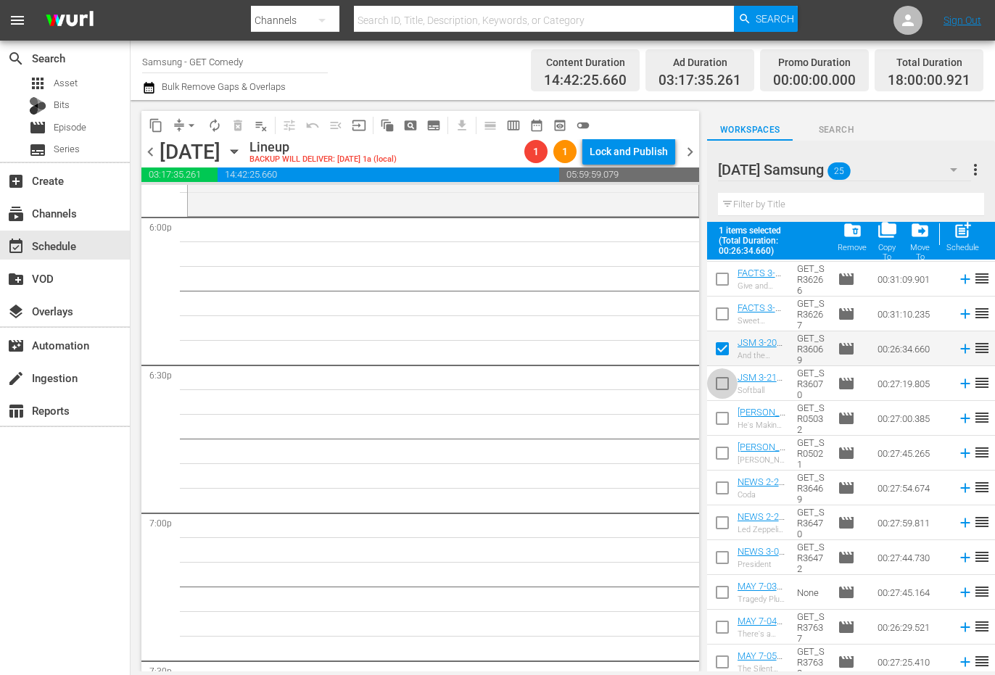
drag, startPoint x: 719, startPoint y: 387, endPoint x: 719, endPoint y: 410, distance: 23.2
click at [719, 387] on input "checkbox" at bounding box center [722, 386] width 30 height 30
checkbox input "true"
click at [725, 429] on input "checkbox" at bounding box center [722, 421] width 30 height 30
checkbox input "true"
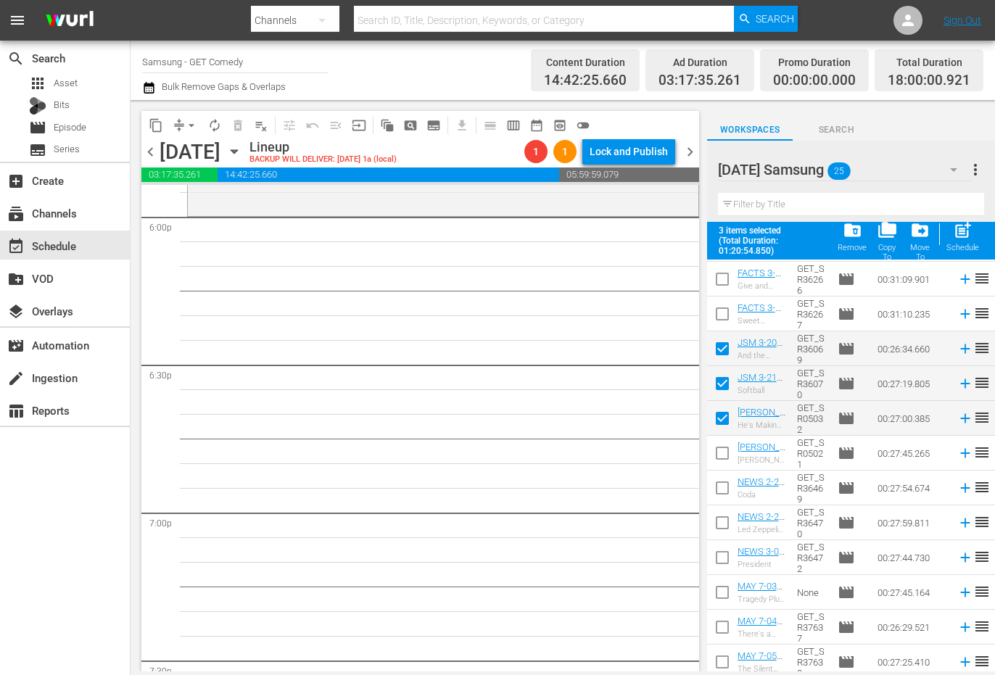
click at [722, 456] on input "checkbox" at bounding box center [722, 456] width 30 height 30
checkbox input "true"
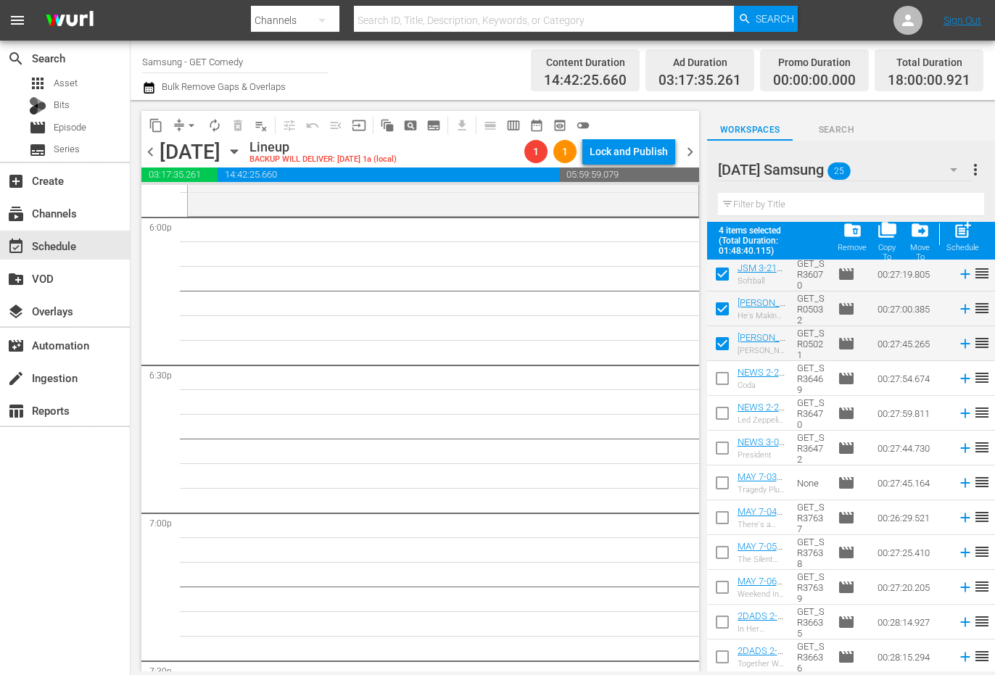
scroll to position [492, 0]
click at [722, 382] on input "checkbox" at bounding box center [722, 380] width 30 height 30
checkbox input "true"
drag, startPoint x: 722, startPoint y: 416, endPoint x: 722, endPoint y: 434, distance: 18.1
click at [722, 417] on input "checkbox" at bounding box center [722, 415] width 30 height 30
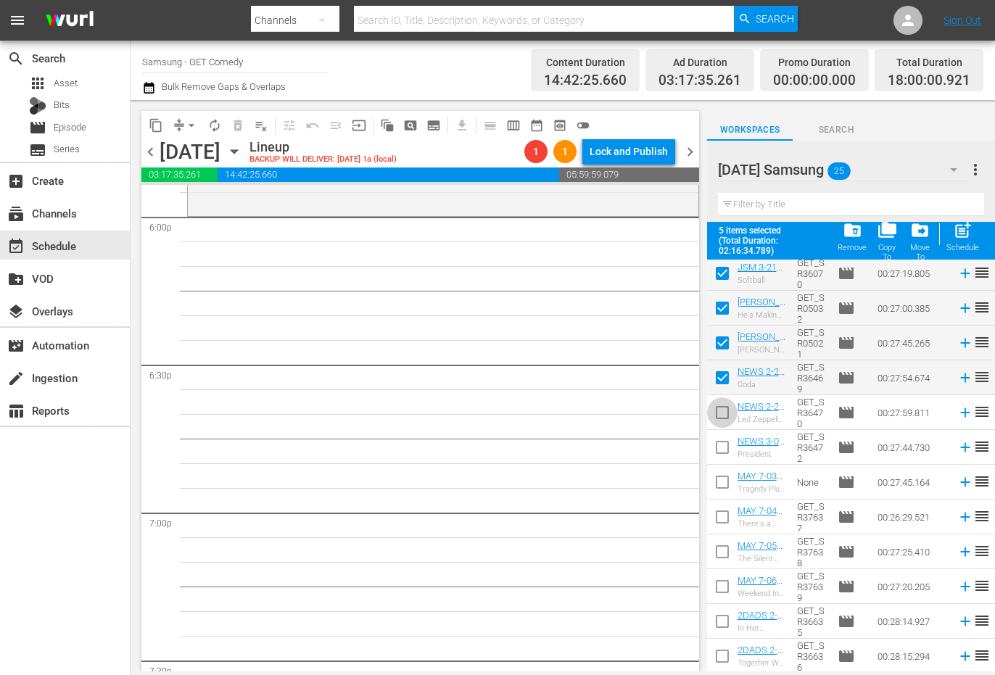
checkbox input "true"
click at [722, 448] on input "checkbox" at bounding box center [722, 450] width 30 height 30
checkbox input "true"
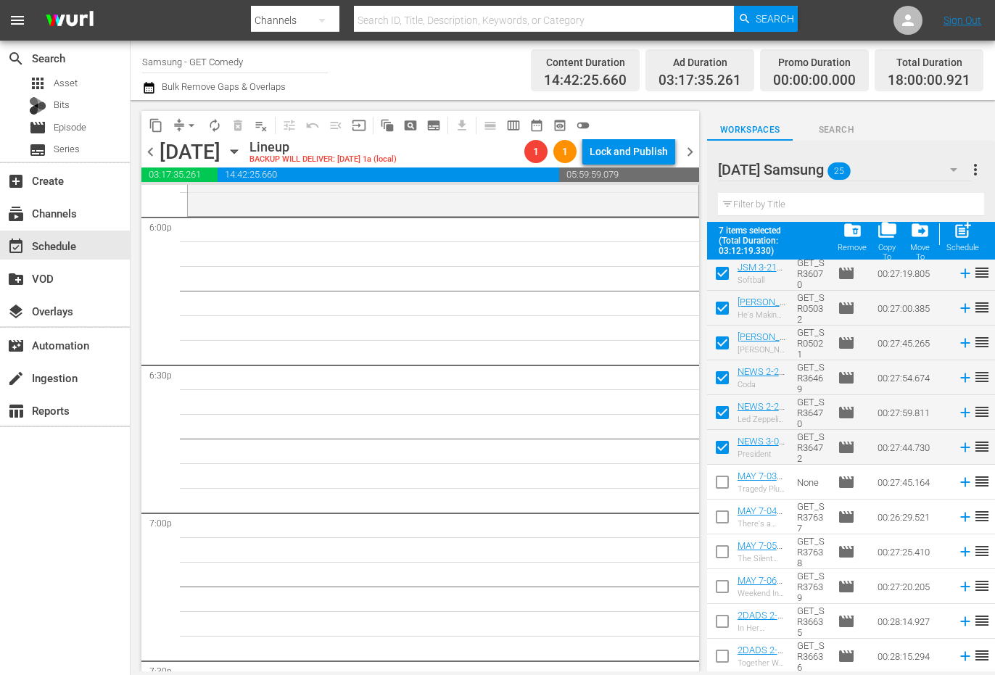
click at [723, 487] on input "checkbox" at bounding box center [722, 485] width 30 height 30
checkbox input "true"
click at [724, 519] on input "checkbox" at bounding box center [722, 520] width 30 height 30
checkbox input "true"
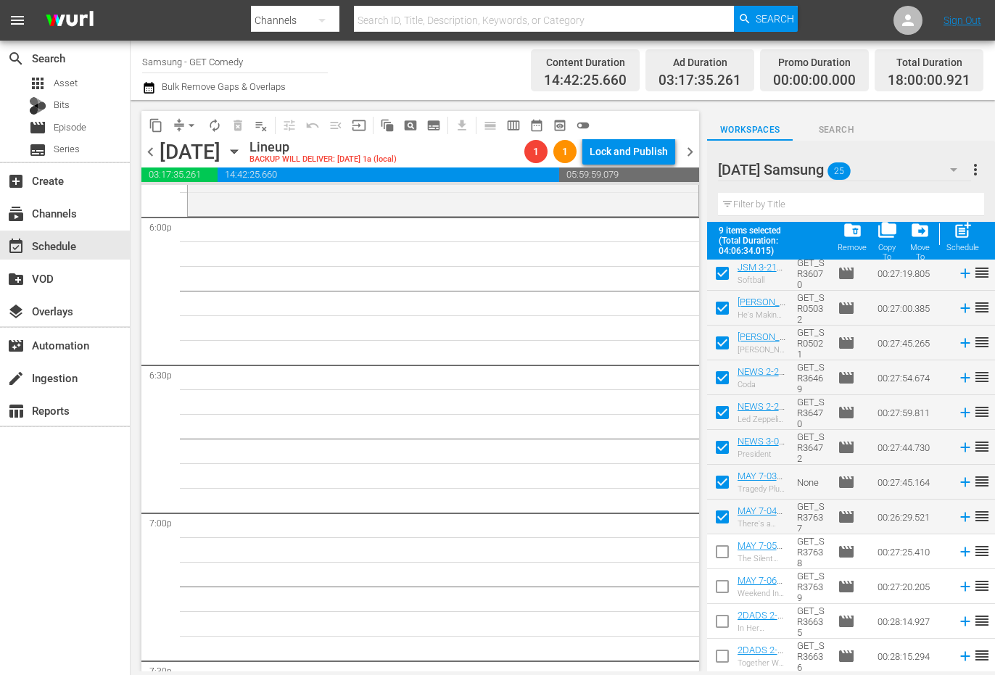
click at [719, 556] on input "checkbox" at bounding box center [722, 555] width 30 height 30
checkbox input "true"
click at [721, 592] on input "checkbox" at bounding box center [722, 589] width 30 height 30
checkbox input "true"
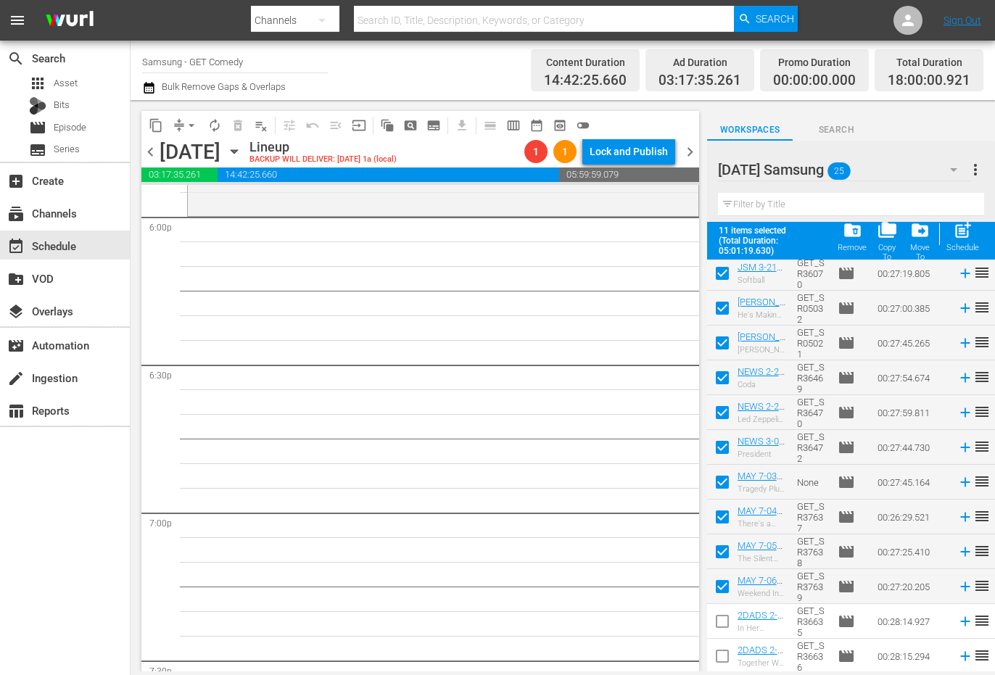
click at [721, 627] on input "checkbox" at bounding box center [722, 624] width 30 height 30
checkbox input "true"
click at [723, 662] on input "checkbox" at bounding box center [722, 659] width 30 height 30
checkbox input "true"
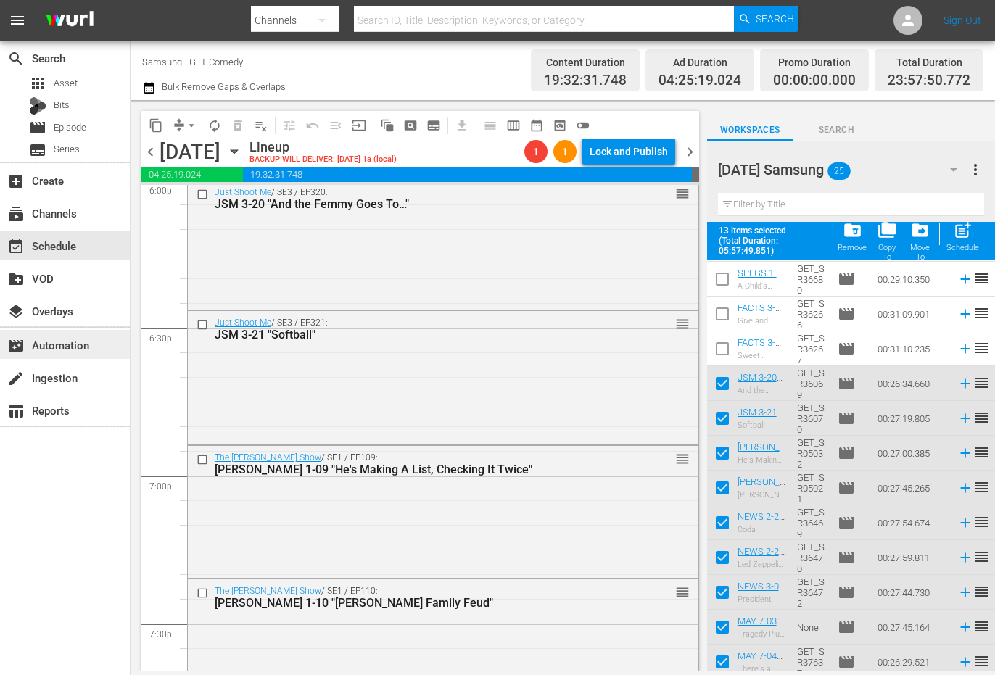
scroll to position [5309, 0]
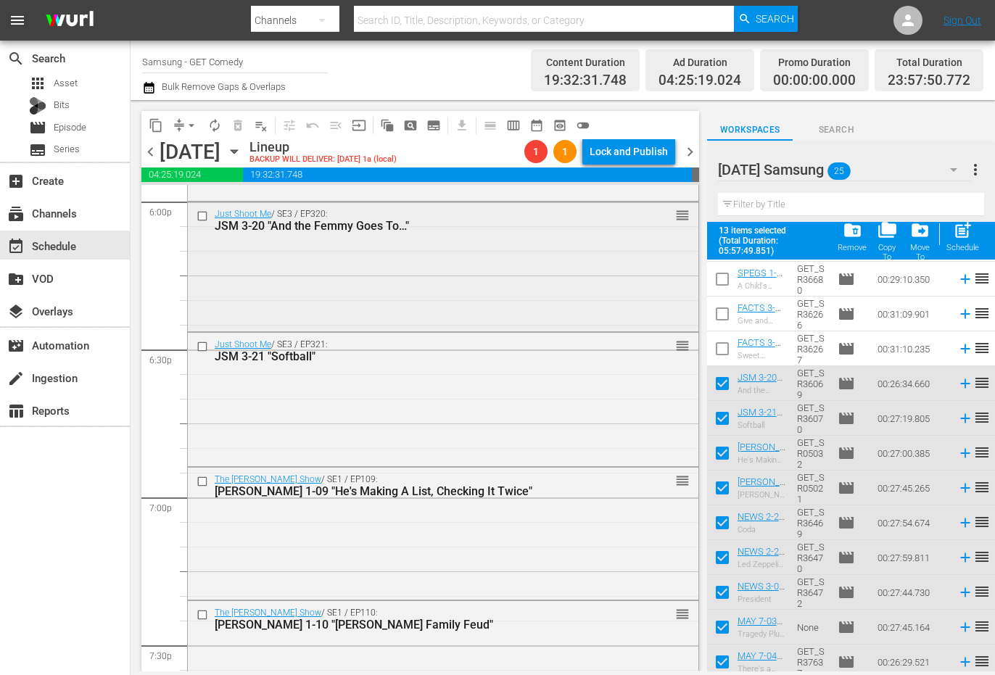
click at [306, 313] on div "Just Shoot Me / SE3 / EP320: JSM 3-20 "And the Femmy Goes To…" reorder" at bounding box center [443, 265] width 511 height 127
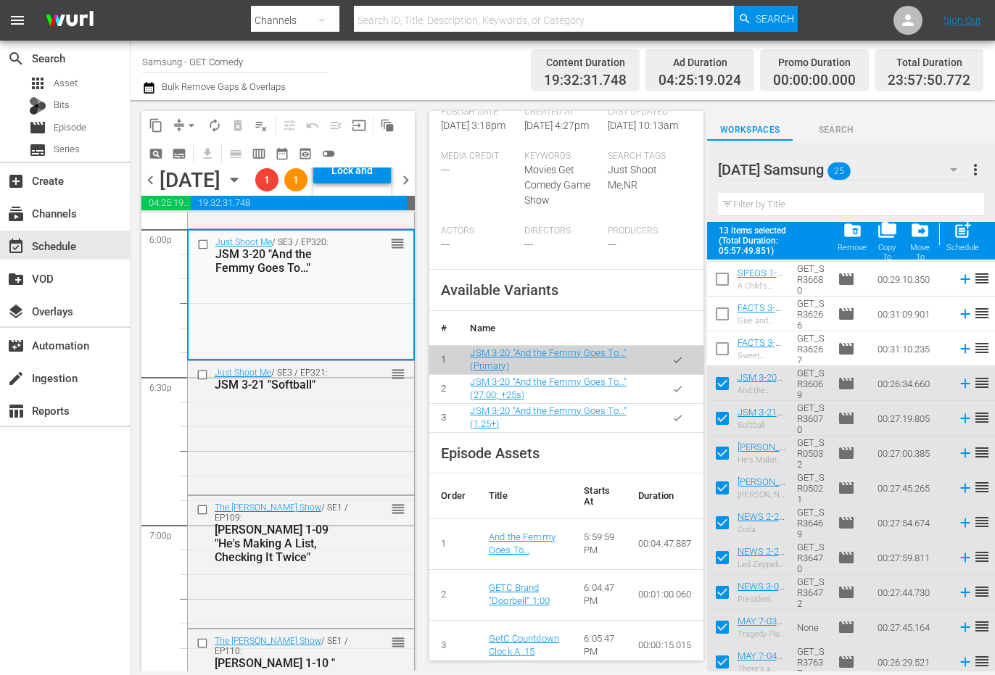
scroll to position [435, 0]
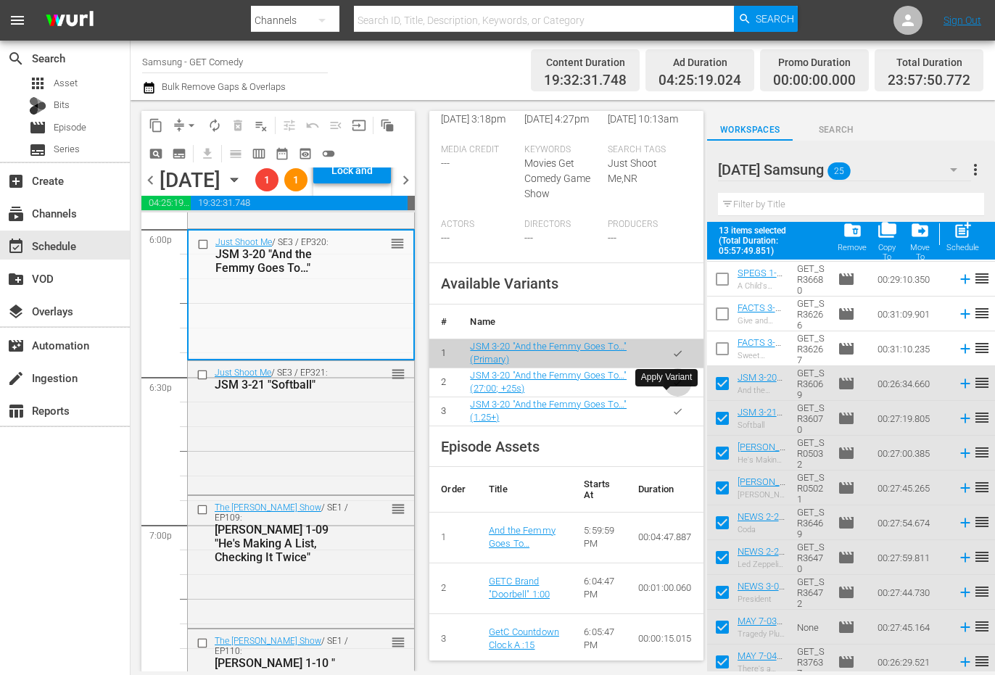
click at [674, 385] on icon "button" at bounding box center [678, 382] width 8 height 6
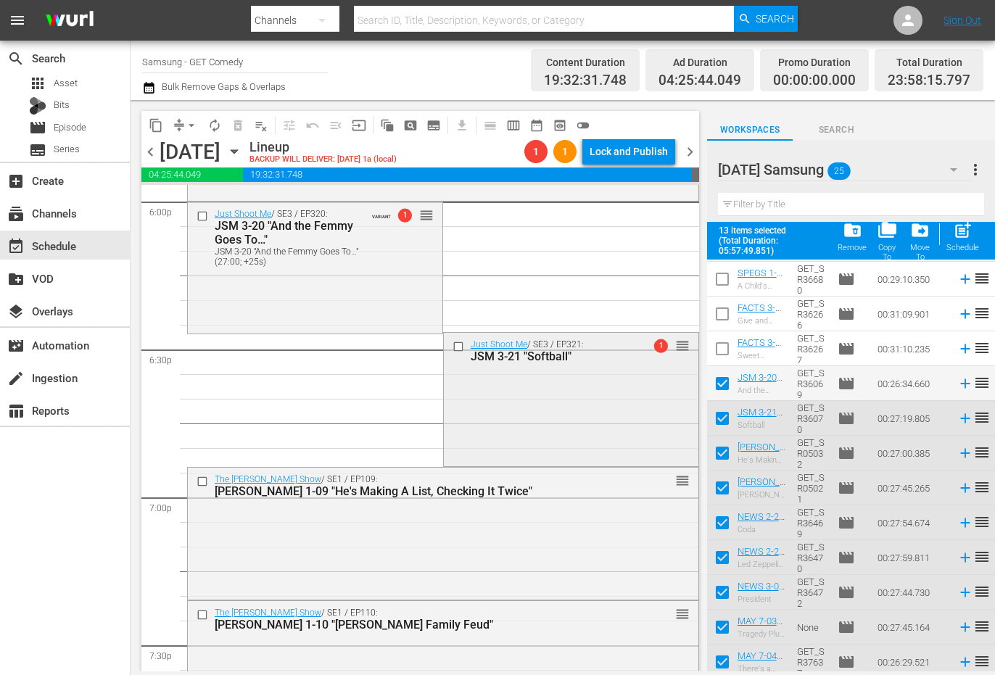
drag, startPoint x: 616, startPoint y: 437, endPoint x: 608, endPoint y: 428, distance: 12.3
click at [608, 428] on div "Just Shoot Me / SE3 / EP321: JSM 3-21 "Softball" 1 reorder" at bounding box center [571, 398] width 255 height 131
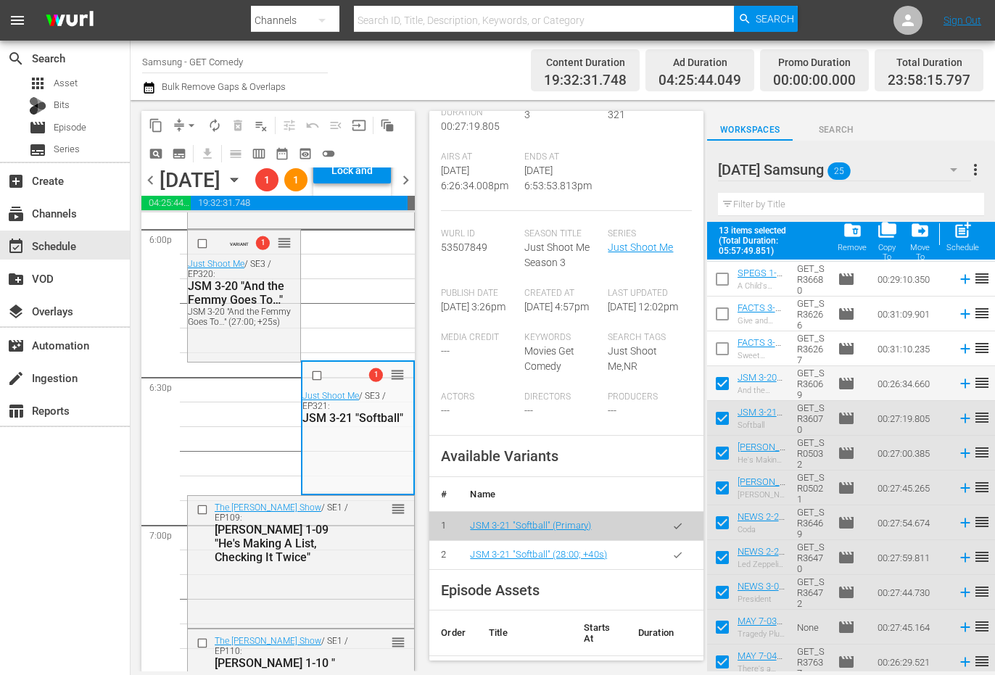
scroll to position [363, 0]
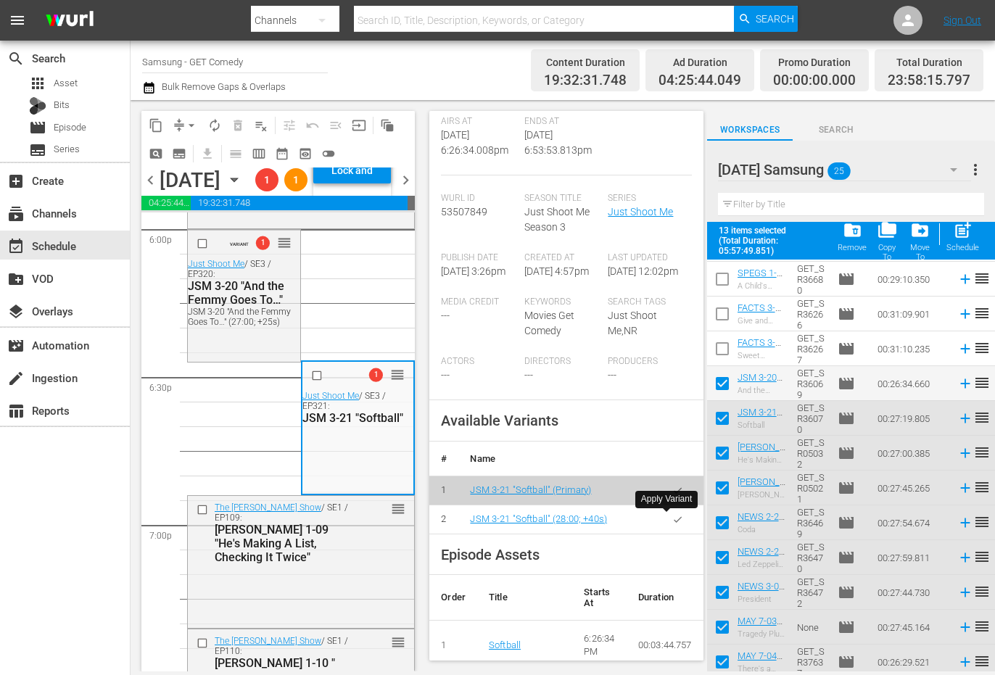
click at [664, 518] on button "button" at bounding box center [678, 519] width 28 height 28
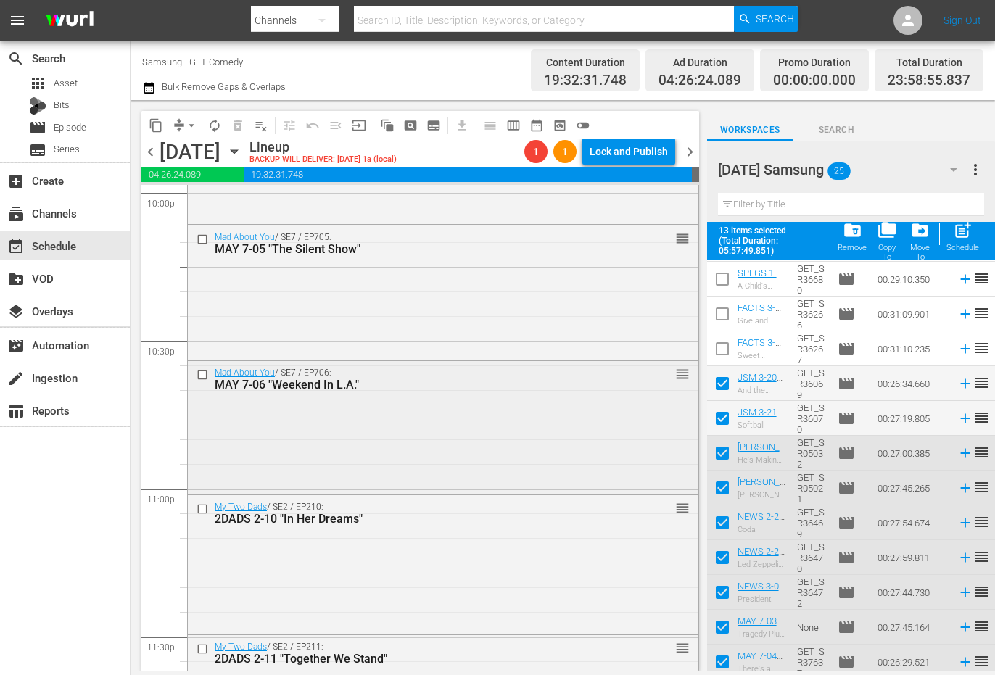
scroll to position [6614, 0]
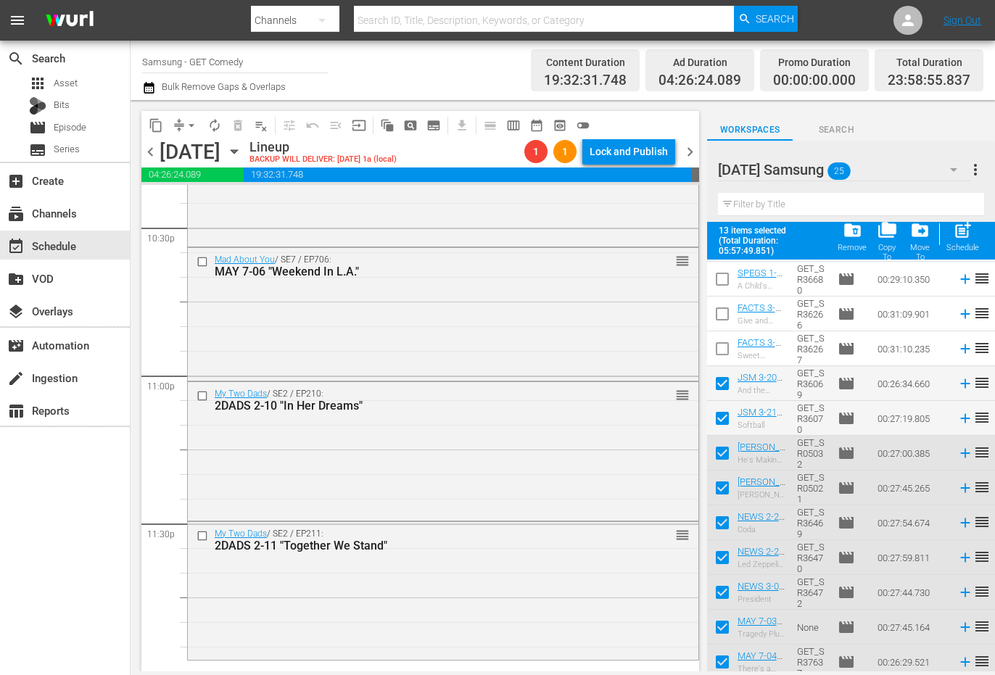
click at [427, 587] on div "My Two Dads / SE2 / EP211: 2DADS 2-11 "Together We Stand" reorder" at bounding box center [443, 589] width 511 height 135
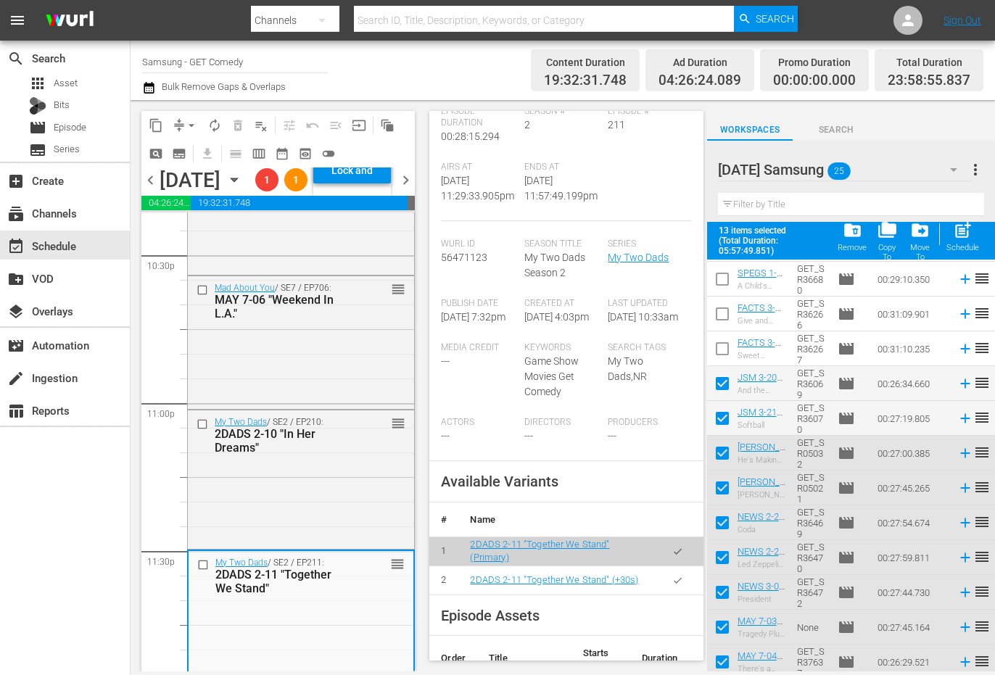
scroll to position [290, 0]
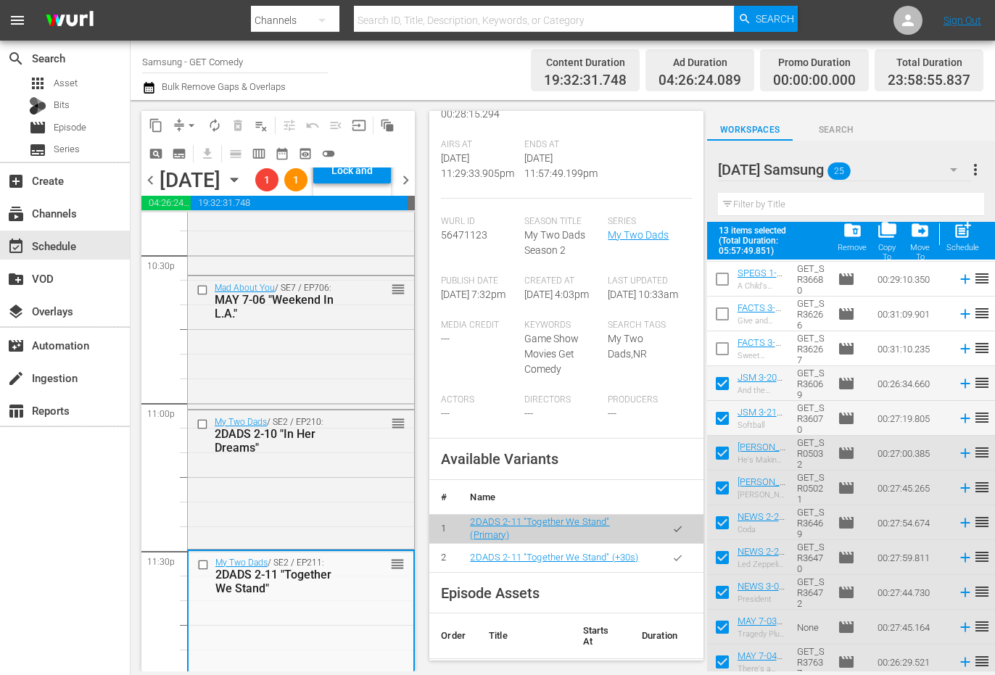
click at [672, 562] on icon "button" at bounding box center [677, 558] width 11 height 11
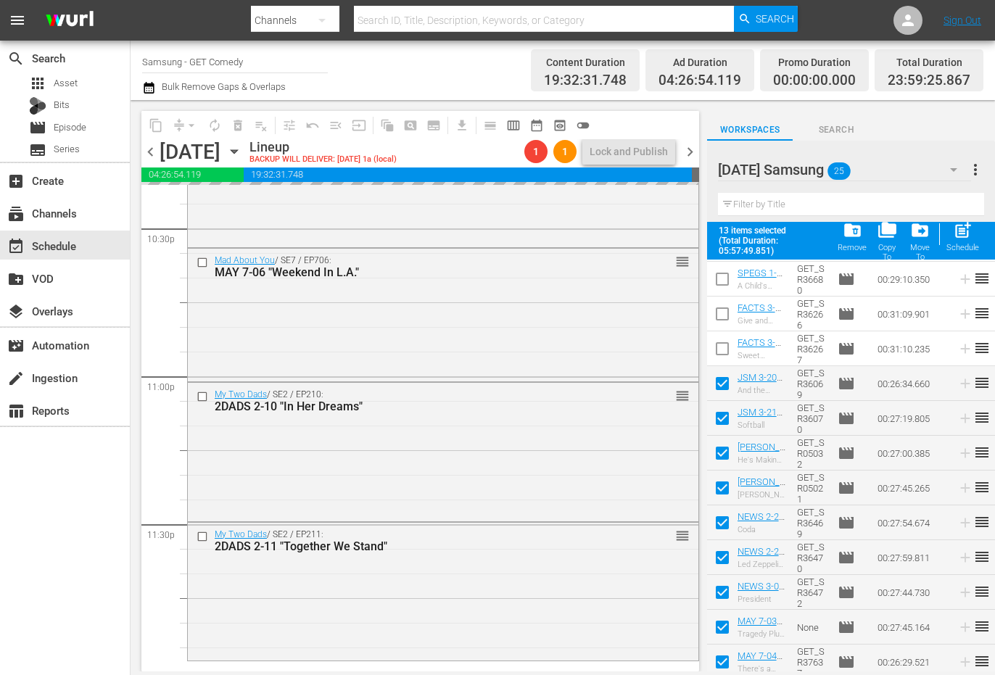
scroll to position [6614, 0]
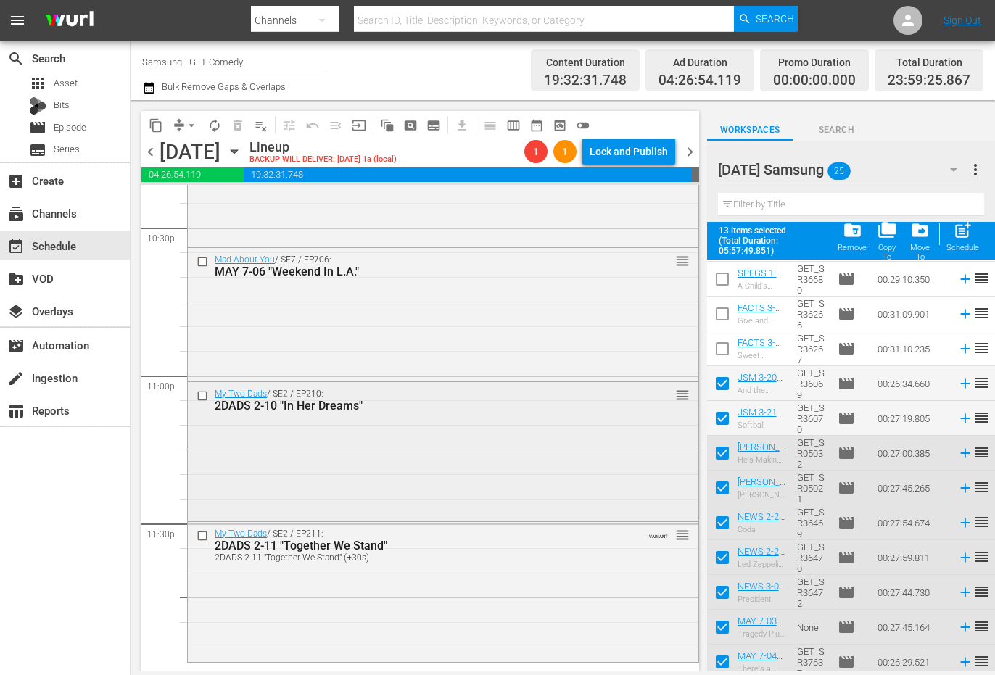
click at [392, 471] on div "My Two Dads / SE2 / EP210: 2DADS 2-10 "In Her Dreams" reorder" at bounding box center [443, 449] width 511 height 135
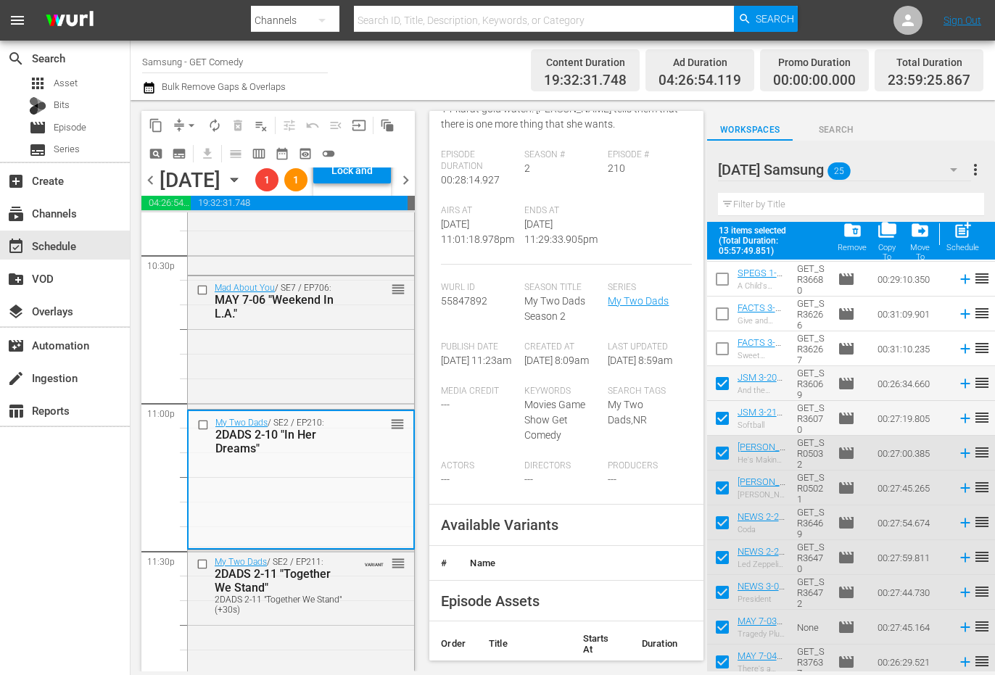
scroll to position [218, 0]
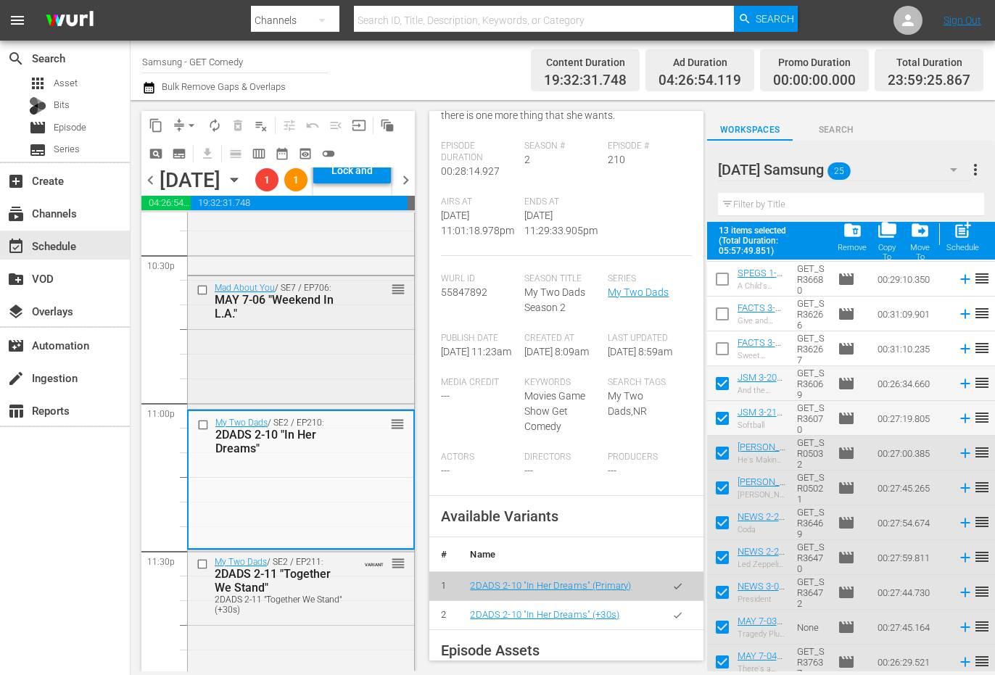
click at [286, 397] on div "Mad About You / SE7 / EP706: MAY 7-06 "Weekend In L.A." reorder" at bounding box center [301, 341] width 226 height 131
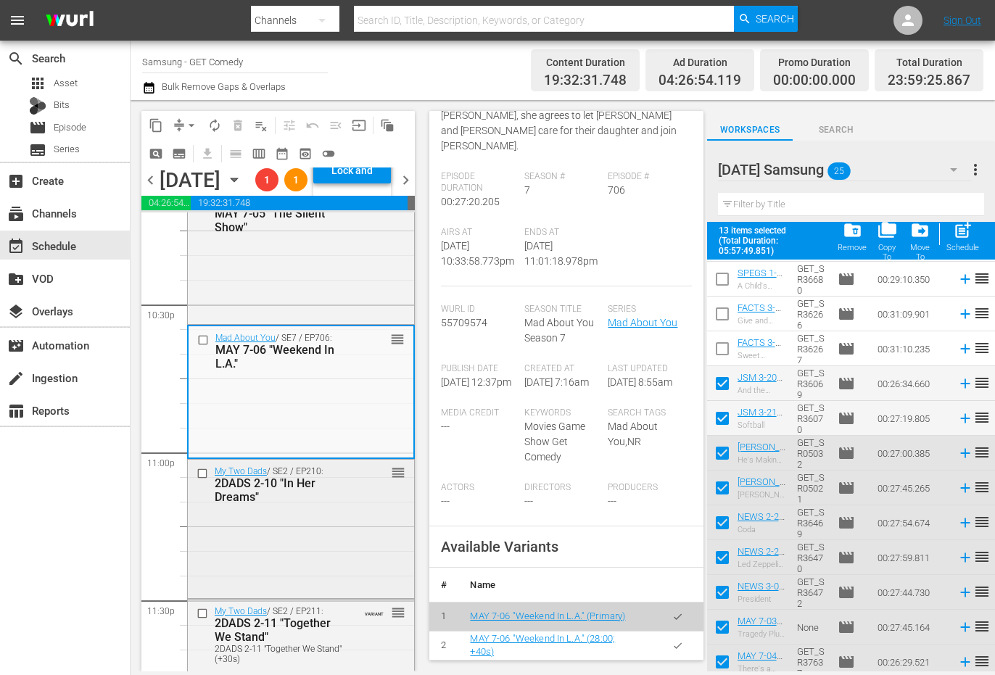
scroll to position [6542, 0]
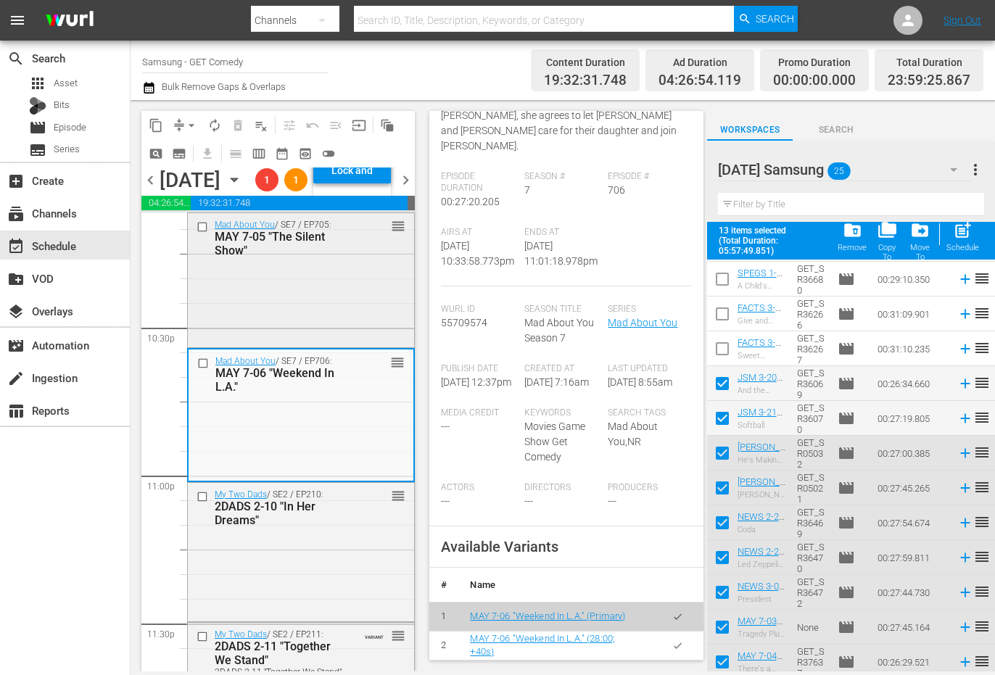
click at [311, 344] on div "Mad About You / SE7 / EP705: MAY 7-05 "The Silent Show" reorder" at bounding box center [301, 278] width 226 height 131
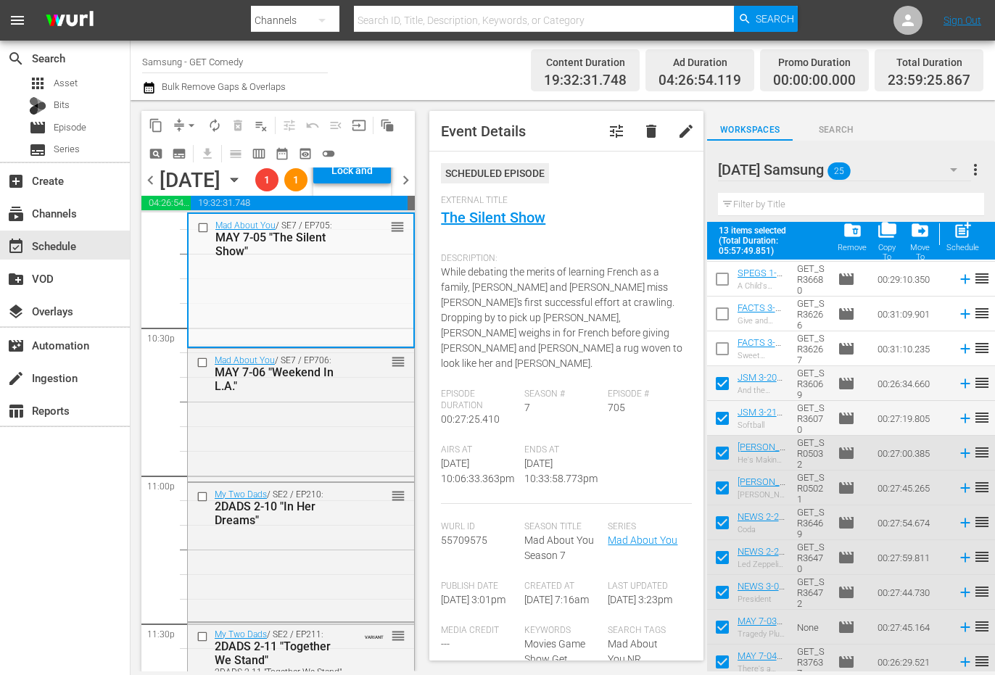
scroll to position [218, 0]
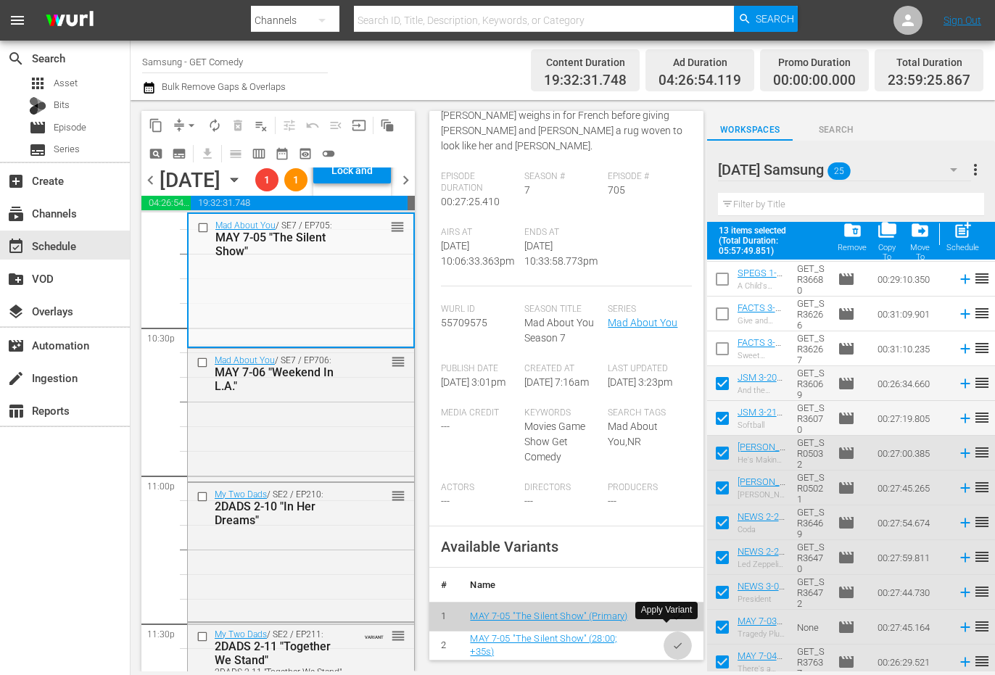
click at [672, 640] on icon "button" at bounding box center [677, 645] width 11 height 11
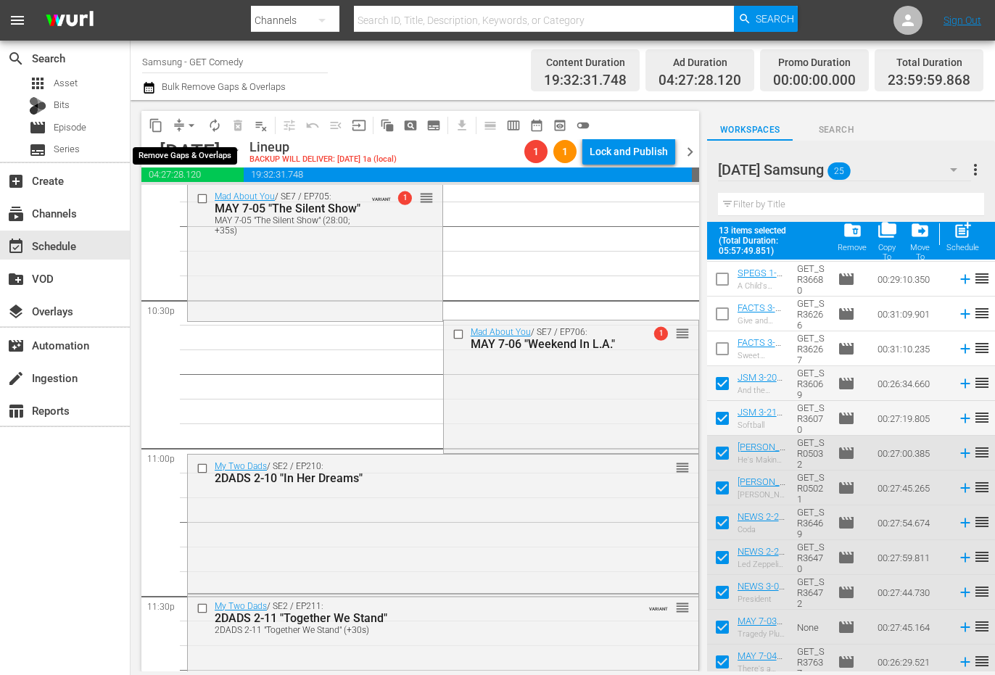
click at [191, 118] on span "arrow_drop_down" at bounding box center [191, 125] width 15 height 15
click at [198, 152] on li "Align to Midnight" at bounding box center [192, 155] width 120 height 24
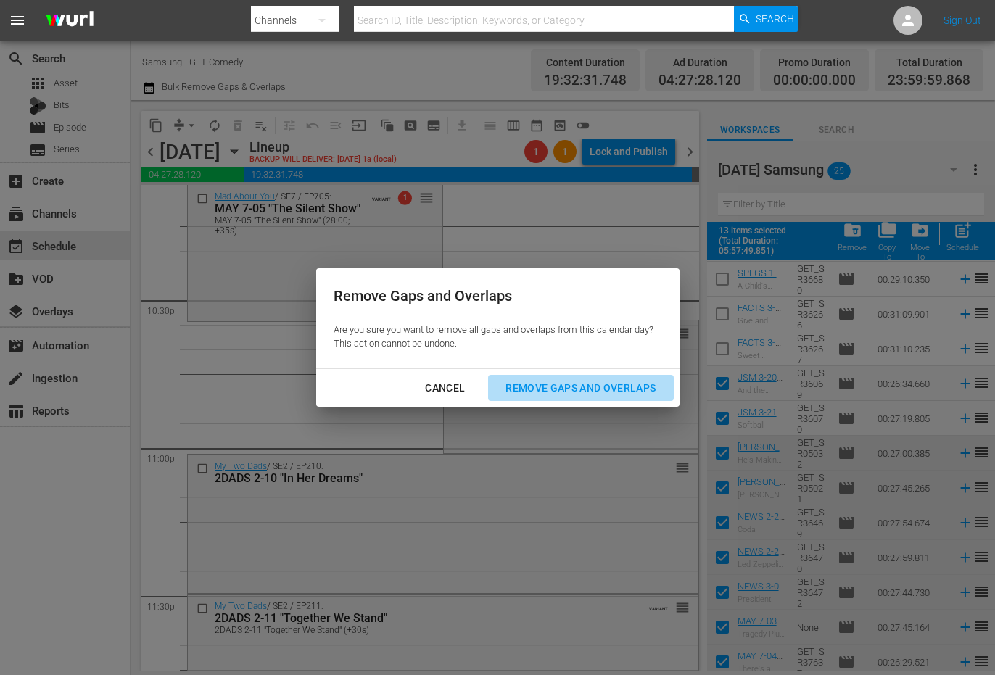
click at [582, 388] on div "Remove Gaps and Overlaps" at bounding box center [580, 388] width 173 height 18
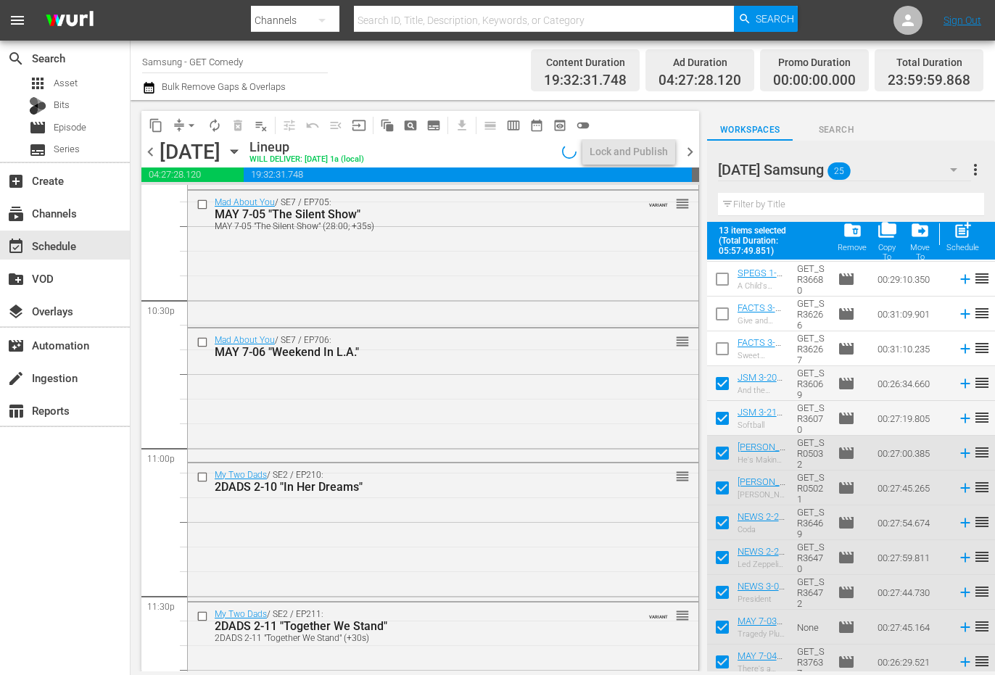
click at [884, 166] on div "Saturday Samsung 25" at bounding box center [844, 169] width 253 height 41
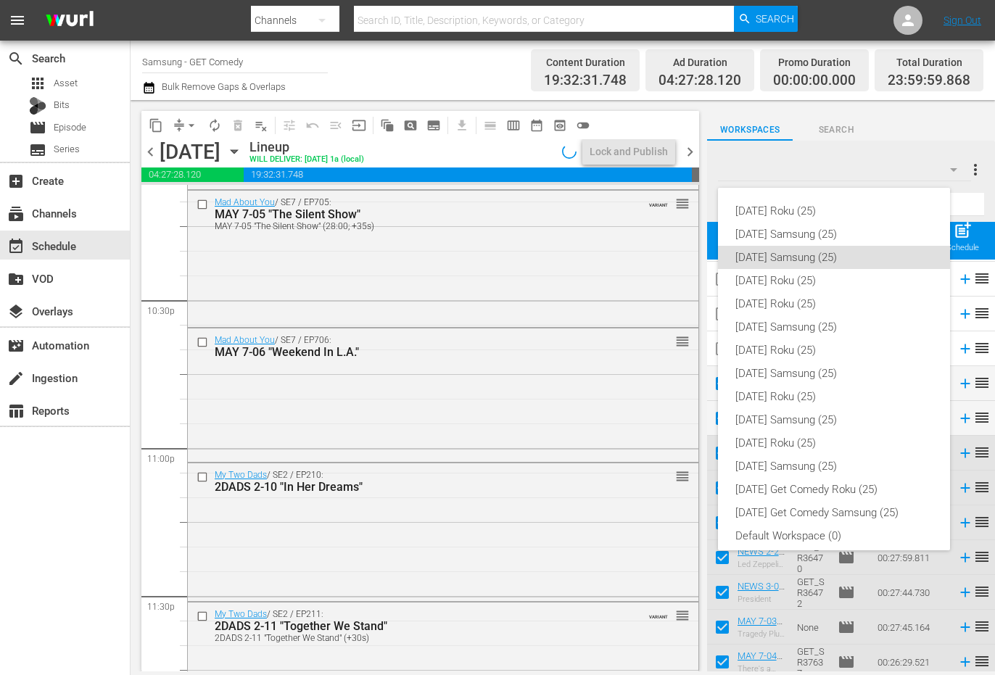
scroll to position [9, 0]
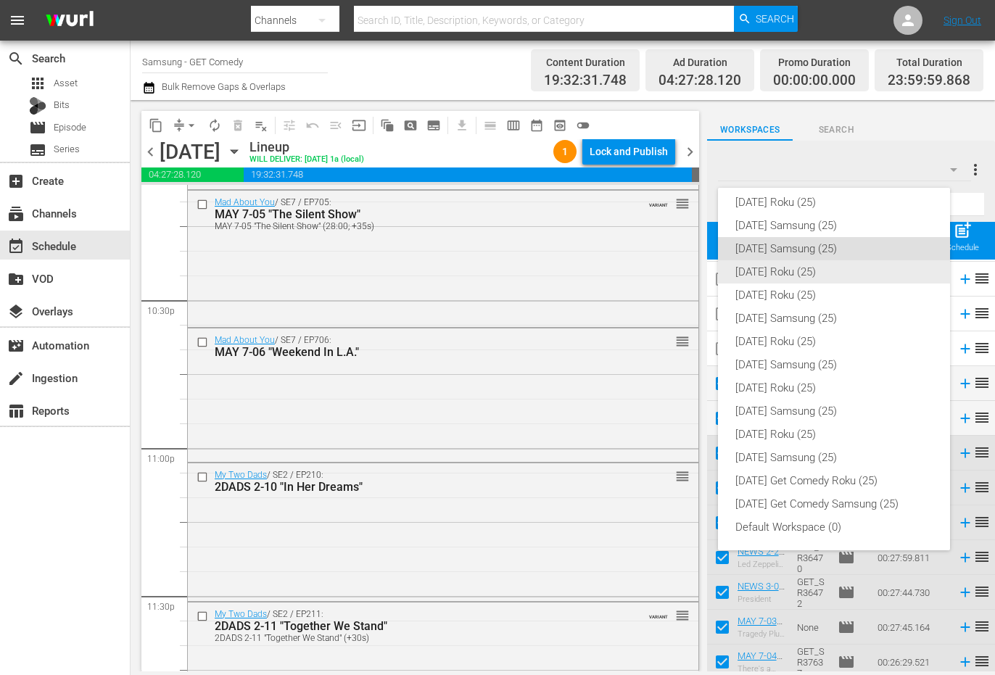
click at [800, 271] on div "Saturday Roku (25)" at bounding box center [833, 271] width 197 height 23
checkbox input "false"
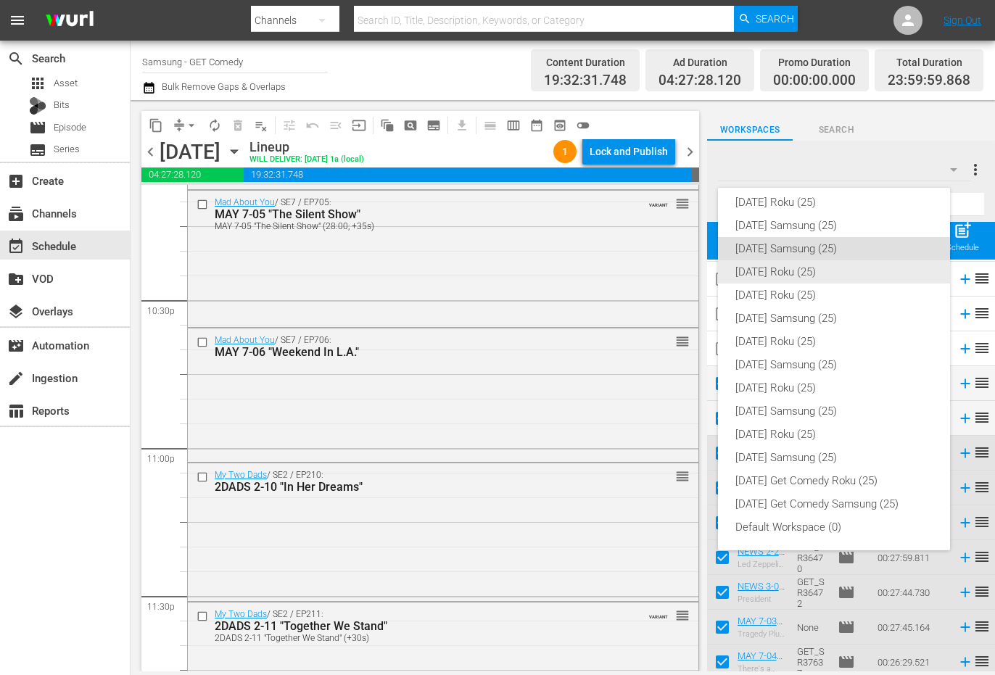
checkbox input "false"
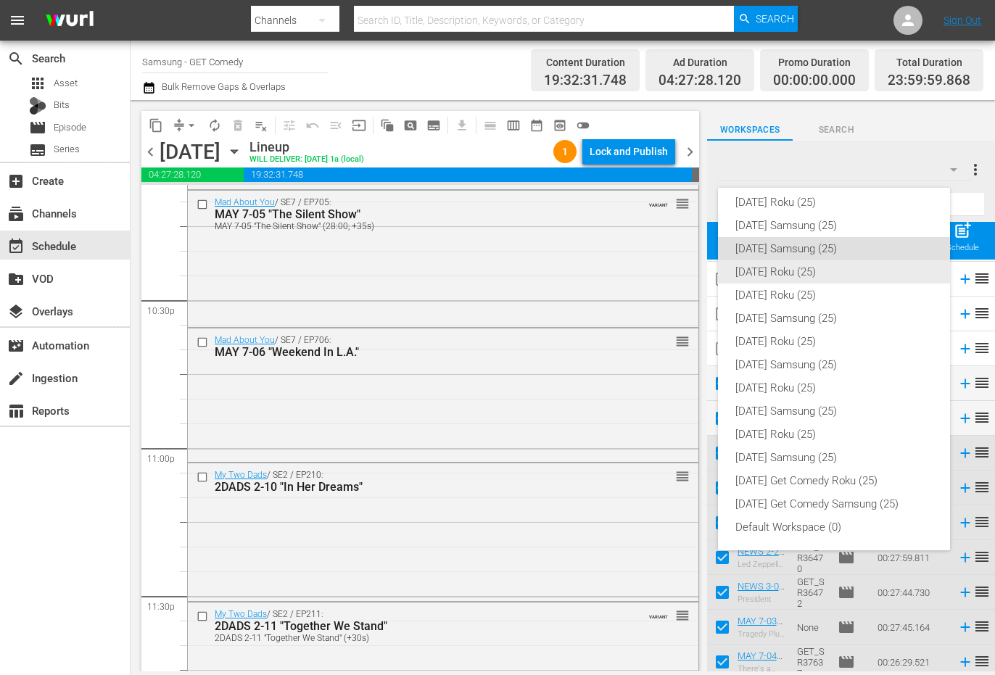
checkbox input "false"
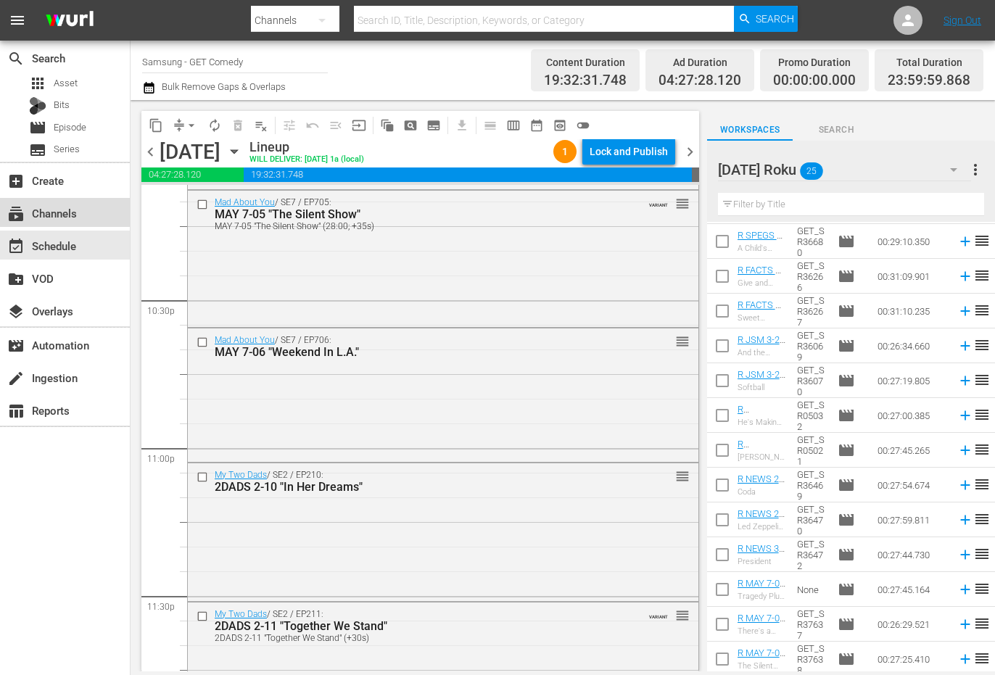
click at [65, 216] on div "subscriptions Channels" at bounding box center [40, 210] width 81 height 13
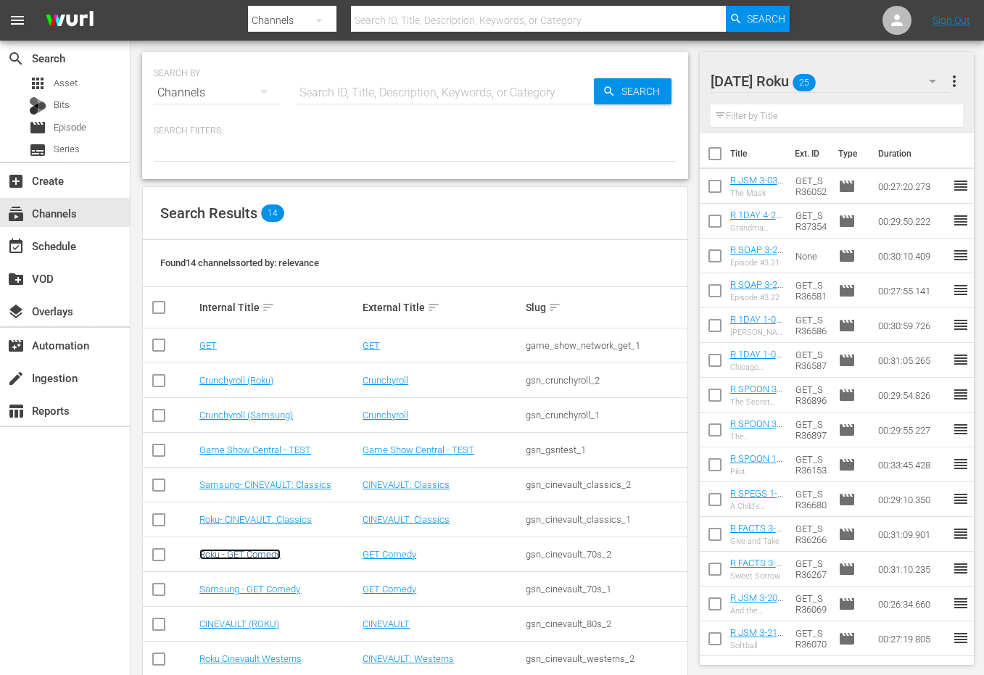
click at [270, 557] on link "Roku - GET Comedy" at bounding box center [239, 554] width 81 height 11
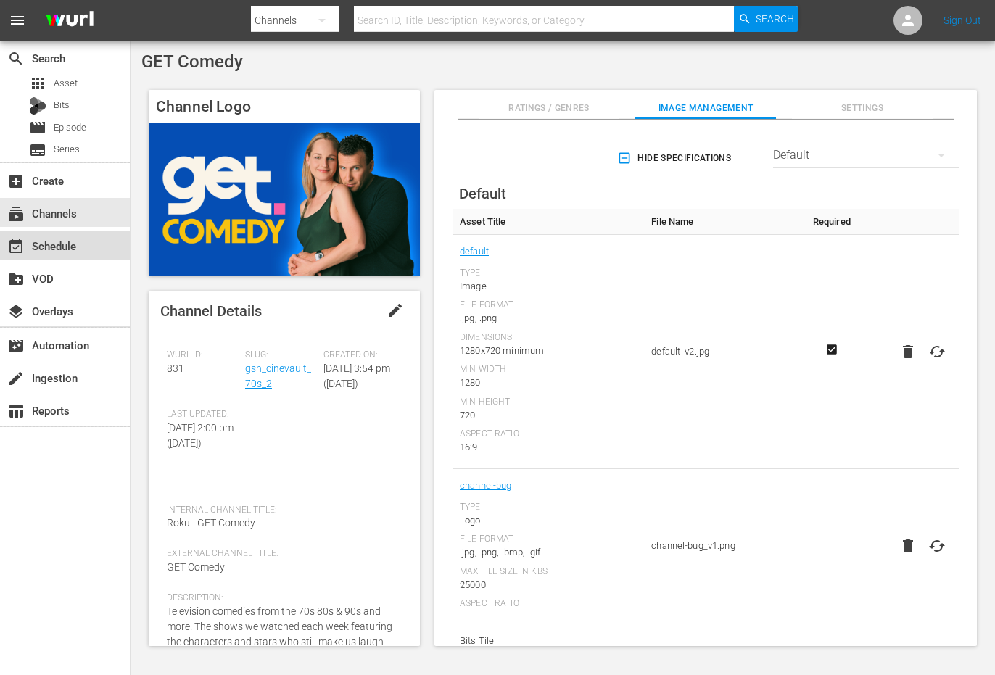
click at [51, 244] on div "event_available Schedule" at bounding box center [40, 243] width 81 height 13
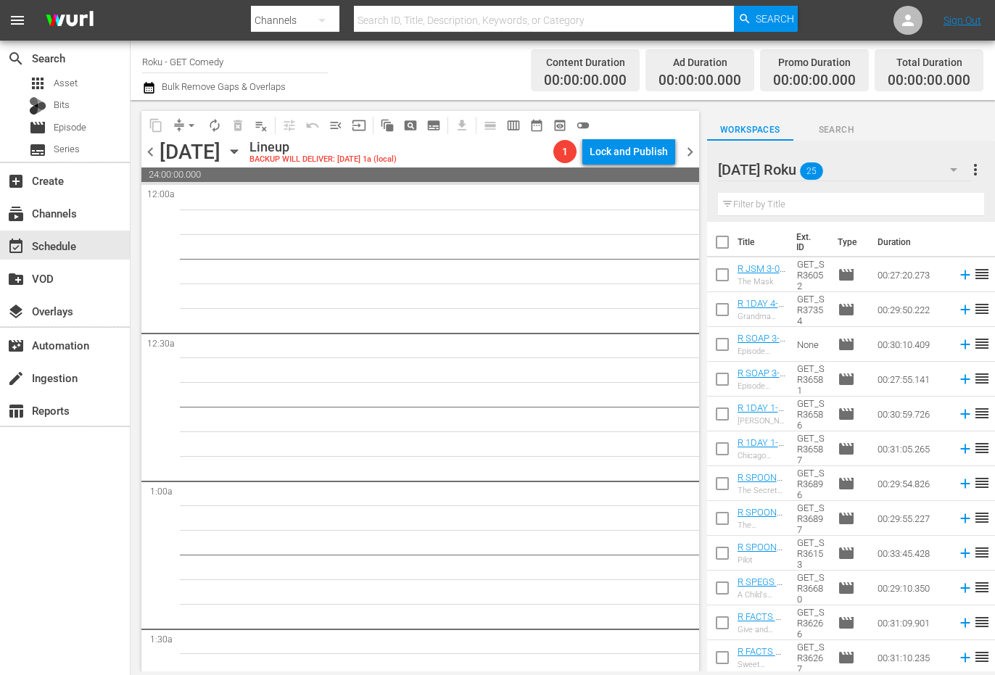
click at [728, 283] on input "checkbox" at bounding box center [722, 278] width 30 height 30
checkbox input "true"
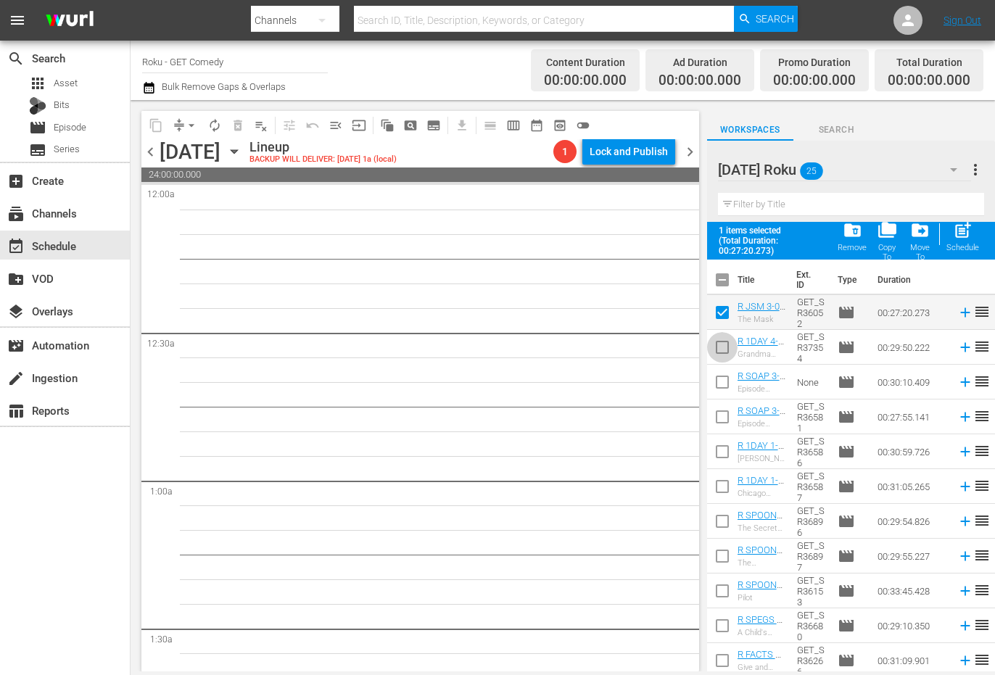
click at [724, 350] on input "checkbox" at bounding box center [722, 350] width 30 height 30
checkbox input "true"
click at [719, 389] on input "checkbox" at bounding box center [722, 385] width 30 height 30
checkbox input "true"
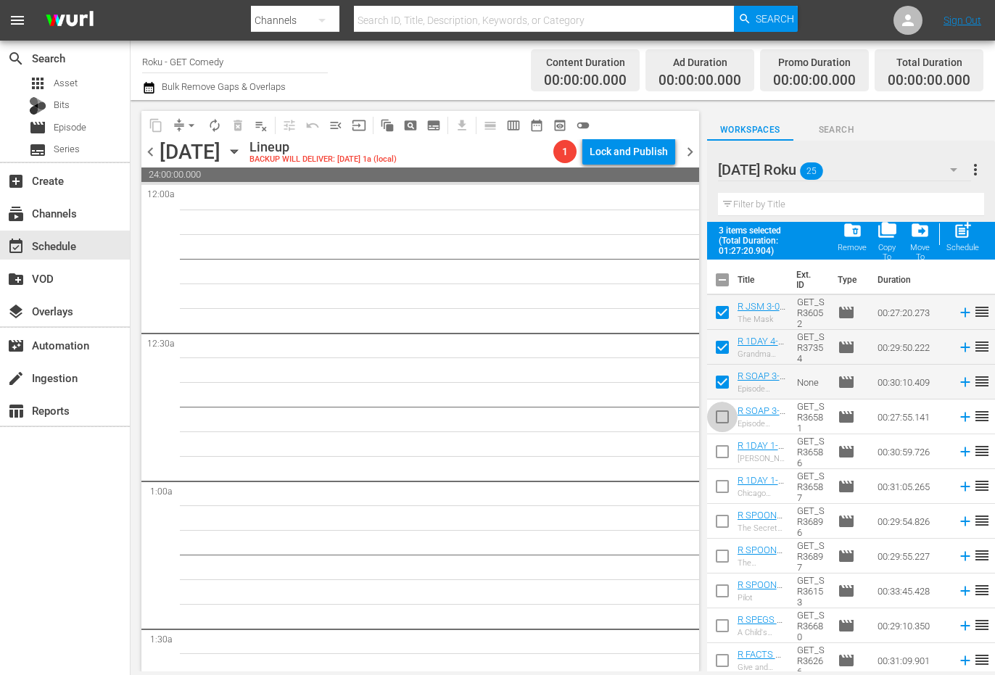
click at [725, 423] on input "checkbox" at bounding box center [722, 420] width 30 height 30
checkbox input "true"
click at [716, 454] on input "checkbox" at bounding box center [722, 454] width 30 height 30
checkbox input "true"
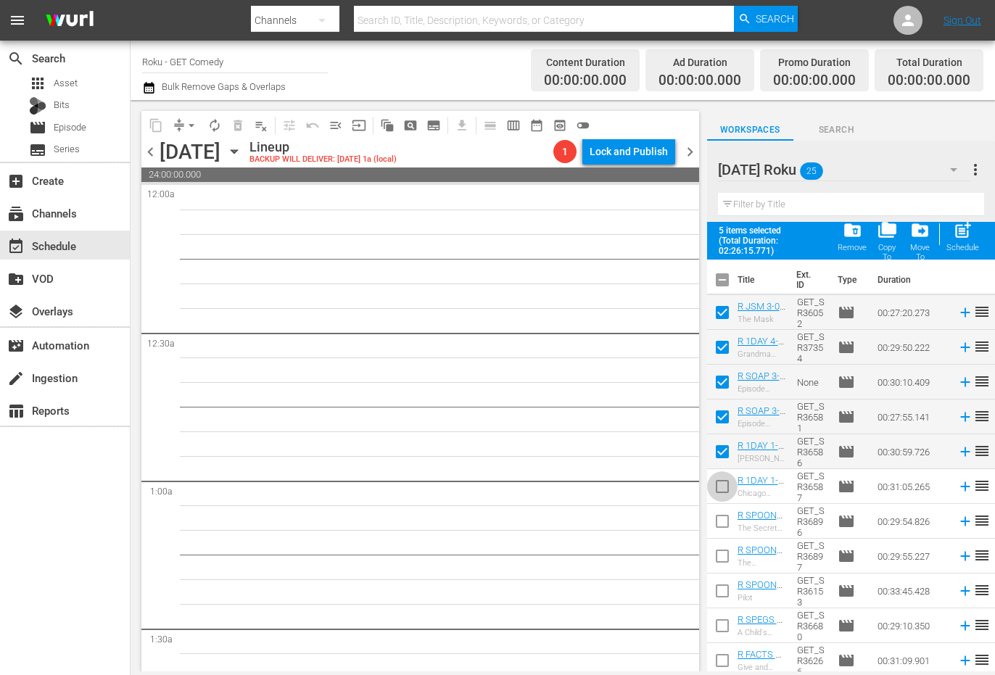
click at [720, 486] on input "checkbox" at bounding box center [722, 489] width 30 height 30
checkbox input "true"
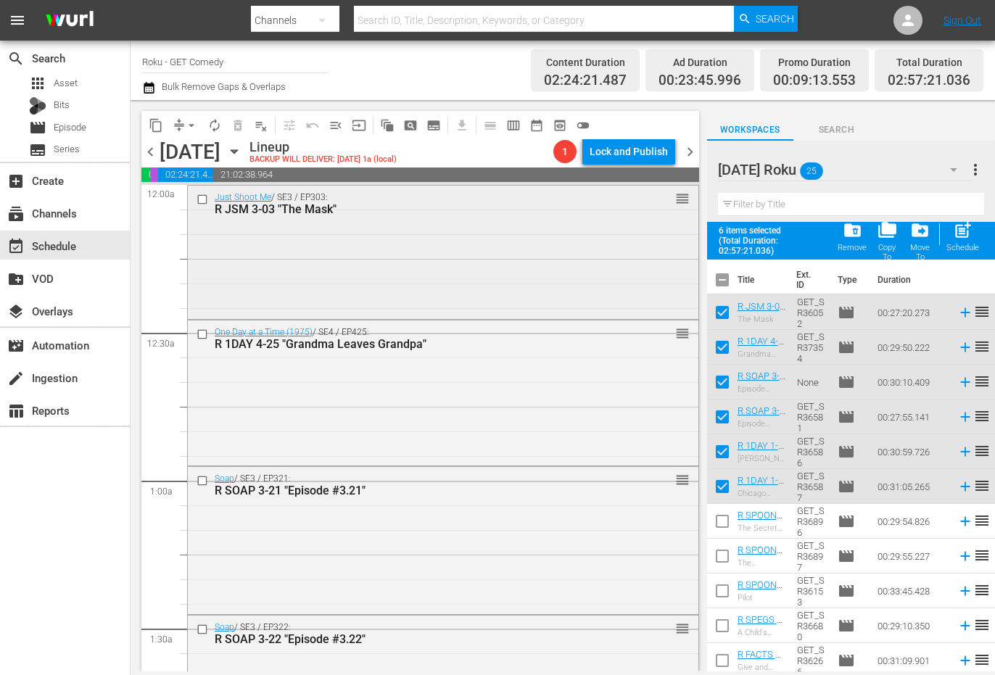
click at [468, 273] on div "Just Shoot Me / SE3 / EP303: R JSM 3-03 "The Mask" reorder" at bounding box center [443, 251] width 511 height 131
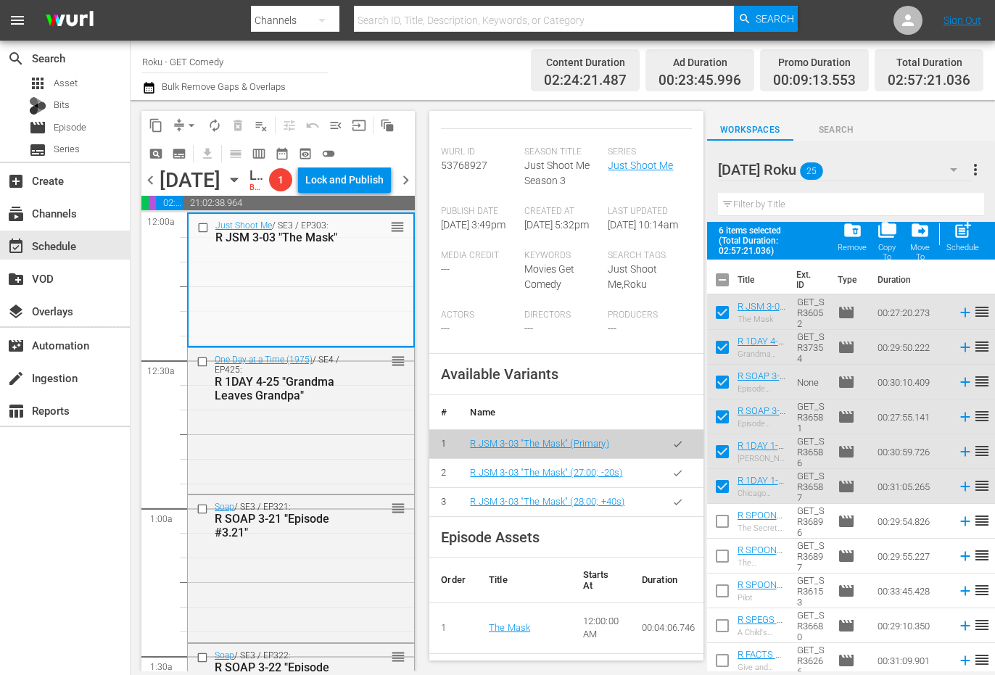
scroll to position [363, 0]
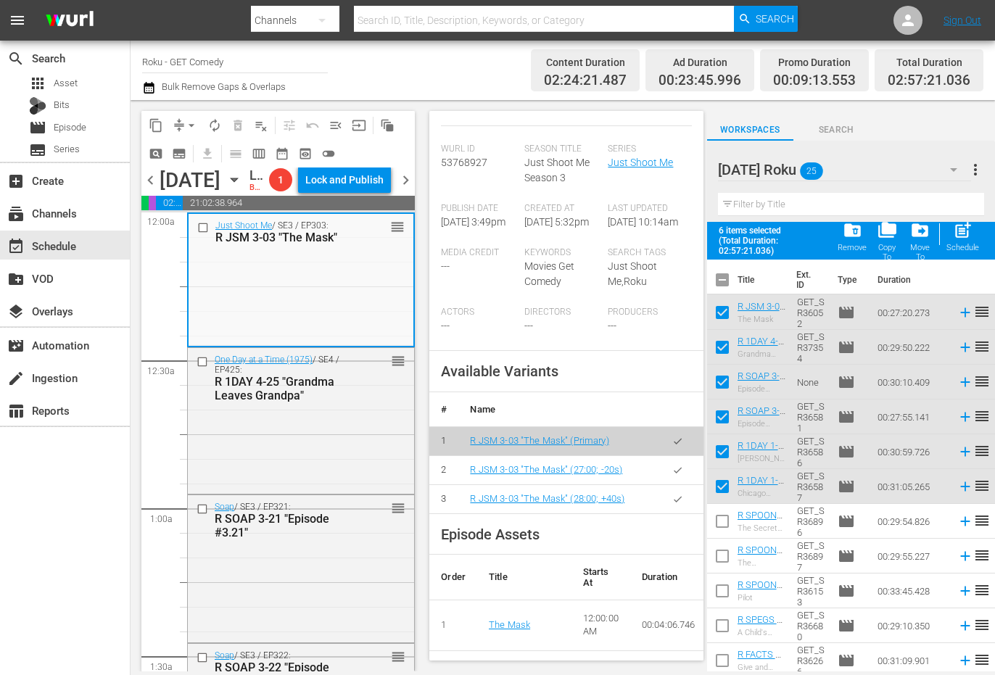
click at [672, 495] on icon "button" at bounding box center [677, 499] width 11 height 11
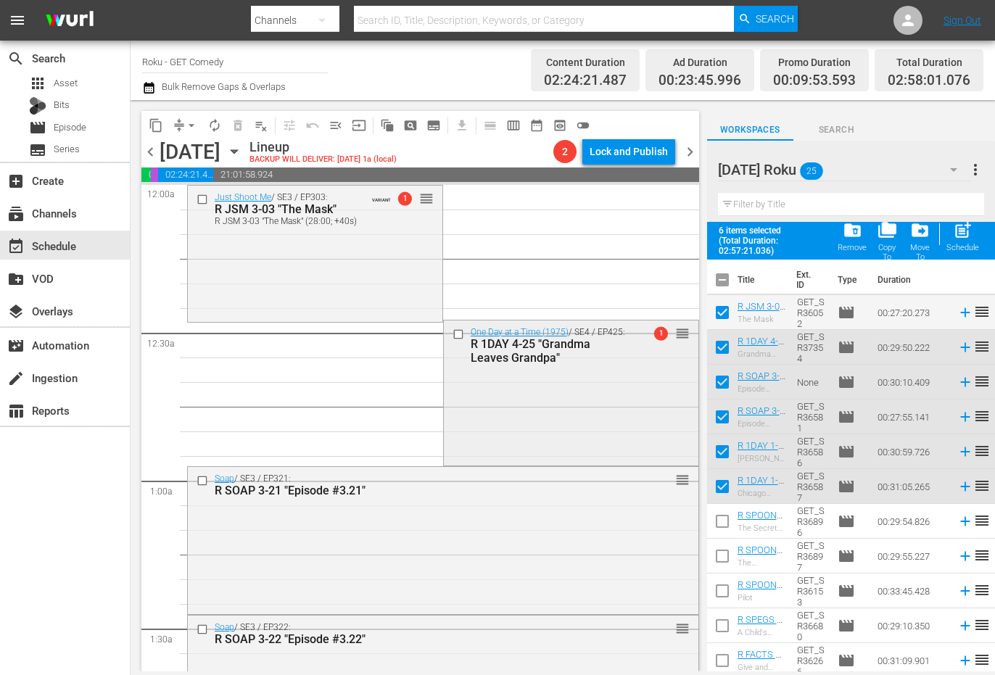
click at [551, 407] on div "One Day at a Time (1975) / SE4 / EP425: R 1DAY 4-25 "Grandma Leaves Grandpa" 1 …" at bounding box center [571, 392] width 255 height 143
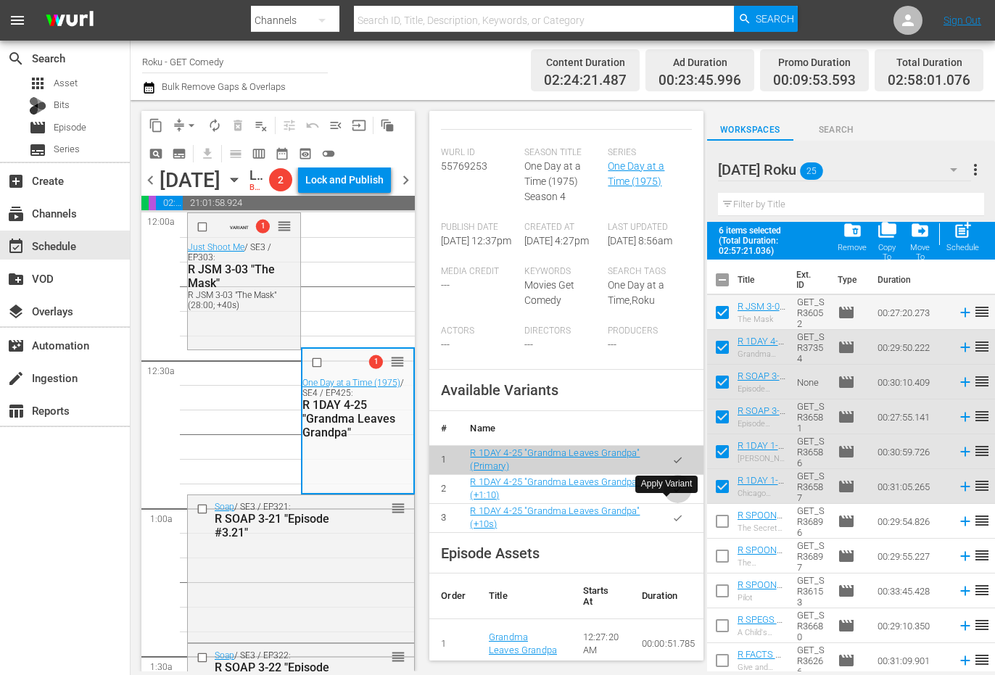
click at [672, 495] on icon "button" at bounding box center [677, 489] width 11 height 11
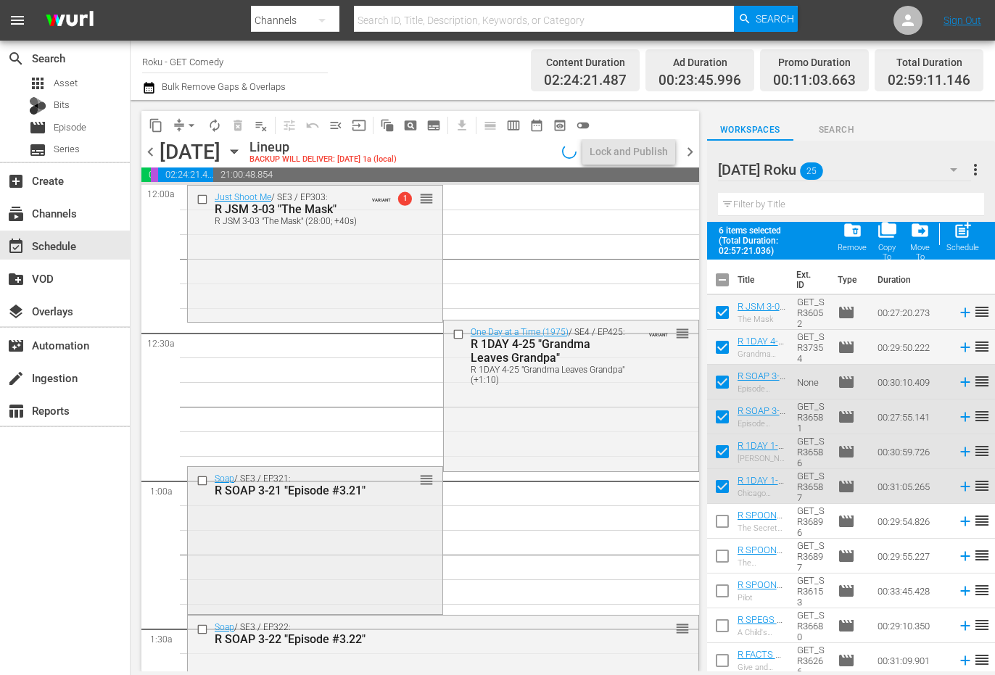
click at [228, 521] on div "Soap / SE3 / EP321: R SOAP 3-21 "Episode #3.21" reorder" at bounding box center [315, 539] width 255 height 144
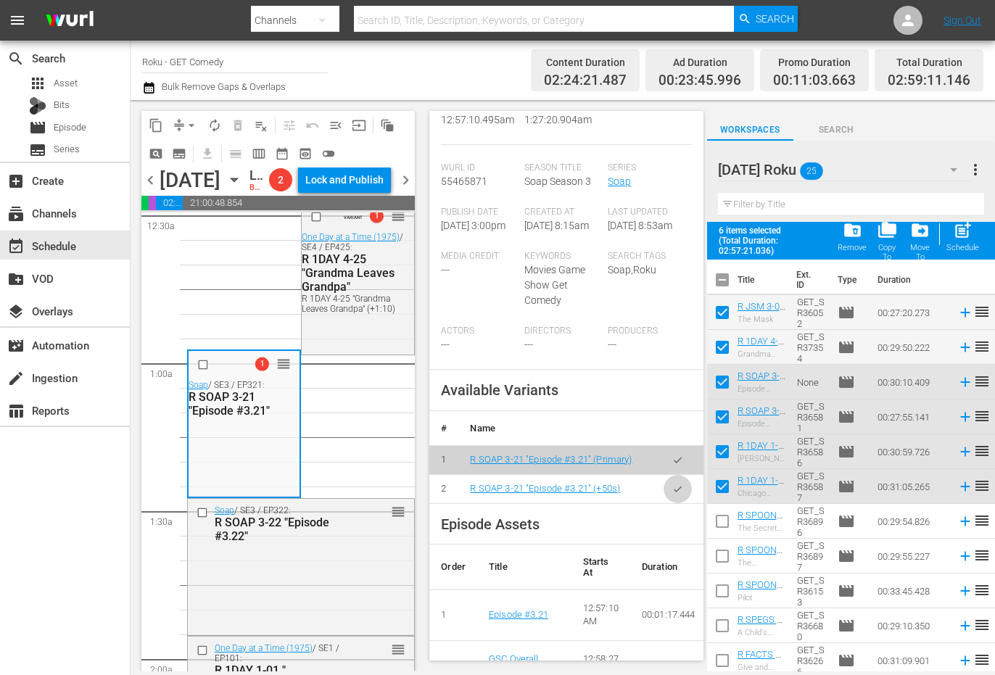
click at [672, 495] on icon "button" at bounding box center [677, 489] width 11 height 11
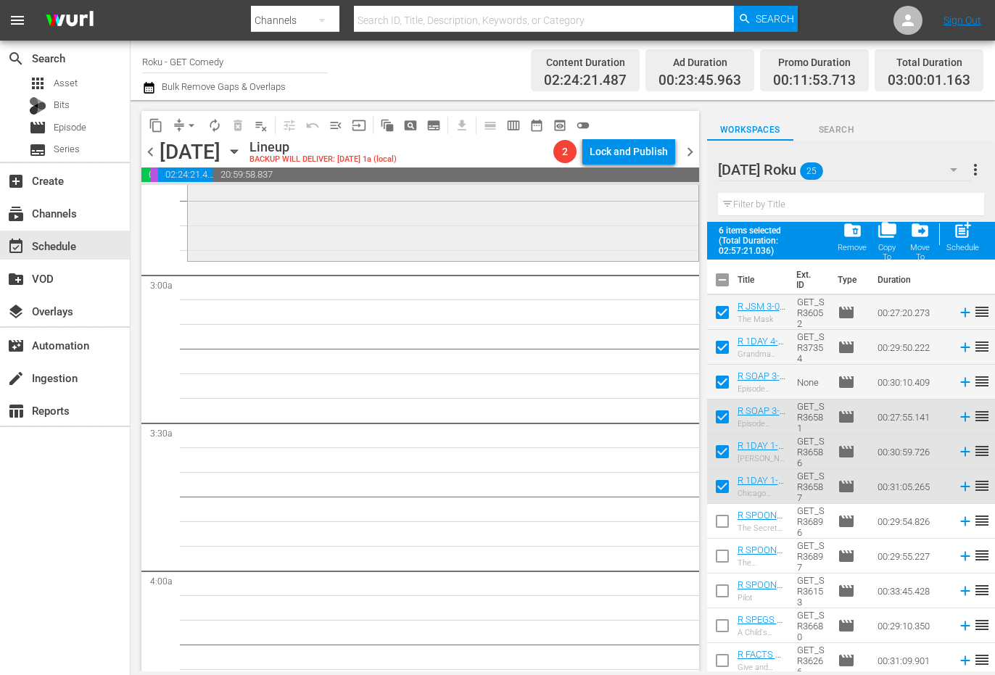
scroll to position [870, 0]
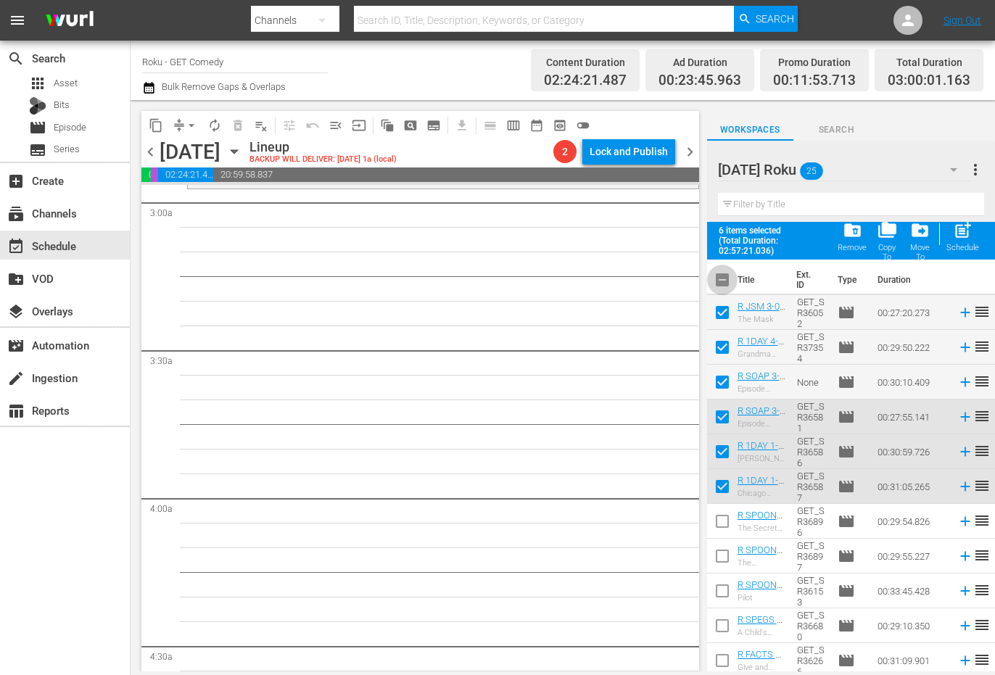
click at [726, 283] on input "checkbox" at bounding box center [722, 283] width 30 height 30
checkbox input "true"
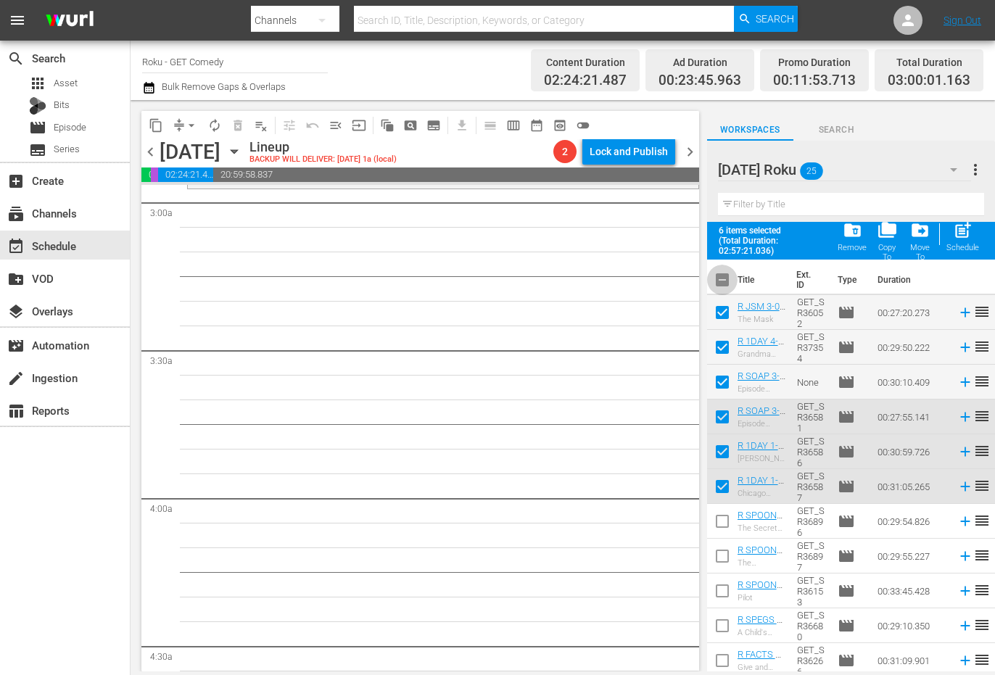
checkbox input "true"
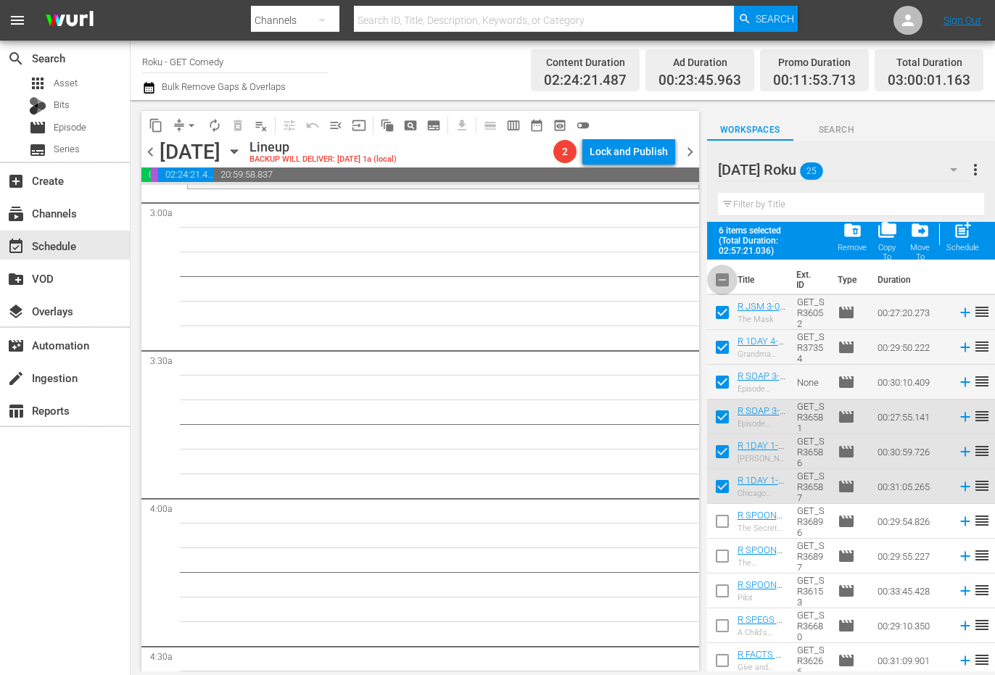
checkbox input "true"
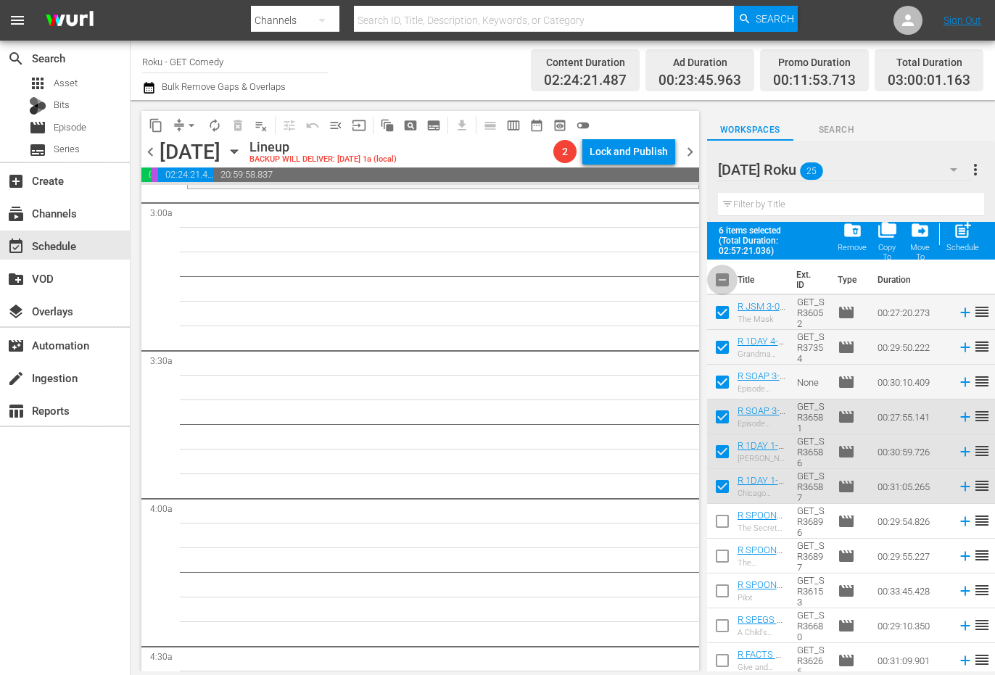
checkbox input "true"
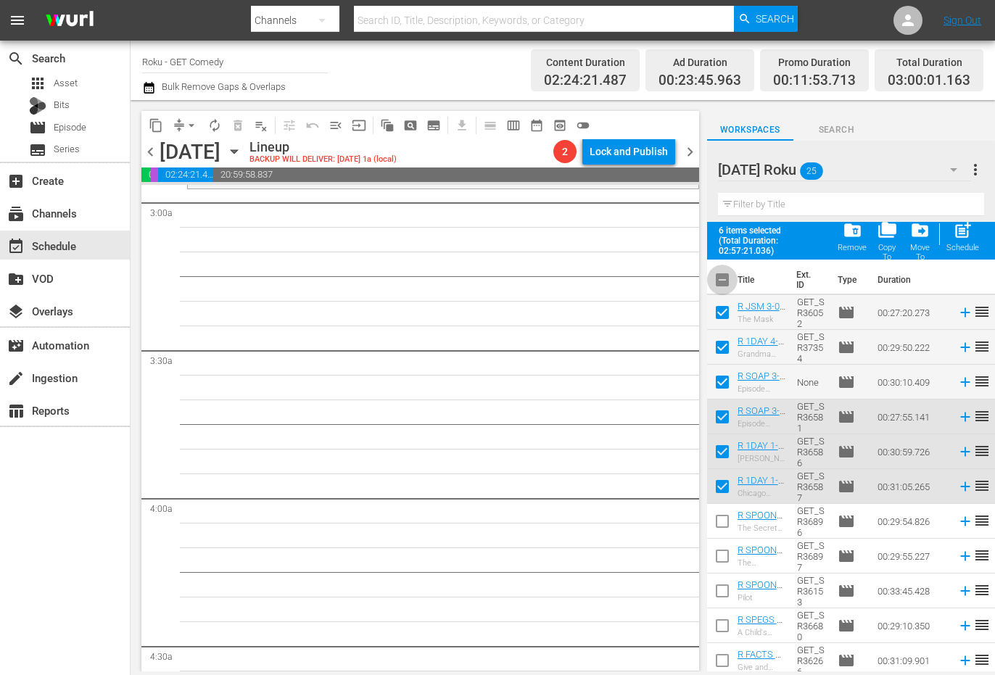
checkbox input "true"
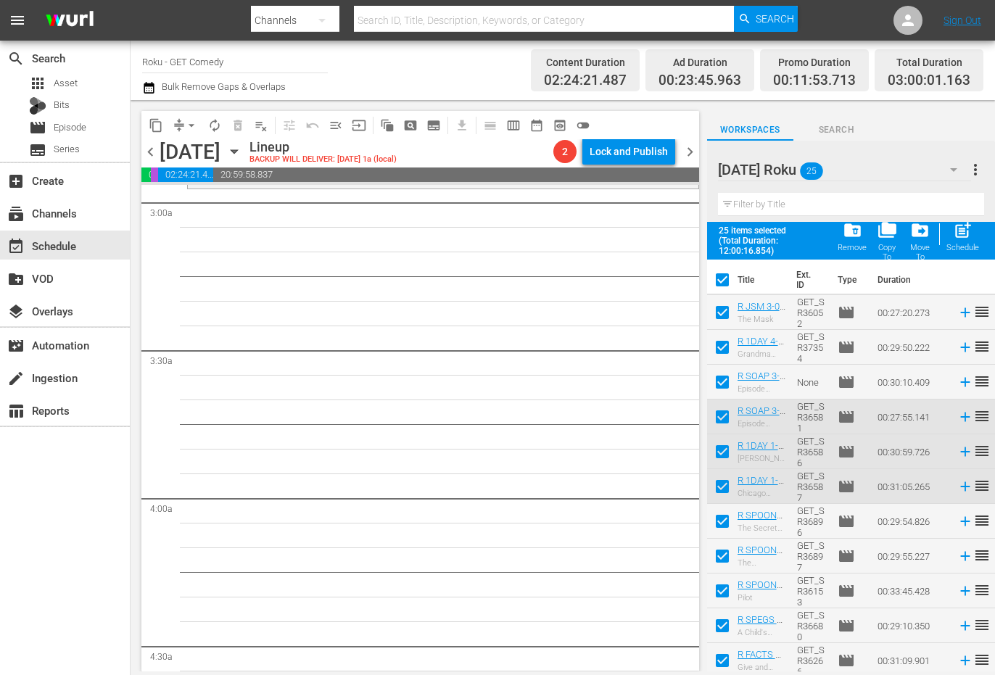
click at [726, 283] on input "checkbox" at bounding box center [722, 283] width 30 height 30
checkbox input "false"
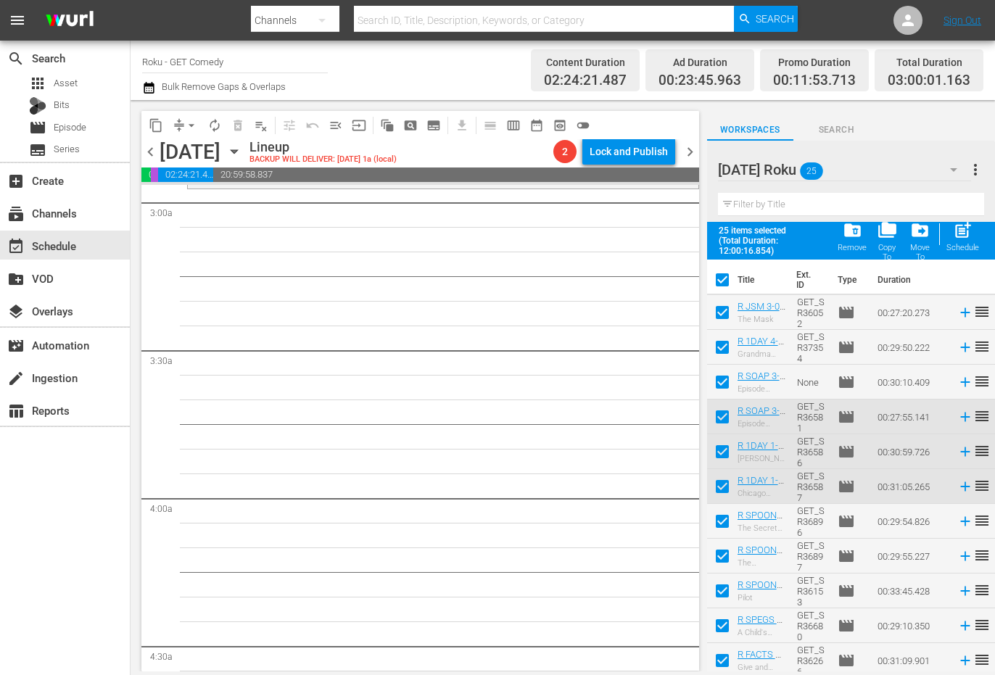
checkbox input "false"
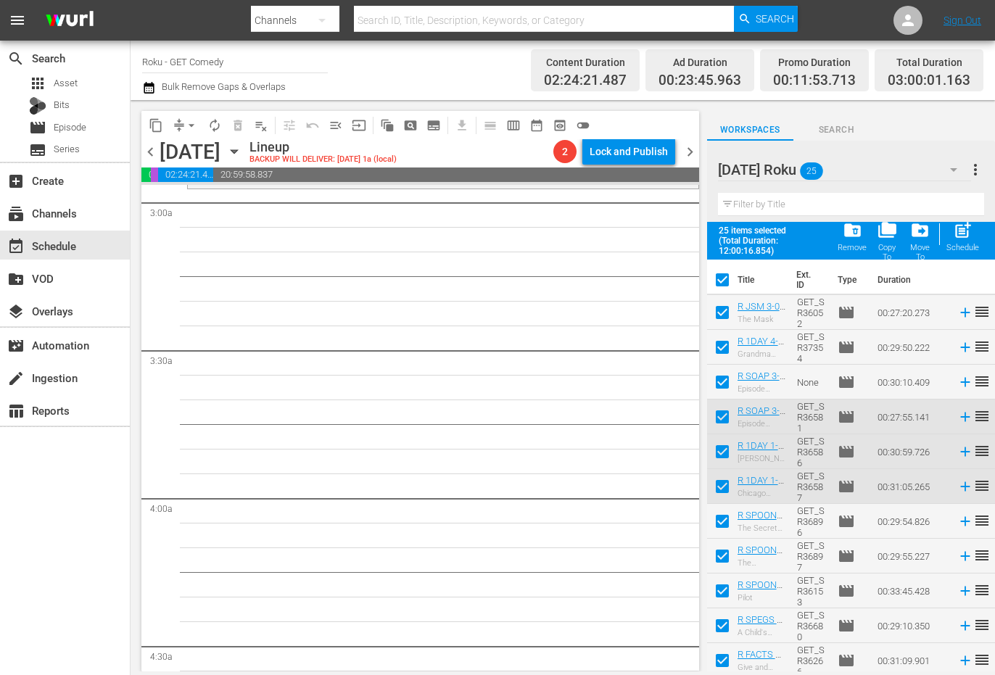
checkbox input "false"
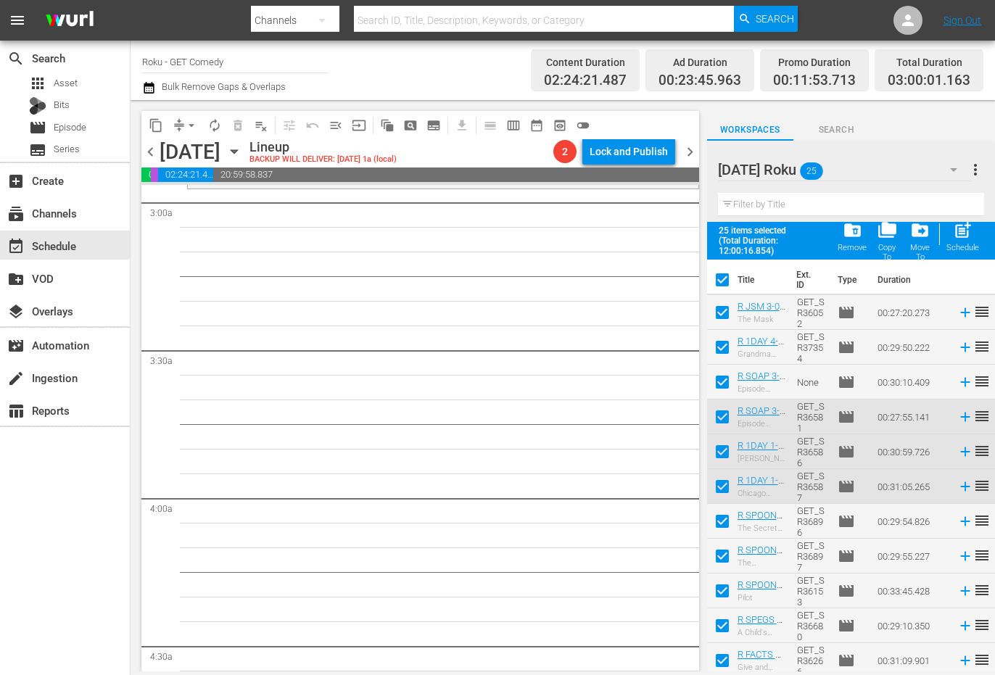
checkbox input "false"
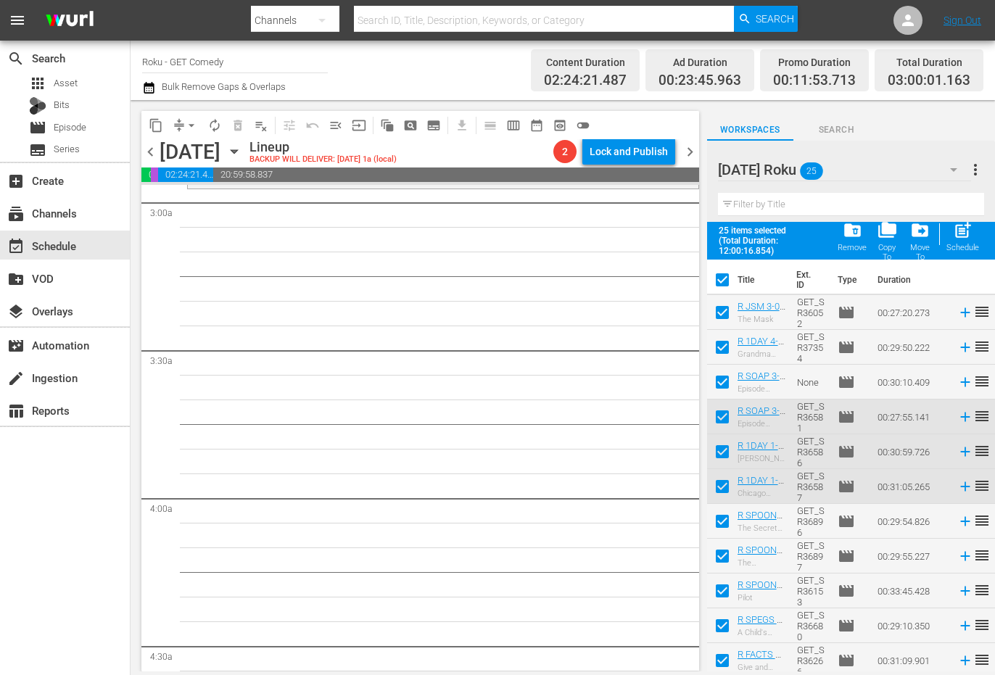
checkbox input "false"
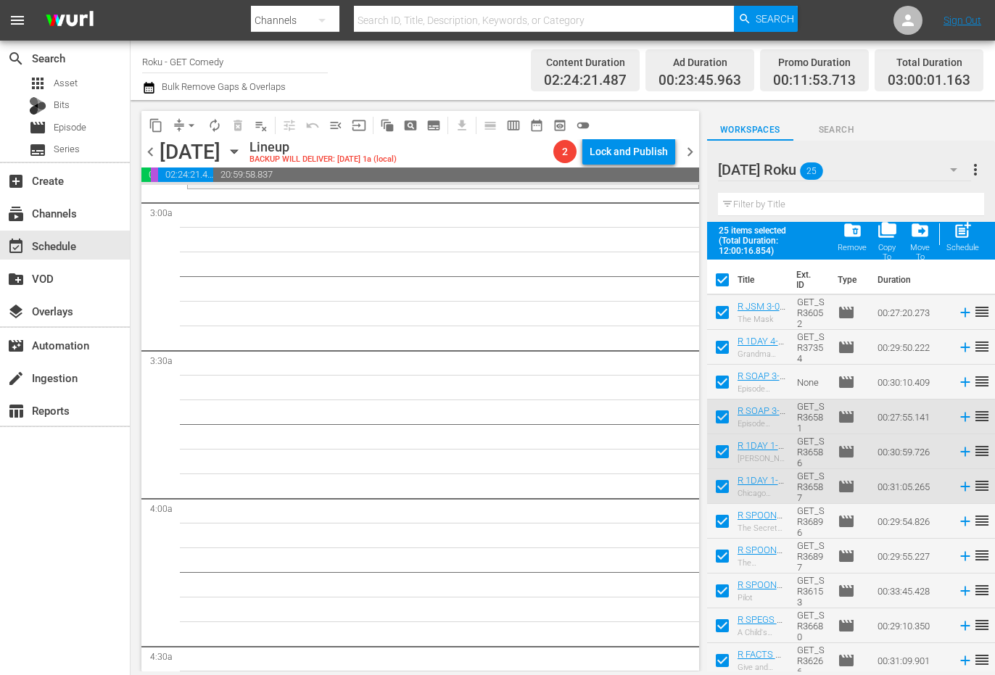
checkbox input "false"
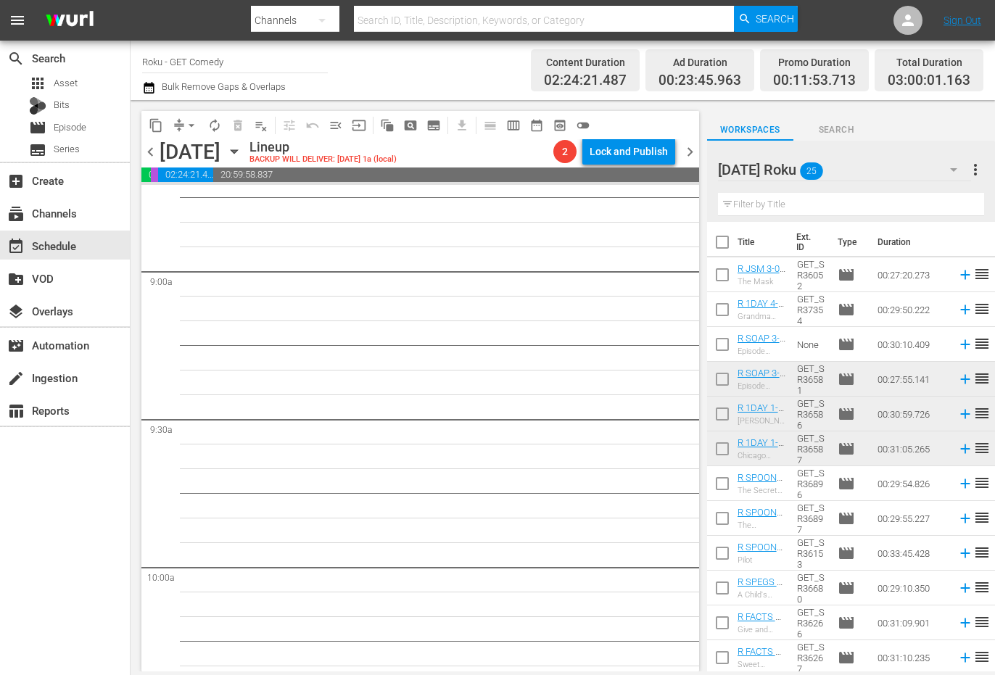
scroll to position [2611, 0]
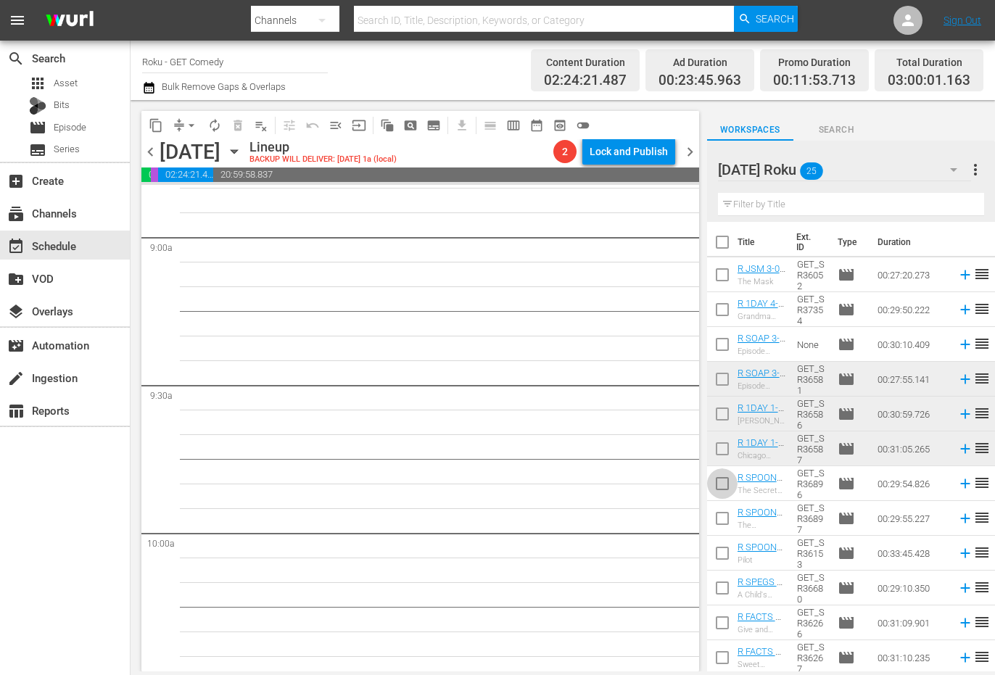
click at [718, 492] on input "checkbox" at bounding box center [722, 486] width 30 height 30
checkbox input "true"
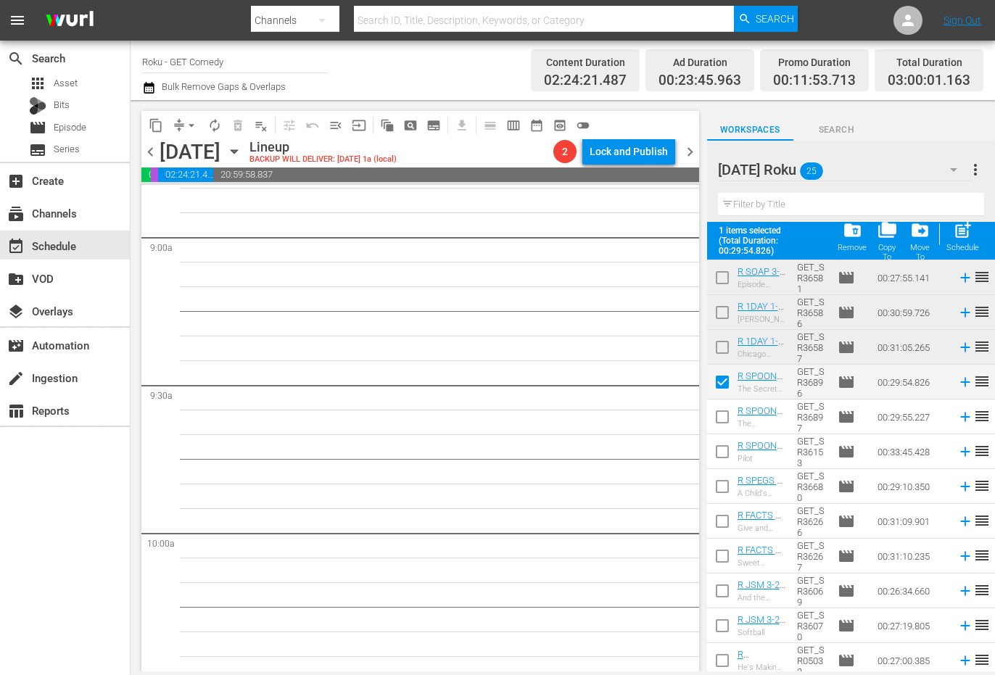
scroll to position [145, 0]
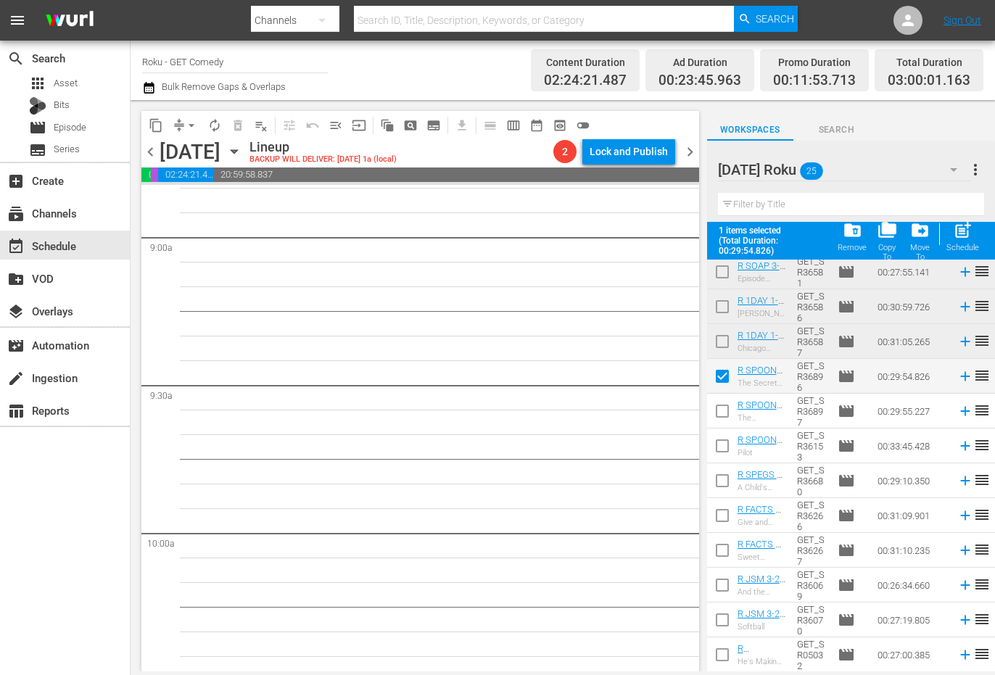
click at [721, 415] on input "checkbox" at bounding box center [722, 414] width 30 height 30
checkbox input "true"
click at [722, 447] on input "checkbox" at bounding box center [722, 449] width 30 height 30
checkbox input "true"
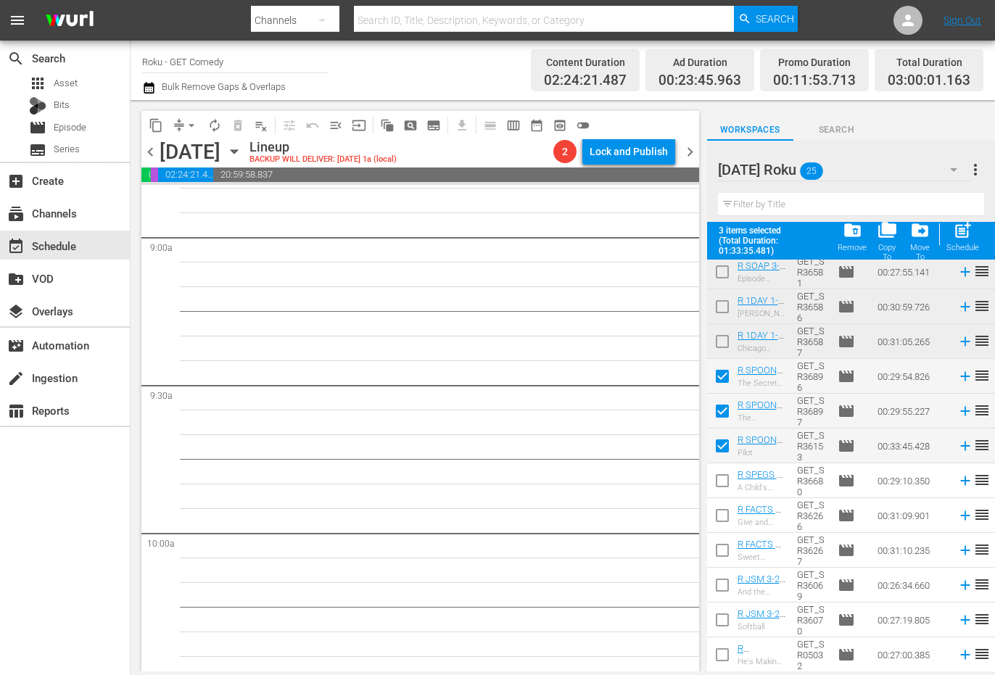
click at [722, 481] on input "checkbox" at bounding box center [722, 483] width 30 height 30
checkbox input "true"
click at [719, 517] on input "checkbox" at bounding box center [722, 518] width 30 height 30
checkbox input "true"
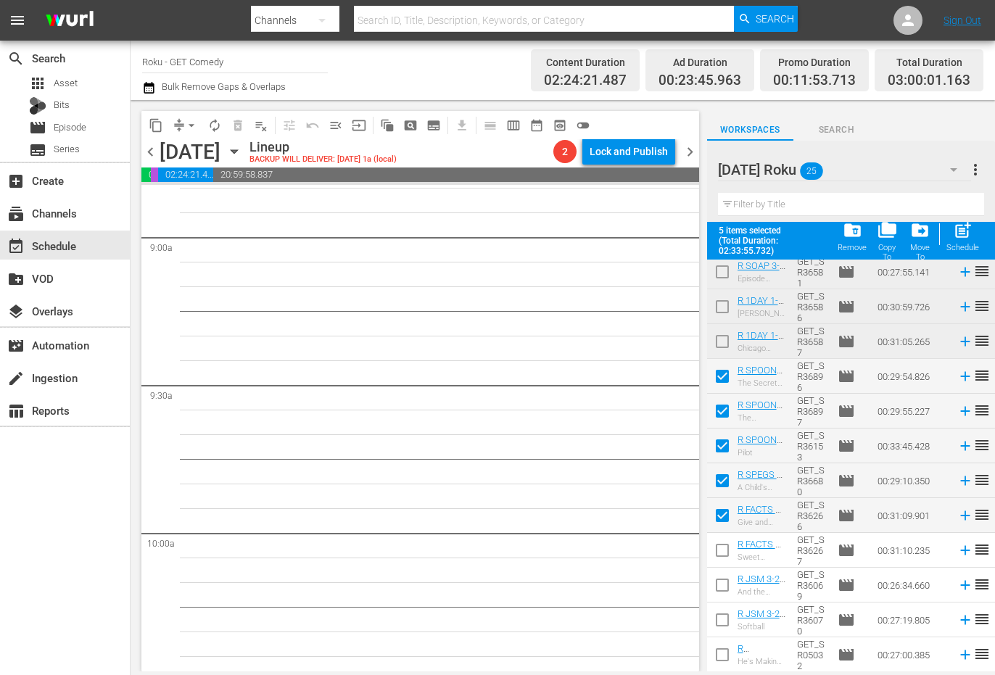
click at [719, 553] on input "checkbox" at bounding box center [722, 553] width 30 height 30
checkbox input "true"
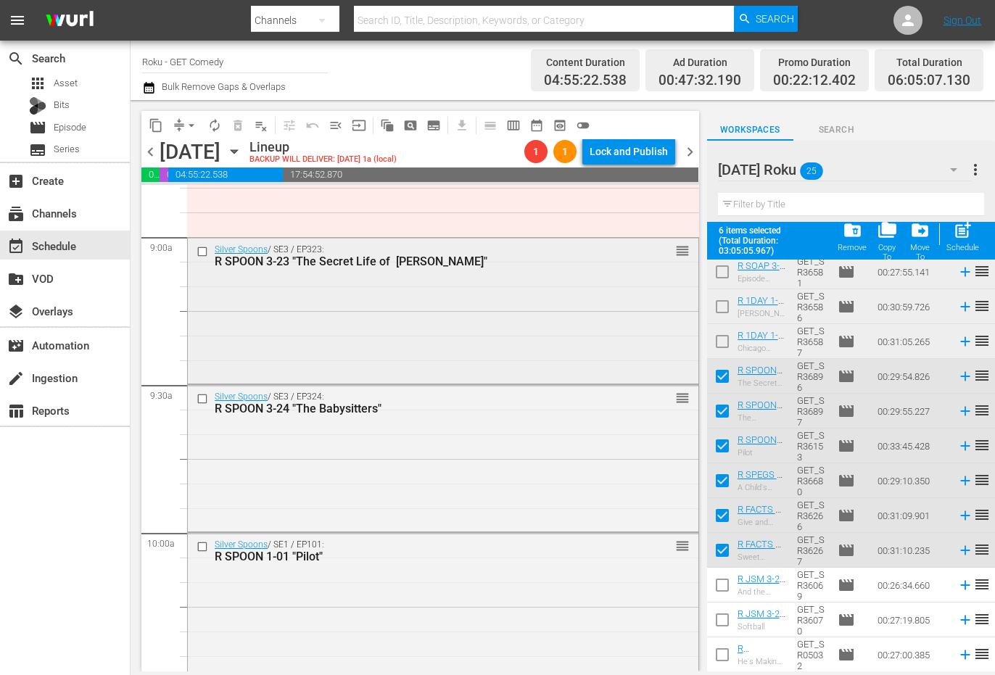
click at [343, 339] on div "Silver Spoons / SE3 / EP323: R SPOON 3-23 "The Secret Life of Ricky Stratton" r…" at bounding box center [443, 309] width 511 height 143
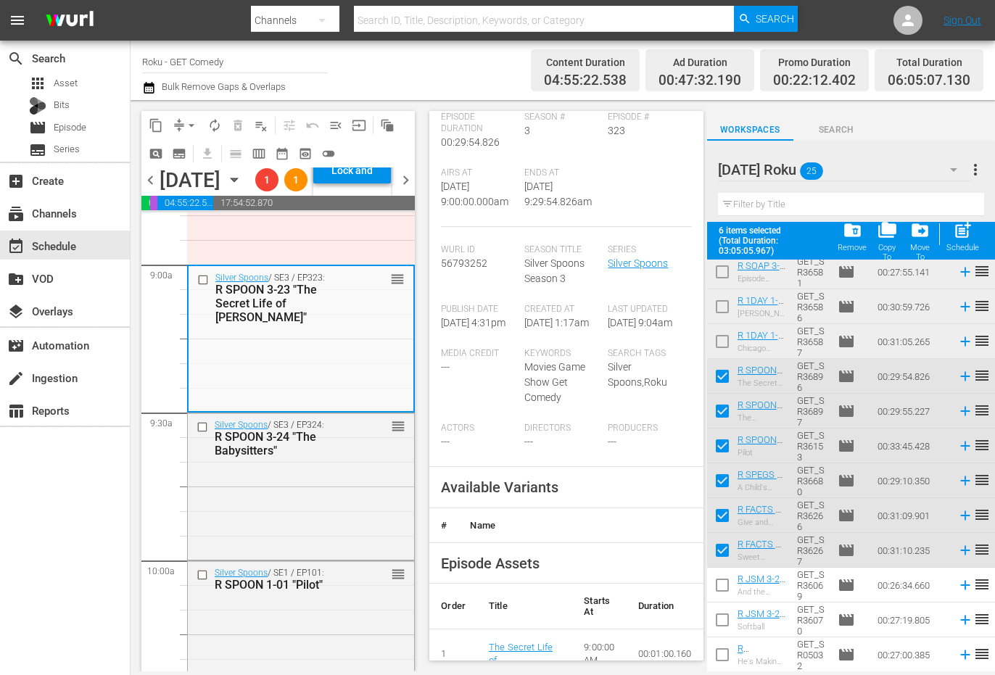
scroll to position [218, 0]
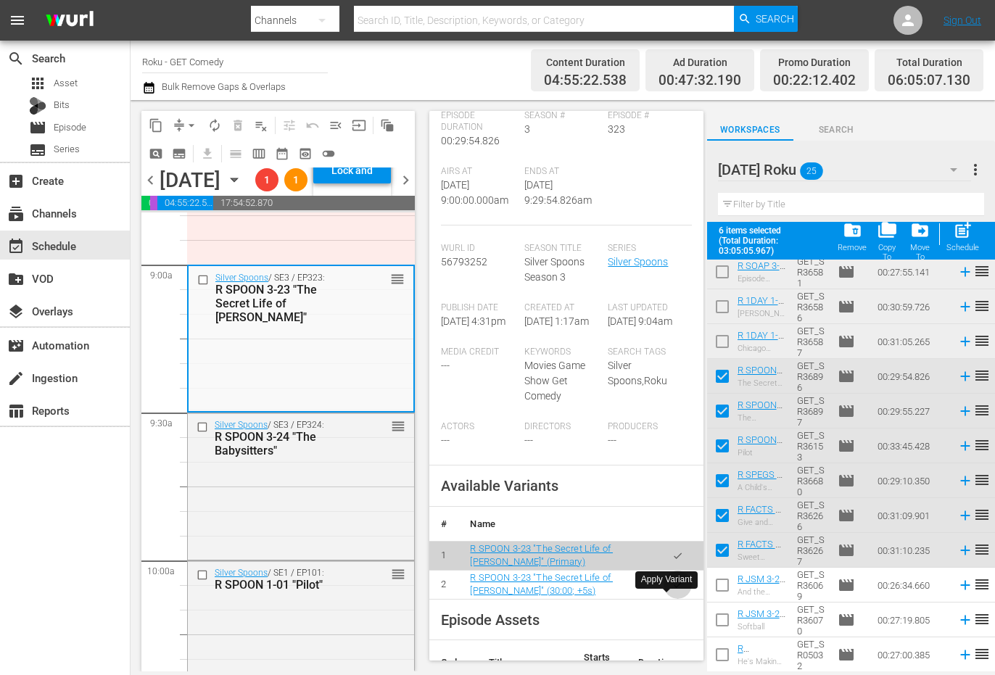
click at [674, 599] on button "button" at bounding box center [678, 585] width 28 height 28
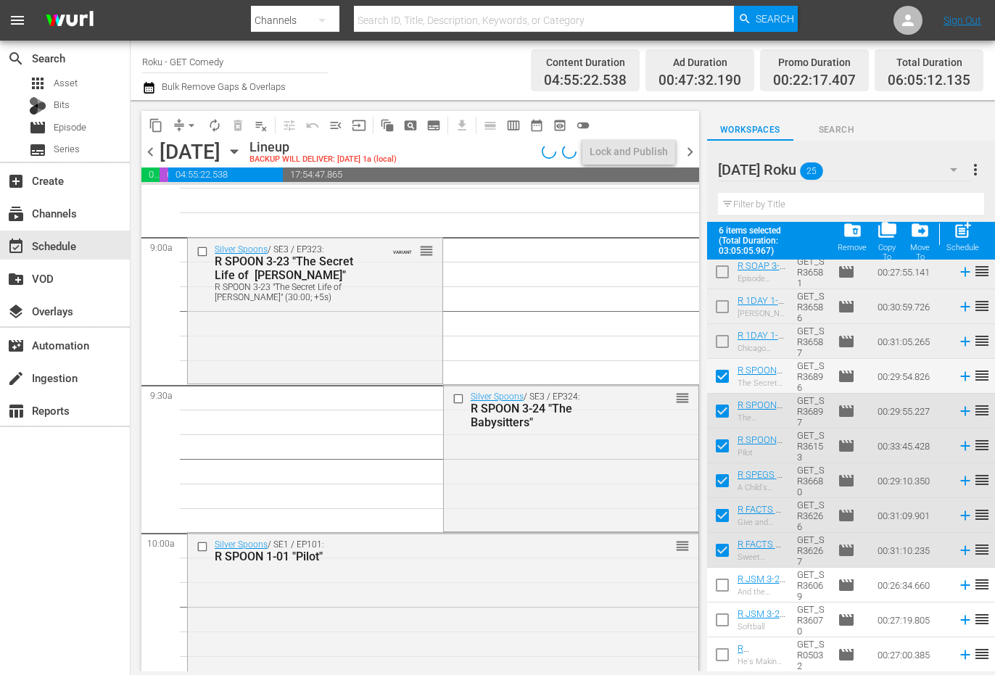
click at [526, 488] on div "Silver Spoons / SE3 / EP324: R SPOON 3-24 "The Babysitters" reorder" at bounding box center [571, 456] width 255 height 143
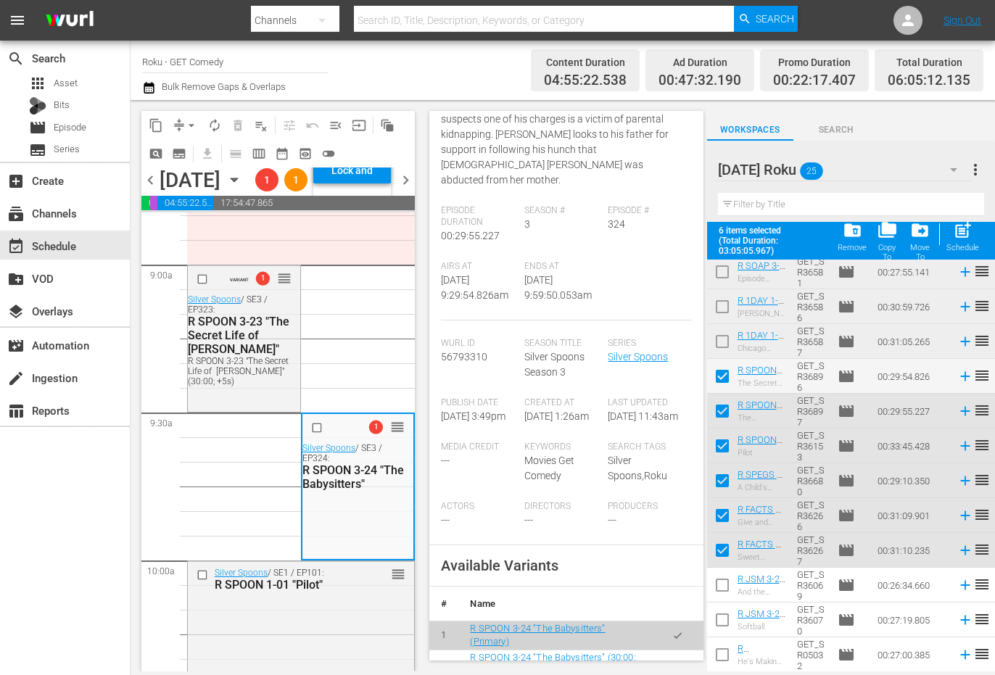
scroll to position [363, 0]
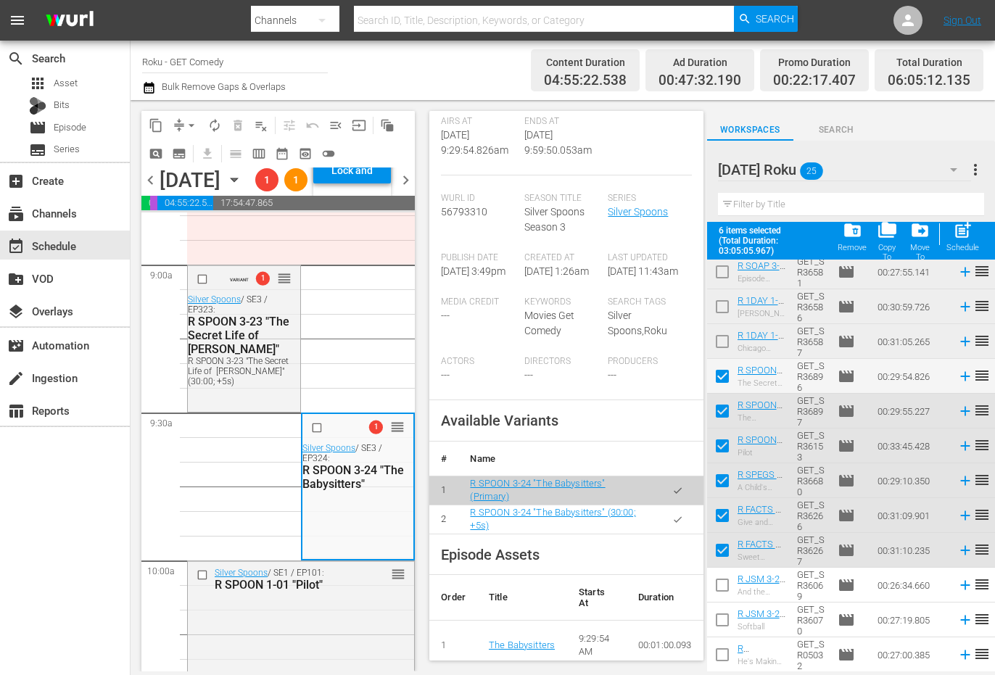
click at [666, 513] on button "button" at bounding box center [678, 519] width 28 height 28
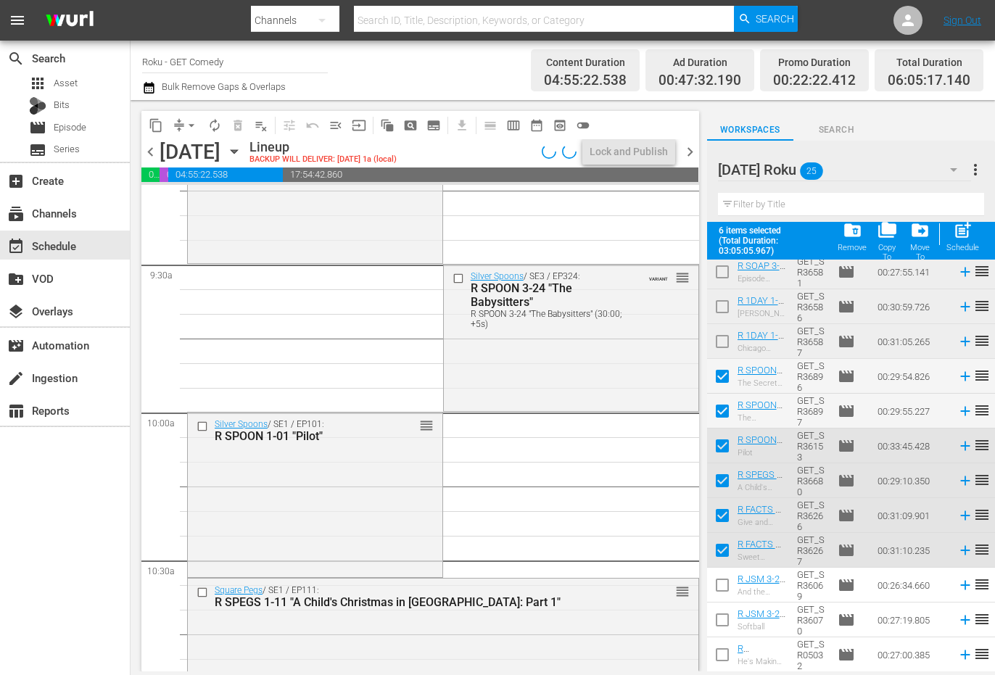
scroll to position [2756, 0]
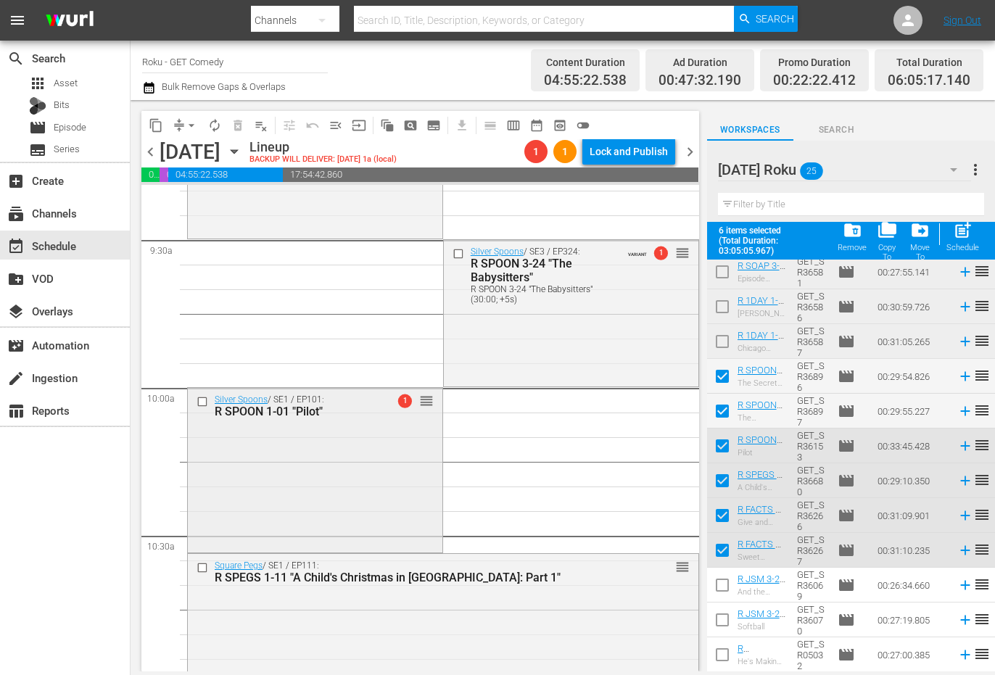
click at [330, 518] on div "Silver Spoons / SE1 / EP101: R SPOON 1-01 "Pilot" 1 reorder" at bounding box center [315, 469] width 255 height 162
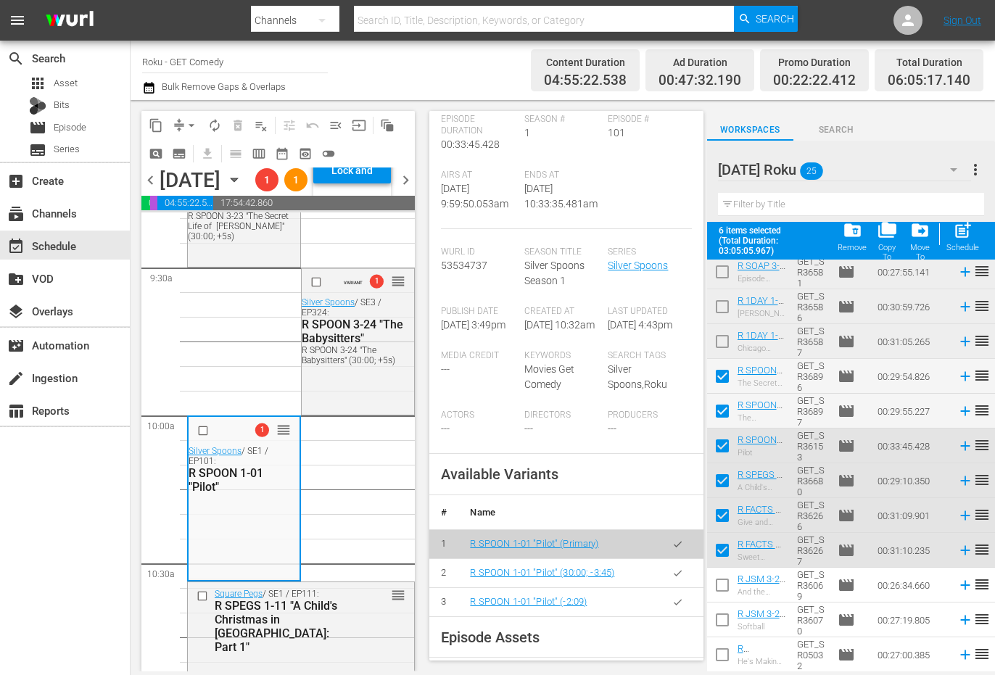
scroll to position [363, 0]
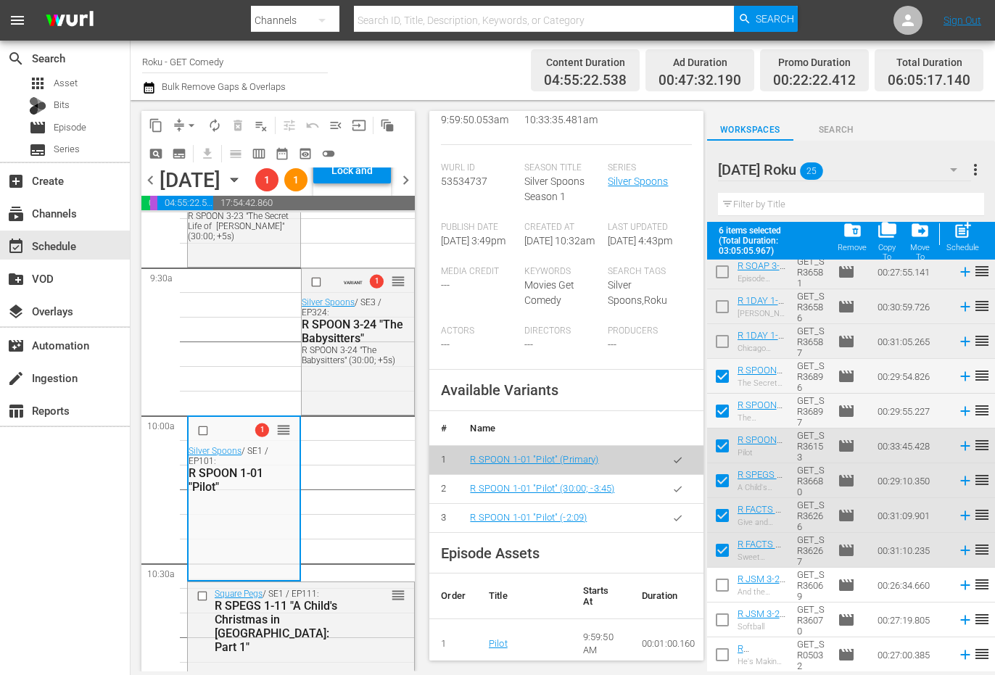
click at [672, 495] on icon "button" at bounding box center [677, 489] width 11 height 11
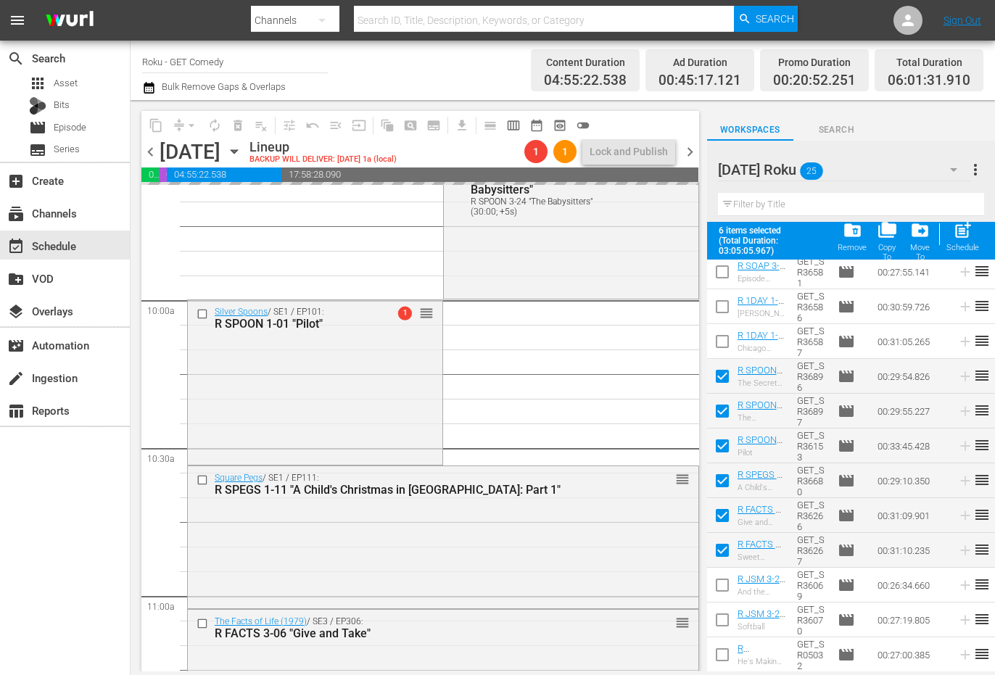
scroll to position [2901, 0]
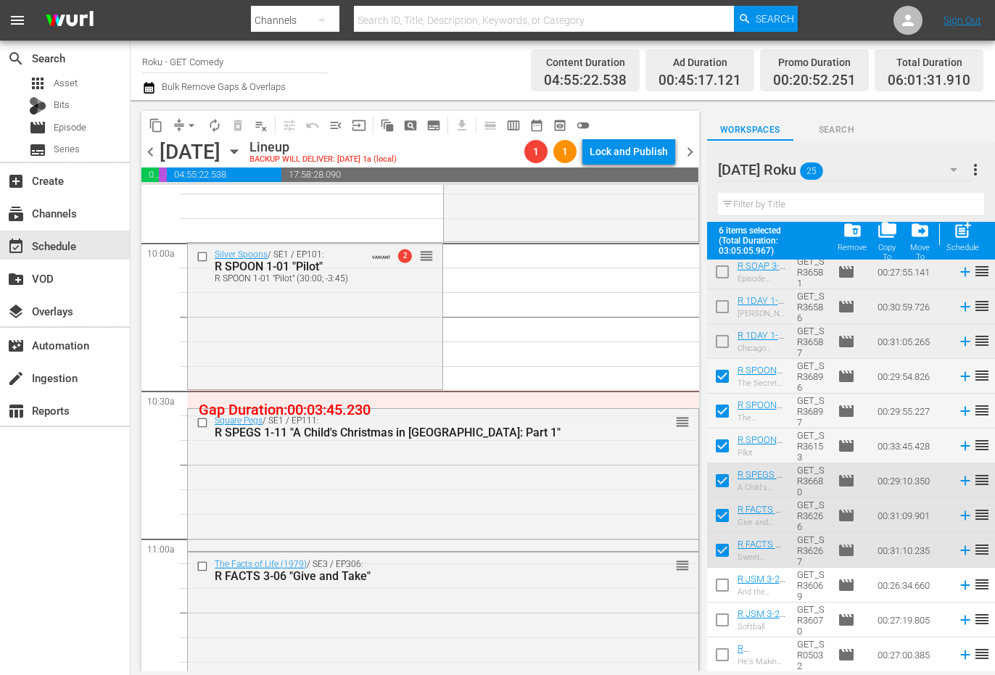
click at [410, 498] on div "Square Pegs / SE1 / EP111: R SPEGS 1-11 "A Child's Christmas in Weemawee: Part …" at bounding box center [443, 478] width 511 height 139
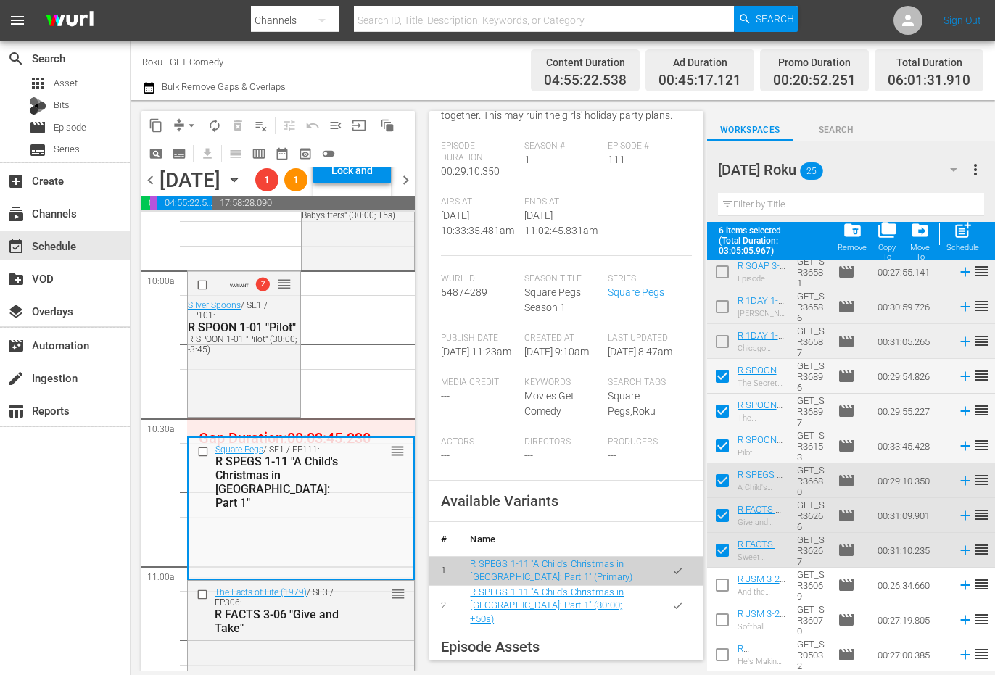
scroll to position [363, 0]
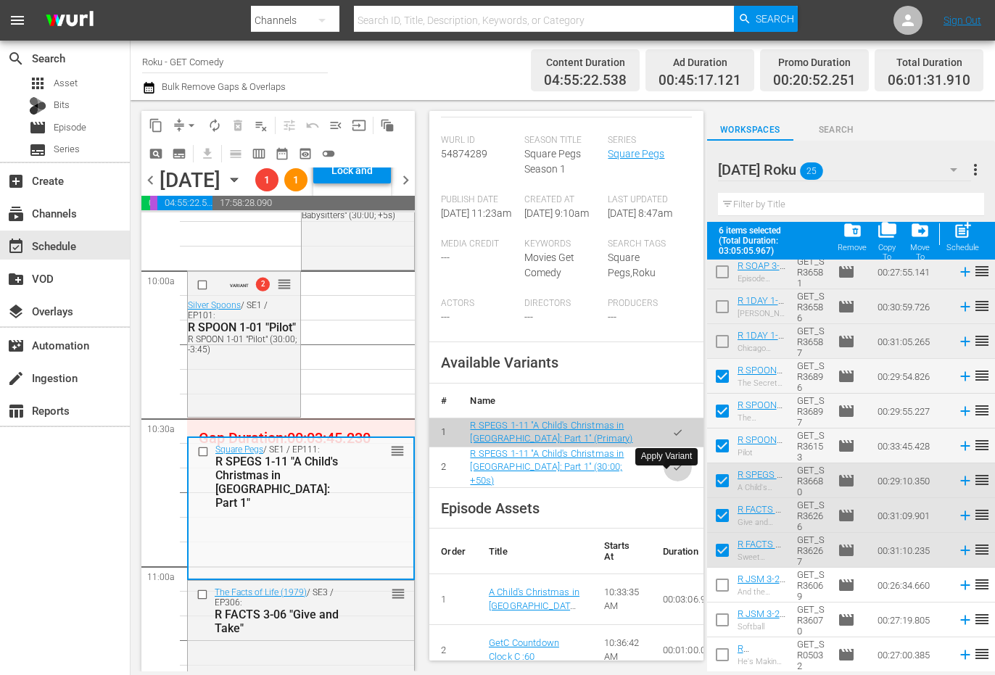
click at [672, 473] on icon "button" at bounding box center [677, 467] width 11 height 11
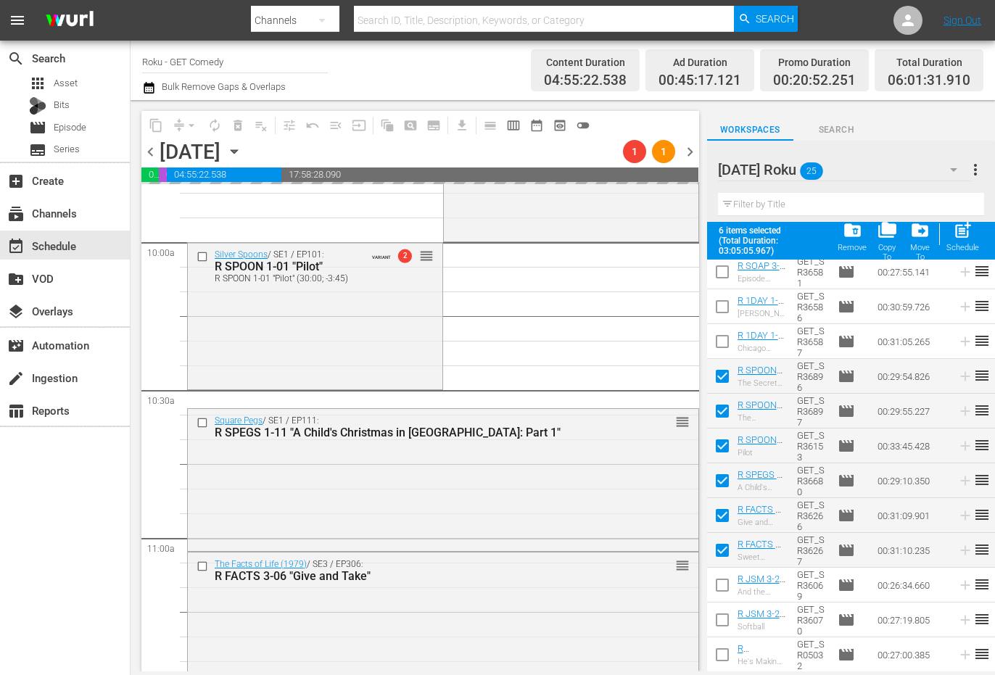
scroll to position [3046, 0]
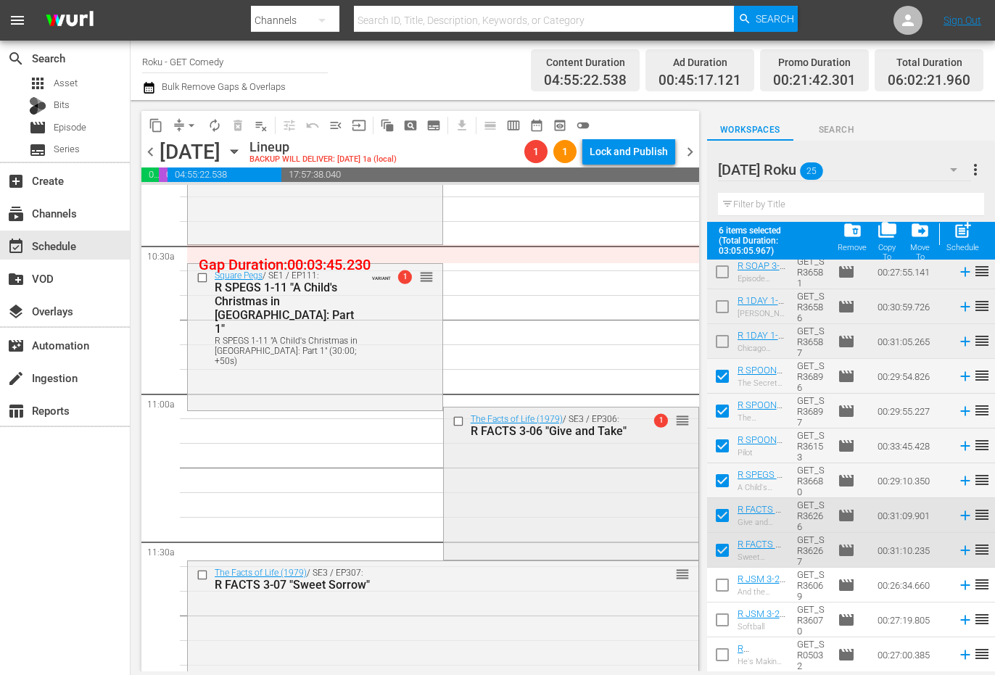
click at [497, 500] on div "The Facts of Life (1979) / SE3 / EP306: R FACTS 3-06 "Give and Take" 1 reorder" at bounding box center [571, 482] width 255 height 149
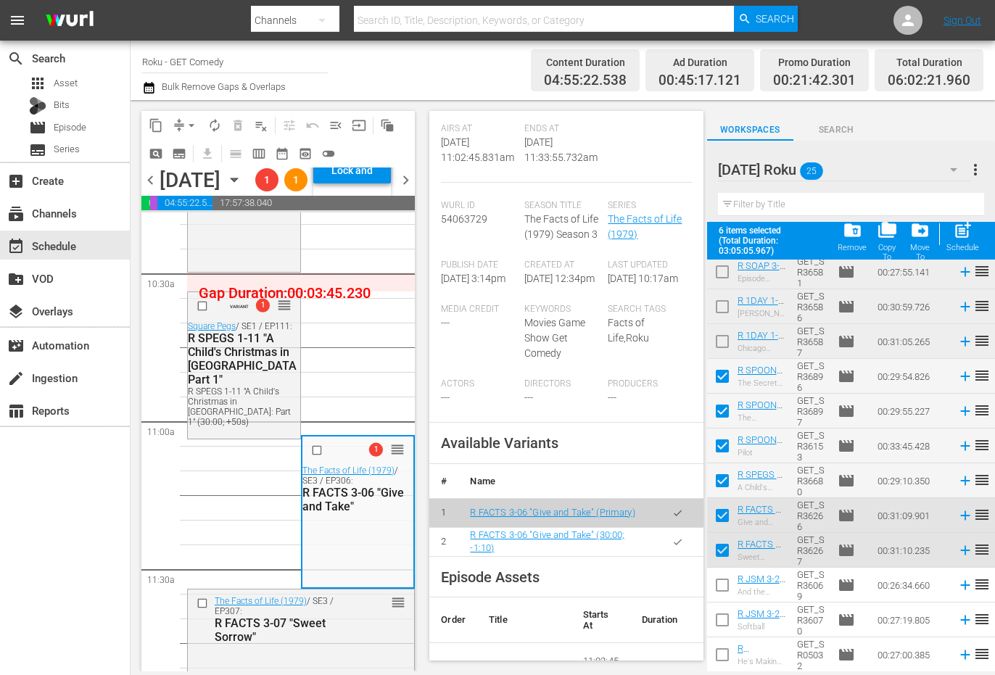
scroll to position [363, 0]
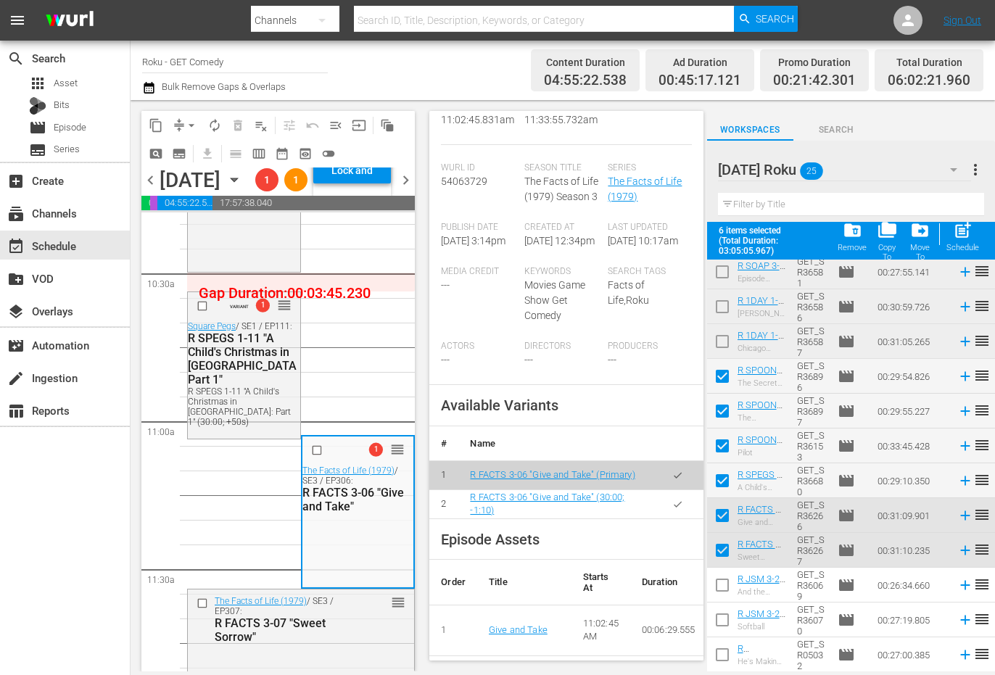
click at [669, 518] on button "button" at bounding box center [678, 504] width 28 height 28
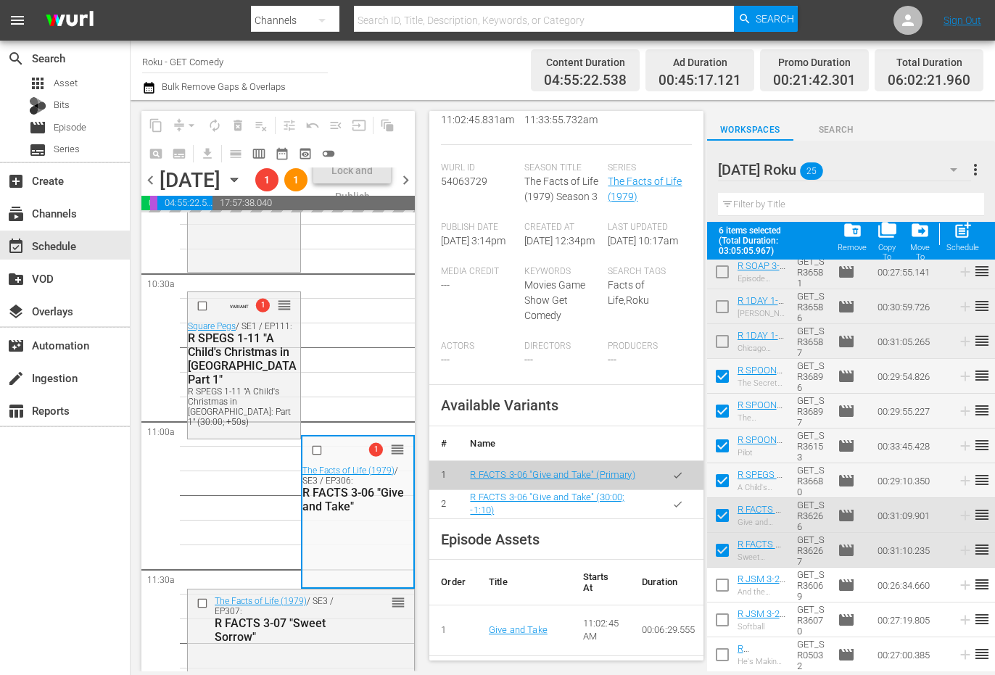
scroll to position [3118, 0]
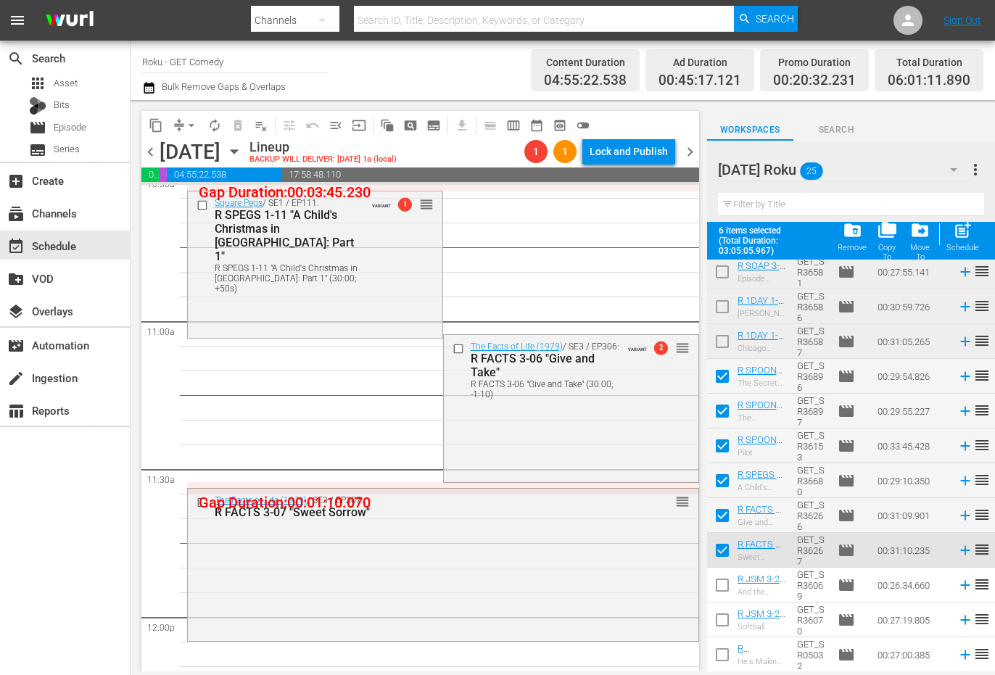
click at [292, 573] on div "The Facts of Life (1979) / SE3 / EP307: R FACTS 3-07 "Sweet Sorrow" reorder" at bounding box center [443, 563] width 511 height 149
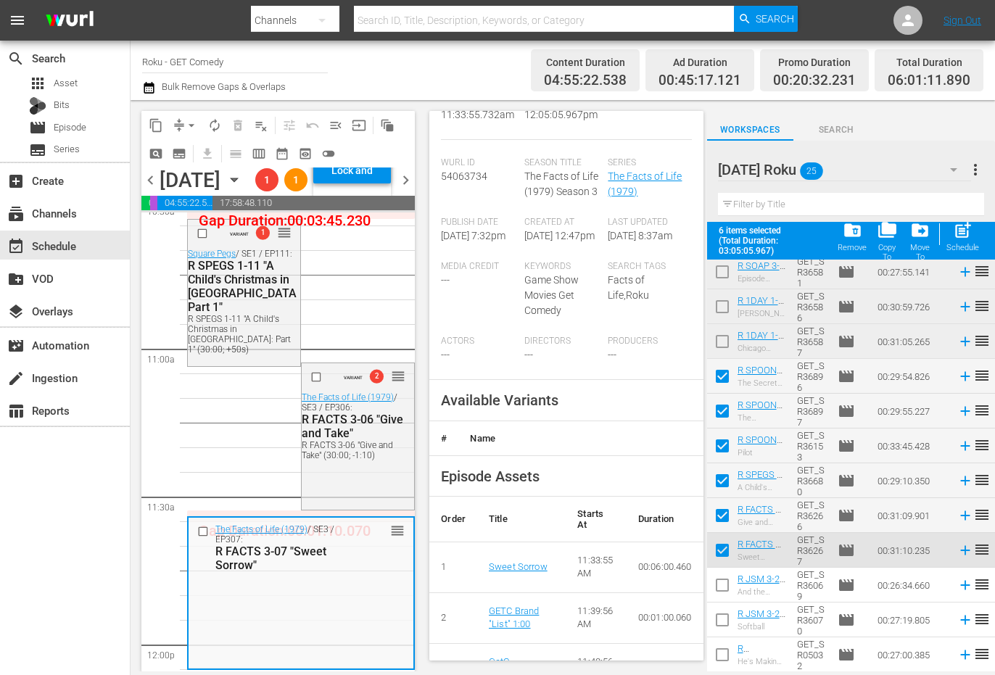
scroll to position [363, 0]
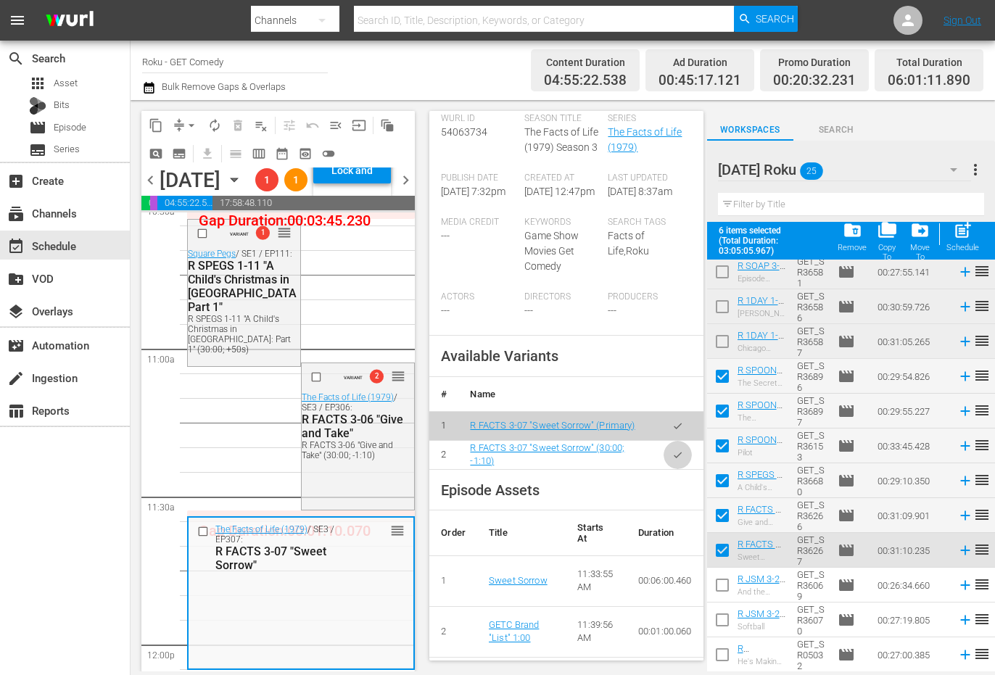
click at [676, 469] on button "button" at bounding box center [678, 455] width 28 height 28
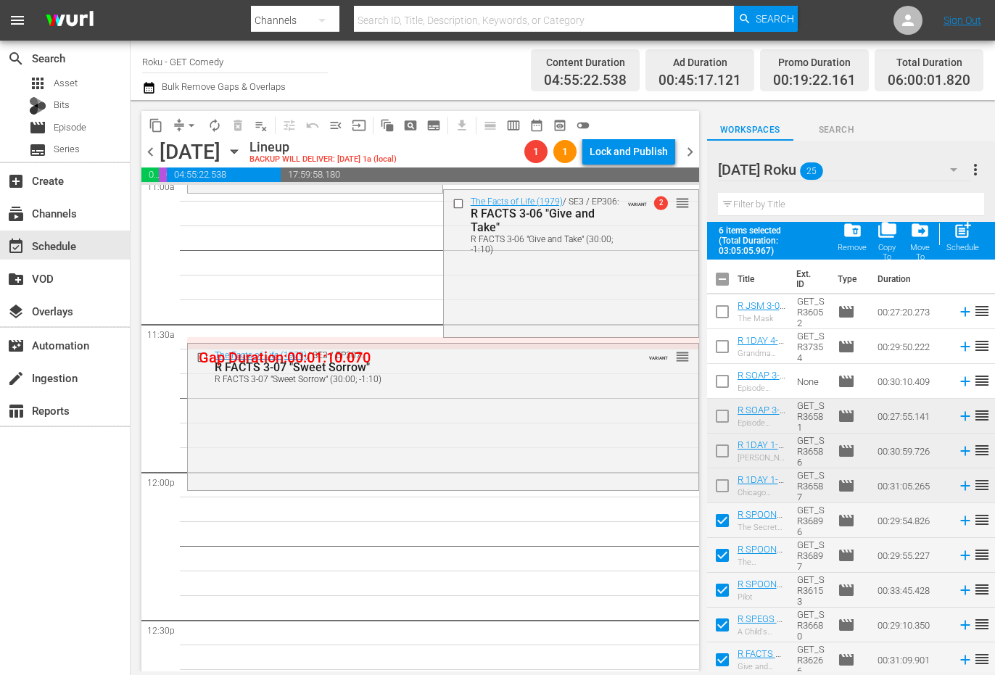
scroll to position [0, 0]
click at [719, 280] on input "checkbox" at bounding box center [722, 283] width 30 height 30
checkbox input "true"
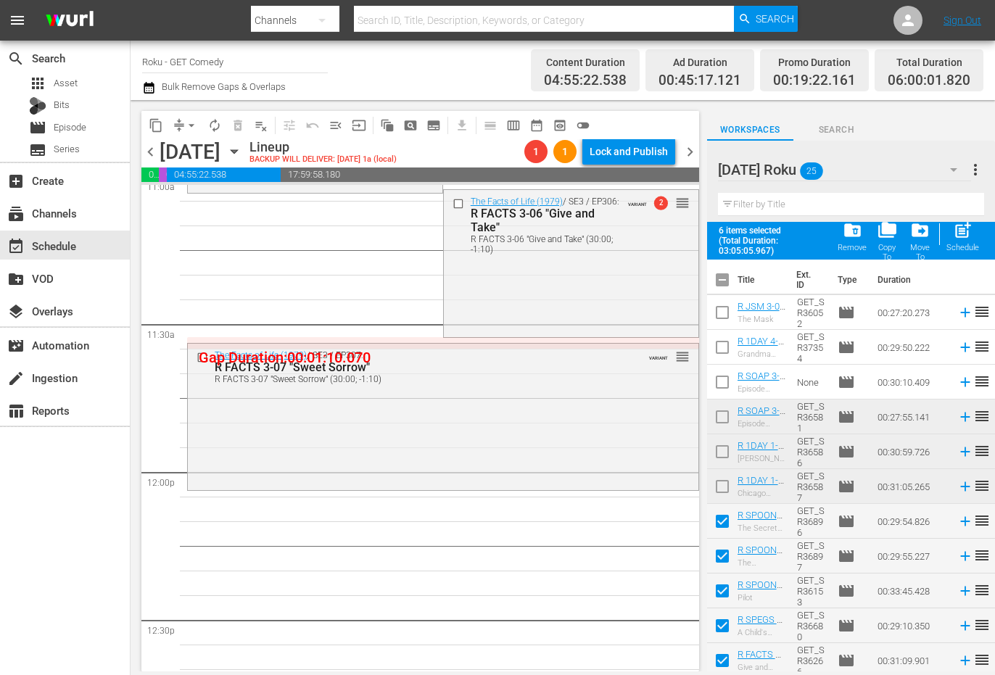
checkbox input "true"
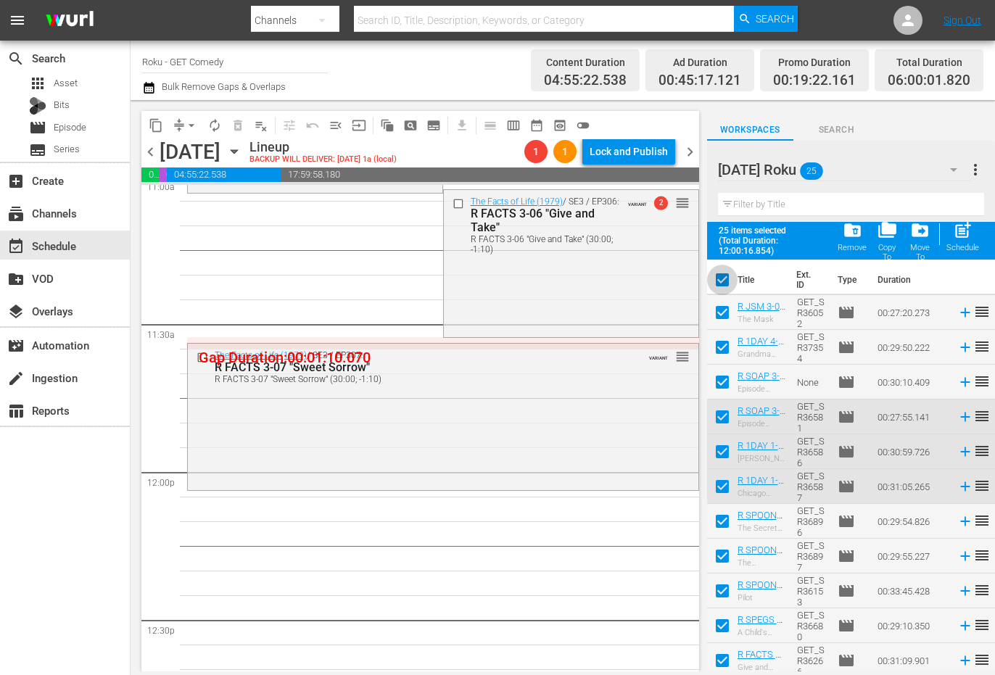
click at [719, 280] on input "checkbox" at bounding box center [722, 283] width 30 height 30
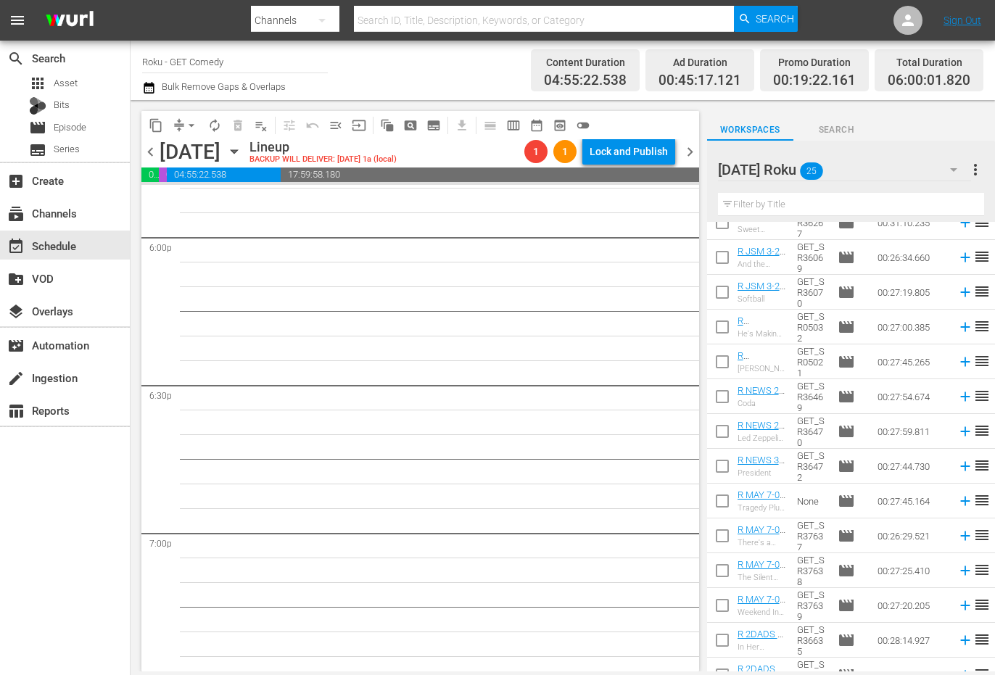
scroll to position [5294, 0]
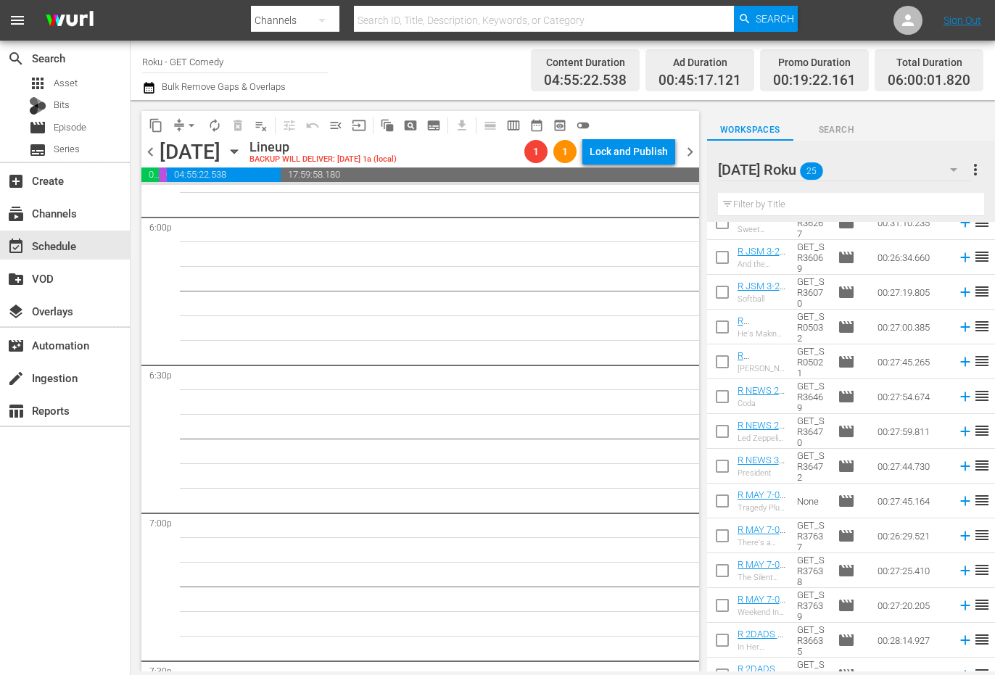
click at [725, 260] on input "checkbox" at bounding box center [722, 260] width 30 height 30
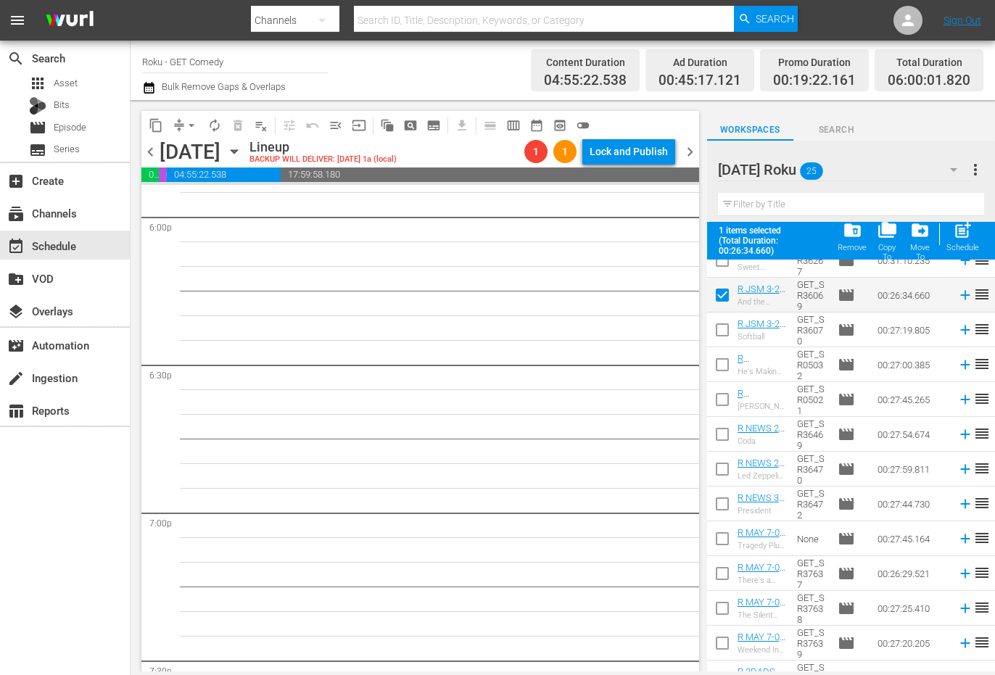
click at [722, 334] on input "checkbox" at bounding box center [722, 333] width 30 height 30
click at [724, 364] on input "checkbox" at bounding box center [722, 367] width 30 height 30
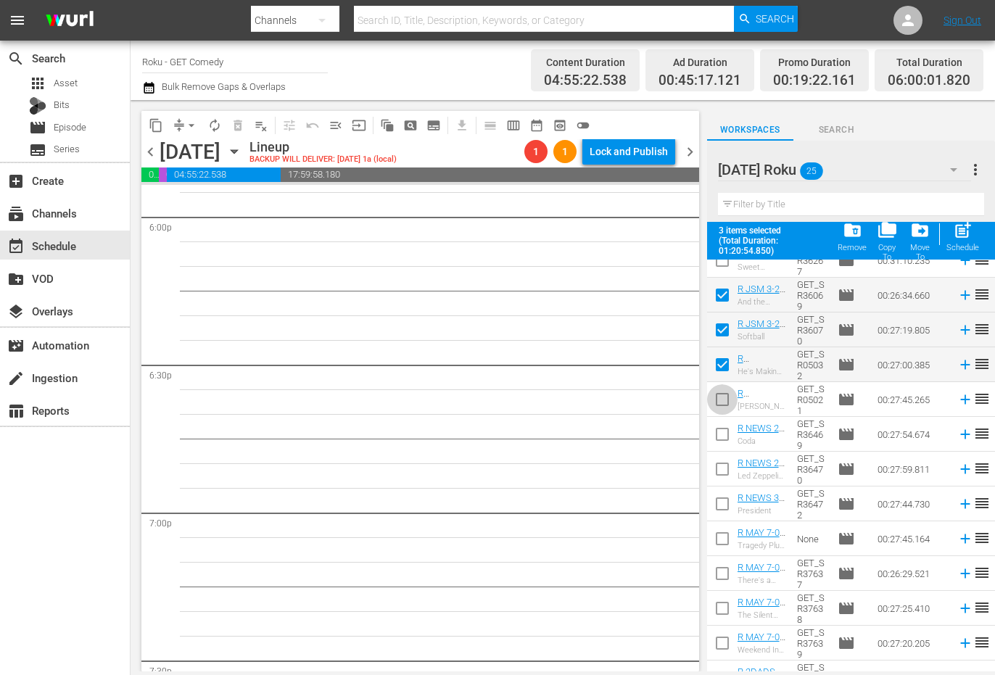
click at [717, 402] on input "checkbox" at bounding box center [722, 402] width 30 height 30
click at [718, 441] on input "checkbox" at bounding box center [722, 437] width 30 height 30
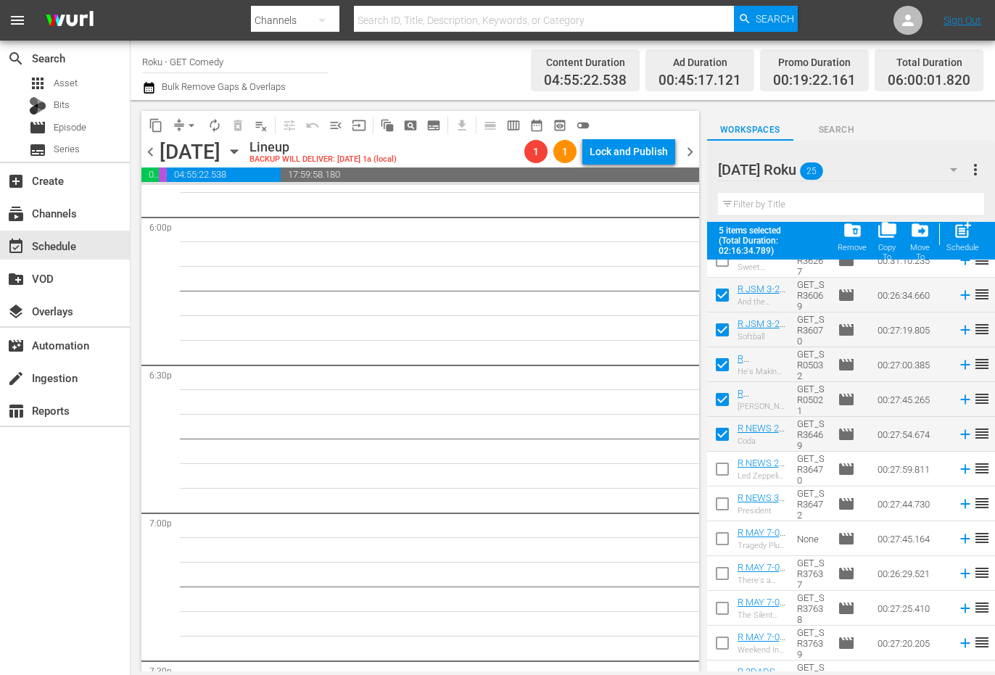
click at [717, 467] on input "checkbox" at bounding box center [722, 472] width 30 height 30
click at [714, 502] on input "checkbox" at bounding box center [722, 507] width 30 height 30
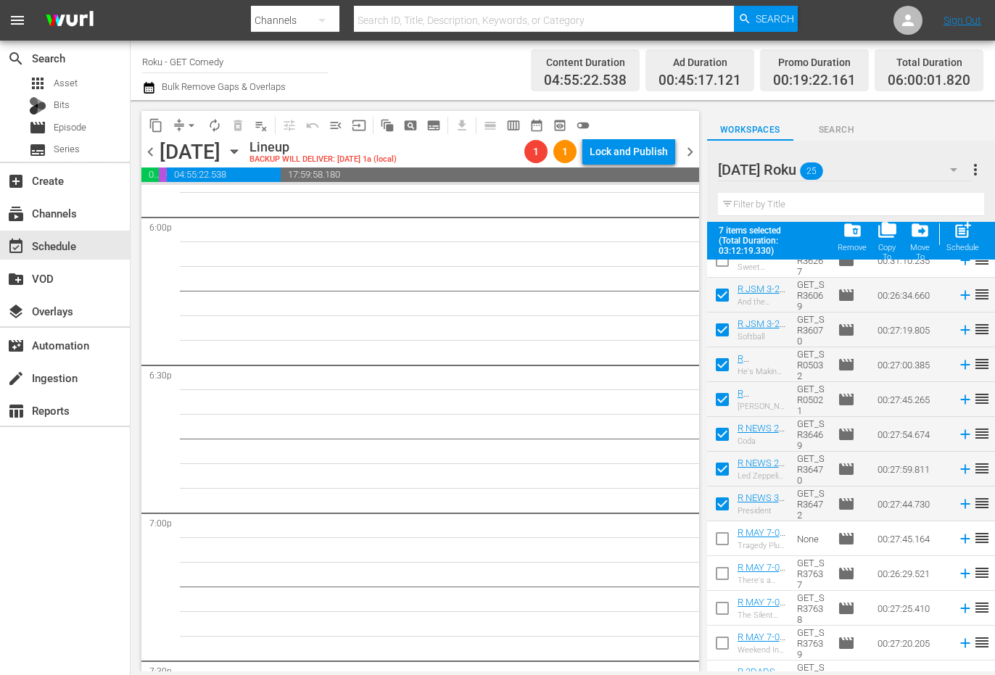
click at [724, 542] on input "checkbox" at bounding box center [722, 541] width 30 height 30
click at [724, 574] on input "checkbox" at bounding box center [722, 576] width 30 height 30
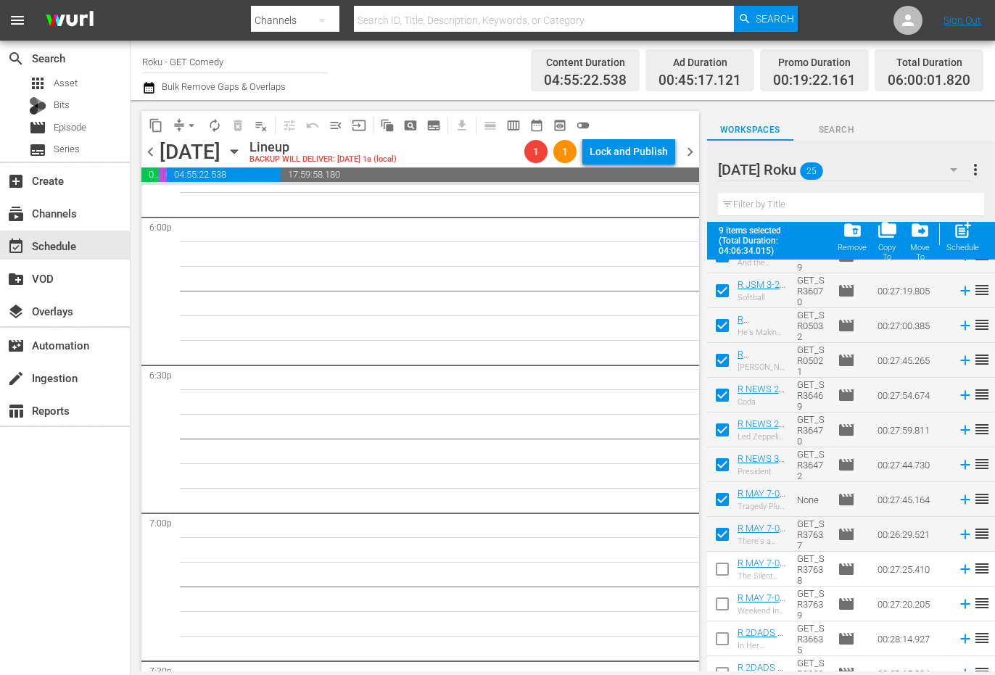
scroll to position [492, 0]
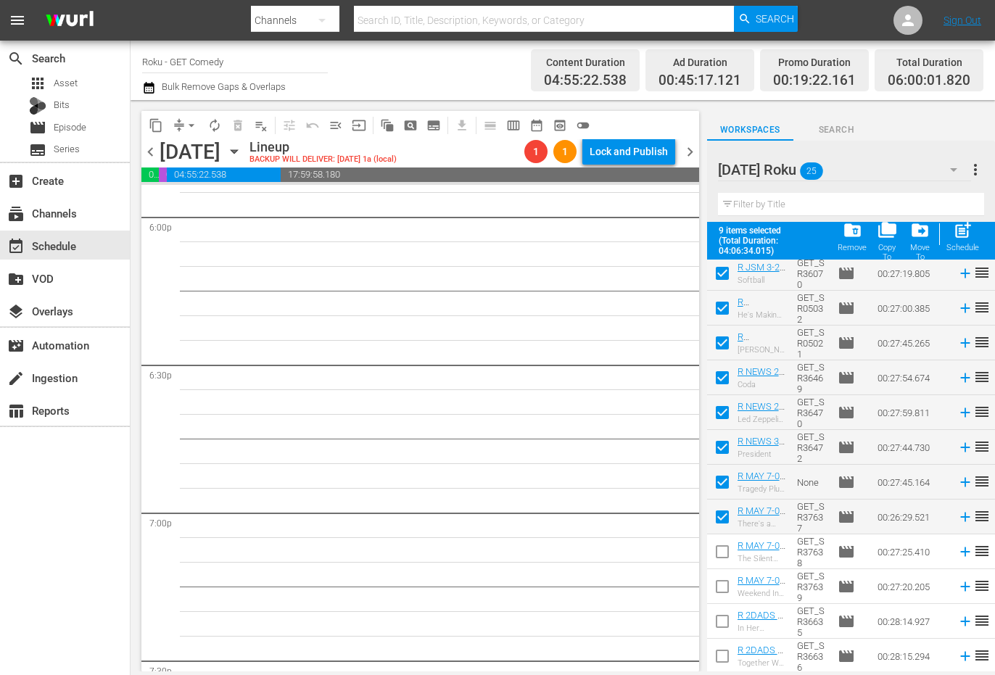
click at [717, 550] on input "checkbox" at bounding box center [722, 555] width 30 height 30
click at [719, 588] on input "checkbox" at bounding box center [722, 589] width 30 height 30
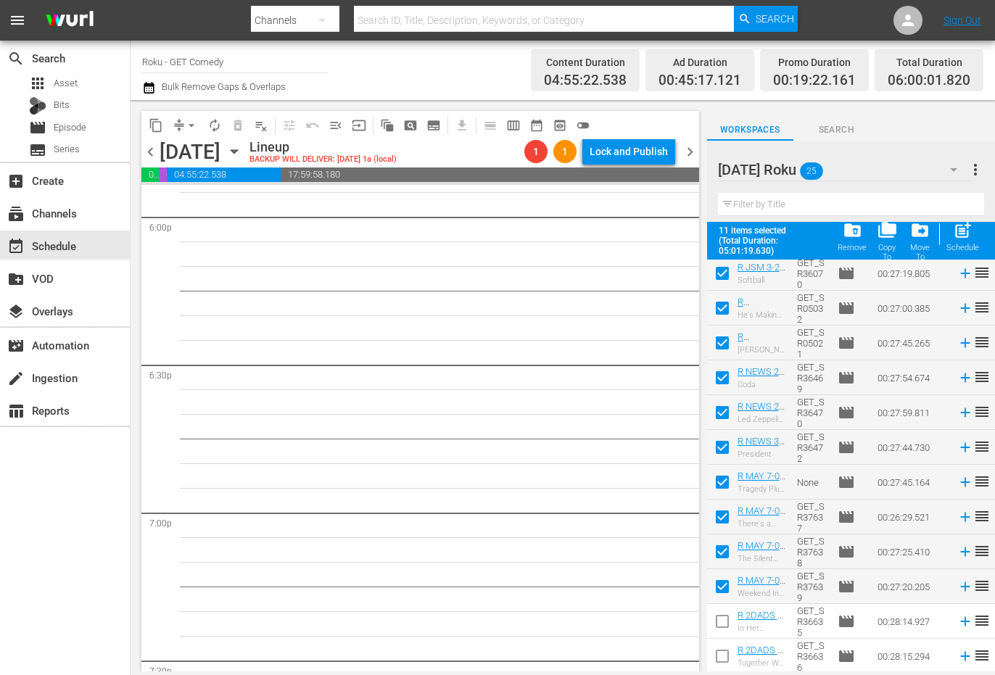
click at [719, 624] on input "checkbox" at bounding box center [722, 624] width 30 height 30
click at [719, 657] on input "checkbox" at bounding box center [722, 659] width 30 height 30
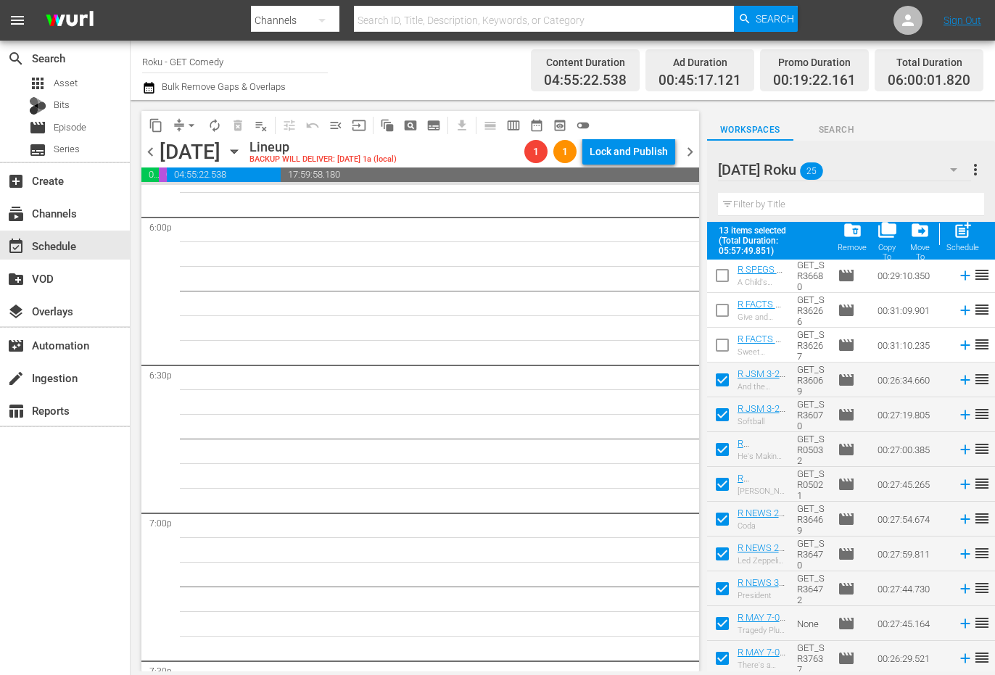
scroll to position [347, 0]
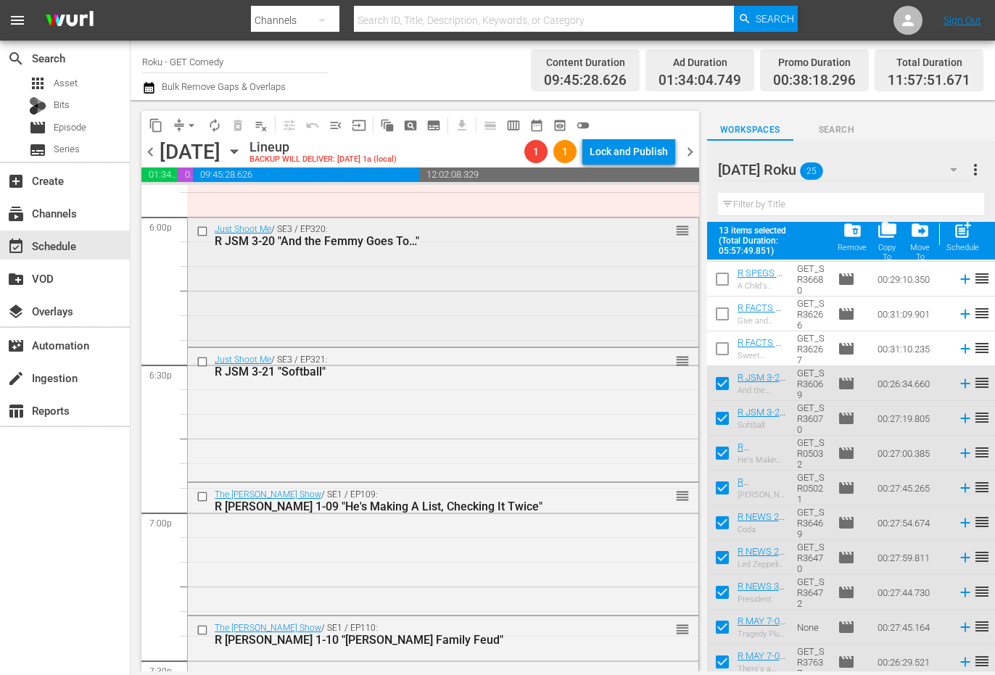
click at [394, 310] on div "Just Shoot Me / SE3 / EP320: R JSM 3-20 "And the Femmy Goes To…" reorder" at bounding box center [443, 281] width 511 height 127
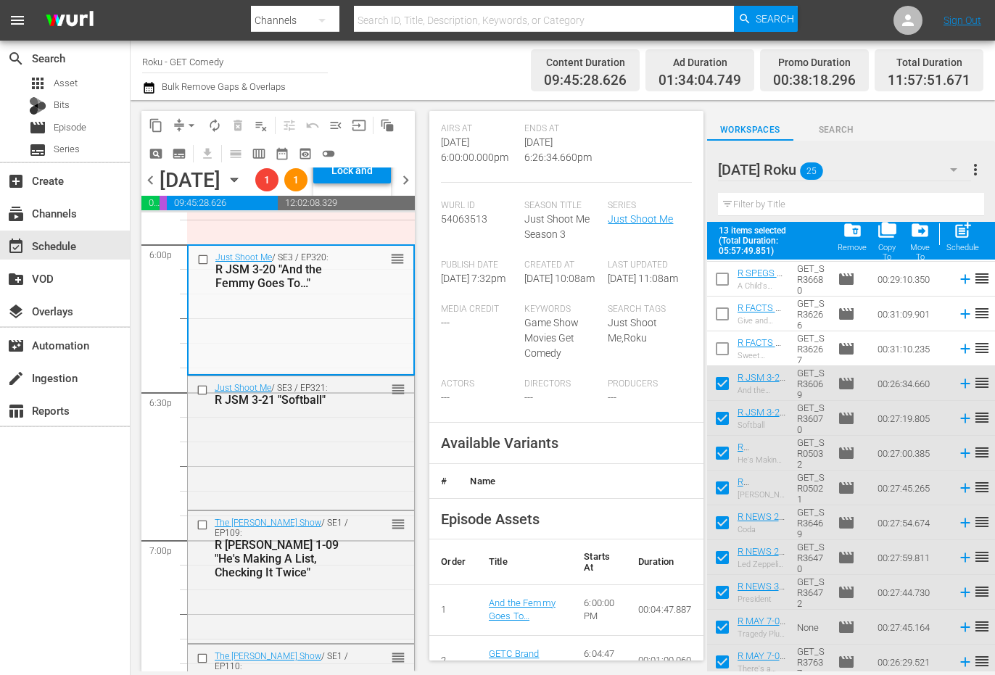
scroll to position [363, 0]
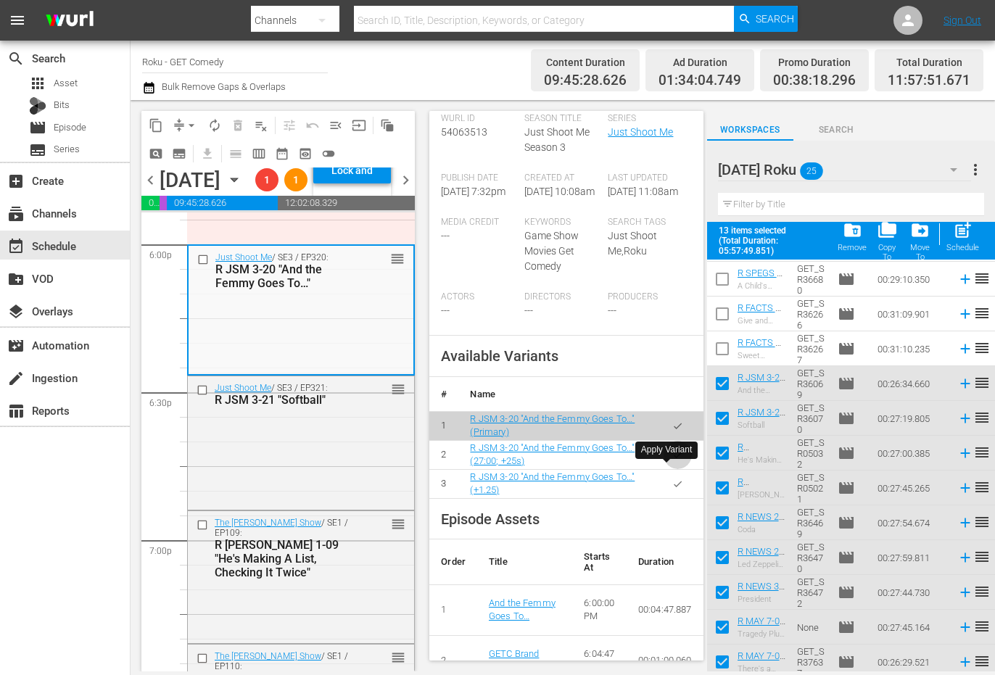
click at [672, 460] on icon "button" at bounding box center [677, 455] width 11 height 11
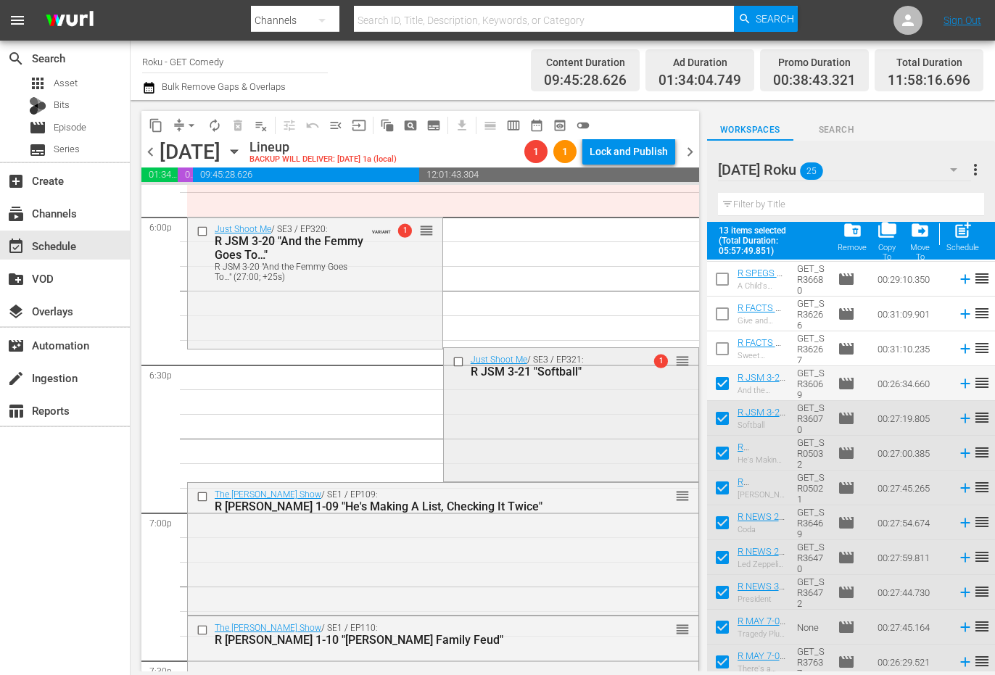
click at [487, 408] on div "Just Shoot Me / SE3 / EP321: R JSM 3-21 "Softball" 1 reorder" at bounding box center [571, 413] width 255 height 131
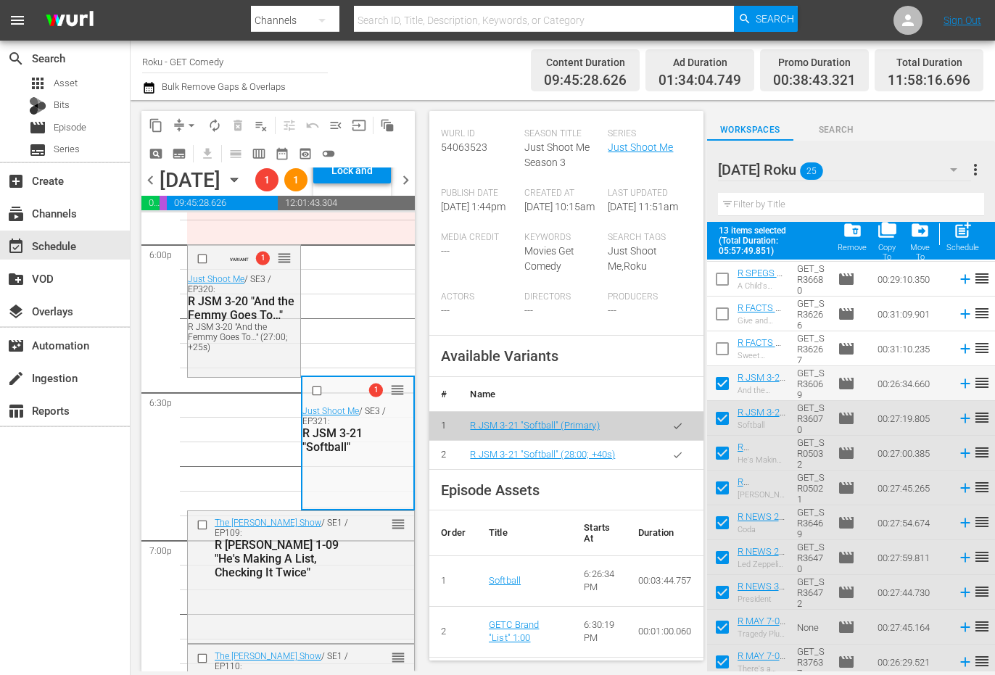
scroll to position [435, 0]
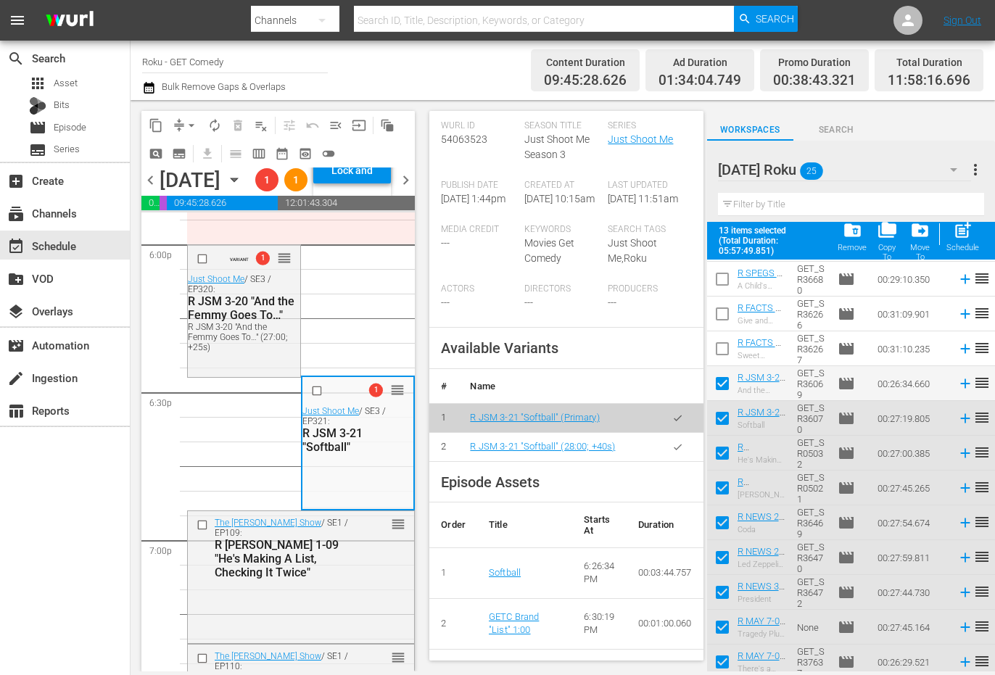
click at [675, 445] on button "button" at bounding box center [678, 447] width 28 height 28
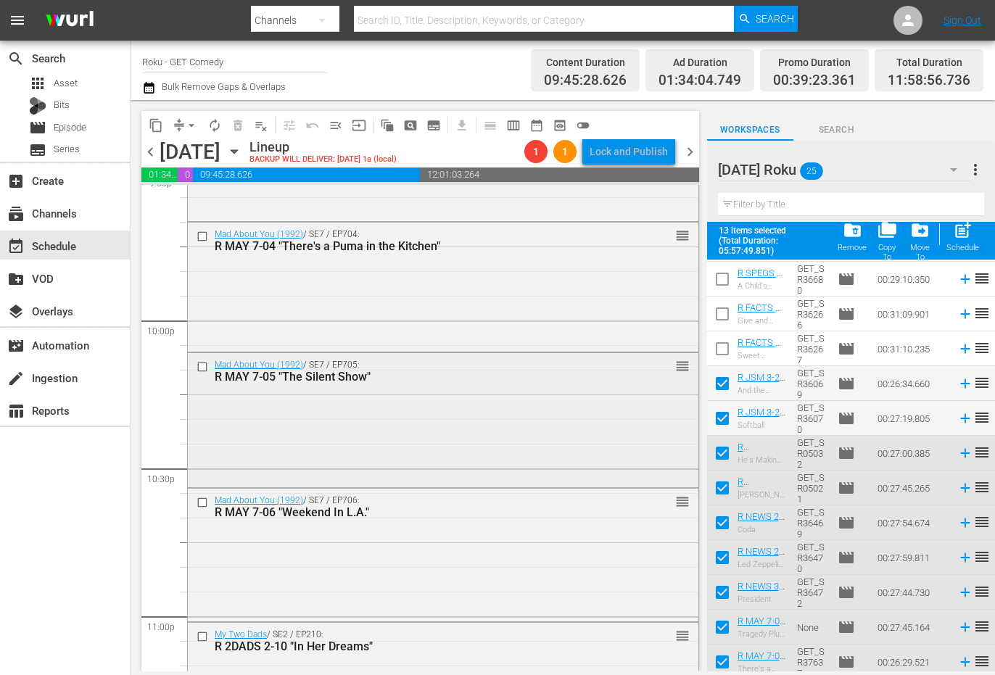
scroll to position [6381, 0]
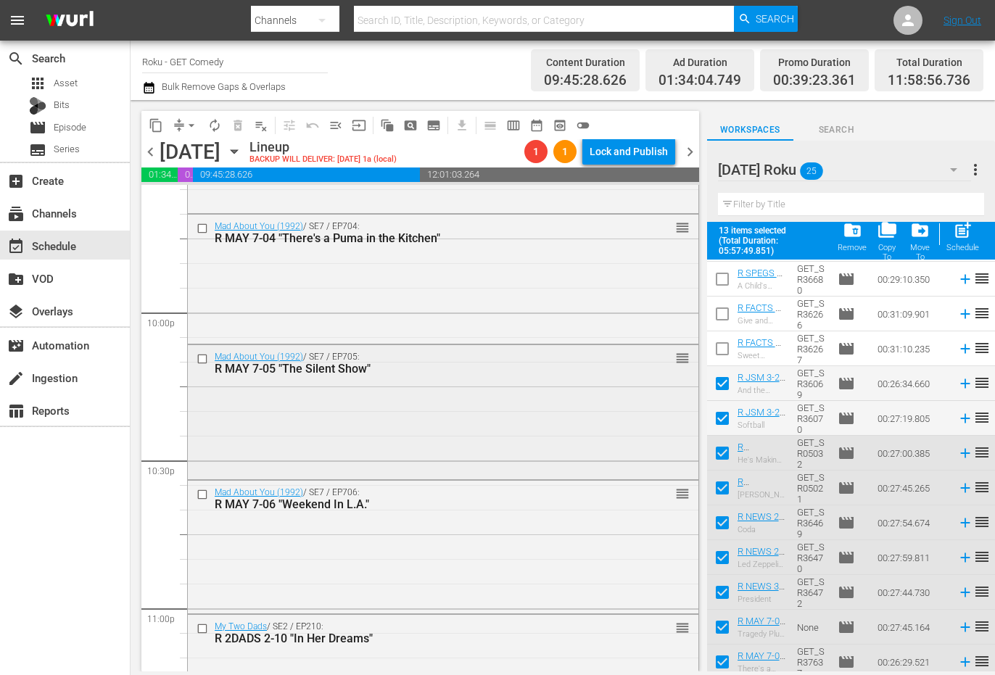
click at [492, 408] on div "Mad About You (1992) / SE7 / EP705: R MAY 7-05 "The Silent Show" reorder" at bounding box center [443, 410] width 511 height 131
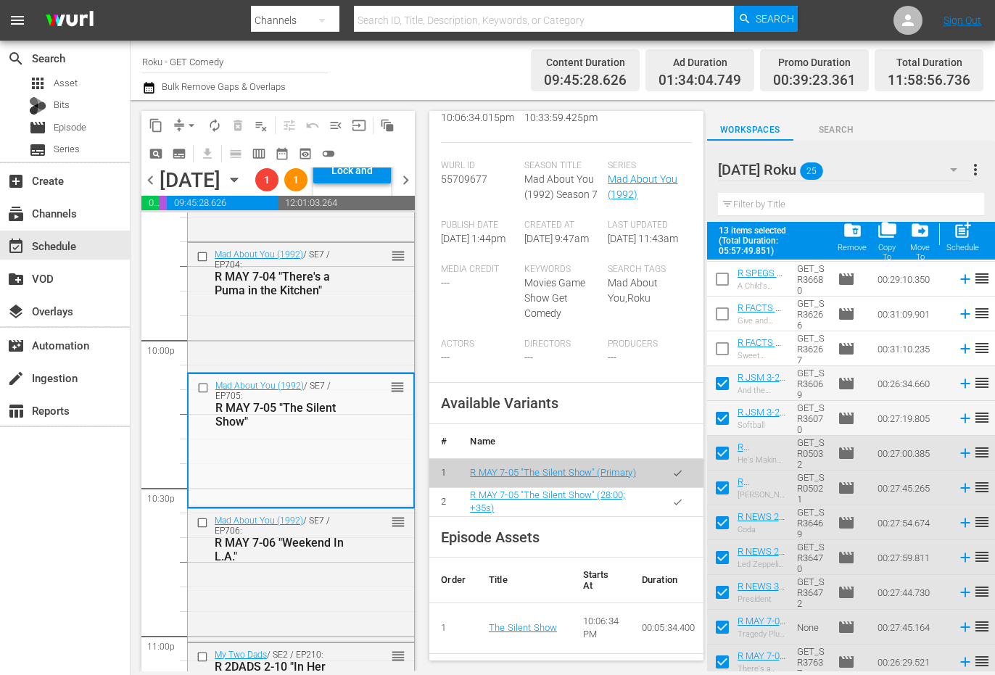
scroll to position [363, 0]
click at [672, 504] on icon "button" at bounding box center [677, 500] width 11 height 11
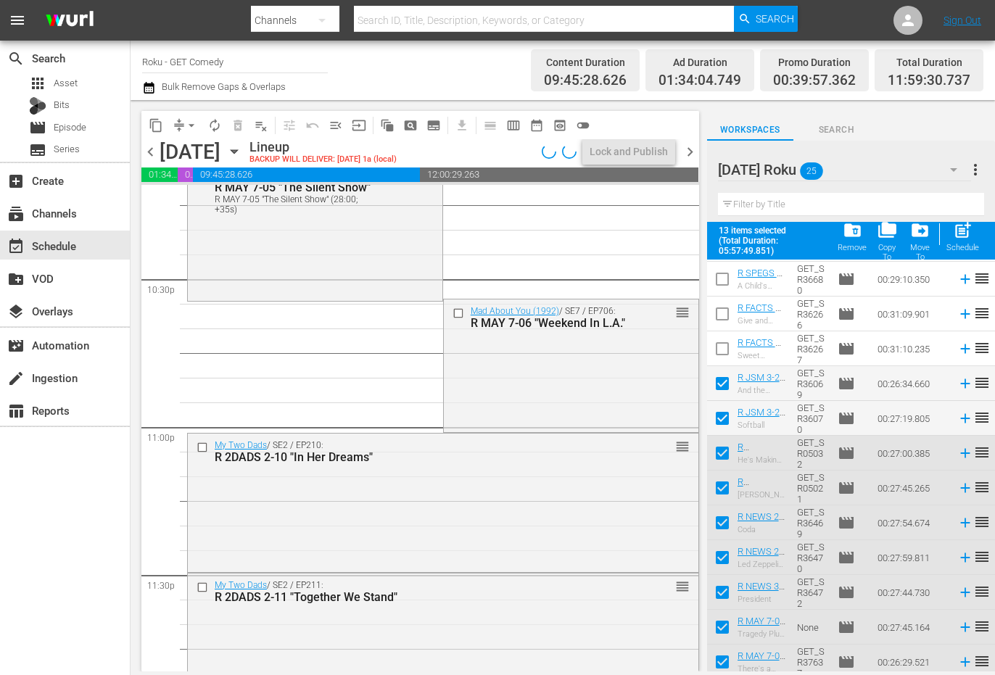
scroll to position [6614, 0]
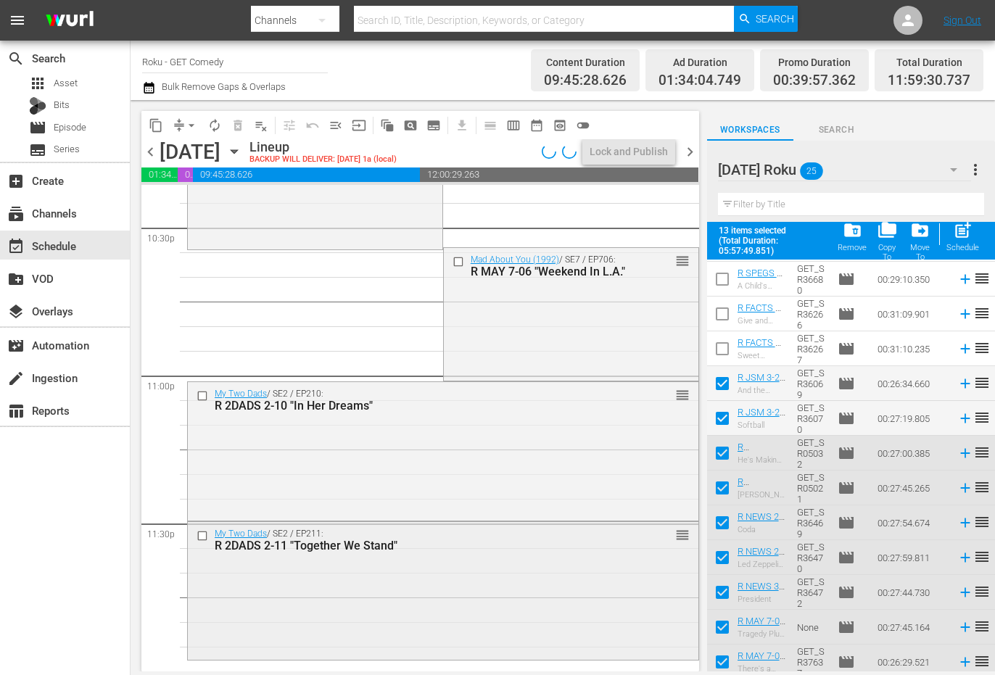
click at [318, 580] on div "My Two Dads / SE2 / EP211: R 2DADS 2-11 "Together We Stand" reorder" at bounding box center [443, 589] width 511 height 135
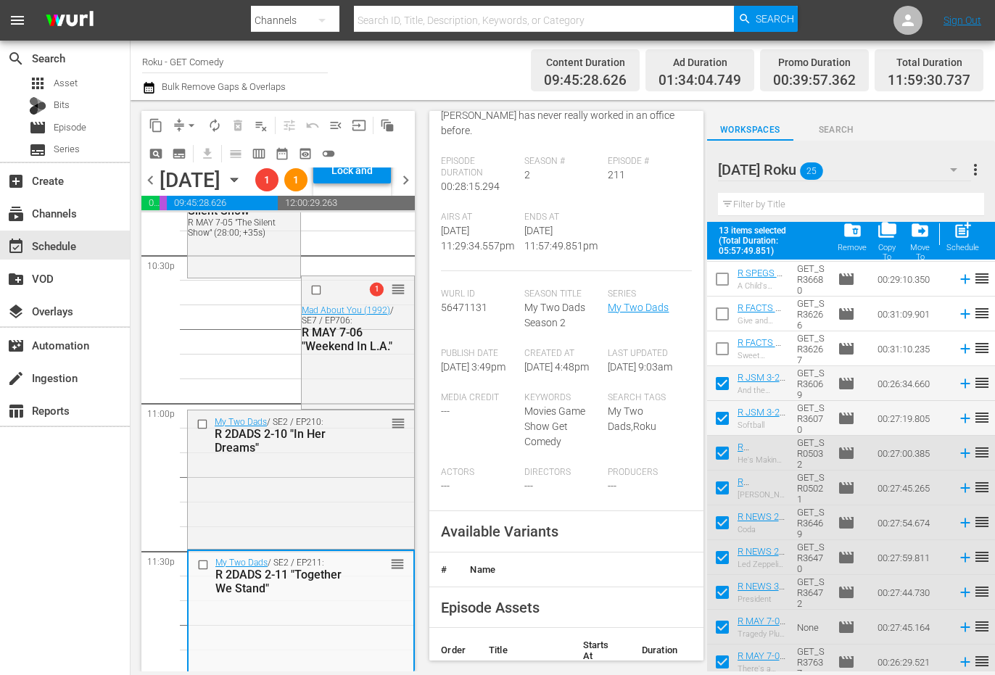
scroll to position [435, 0]
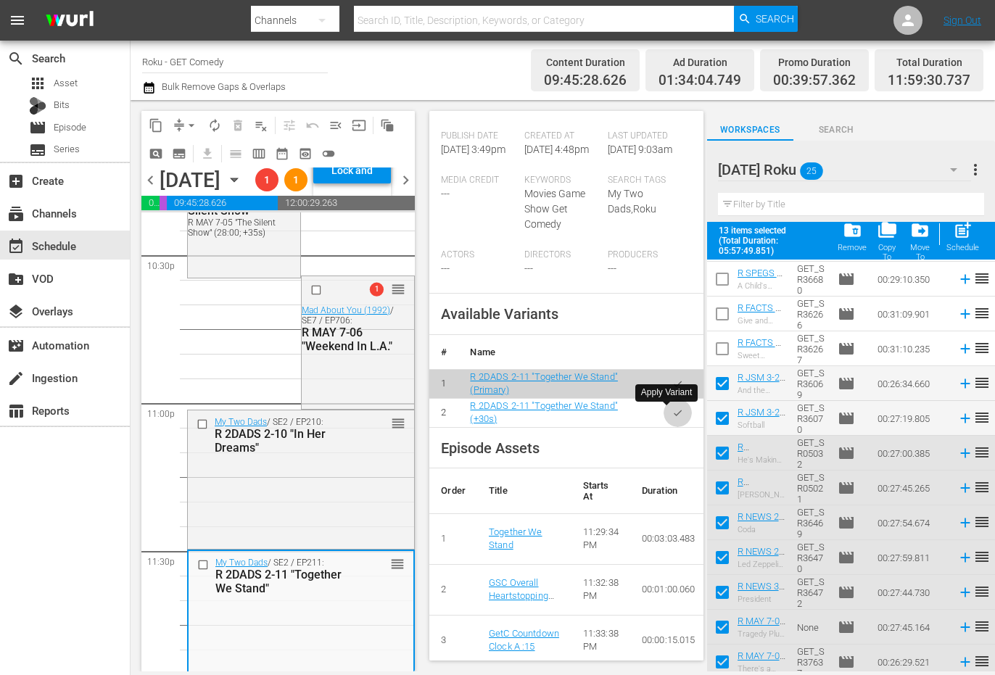
click at [666, 421] on button "button" at bounding box center [678, 413] width 28 height 28
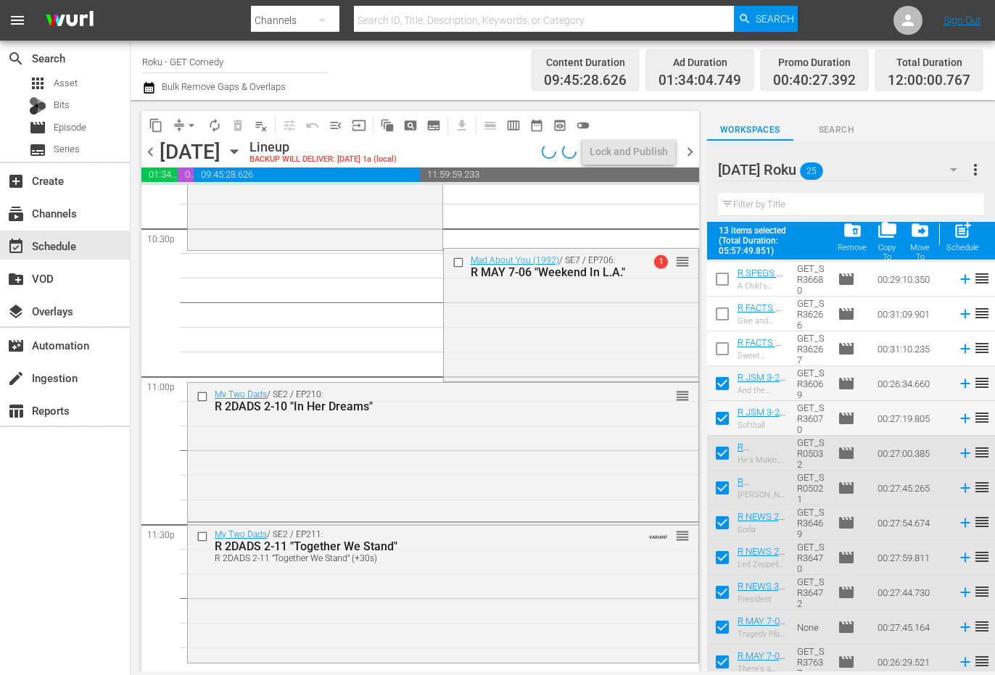
scroll to position [6614, 0]
click at [242, 153] on icon "button" at bounding box center [234, 152] width 16 height 16
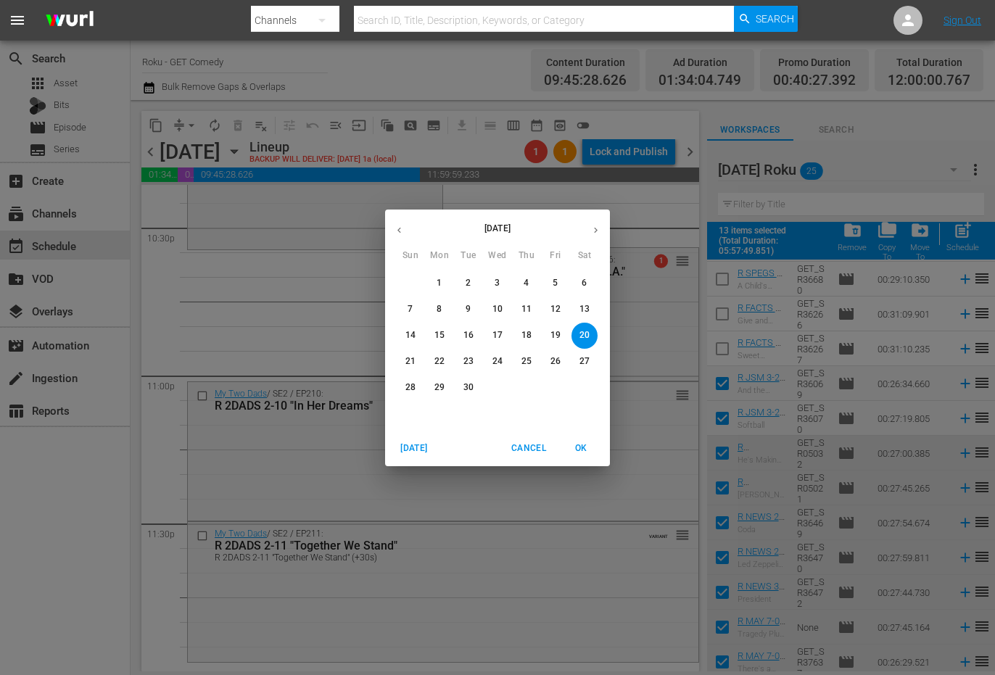
click at [560, 305] on p "12" at bounding box center [555, 309] width 10 height 12
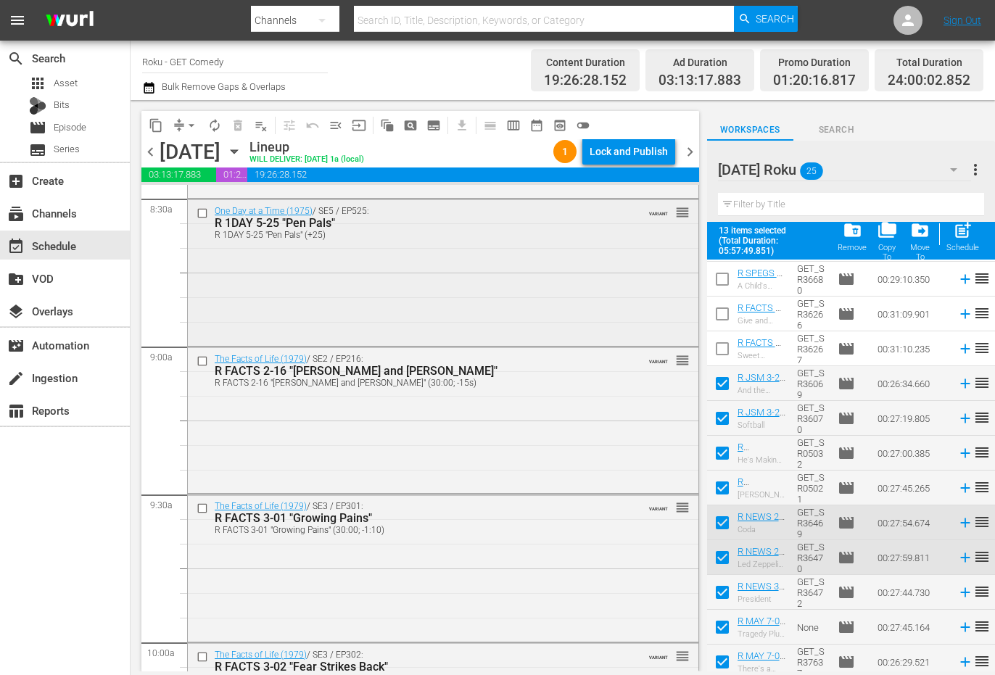
scroll to position [2494, 0]
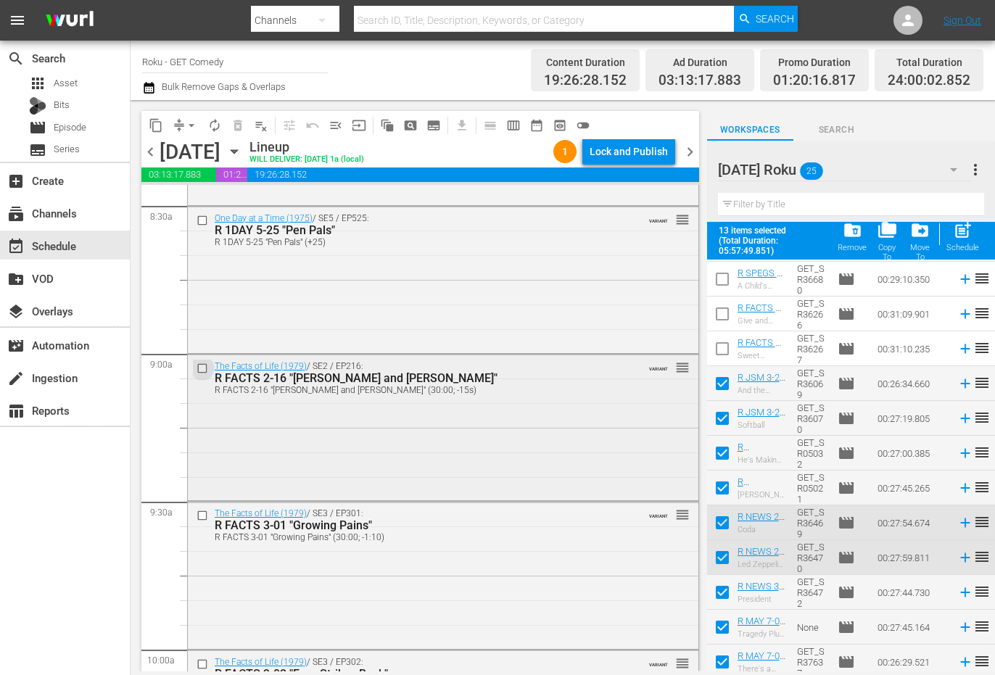
click at [199, 365] on input "checkbox" at bounding box center [204, 368] width 15 height 12
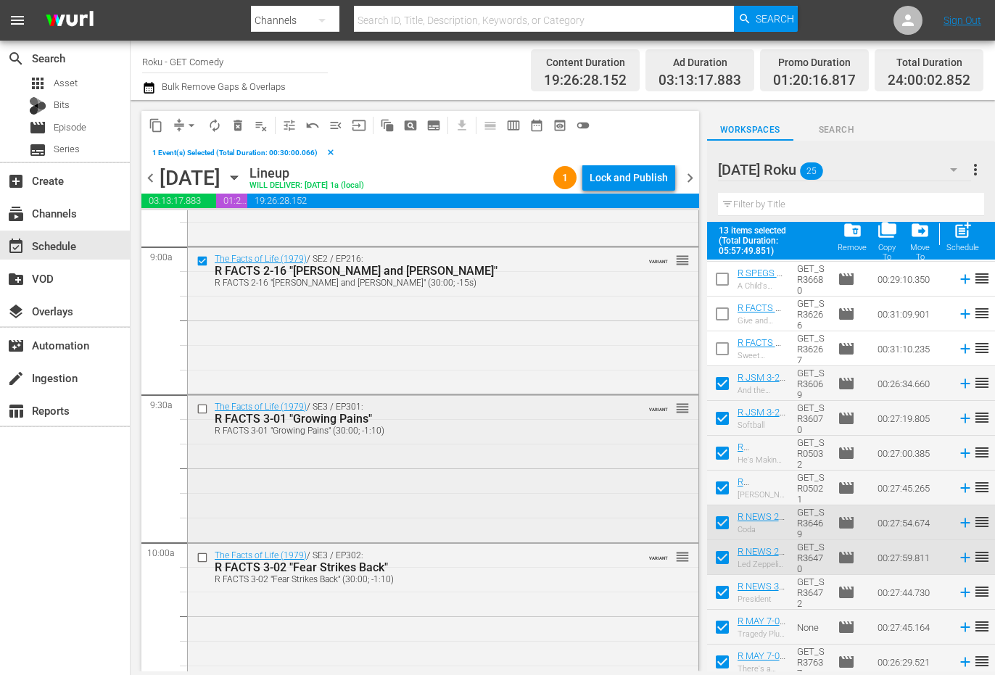
scroll to position [2639, 0]
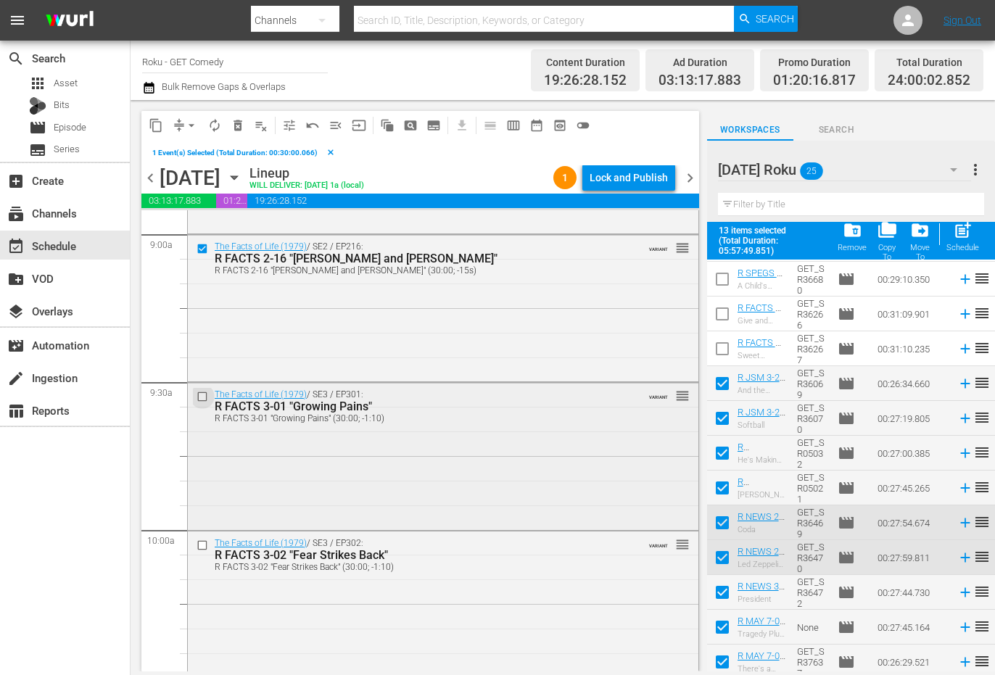
click at [200, 400] on input "checkbox" at bounding box center [204, 397] width 15 height 12
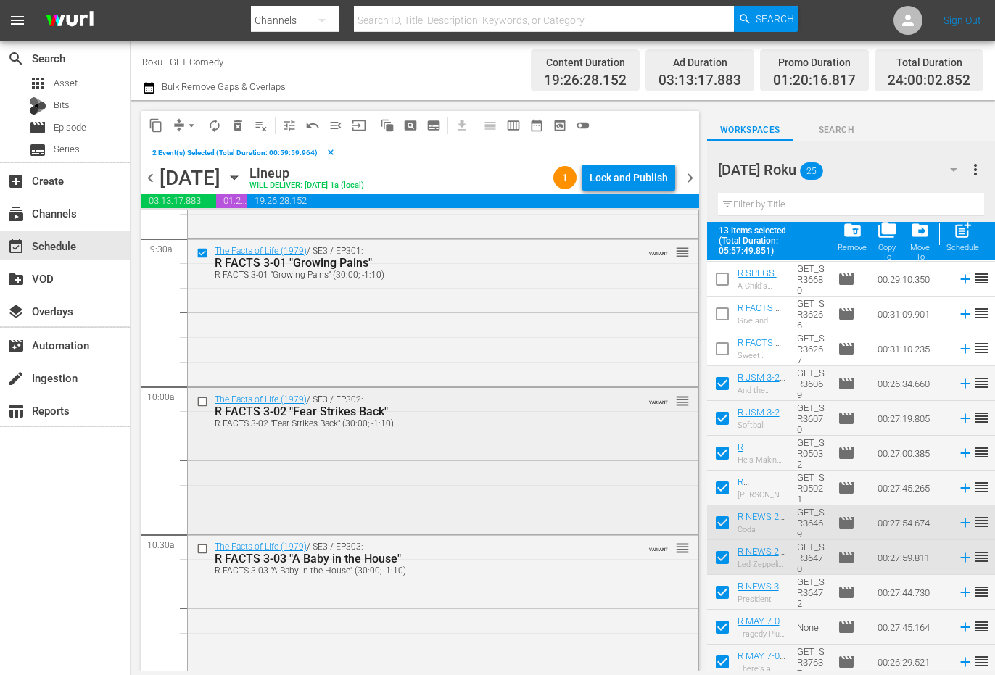
scroll to position [2784, 0]
click at [204, 403] on input "checkbox" at bounding box center [204, 400] width 15 height 12
click at [203, 405] on input "checkbox" at bounding box center [204, 403] width 15 height 12
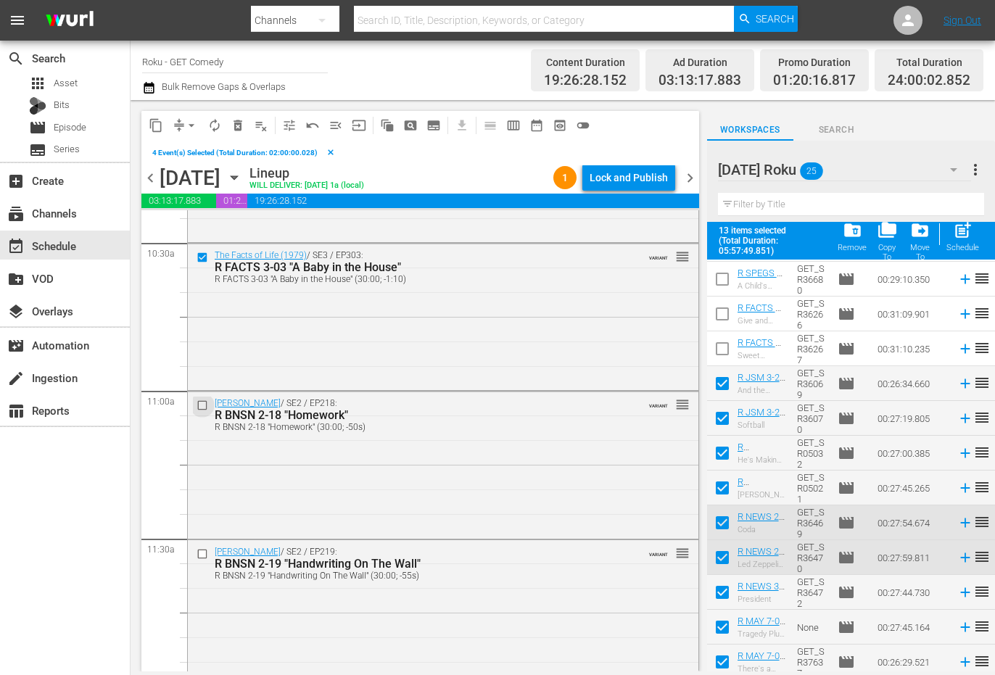
click at [203, 405] on input "checkbox" at bounding box center [204, 406] width 15 height 12
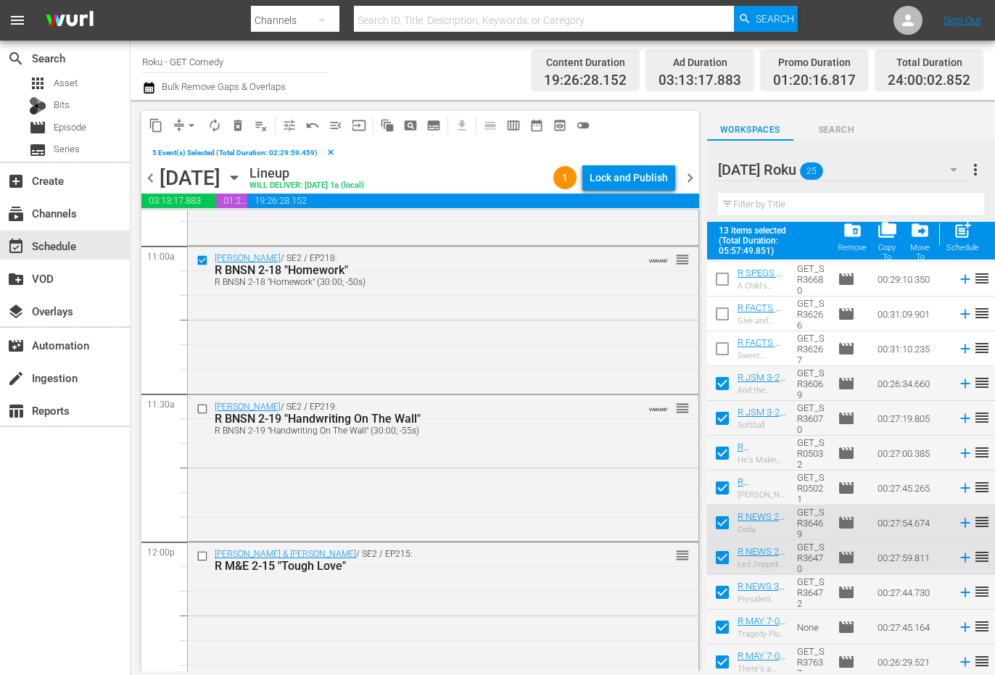
click at [203, 405] on input "checkbox" at bounding box center [204, 408] width 15 height 12
click at [154, 119] on span "content_copy" at bounding box center [156, 125] width 15 height 15
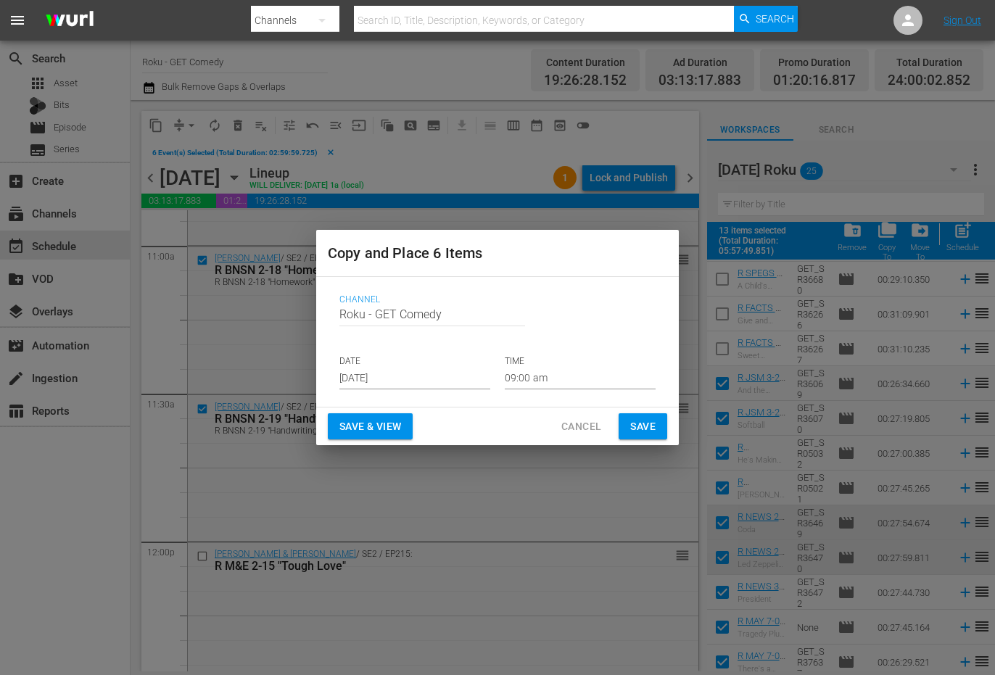
click at [358, 383] on input "[DATE]" at bounding box center [414, 379] width 151 height 22
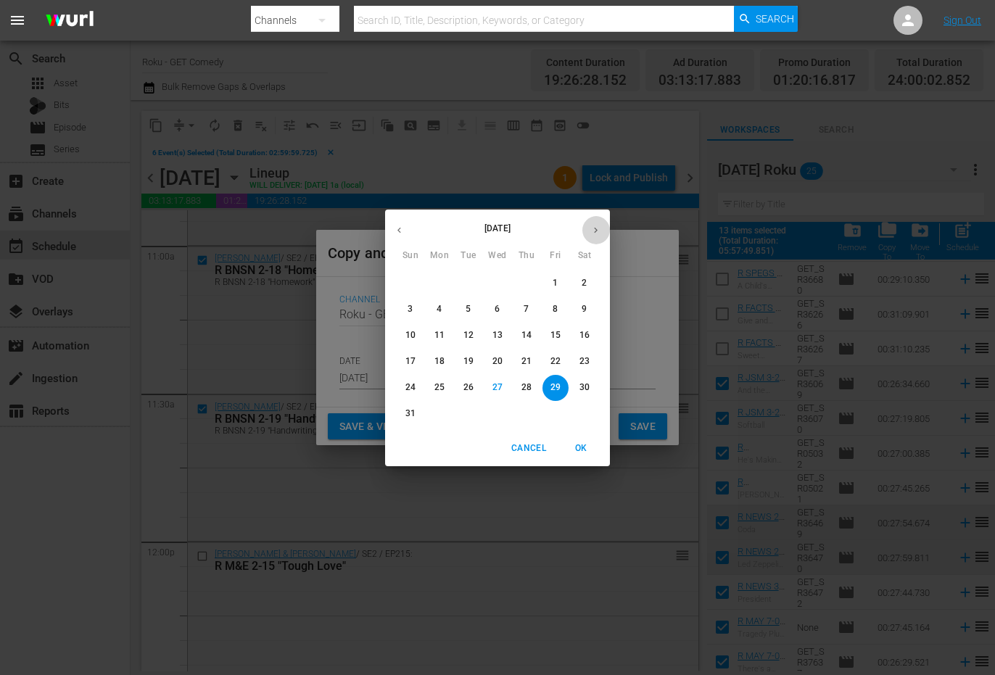
click at [591, 231] on icon "button" at bounding box center [595, 230] width 11 height 11
click at [582, 333] on p "20" at bounding box center [584, 335] width 10 height 12
type input "[DATE]"
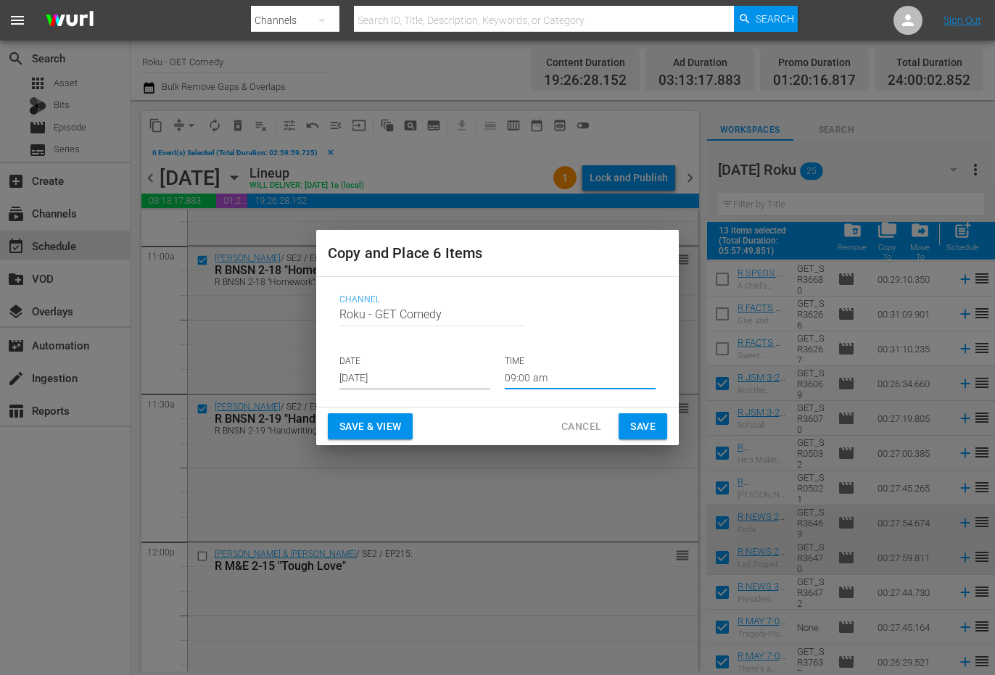
click at [525, 380] on input "09:00 am" at bounding box center [580, 379] width 151 height 22
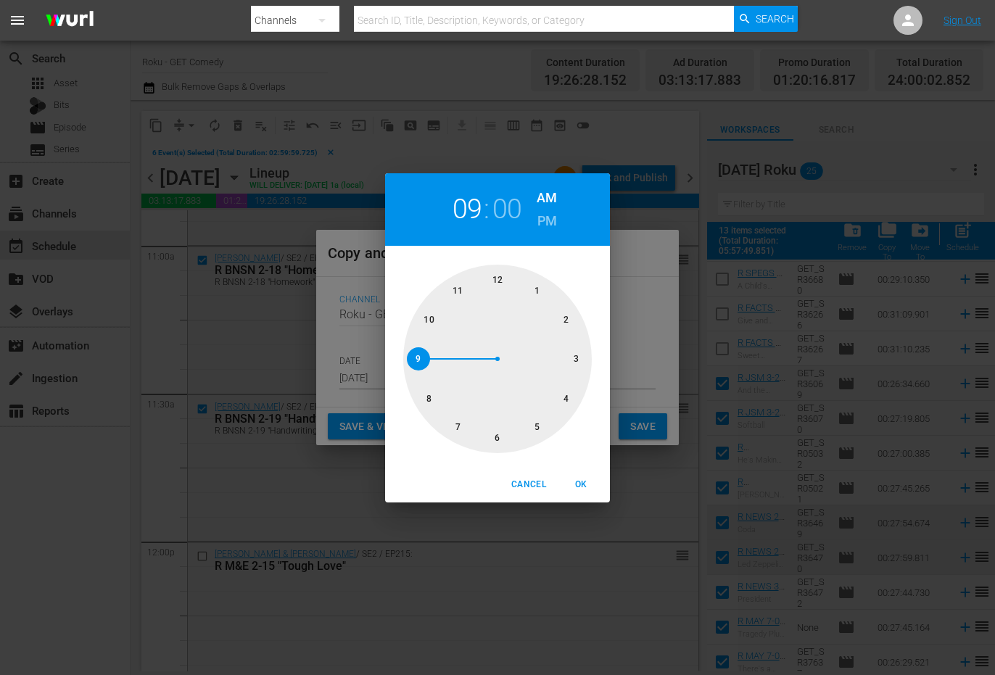
click at [572, 360] on div at bounding box center [497, 359] width 189 height 189
click at [579, 484] on span "OK" at bounding box center [580, 484] width 35 height 15
type input "03:00 am"
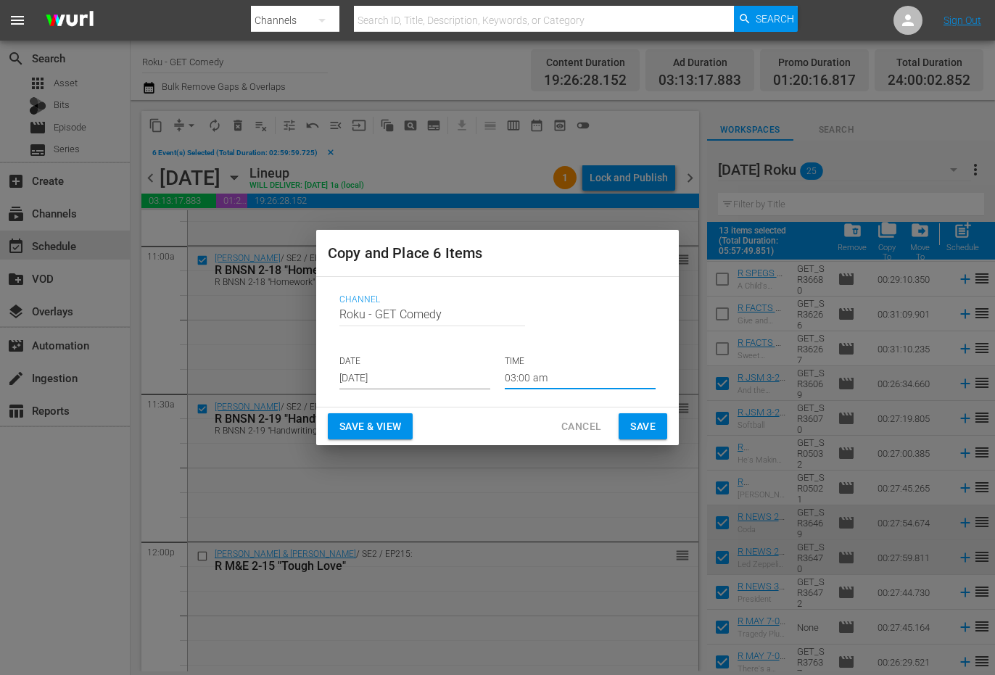
click at [662, 418] on button "Save" at bounding box center [643, 426] width 49 height 27
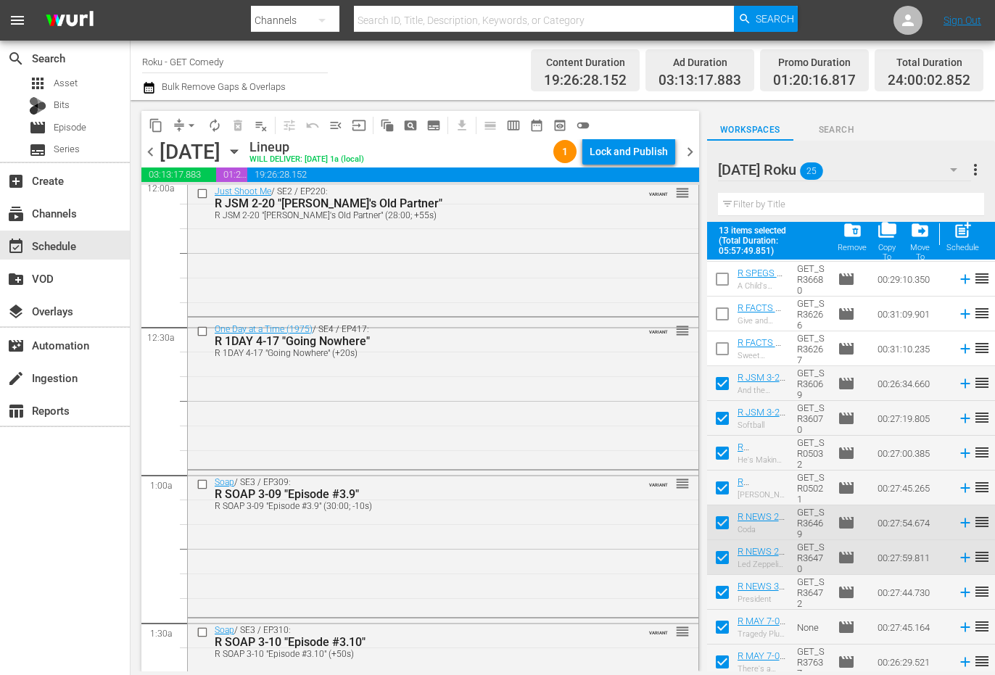
scroll to position [0, 0]
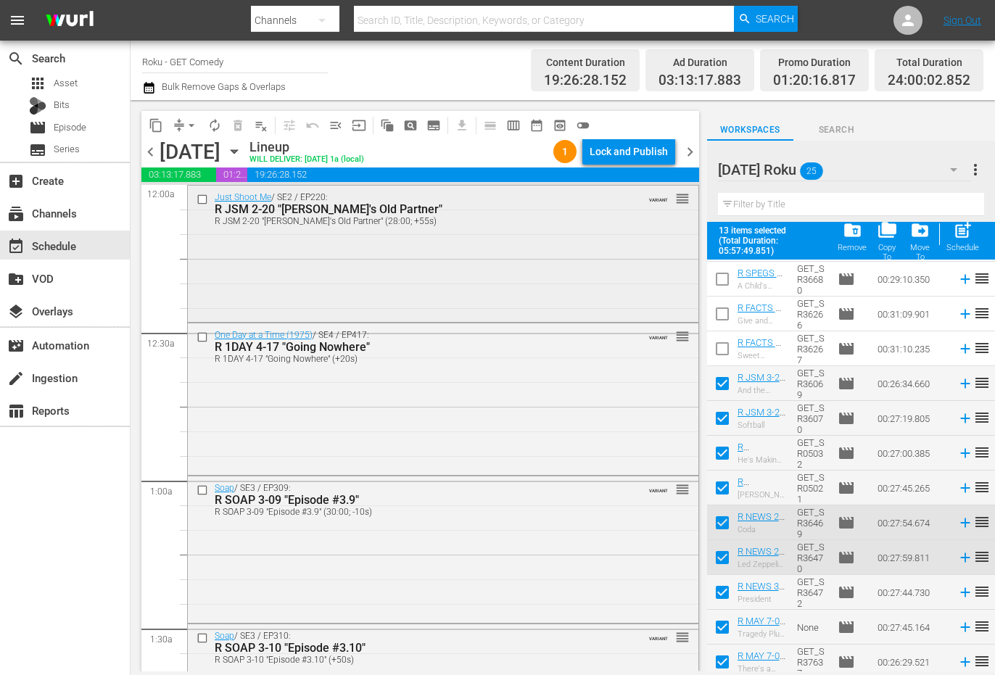
click at [203, 199] on input "checkbox" at bounding box center [204, 199] width 15 height 12
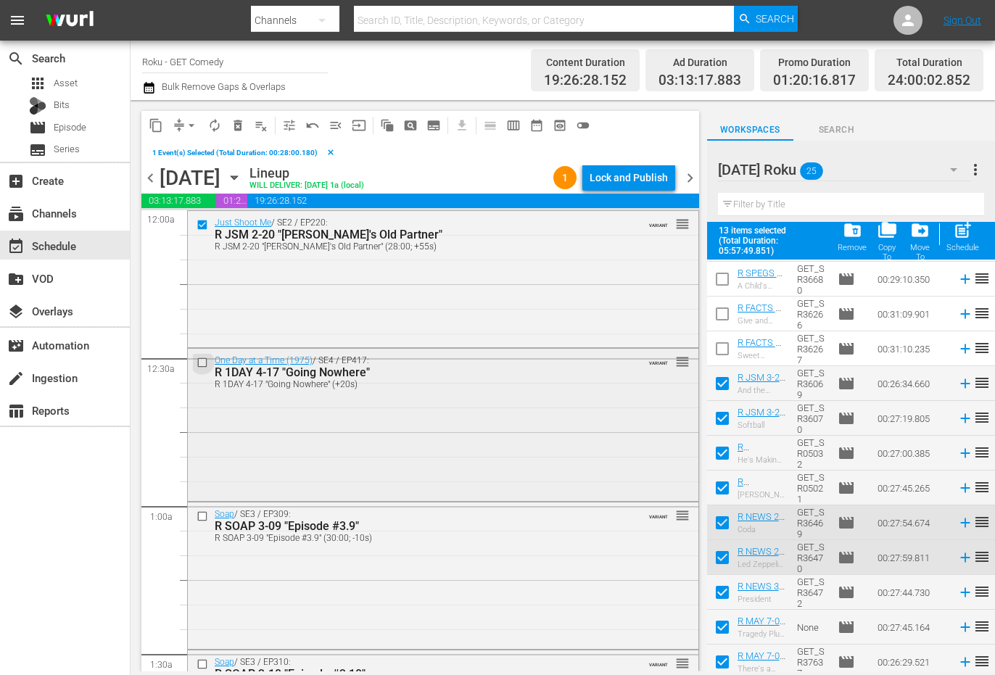
click at [202, 367] on input "checkbox" at bounding box center [204, 363] width 15 height 12
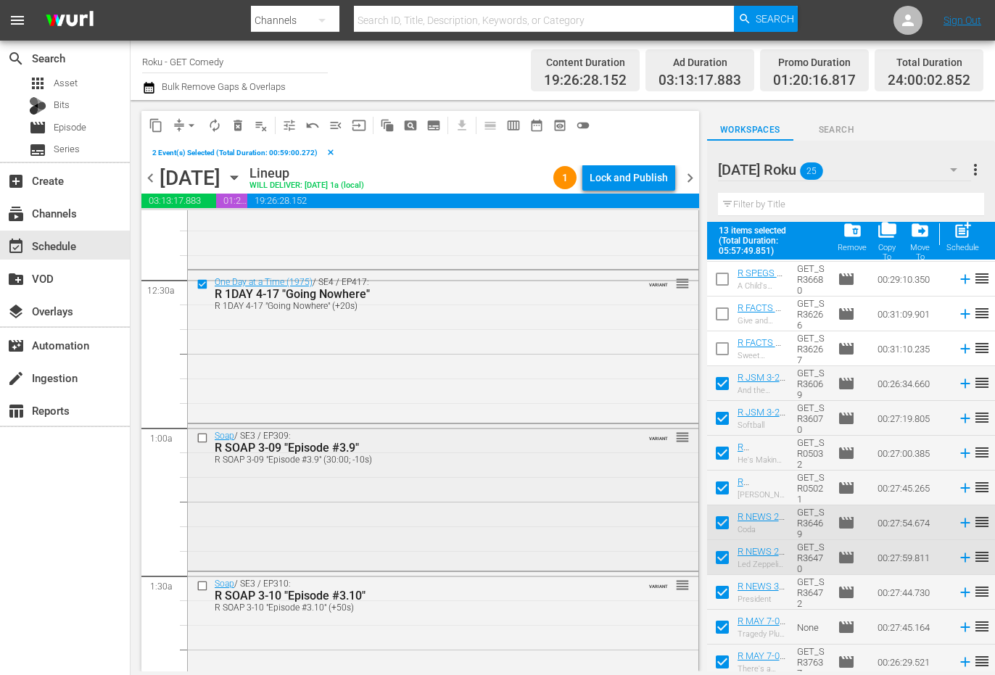
scroll to position [145, 0]
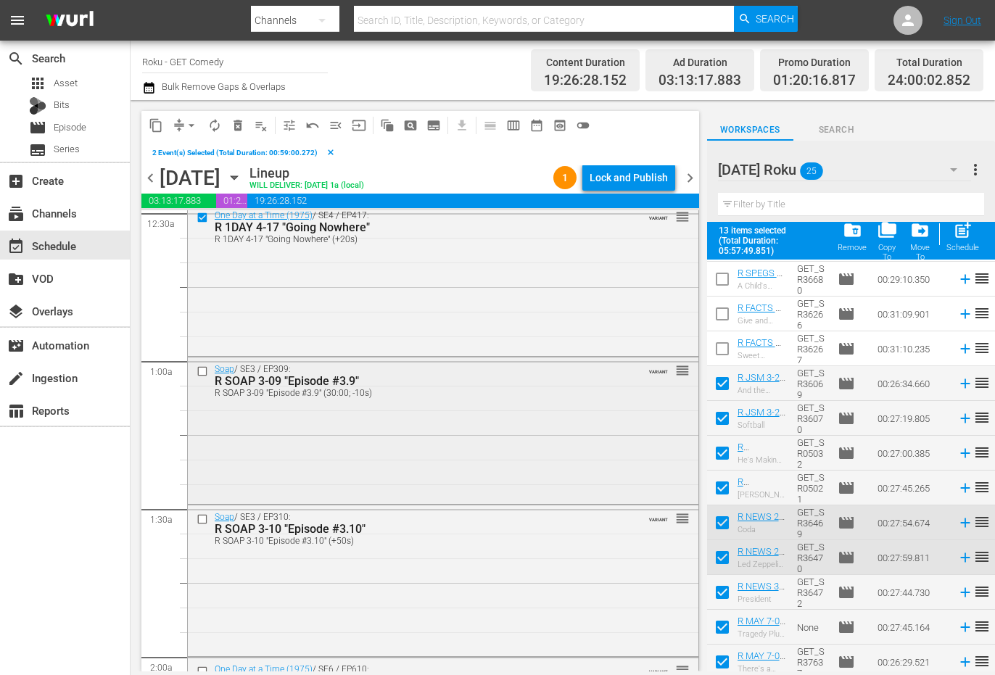
click at [201, 371] on input "checkbox" at bounding box center [204, 371] width 15 height 12
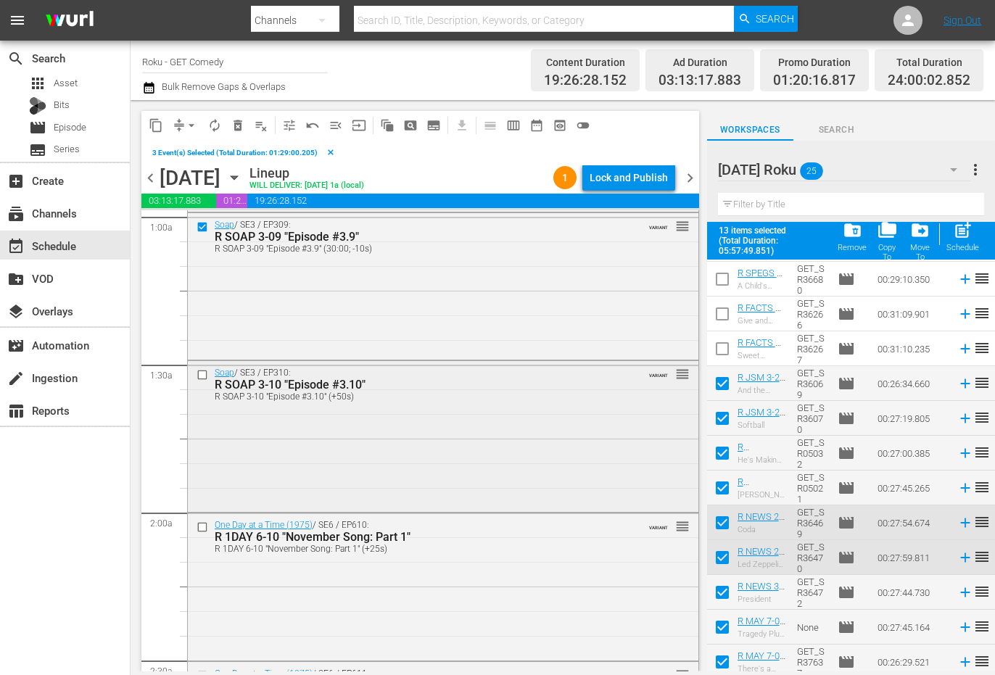
scroll to position [290, 0]
click at [201, 371] on input "checkbox" at bounding box center [204, 374] width 15 height 12
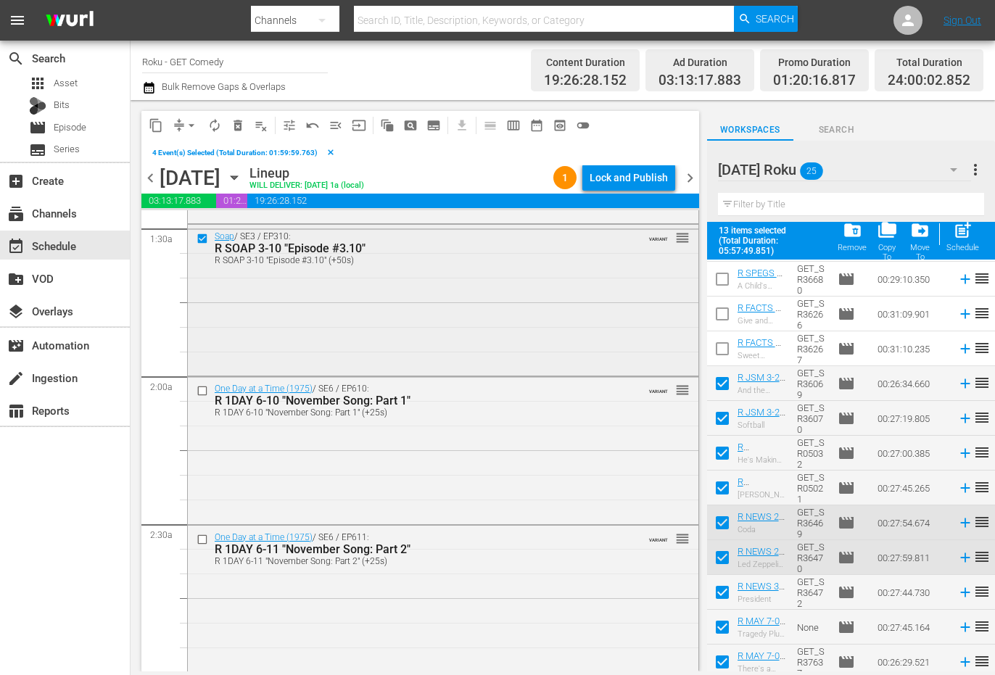
scroll to position [435, 0]
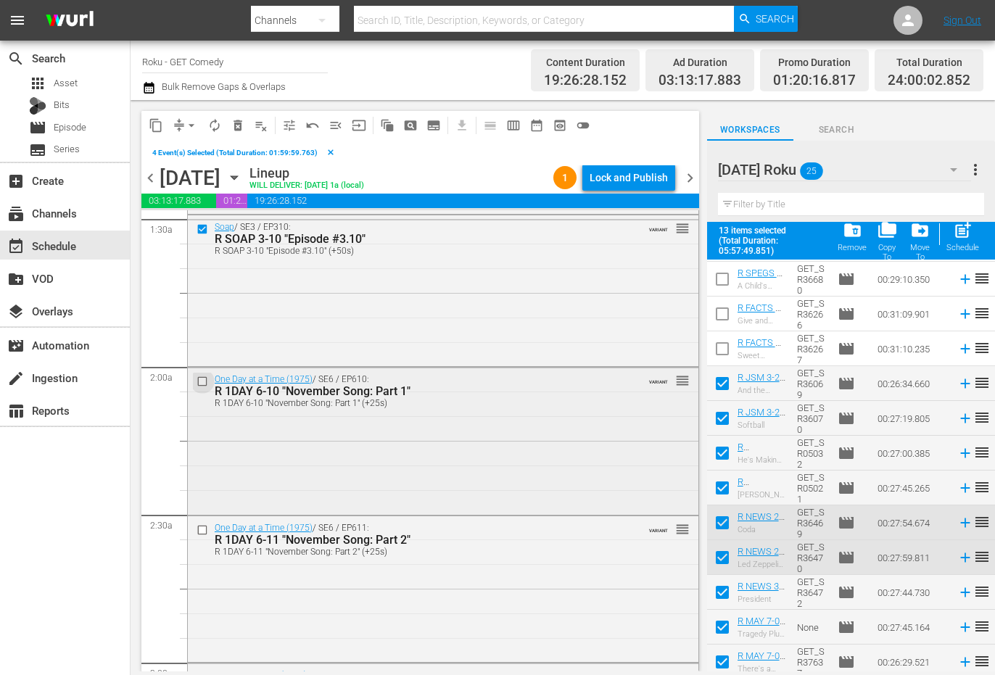
click at [204, 381] on input "checkbox" at bounding box center [204, 382] width 15 height 12
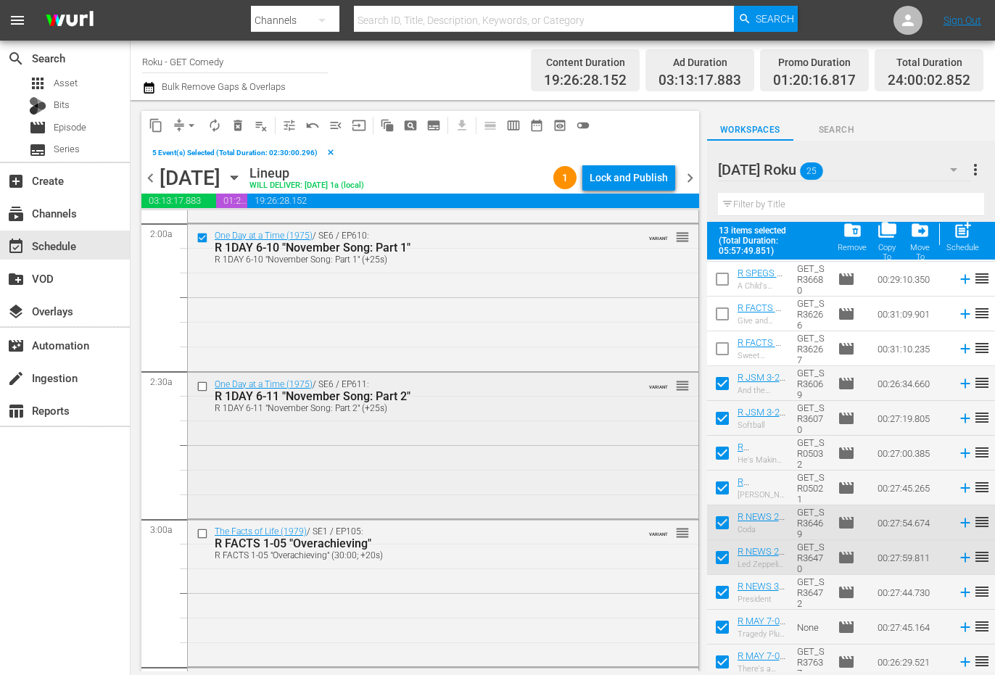
scroll to position [580, 0]
click at [202, 384] on input "checkbox" at bounding box center [204, 385] width 15 height 12
click at [160, 131] on span "content_copy" at bounding box center [156, 125] width 15 height 15
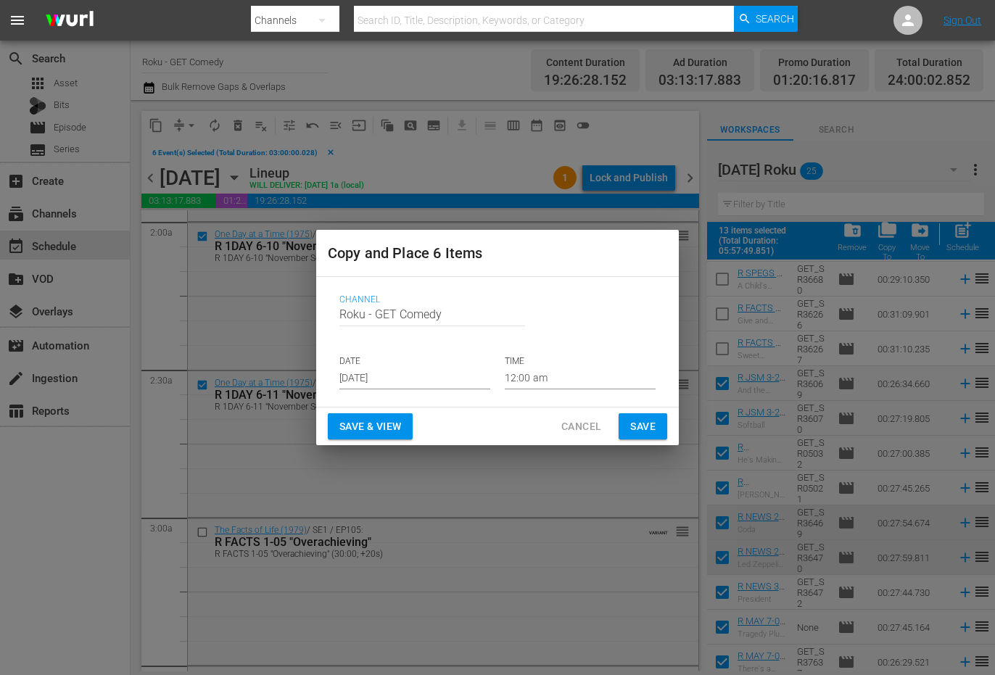
click at [389, 385] on input "[DATE]" at bounding box center [414, 379] width 151 height 22
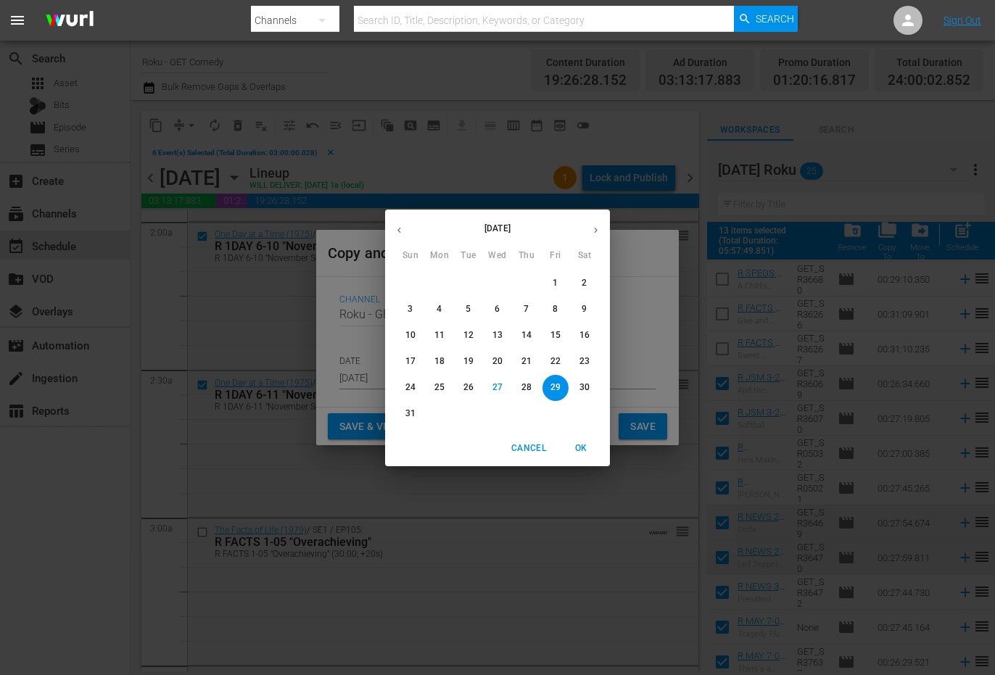
click at [600, 228] on icon "button" at bounding box center [595, 230] width 11 height 11
click at [586, 336] on p "20" at bounding box center [584, 335] width 10 height 12
type input "[DATE]"
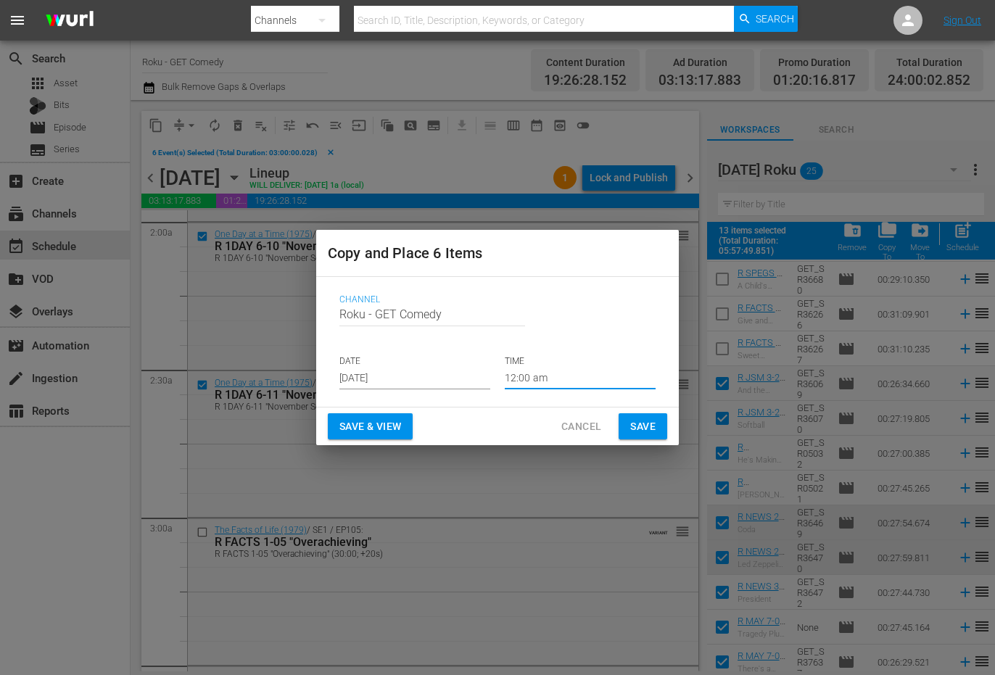
click at [531, 374] on input "12:00 am" at bounding box center [580, 379] width 151 height 22
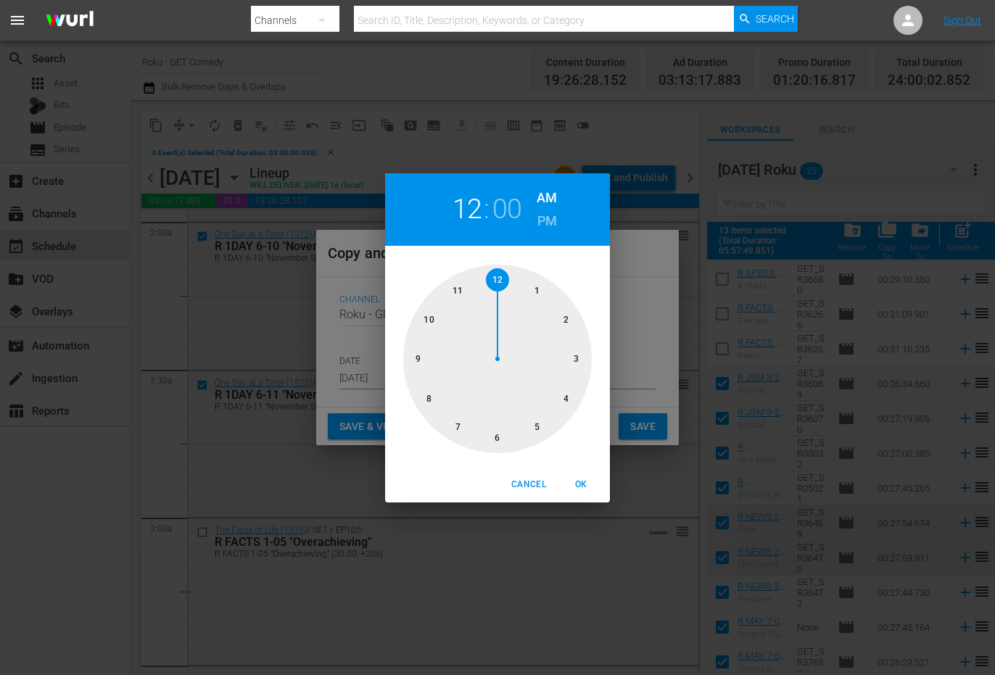
click at [497, 439] on div at bounding box center [497, 359] width 189 height 189
click at [580, 482] on span "OK" at bounding box center [580, 484] width 35 height 15
type input "06:00 am"
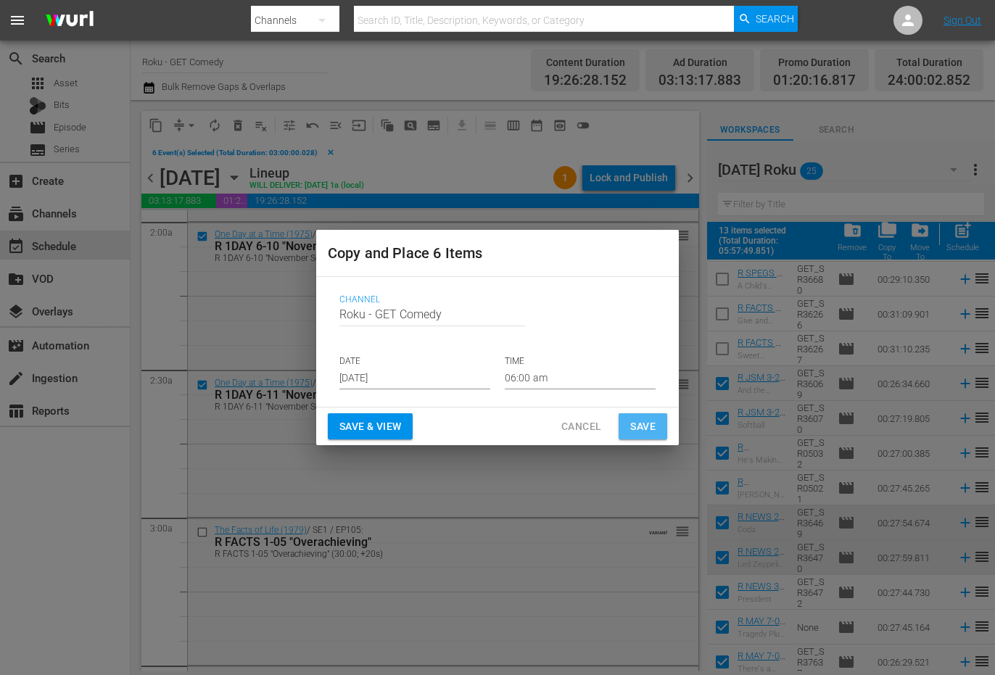
click at [648, 413] on button "Save" at bounding box center [643, 426] width 49 height 27
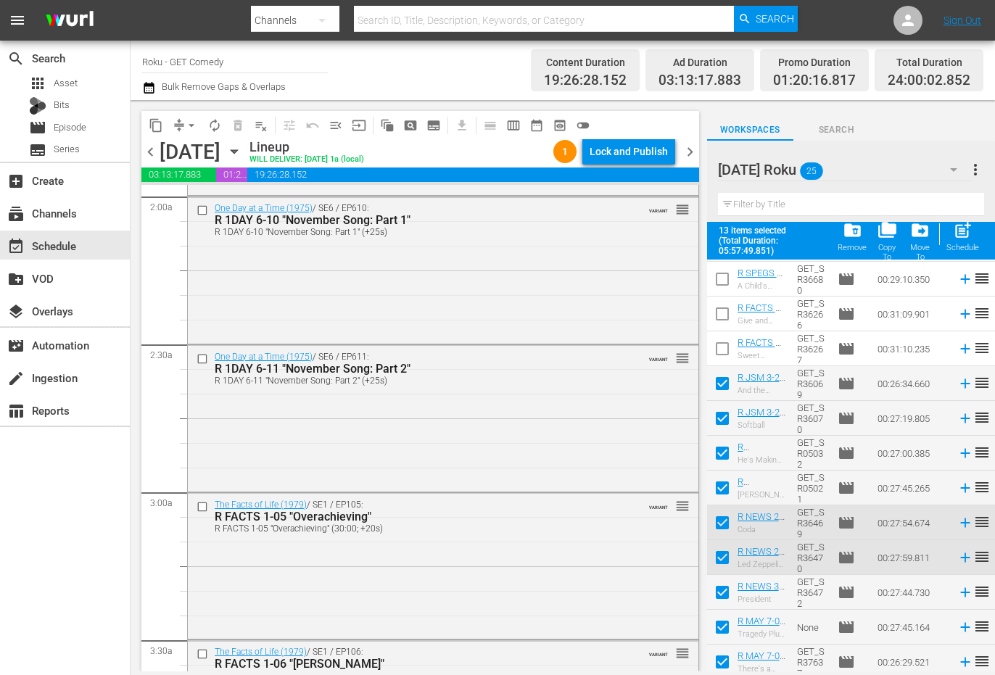
click at [154, 155] on span "chevron_left" at bounding box center [150, 152] width 18 height 18
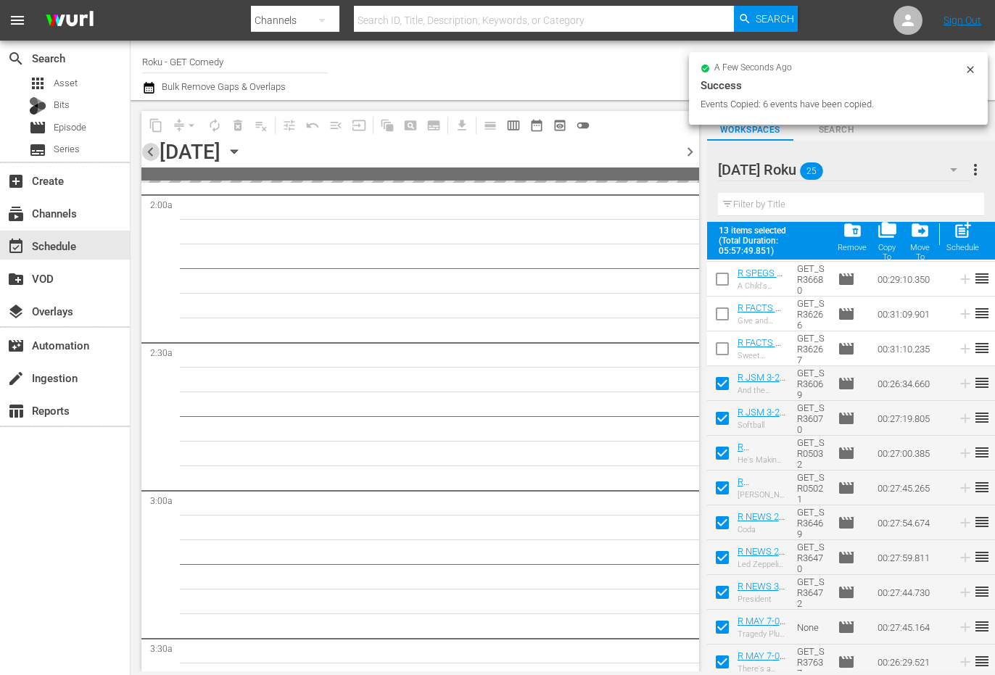
click at [154, 155] on span "chevron_left" at bounding box center [150, 152] width 18 height 18
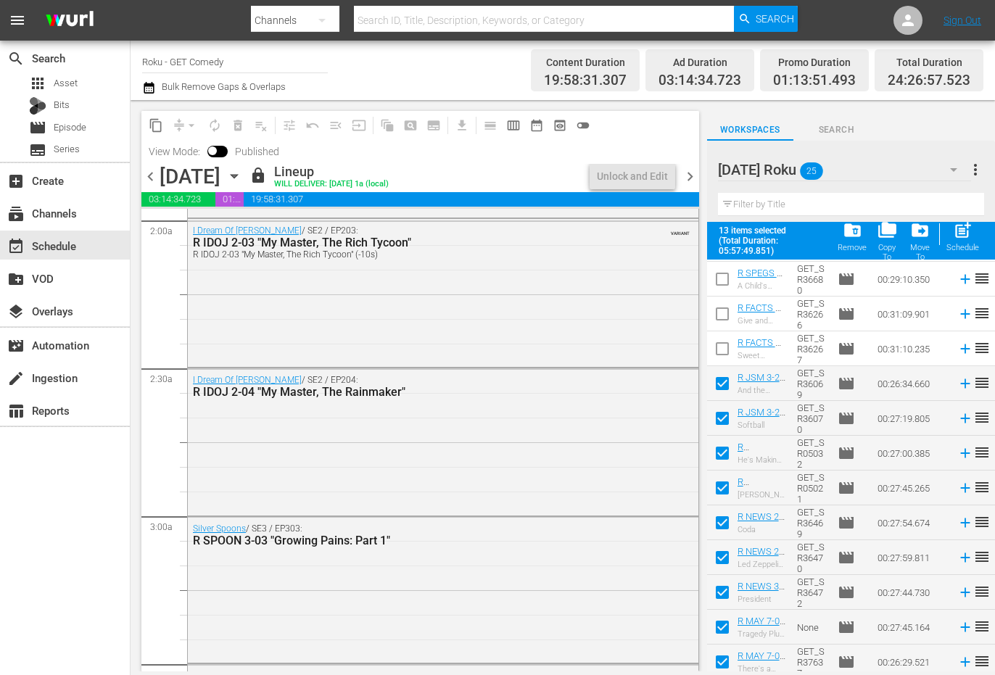
scroll to position [481, 0]
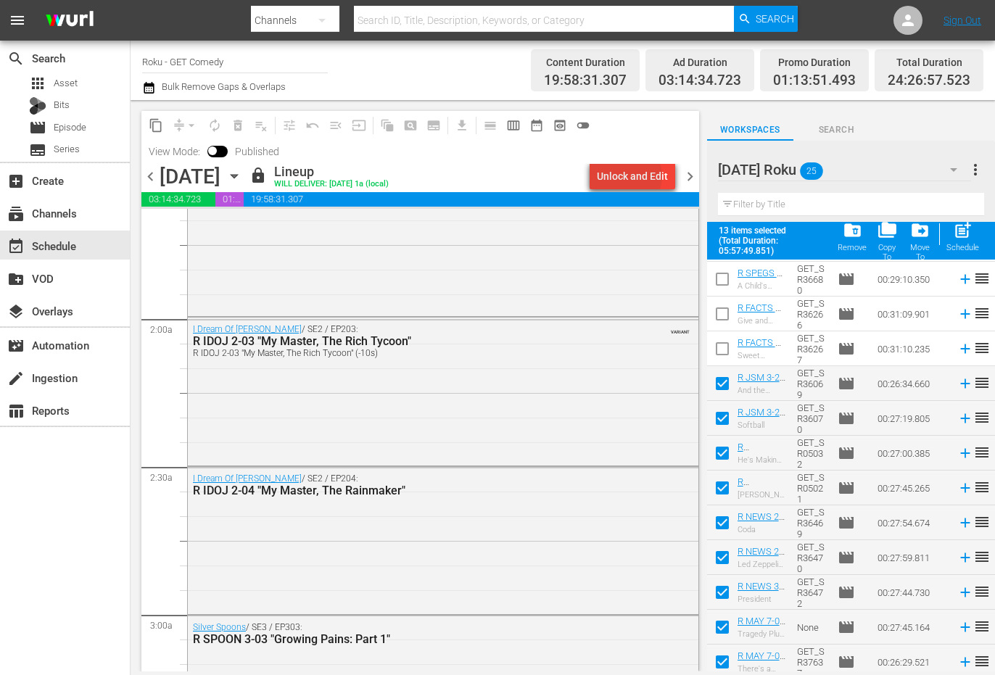
click at [631, 176] on div "Unlock and Edit" at bounding box center [632, 176] width 71 height 26
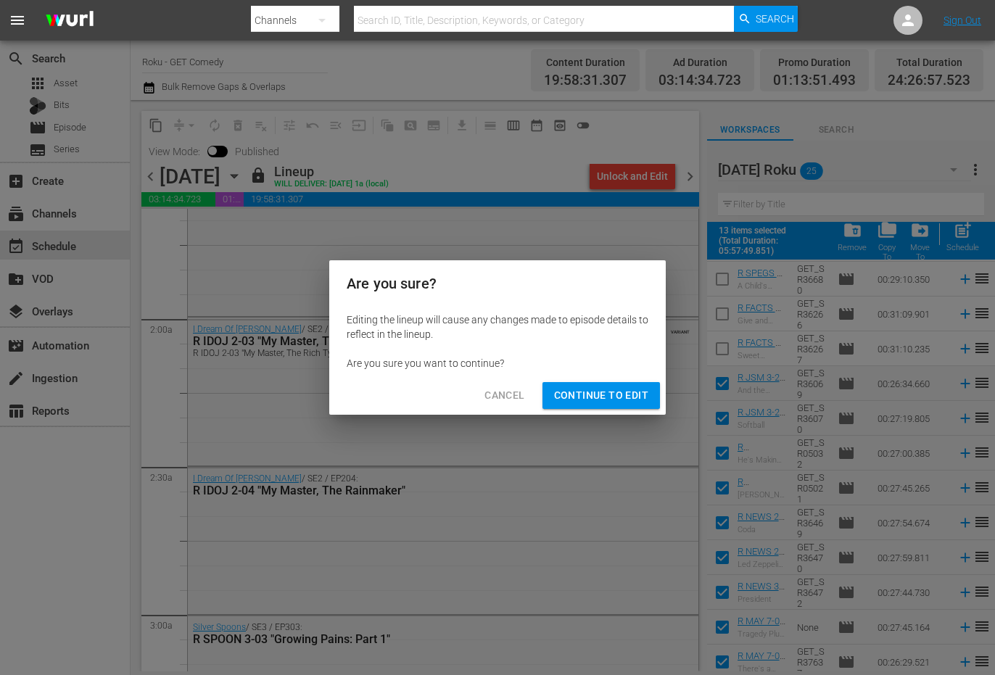
click at [579, 386] on button "Continue to Edit" at bounding box center [600, 395] width 117 height 27
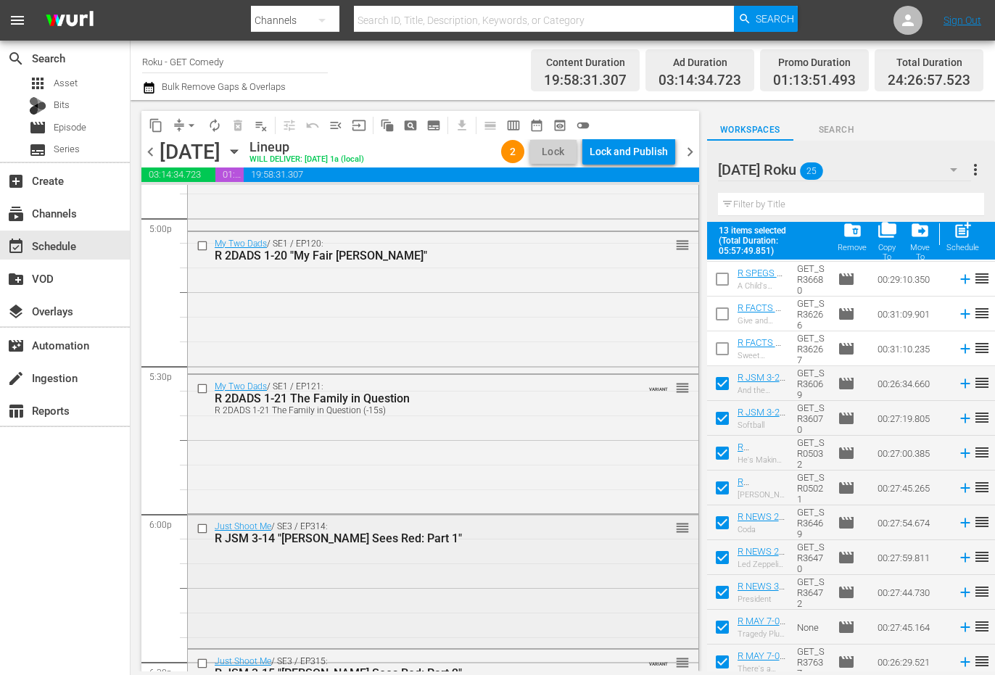
scroll to position [5122, 0]
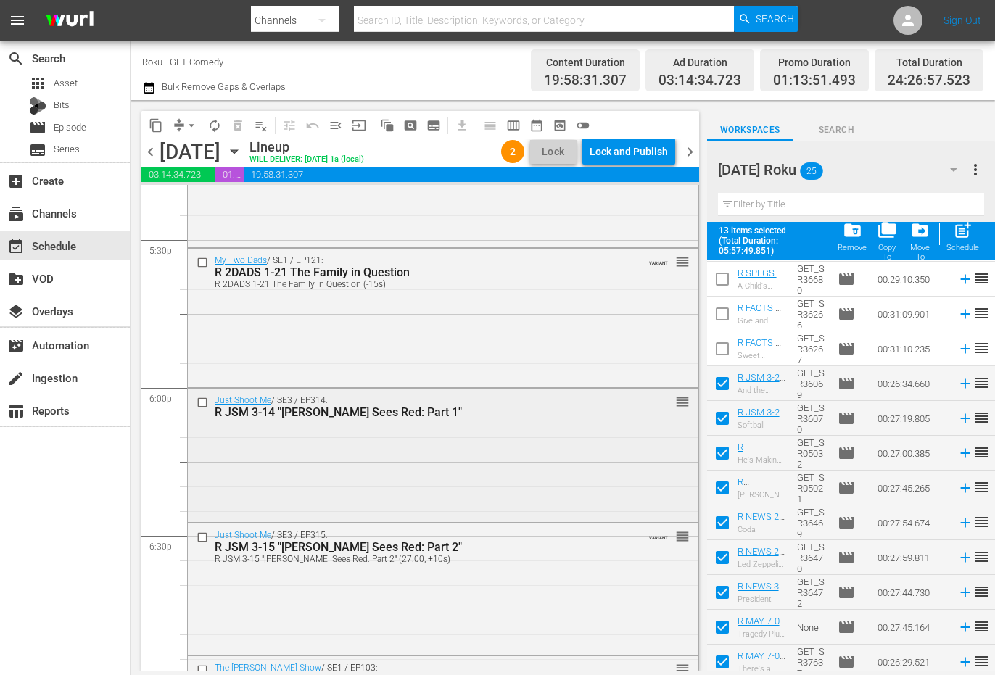
click at [203, 401] on input "checkbox" at bounding box center [204, 402] width 15 height 12
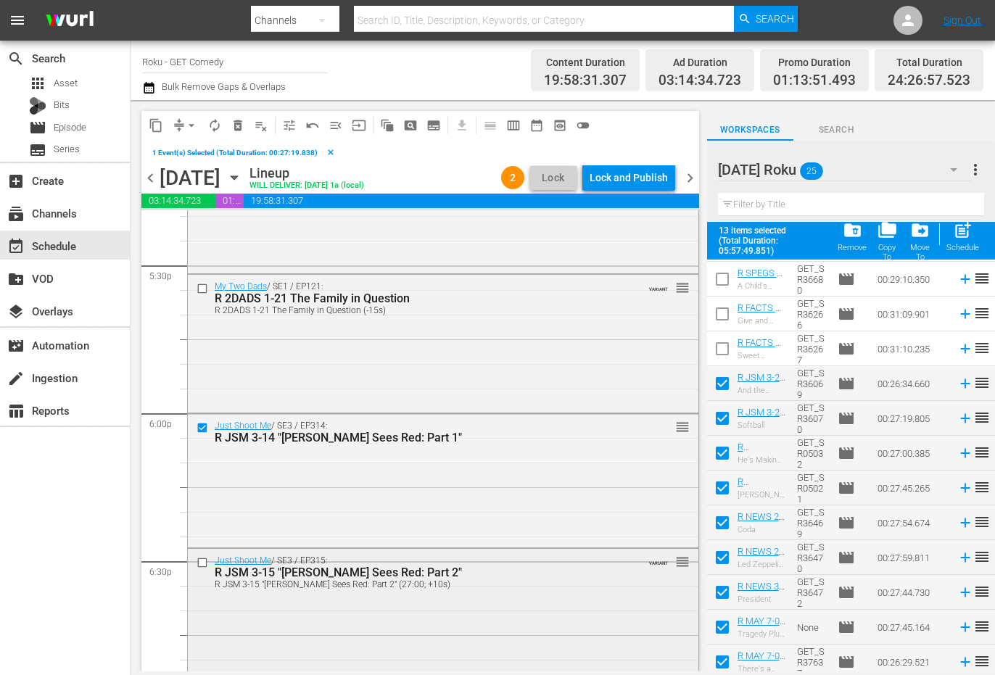
click at [198, 561] on input "checkbox" at bounding box center [204, 563] width 15 height 12
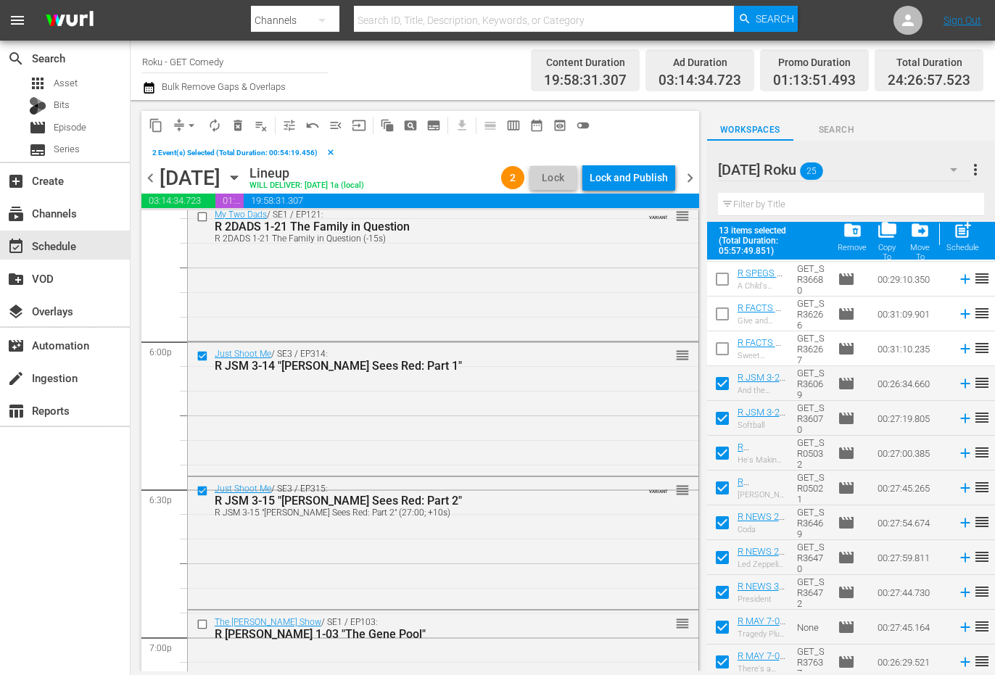
scroll to position [5267, 0]
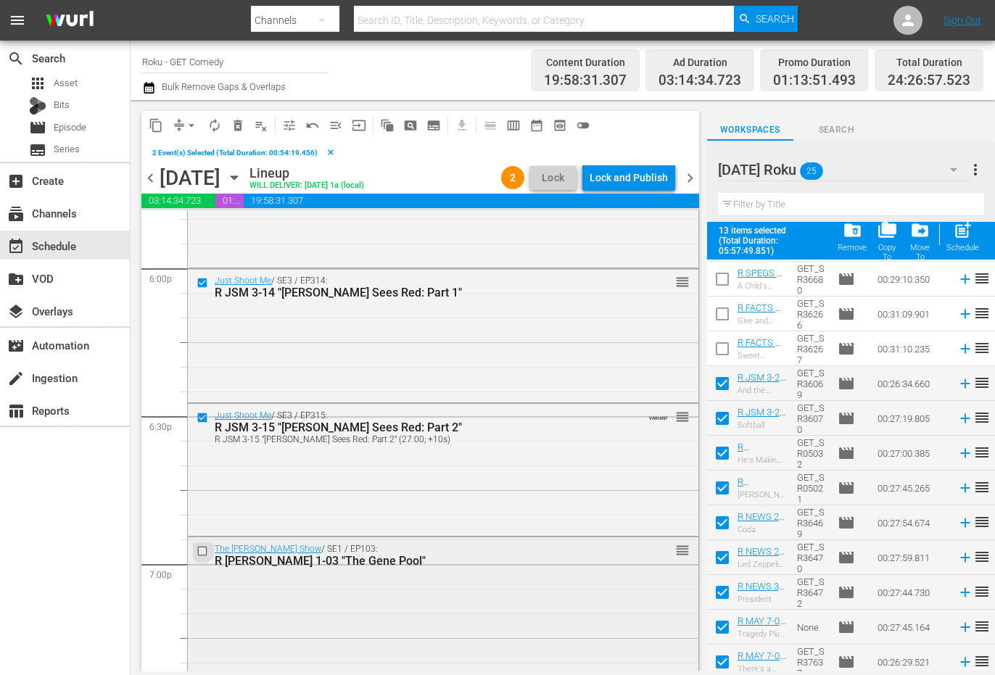
click at [199, 547] on input "checkbox" at bounding box center [204, 551] width 15 height 12
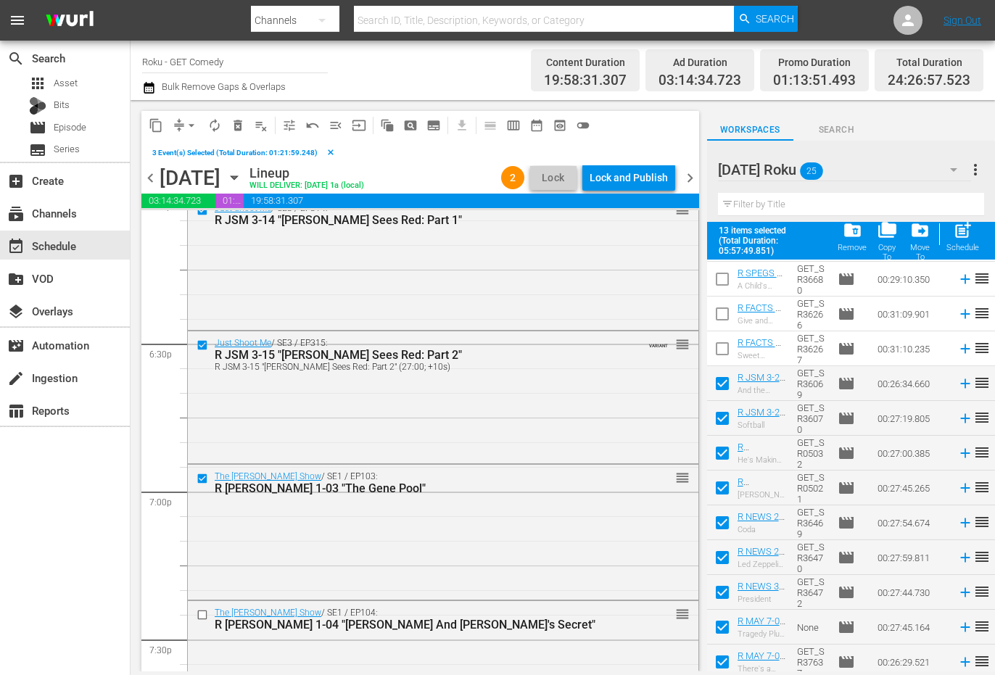
scroll to position [5412, 0]
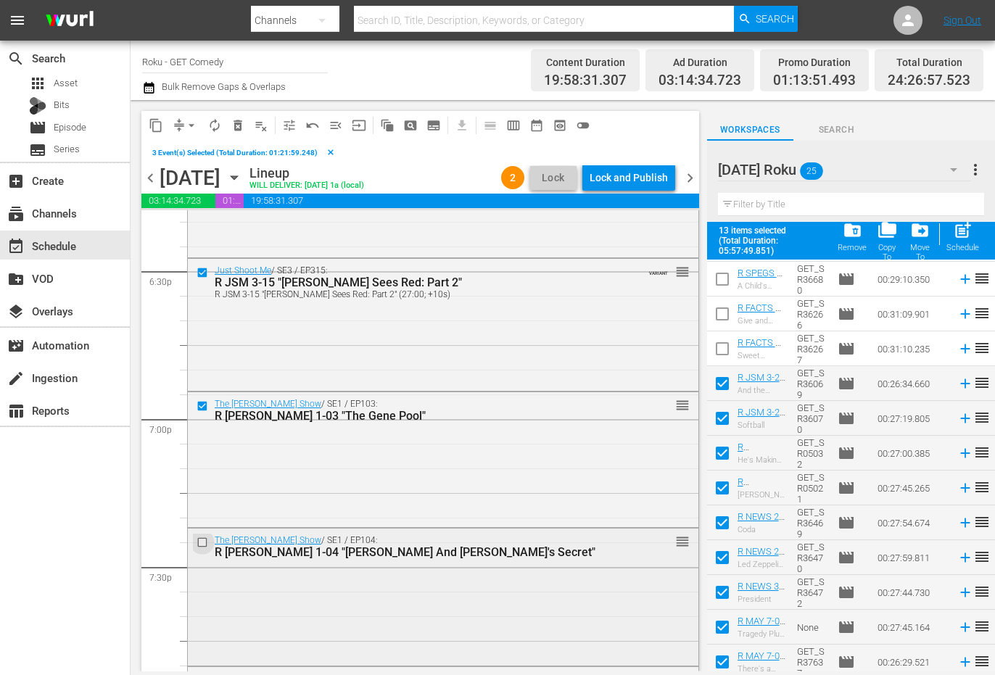
click at [206, 547] on input "checkbox" at bounding box center [204, 542] width 15 height 12
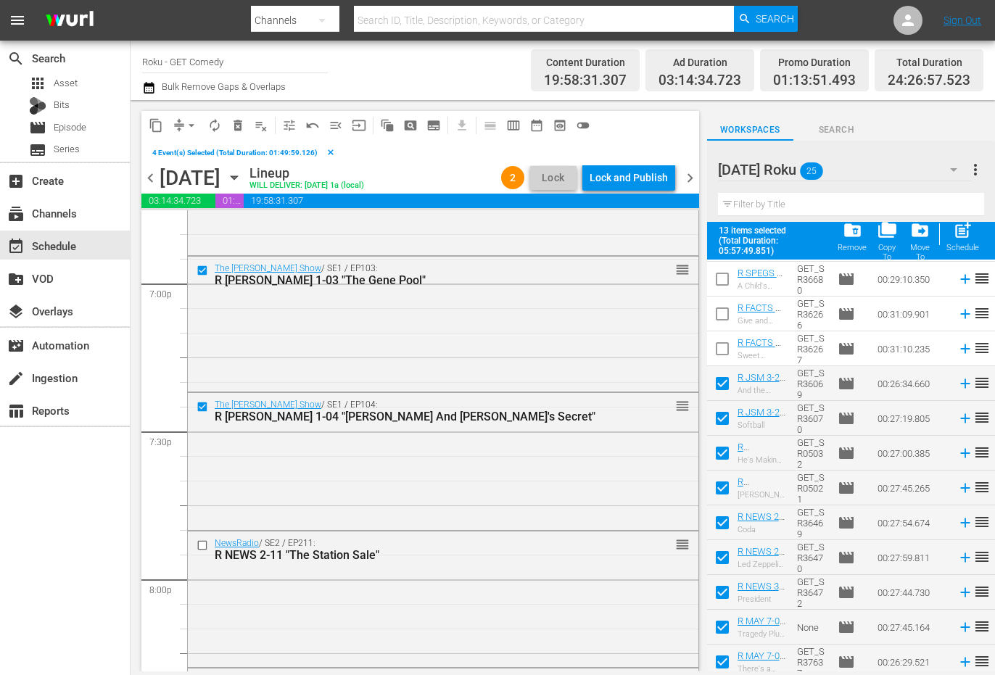
scroll to position [5558, 0]
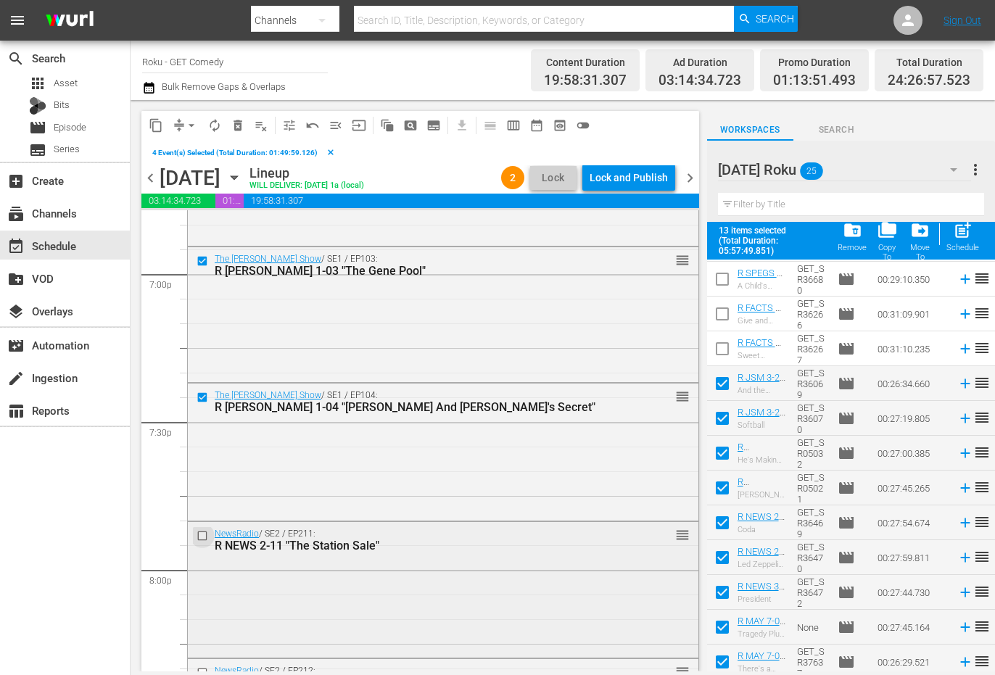
click at [205, 539] on input "checkbox" at bounding box center [204, 535] width 15 height 12
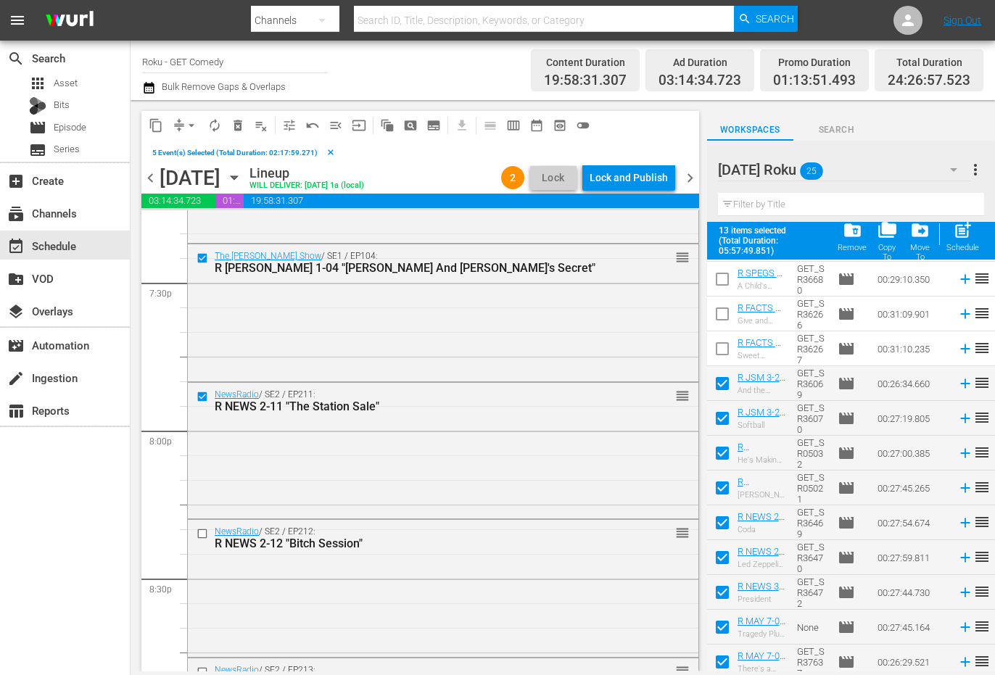
scroll to position [5703, 0]
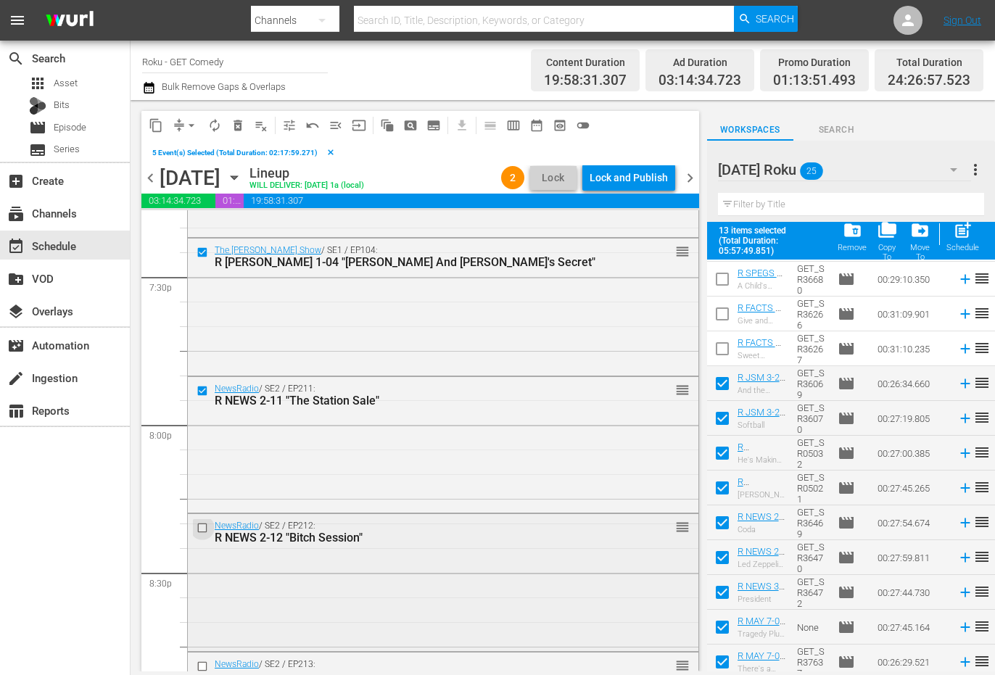
click at [204, 533] on input "checkbox" at bounding box center [204, 528] width 15 height 12
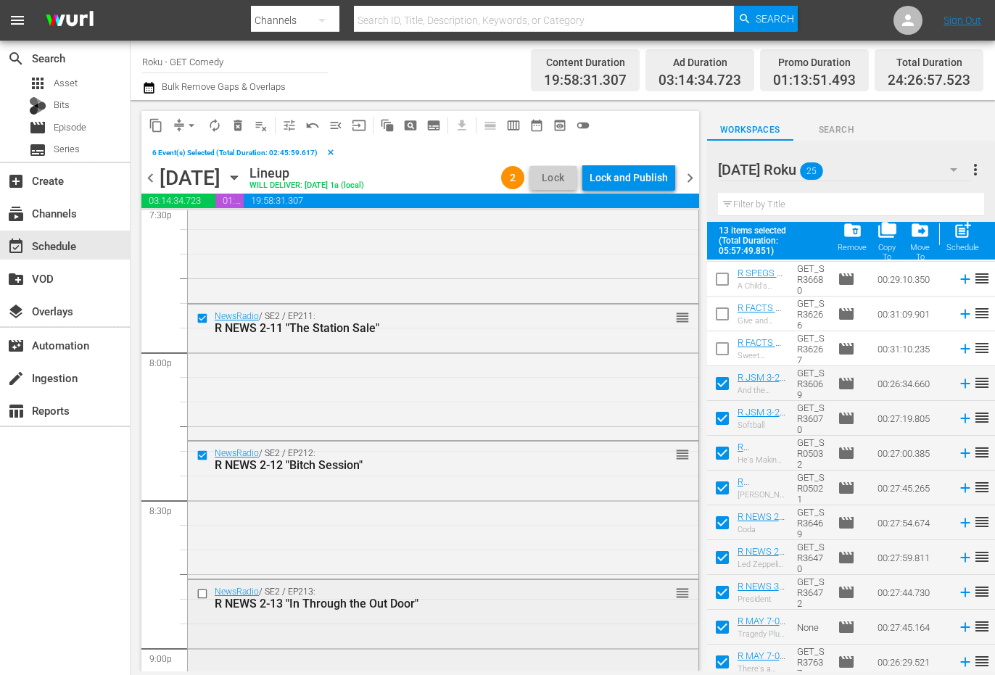
click at [203, 587] on div at bounding box center [204, 593] width 22 height 17
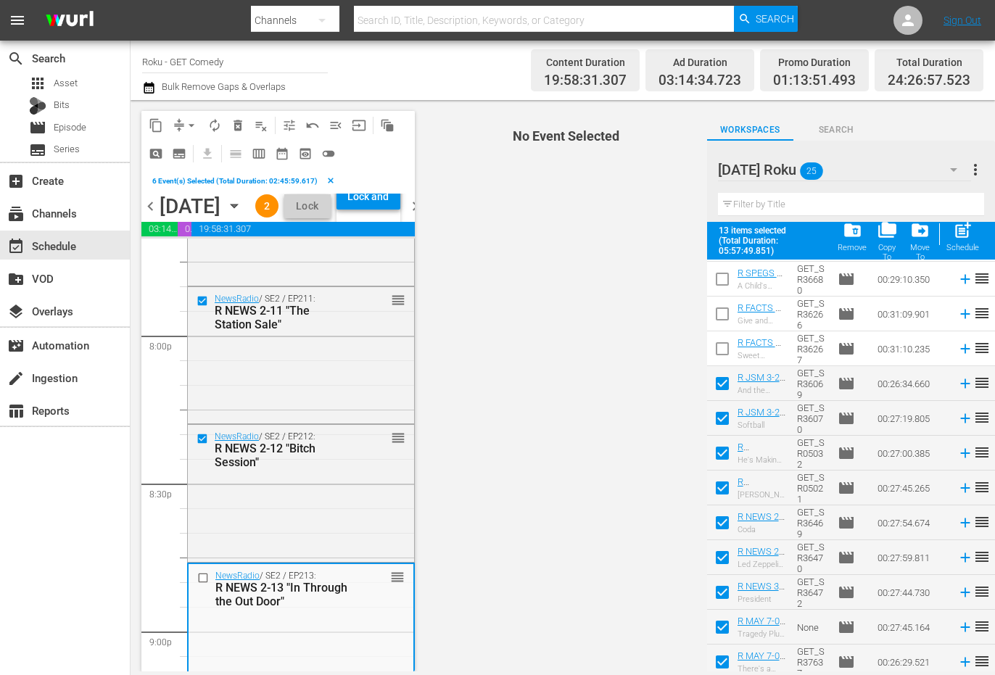
scroll to position [5993, 0]
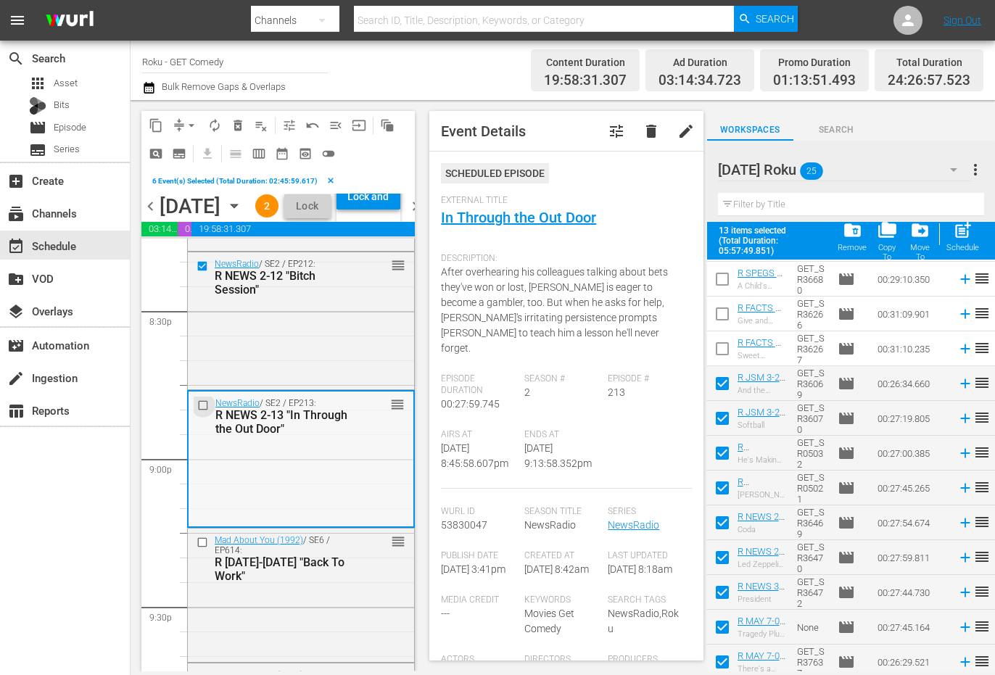
click at [204, 412] on input "checkbox" at bounding box center [204, 406] width 15 height 12
click at [199, 549] on input "checkbox" at bounding box center [204, 543] width 15 height 12
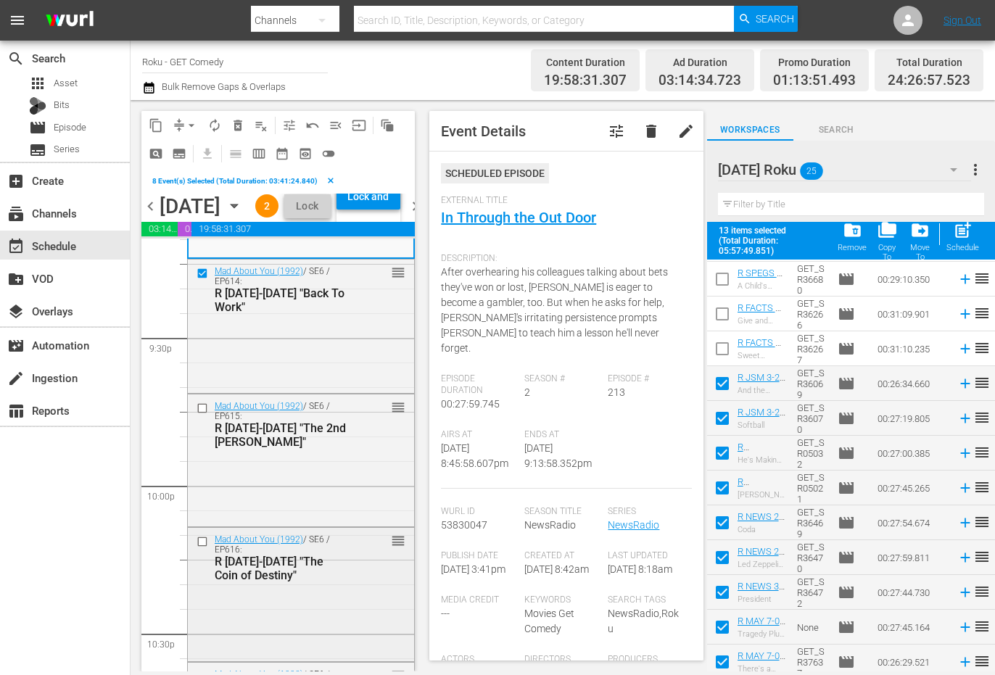
scroll to position [6283, 0]
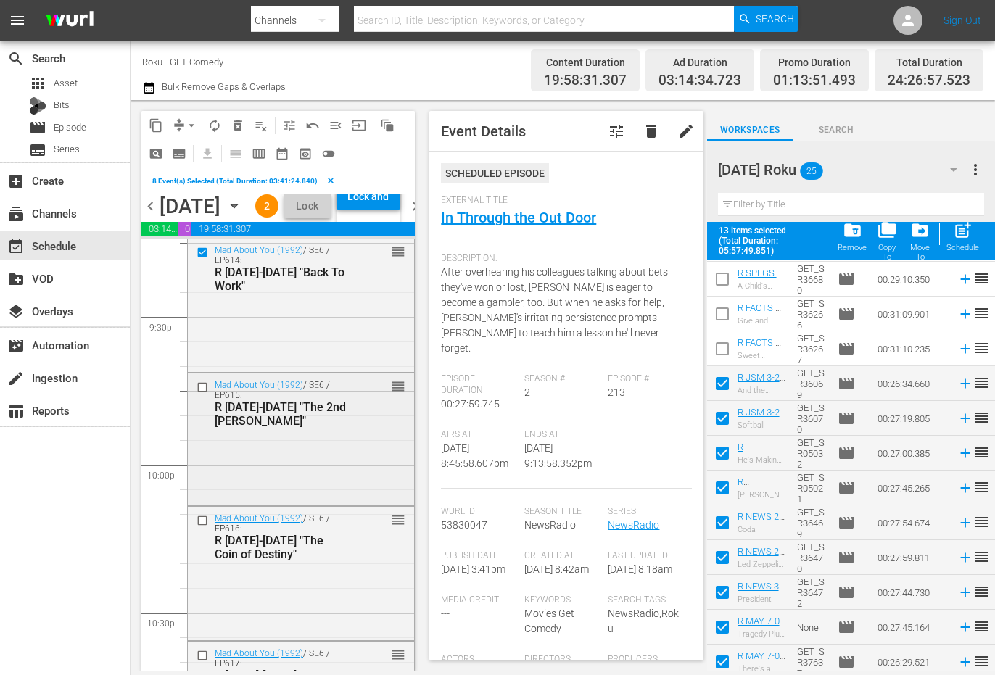
click at [202, 394] on input "checkbox" at bounding box center [204, 387] width 15 height 12
click at [199, 527] on input "checkbox" at bounding box center [204, 521] width 15 height 12
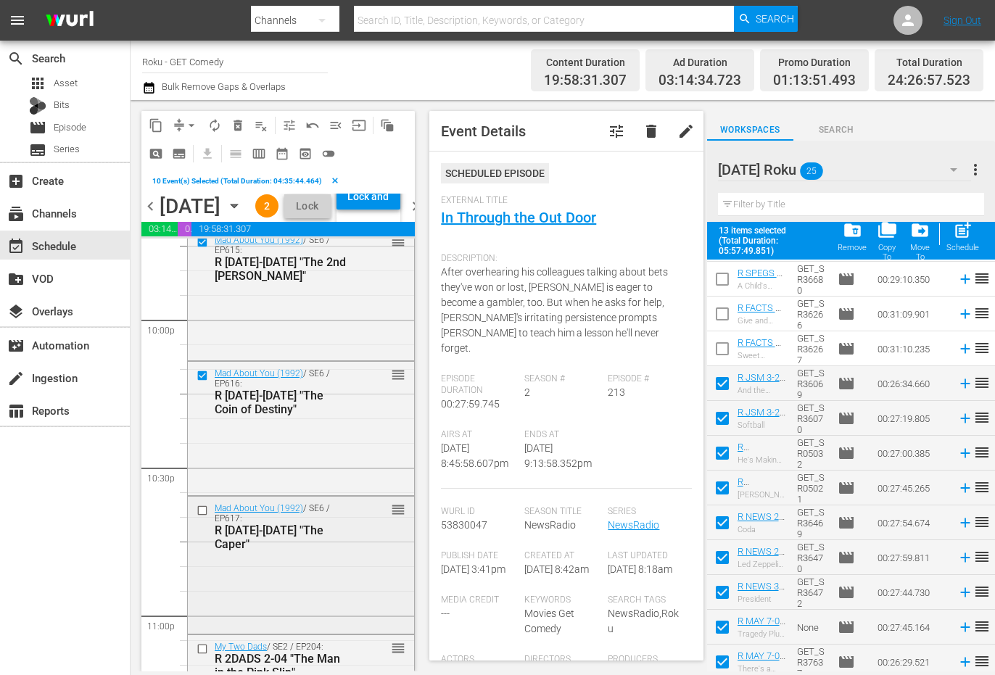
click at [199, 517] on input "checkbox" at bounding box center [204, 511] width 15 height 12
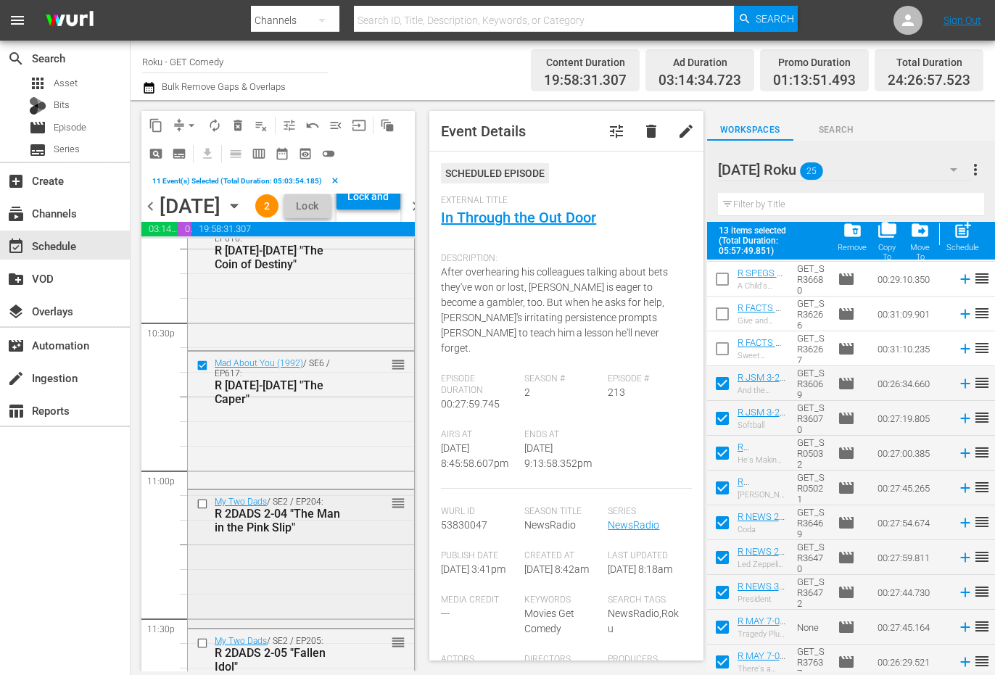
click at [202, 511] on input "checkbox" at bounding box center [204, 504] width 15 height 12
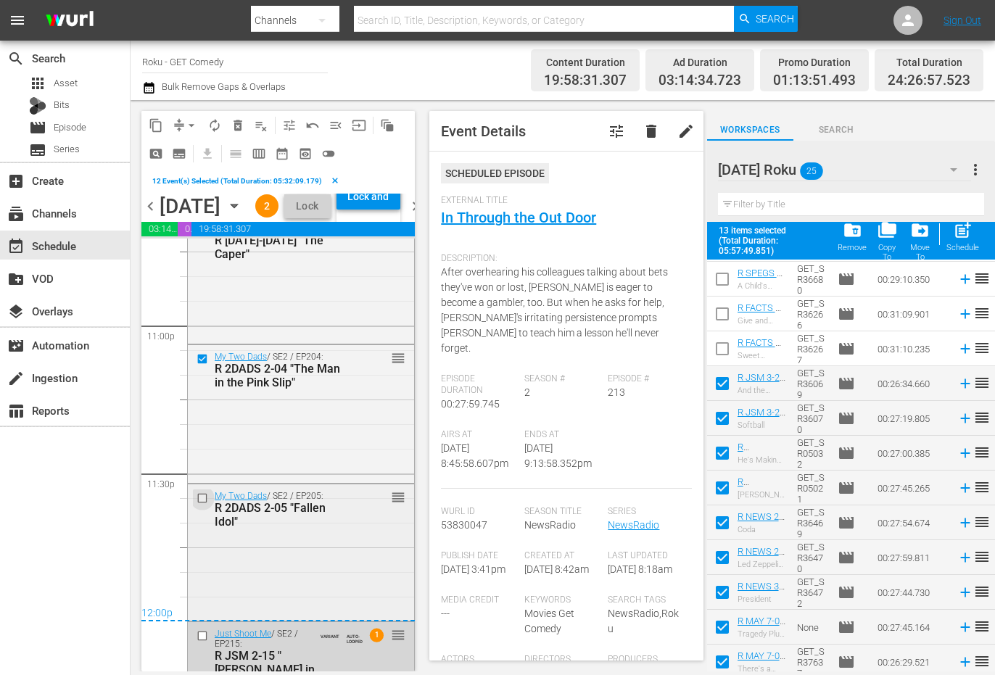
click at [205, 505] on input "checkbox" at bounding box center [204, 498] width 15 height 12
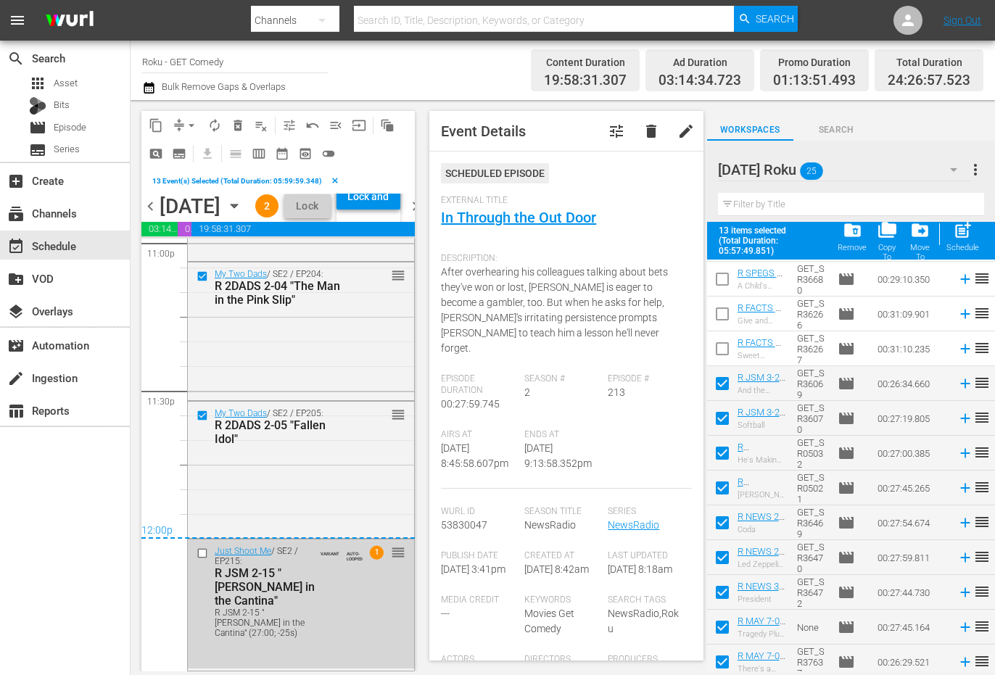
scroll to position [6850, 0]
click at [162, 124] on span "content_copy" at bounding box center [156, 125] width 15 height 15
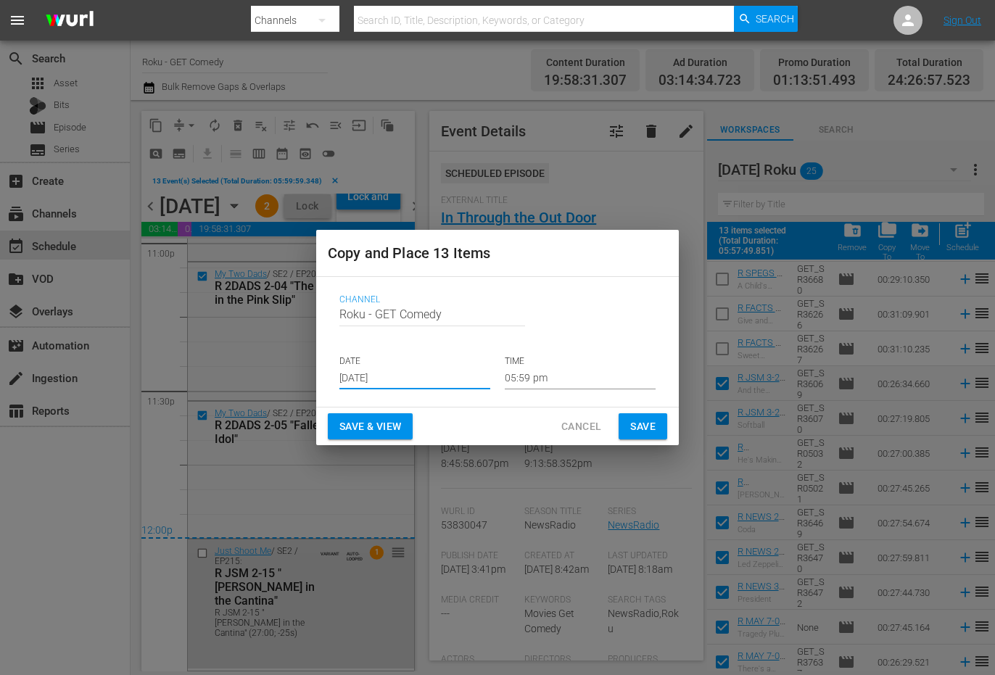
click at [381, 381] on input "[DATE]" at bounding box center [414, 379] width 151 height 22
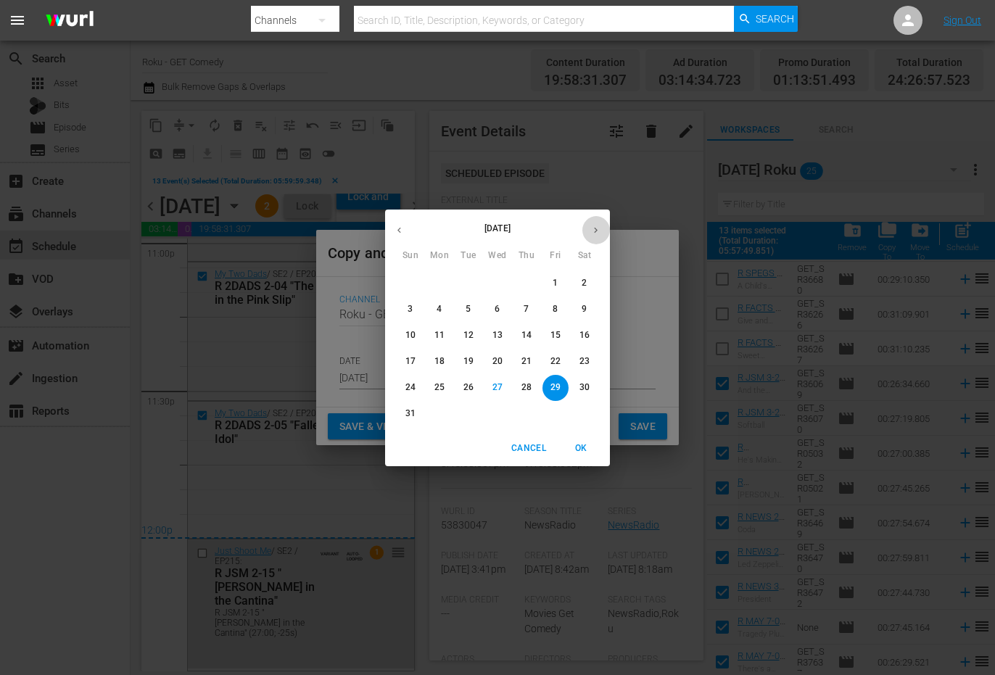
click at [590, 232] on button "button" at bounding box center [596, 230] width 28 height 28
click at [582, 335] on p "20" at bounding box center [584, 335] width 10 height 12
type input "[DATE]"
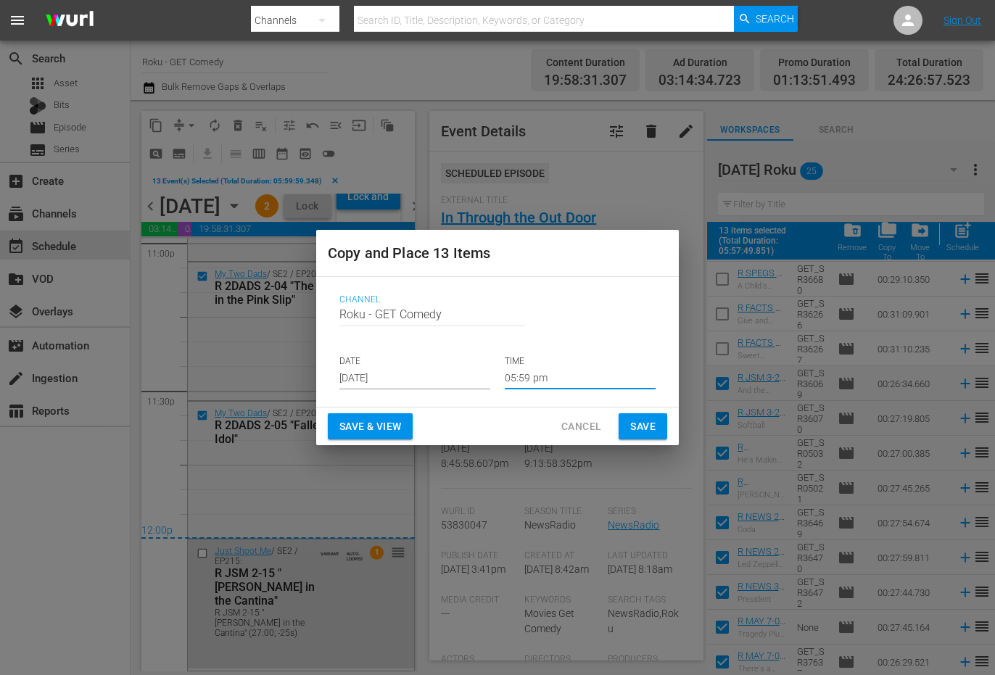
click at [521, 380] on input "05:59 pm" at bounding box center [580, 379] width 151 height 22
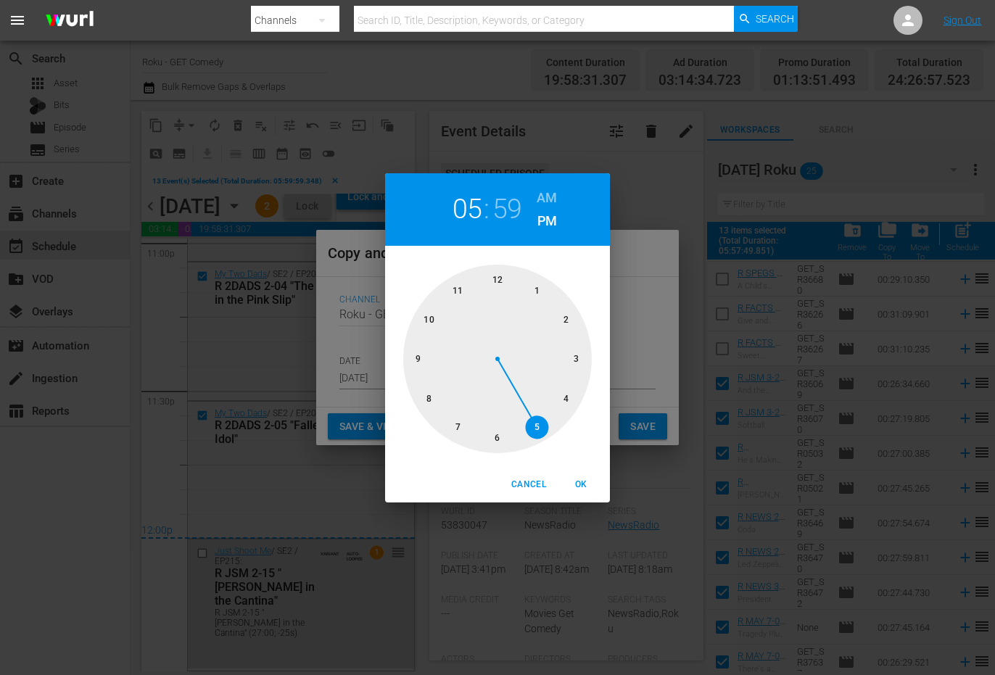
click at [500, 281] on div at bounding box center [497, 359] width 189 height 189
click at [500, 279] on div at bounding box center [497, 359] width 189 height 189
click at [582, 482] on span "OK" at bounding box center [580, 484] width 35 height 15
type input "12:00 pm"
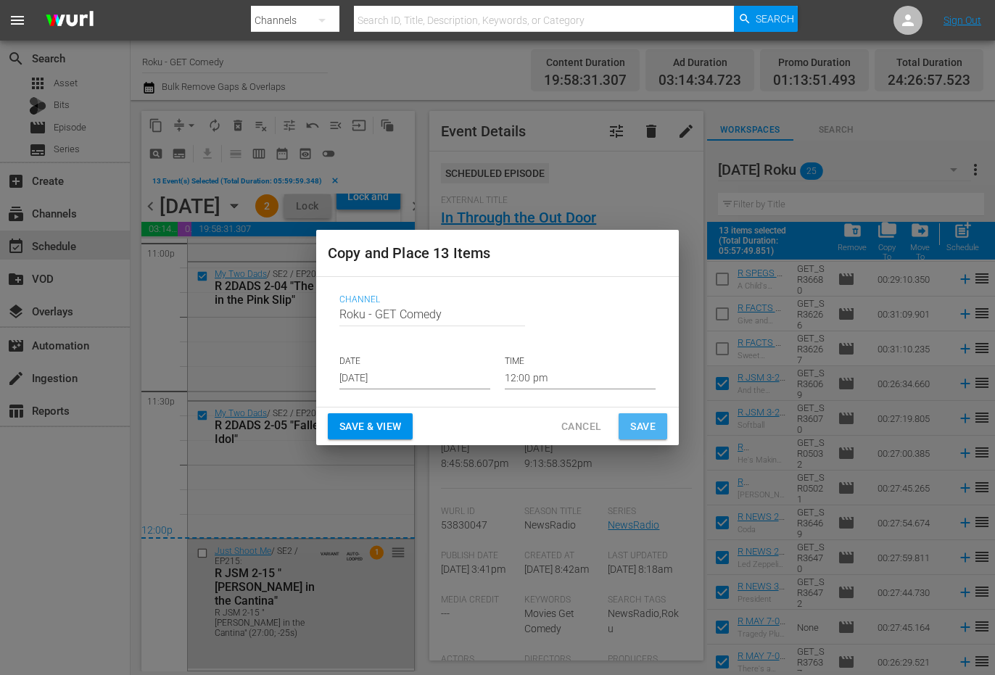
click at [643, 422] on span "Save" at bounding box center [642, 427] width 25 height 18
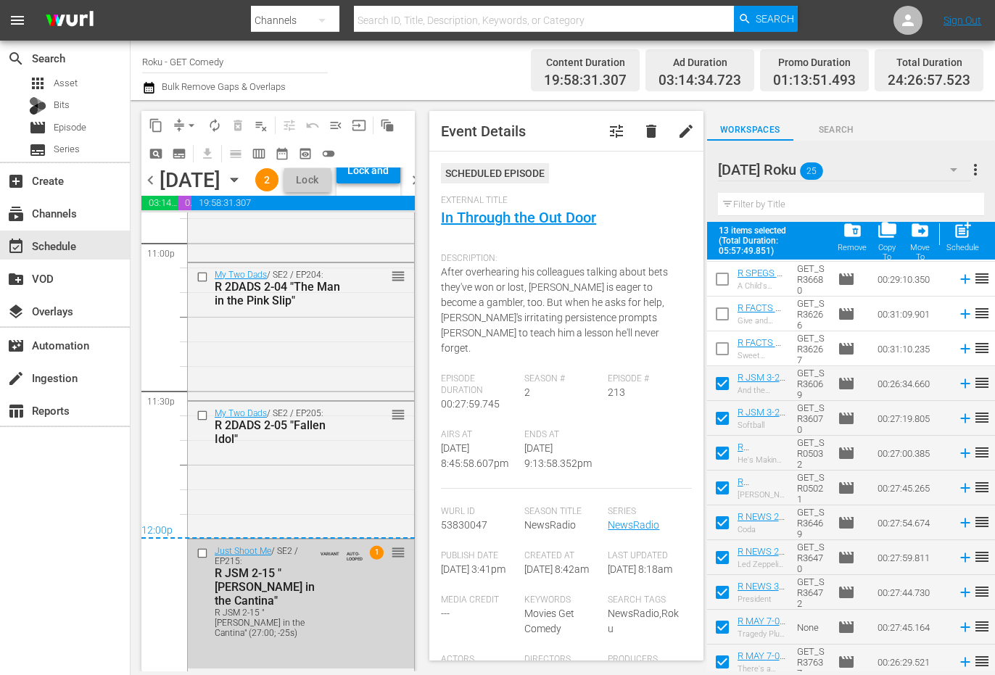
scroll to position [6824, 0]
click at [393, 183] on div "Lock and Publish" at bounding box center [368, 170] width 49 height 26
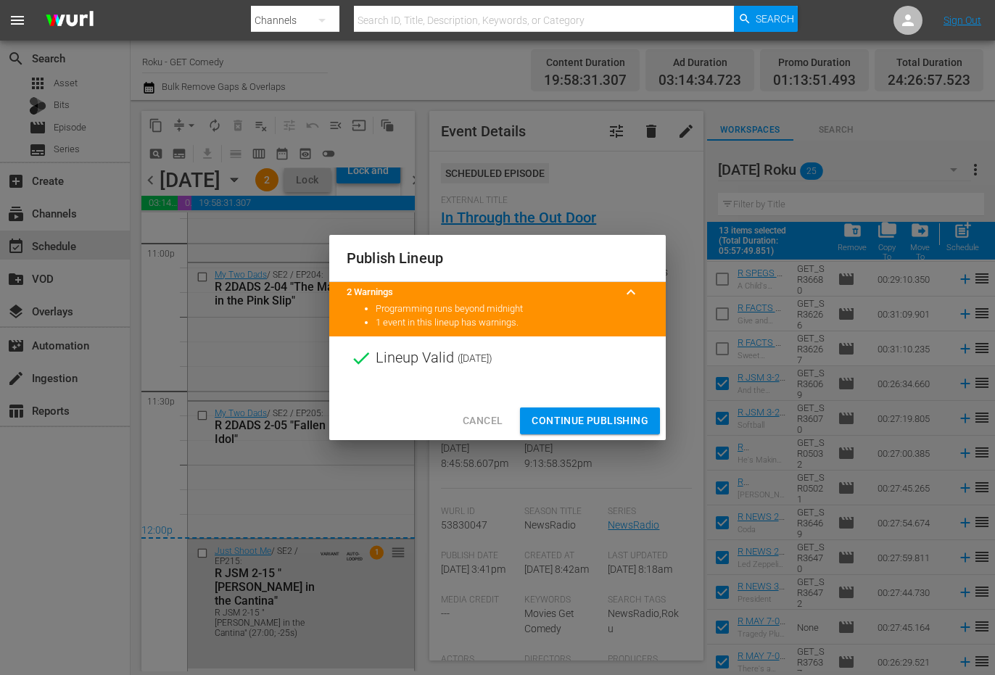
click at [570, 416] on span "Continue Publishing" at bounding box center [590, 421] width 117 height 18
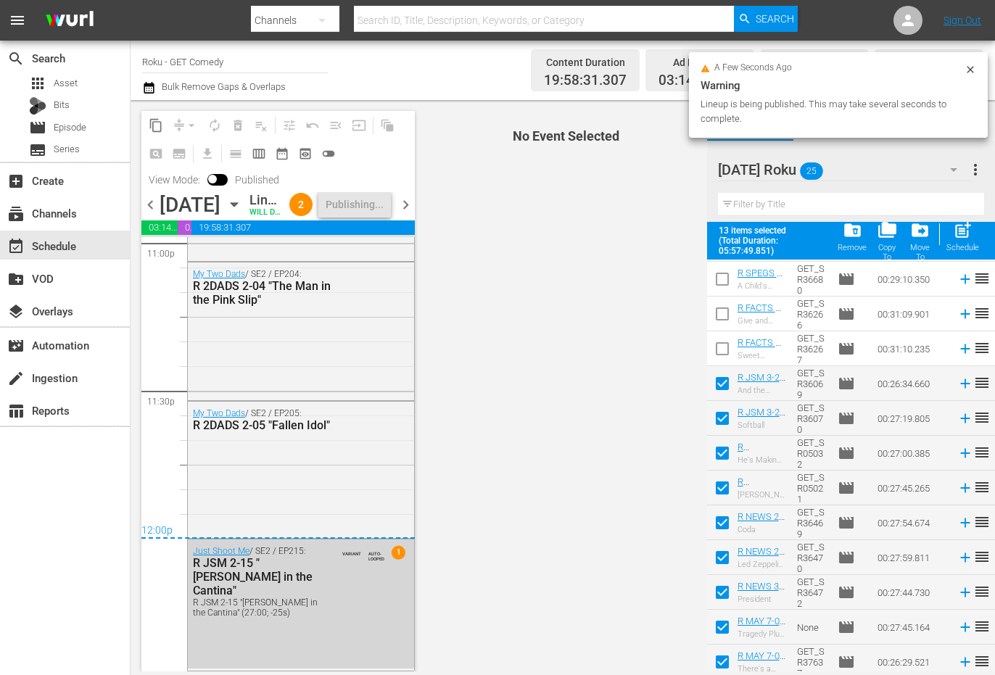
scroll to position [6848, 0]
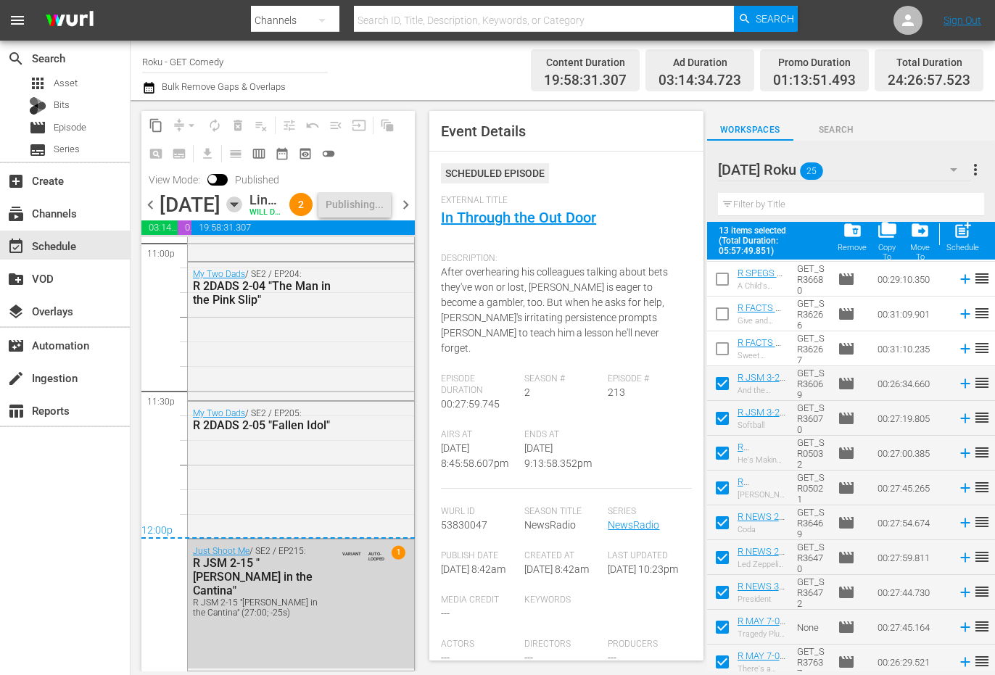
click at [242, 212] on icon "button" at bounding box center [234, 205] width 16 height 16
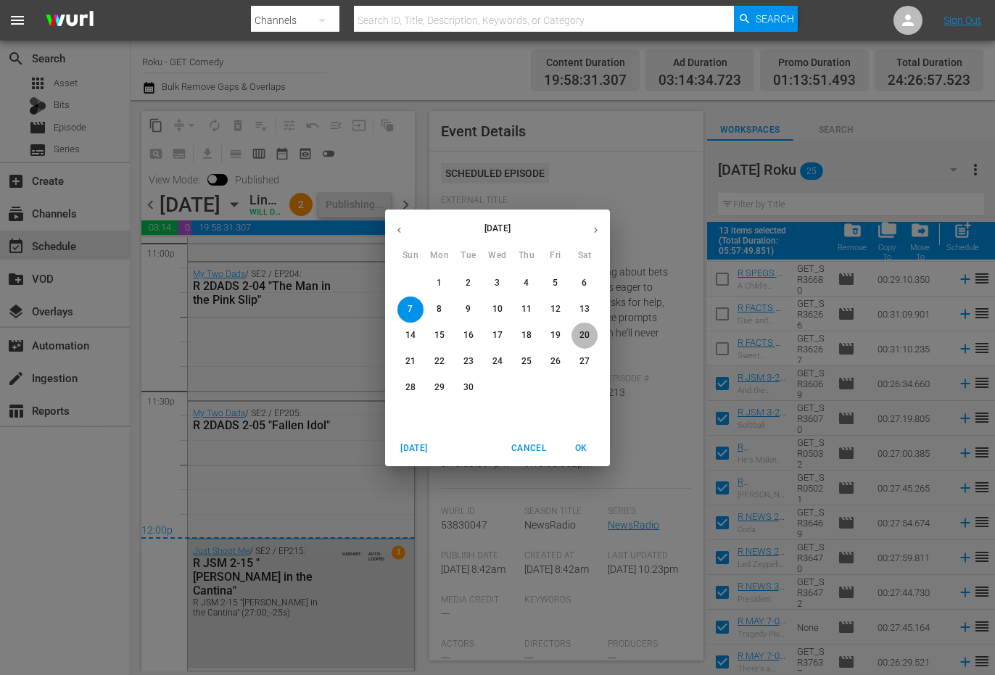
click at [587, 342] on p "20" at bounding box center [584, 335] width 10 height 12
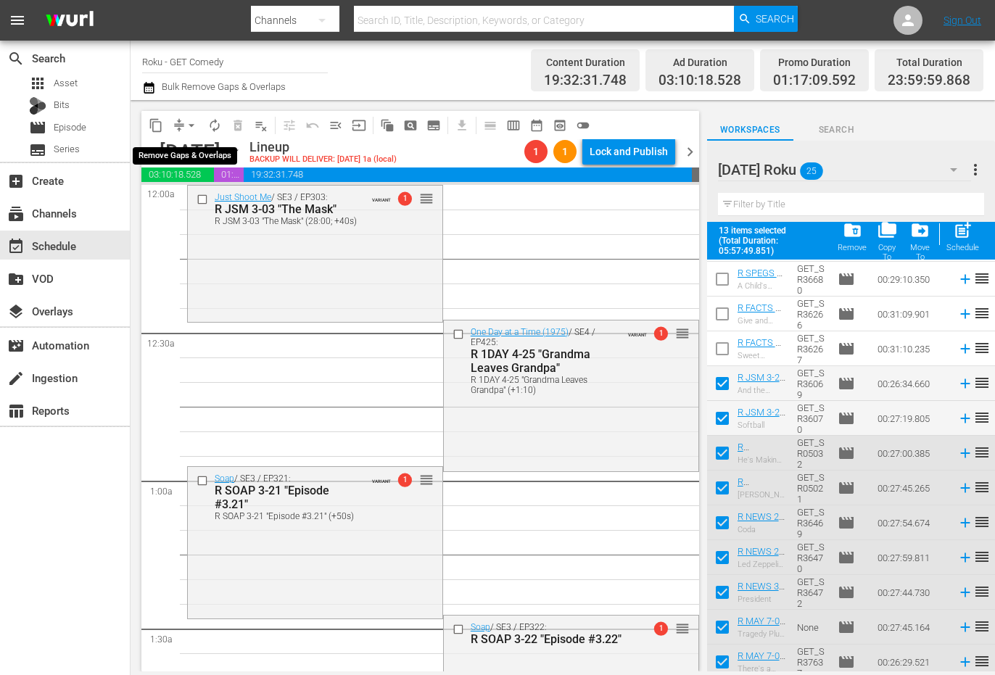
click at [181, 120] on button "arrow_drop_down" at bounding box center [191, 125] width 23 height 23
click at [183, 154] on li "Align to Midnight" at bounding box center [192, 155] width 120 height 24
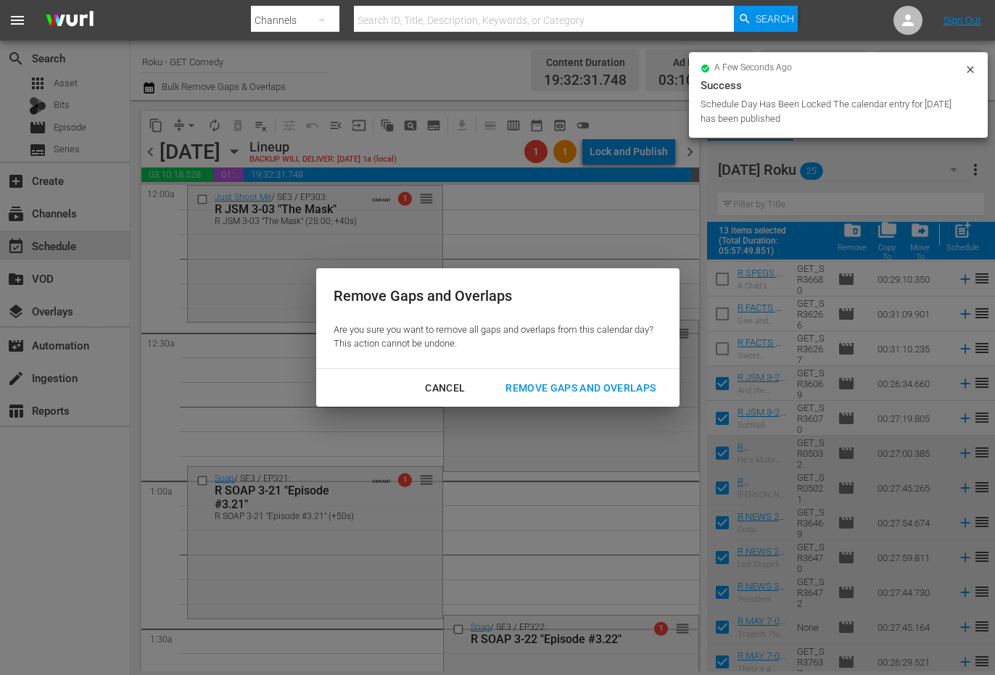
click at [563, 387] on div "Remove Gaps and Overlaps" at bounding box center [580, 388] width 173 height 18
